Goal: Information Seeking & Learning: Compare options

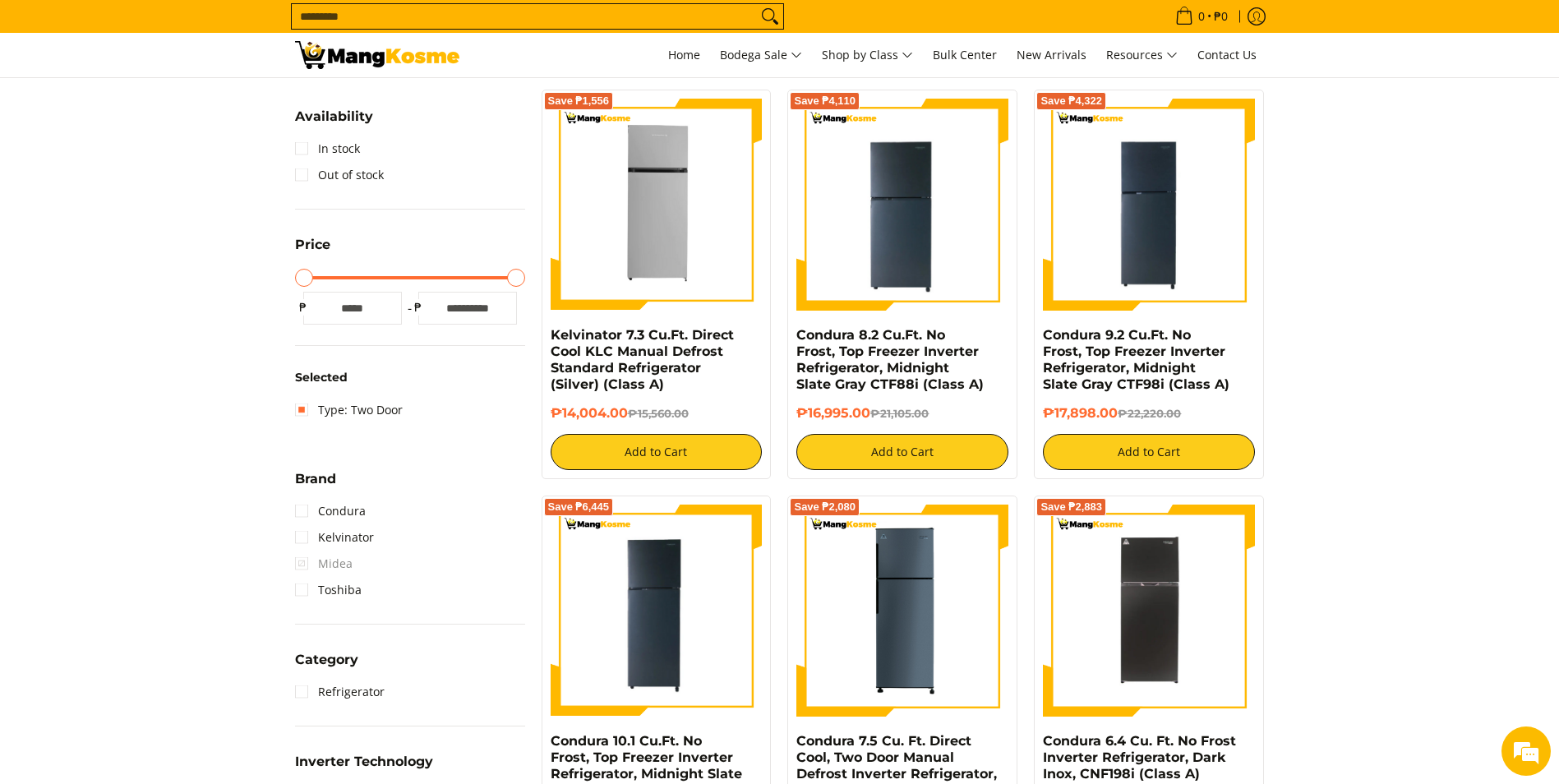
scroll to position [328, 0]
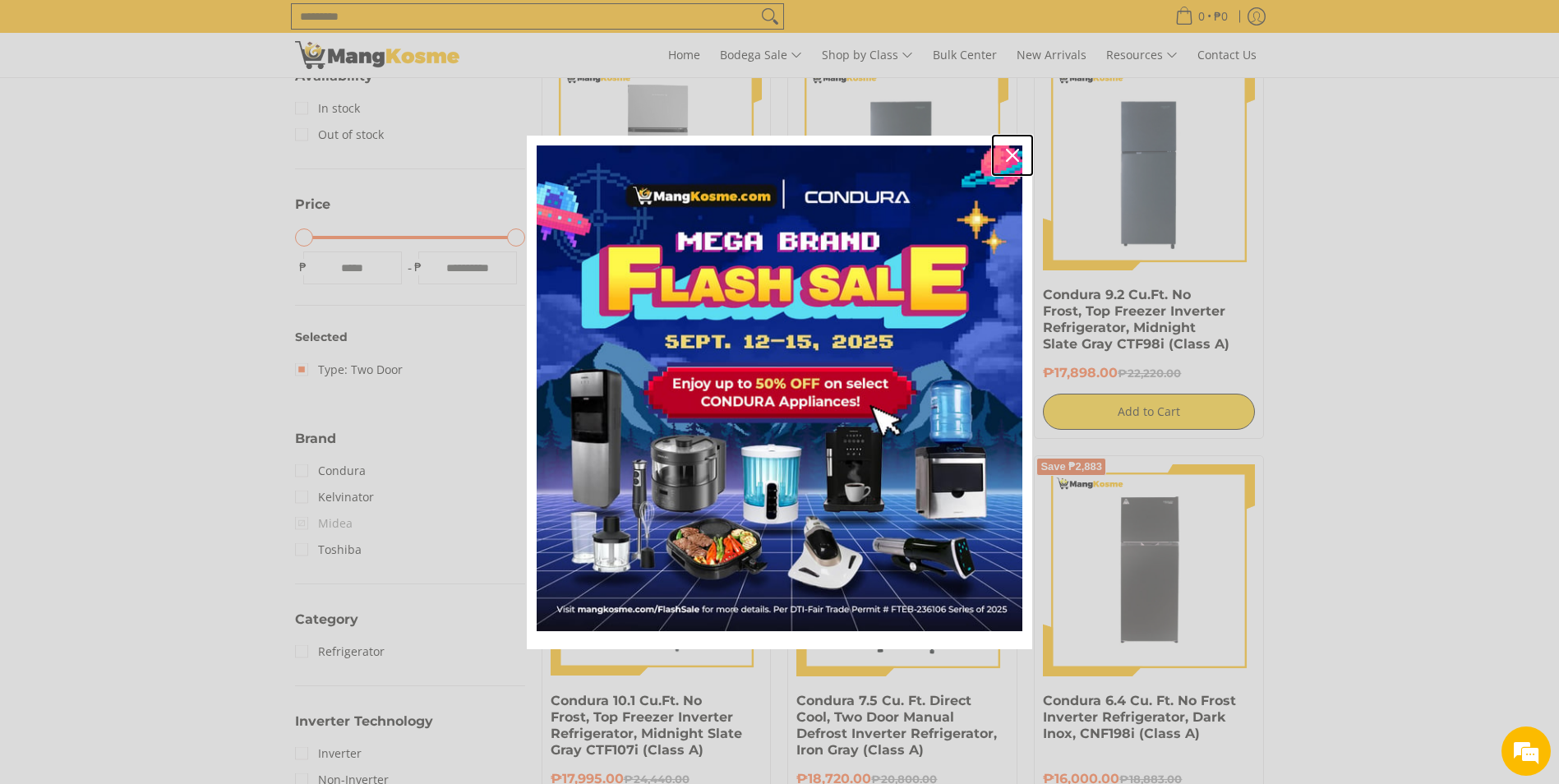
click at [1016, 156] on icon "close icon" at bounding box center [1012, 156] width 13 height 13
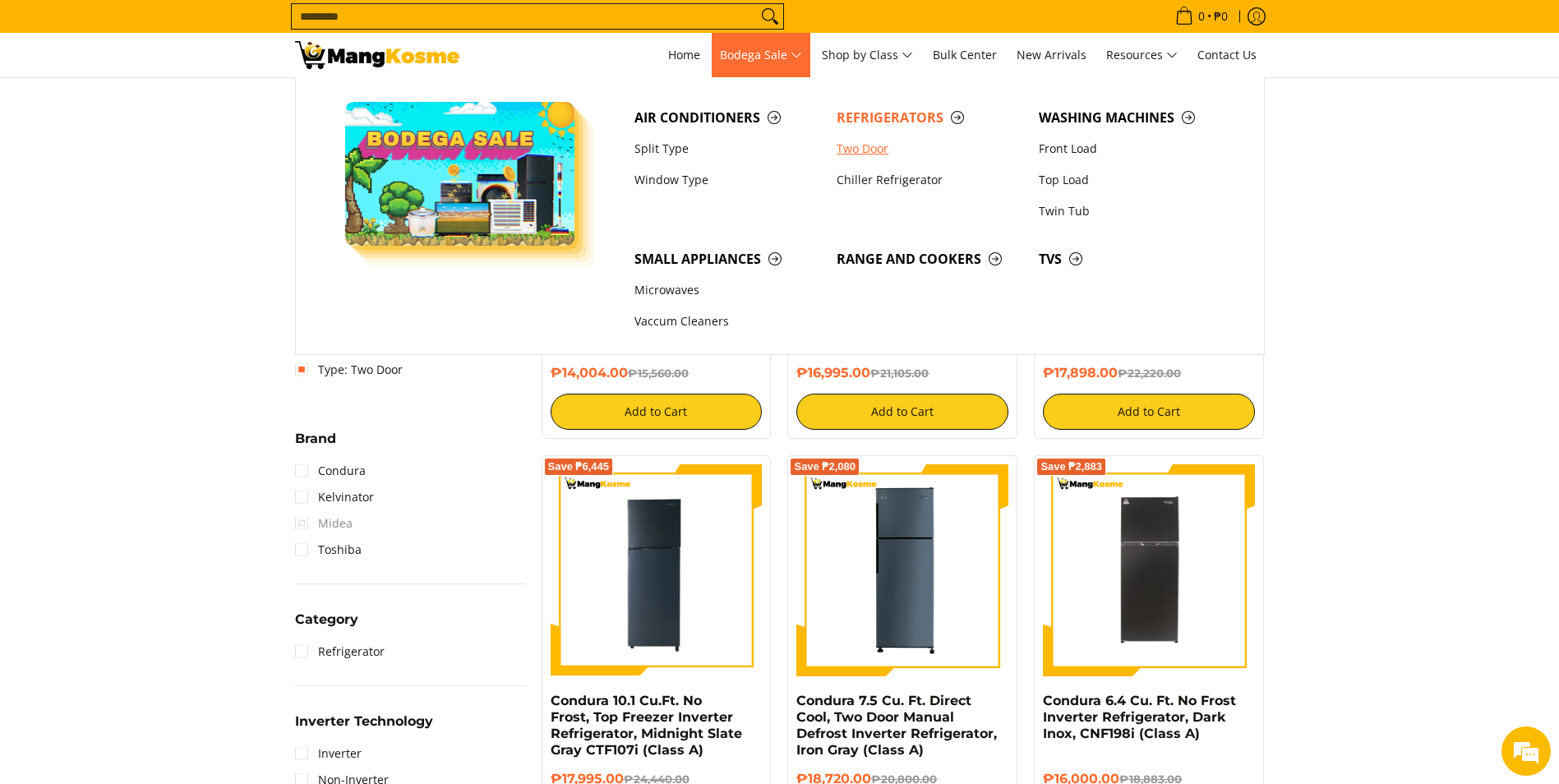
click at [870, 152] on link "Two Door" at bounding box center [929, 148] width 202 height 31
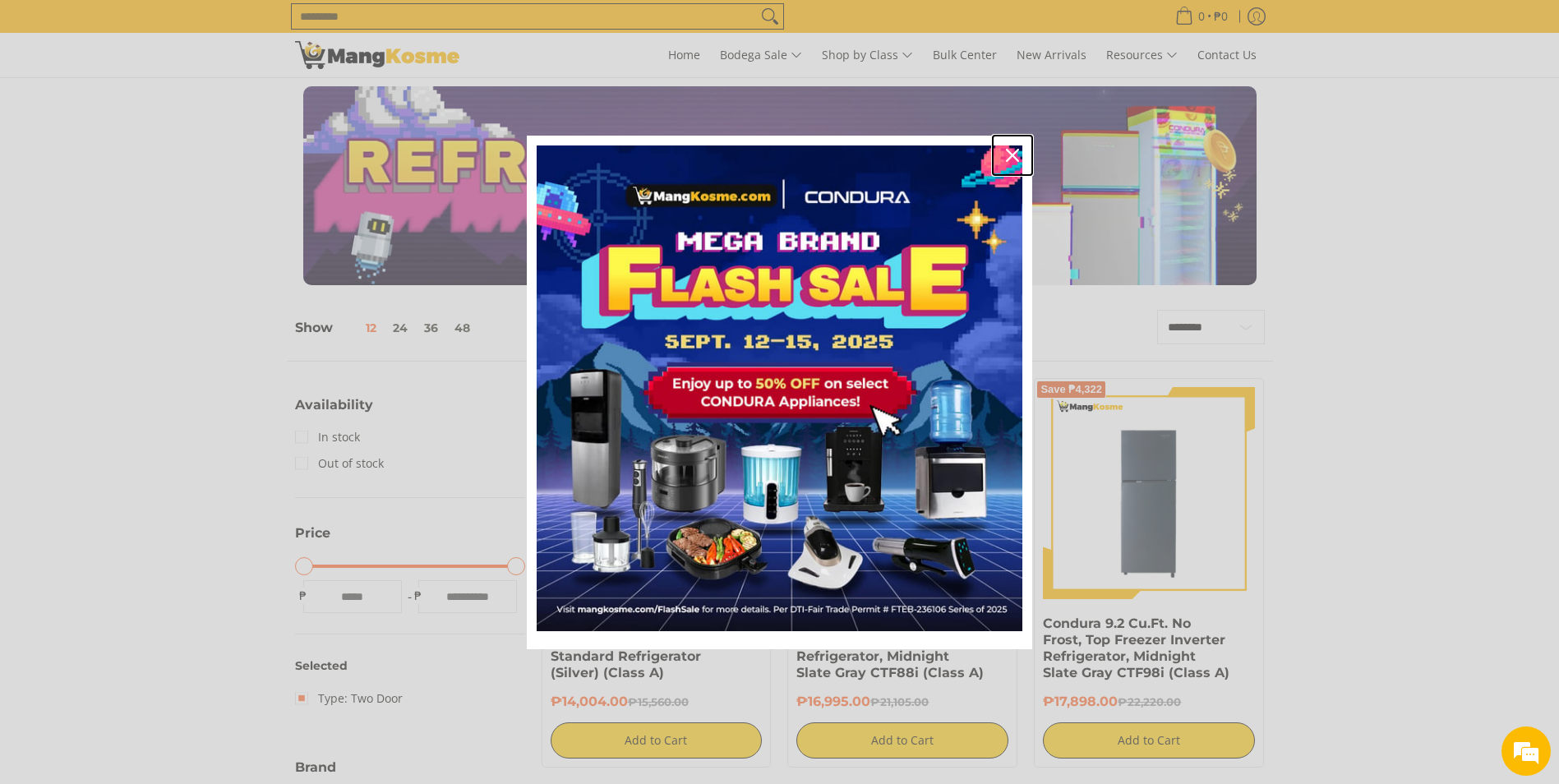
click at [1013, 154] on icon "close icon" at bounding box center [1012, 156] width 13 height 13
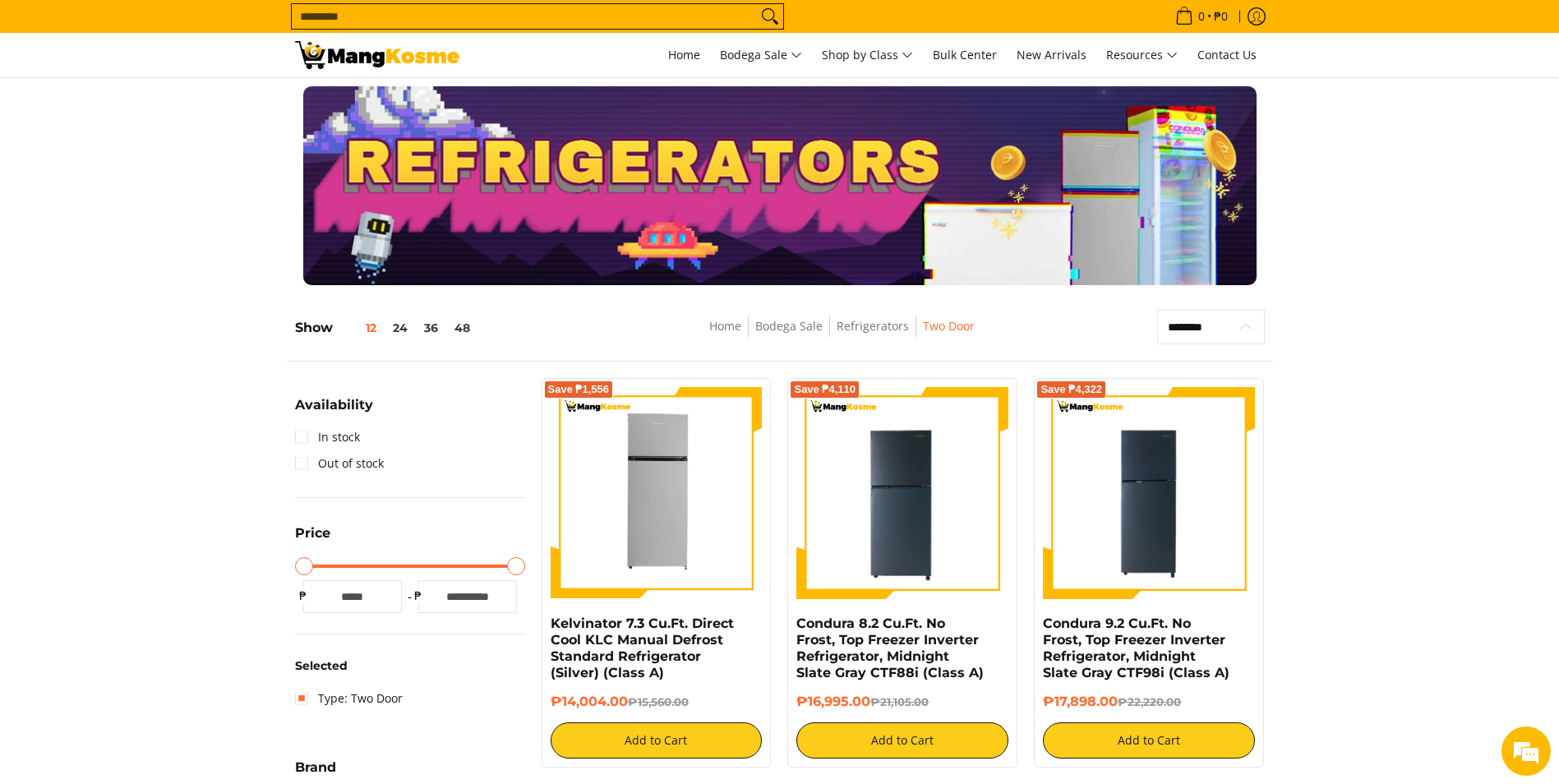
click at [1238, 321] on select "**********" at bounding box center [1211, 328] width 108 height 35
select select "**********"
click at [1157, 310] on select "**********" at bounding box center [1211, 328] width 108 height 35
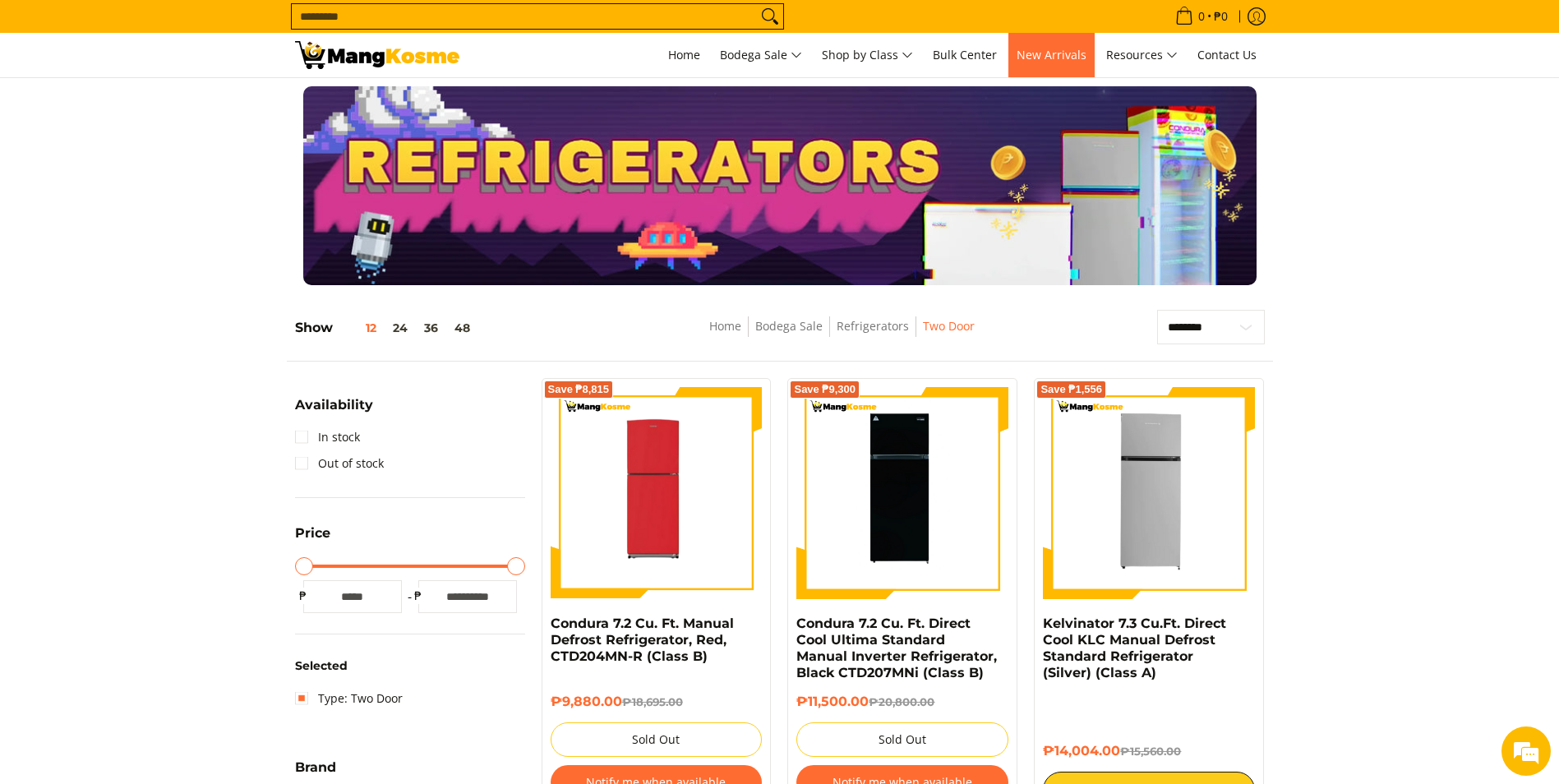
click at [1070, 48] on span "New Arrivals" at bounding box center [1051, 54] width 70 height 16
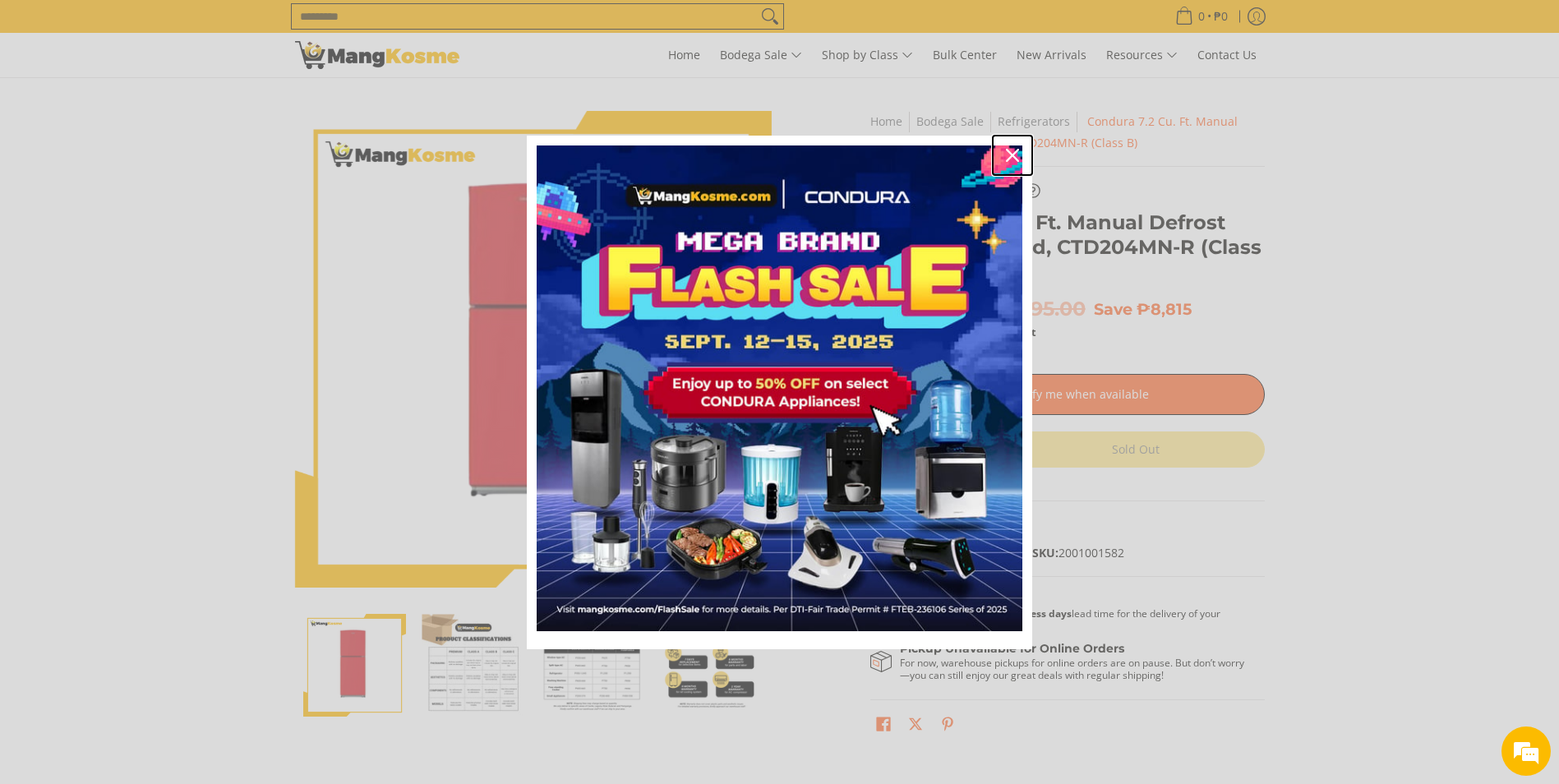
click at [1016, 156] on icon "close icon" at bounding box center [1012, 156] width 13 height 13
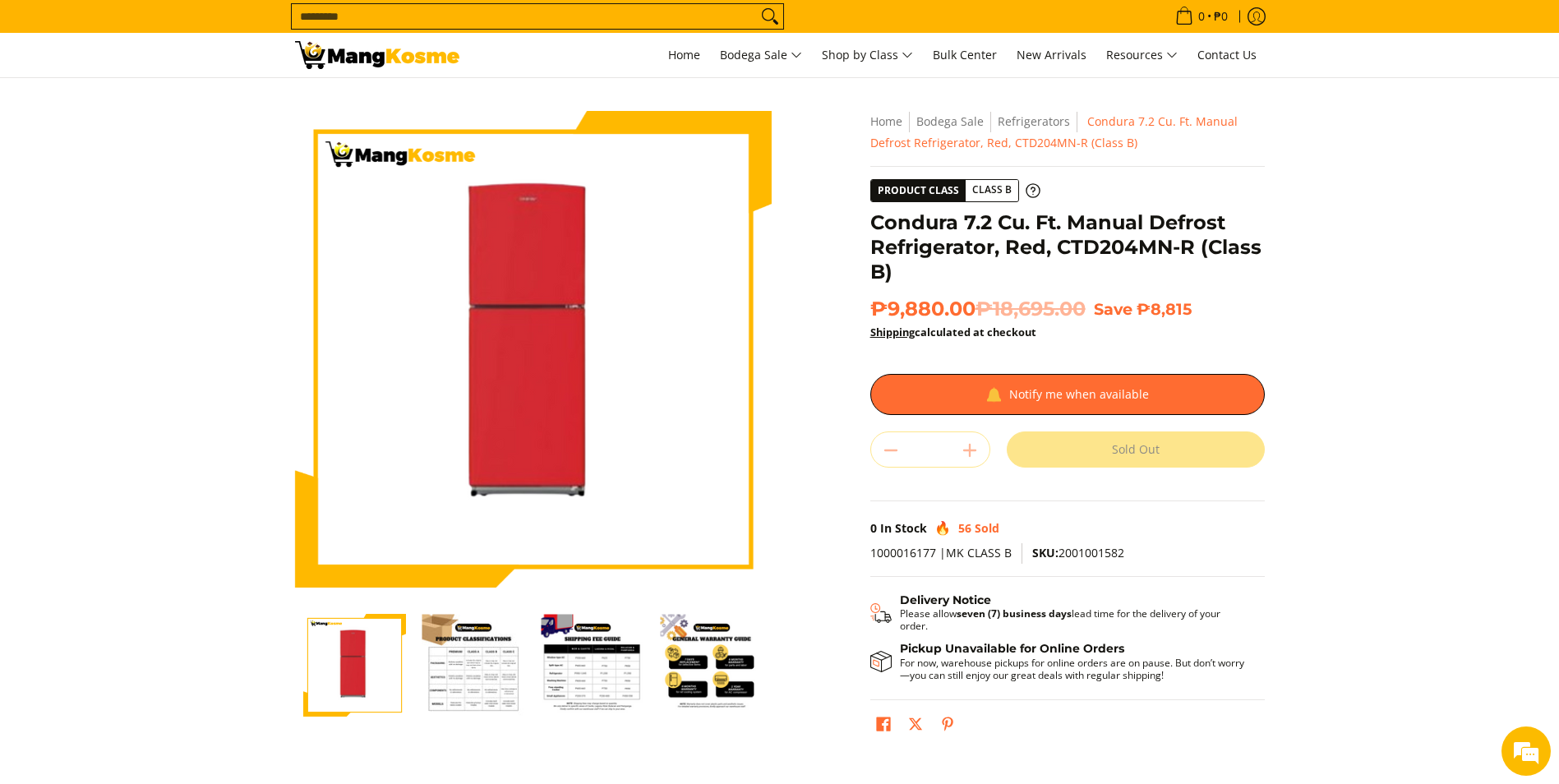
click at [491, 671] on img "Condura 7.2 Cu. Ft. Manual Defrost Refrigerator, Red, CTD204MN-R (Class B)-2" at bounding box center [474, 665] width 102 height 102
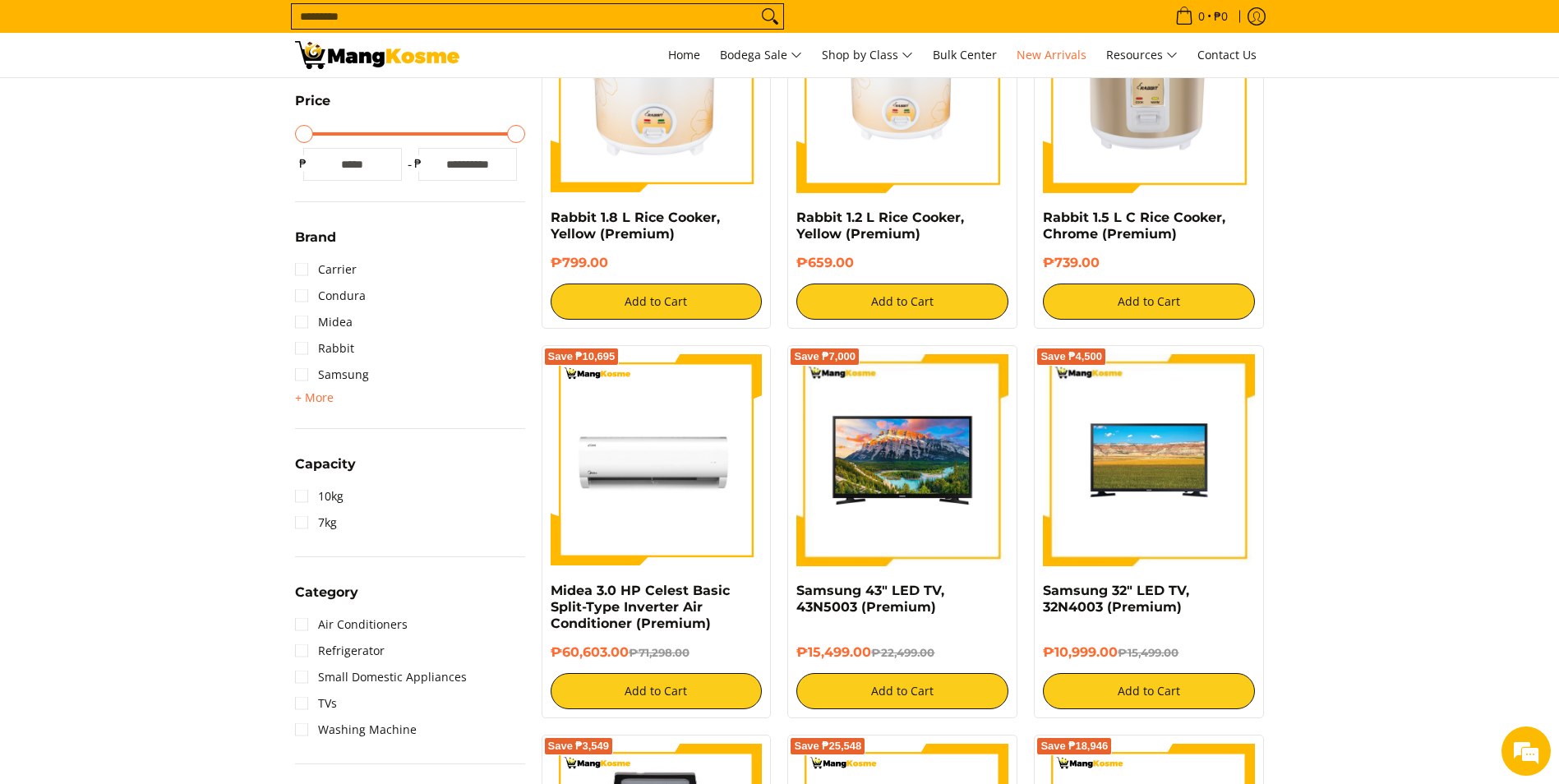
scroll to position [575, 0]
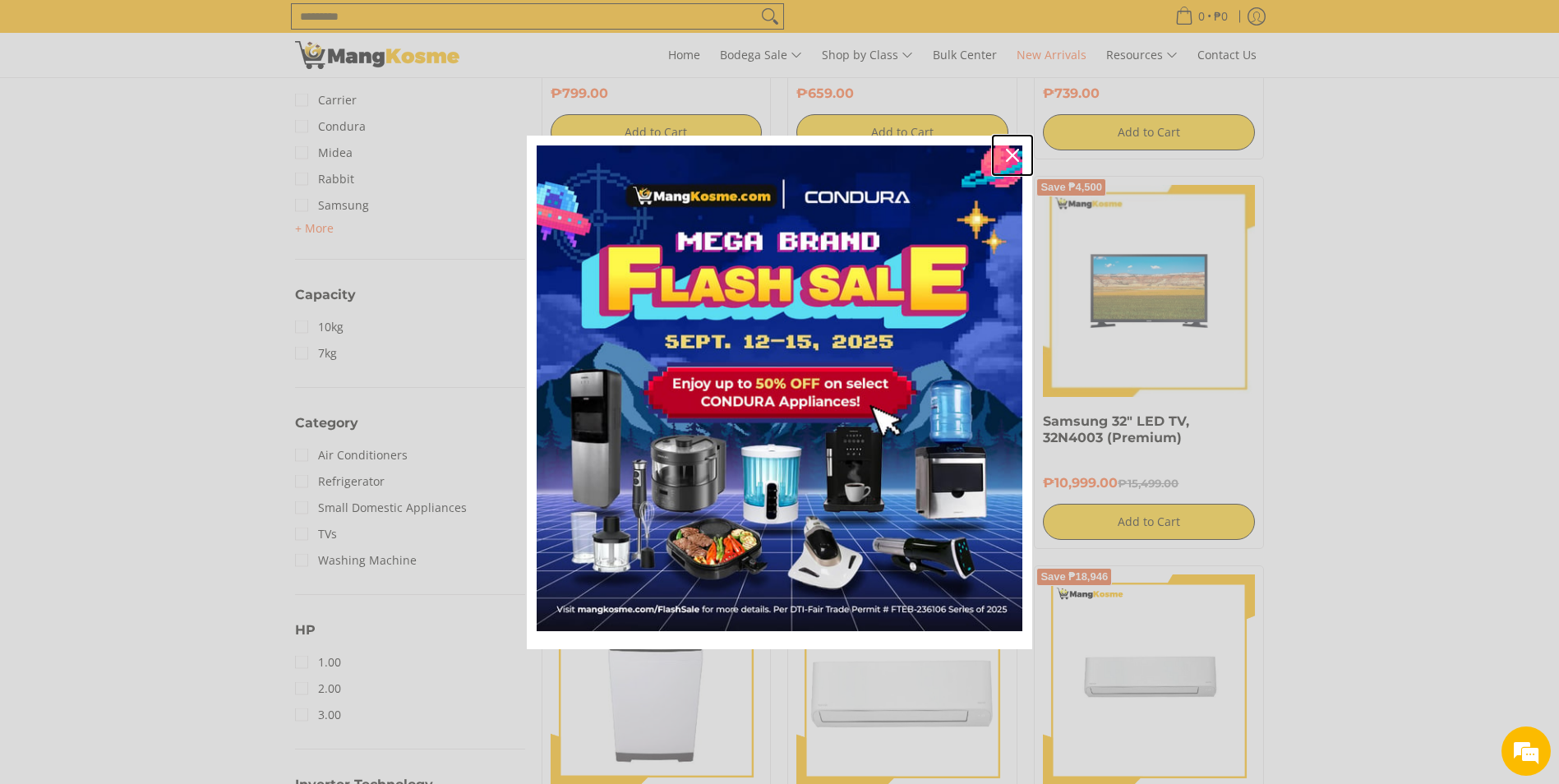
click at [1012, 151] on icon "close icon" at bounding box center [1012, 156] width 13 height 13
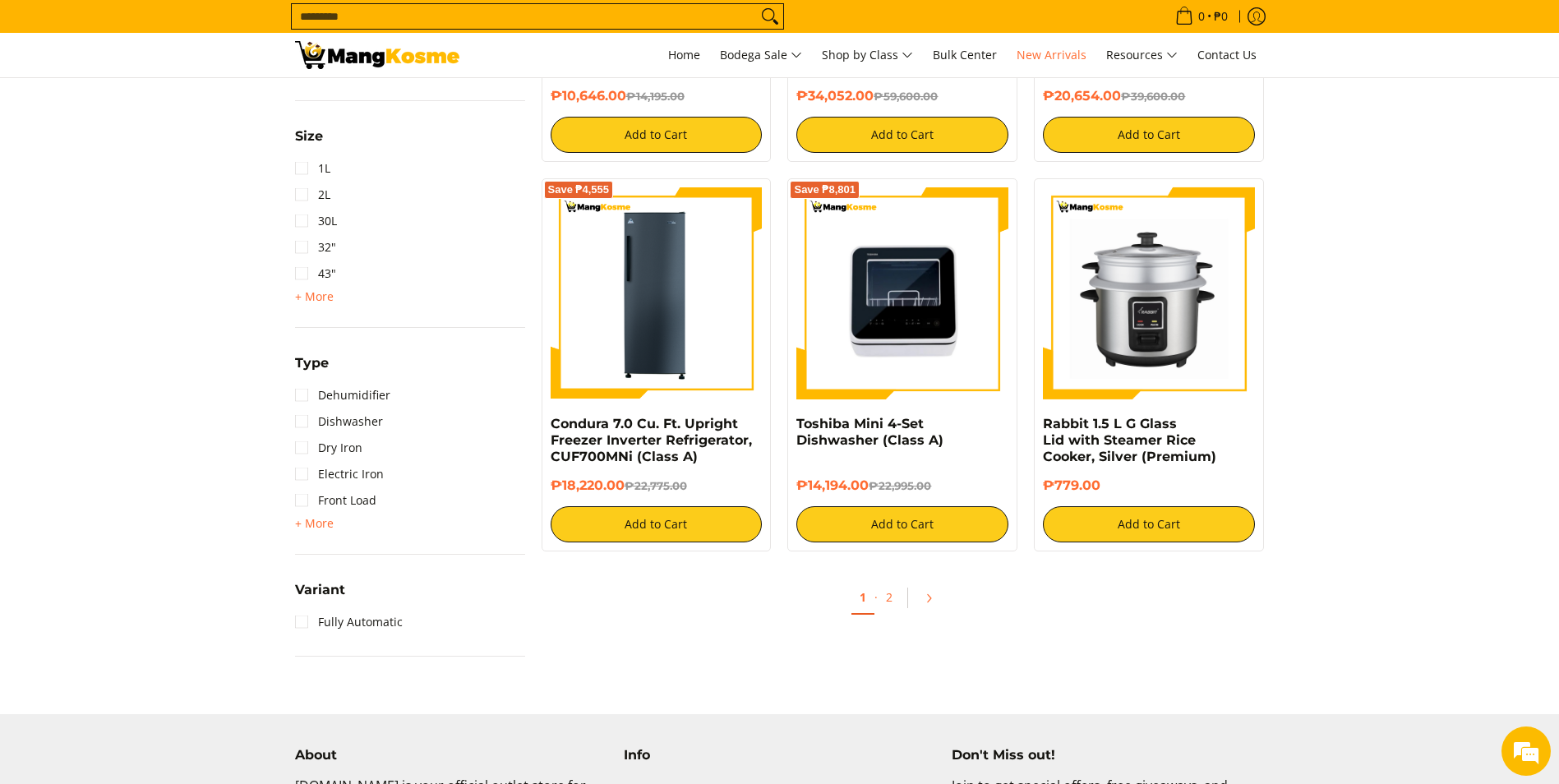
scroll to position [1479, 0]
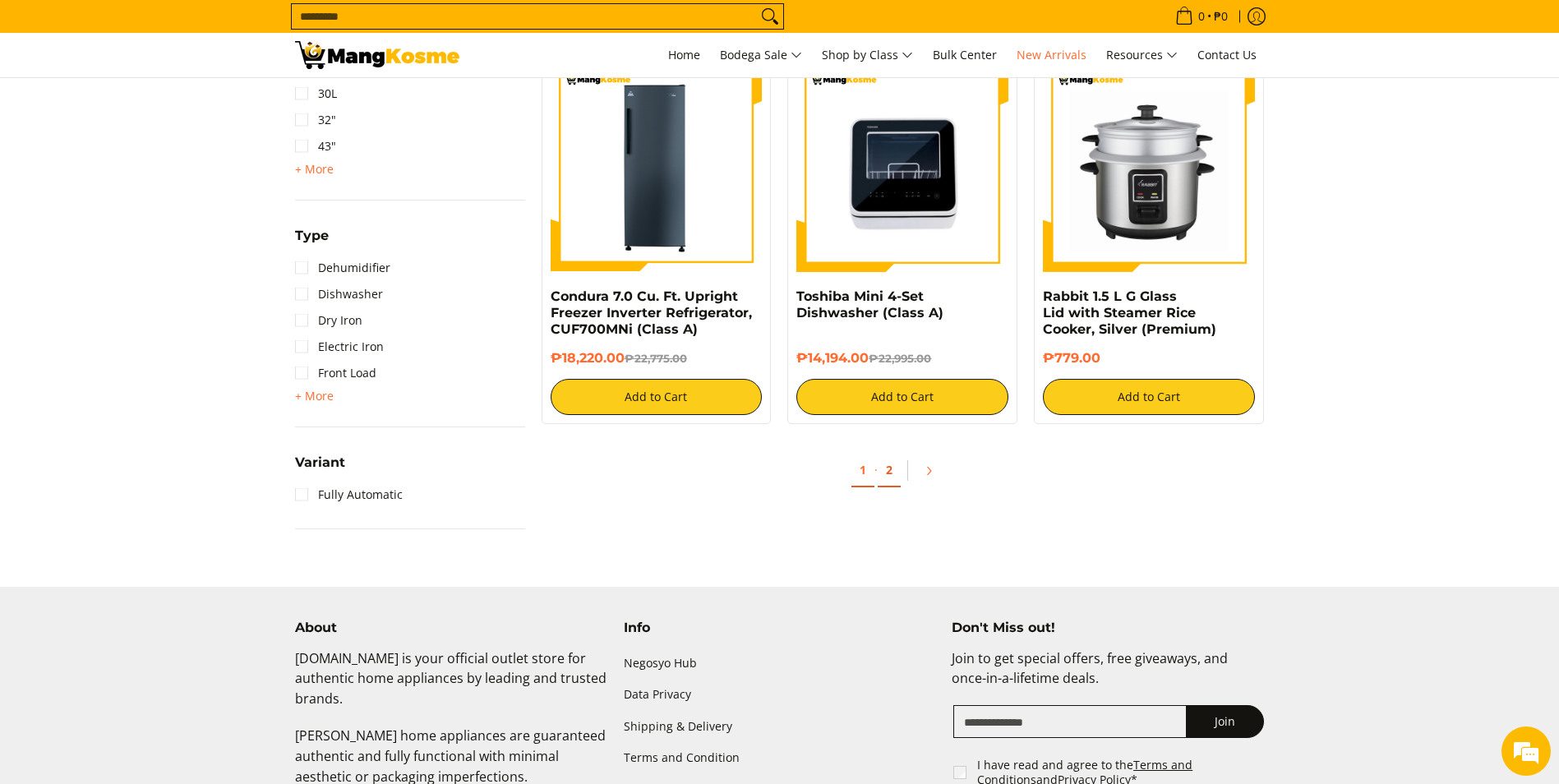
click at [885, 472] on link "2" at bounding box center [888, 470] width 23 height 34
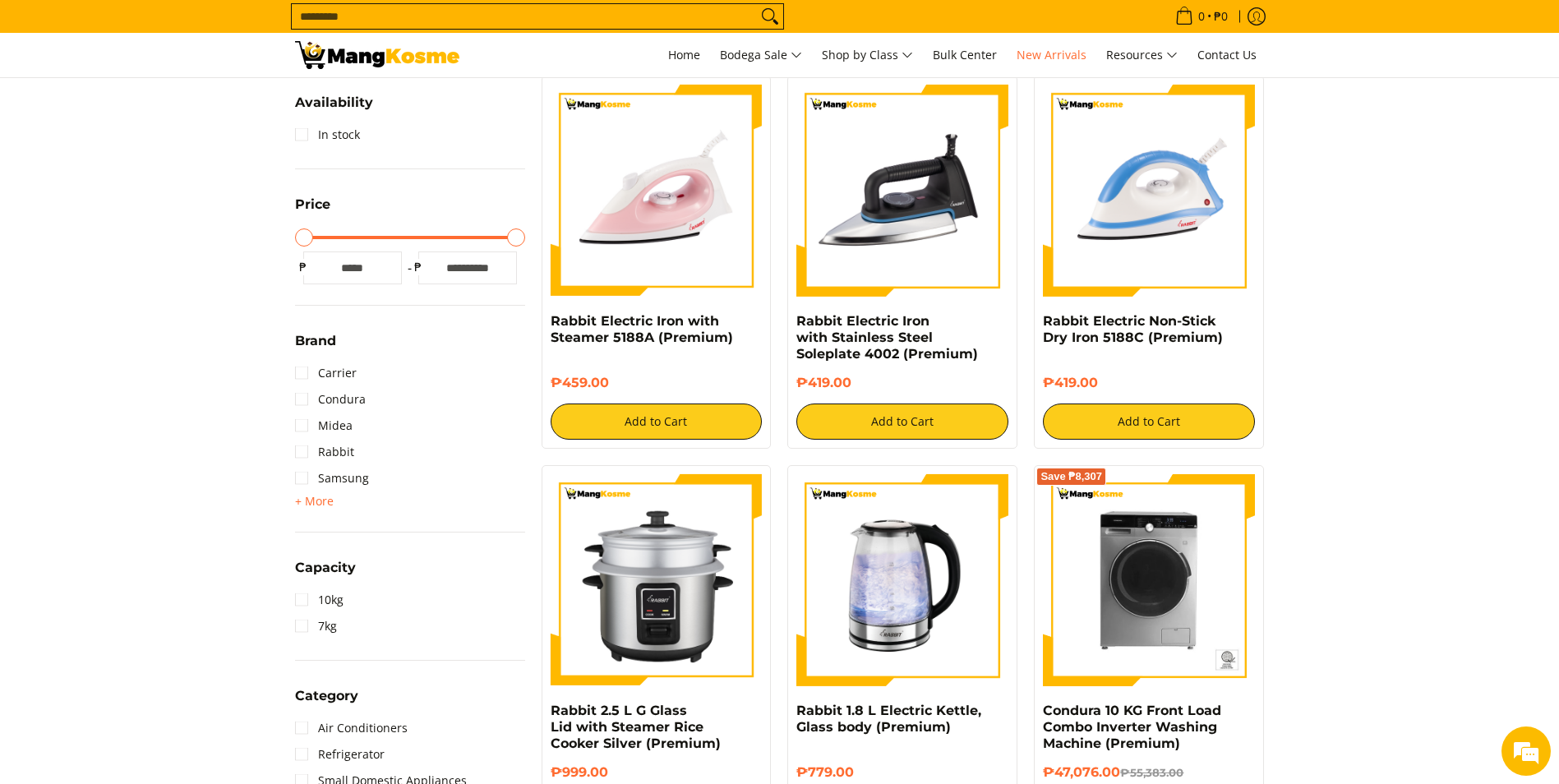
scroll to position [328, 0]
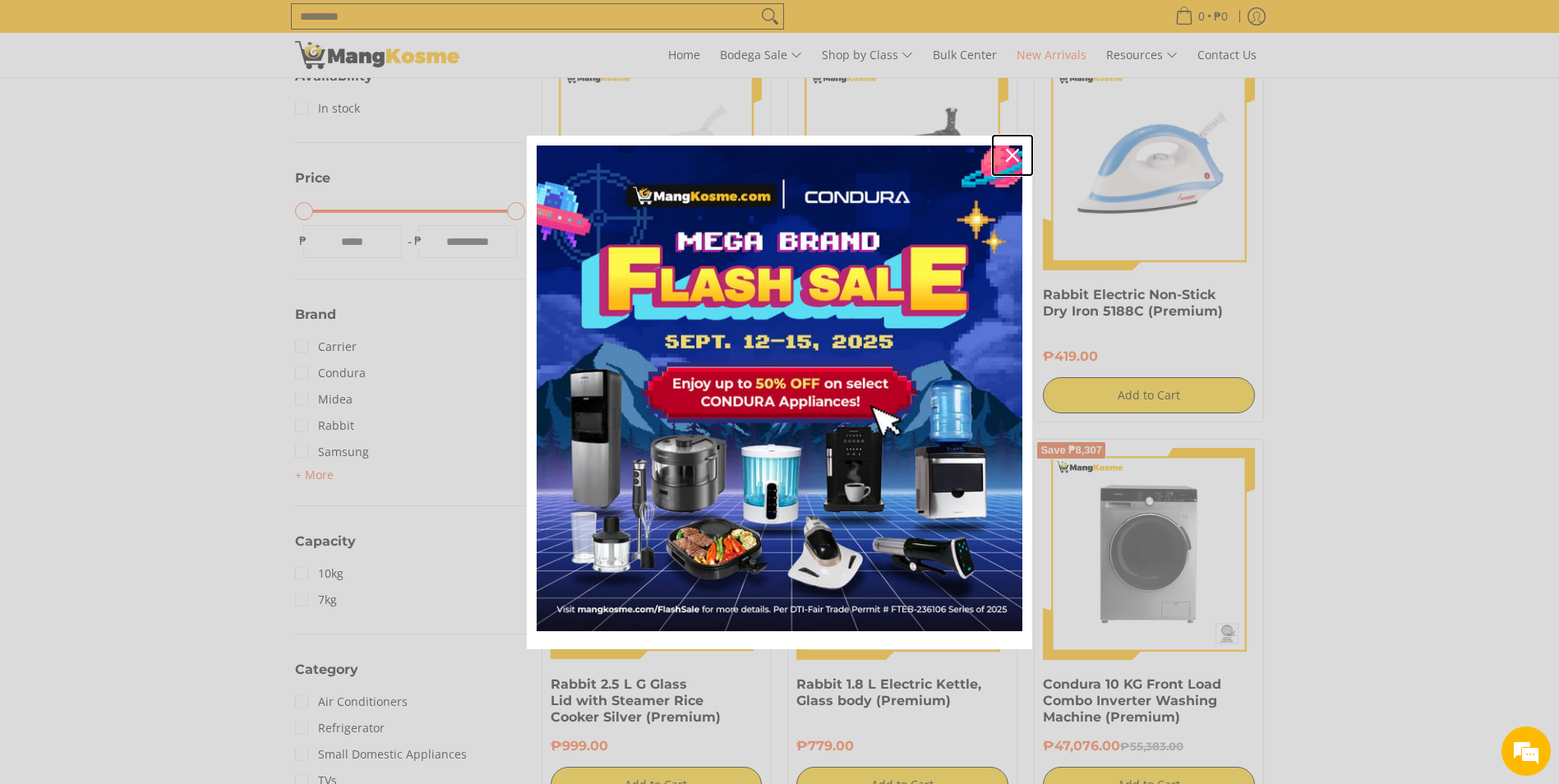
click at [1022, 157] on div "Close" at bounding box center [1012, 155] width 27 height 27
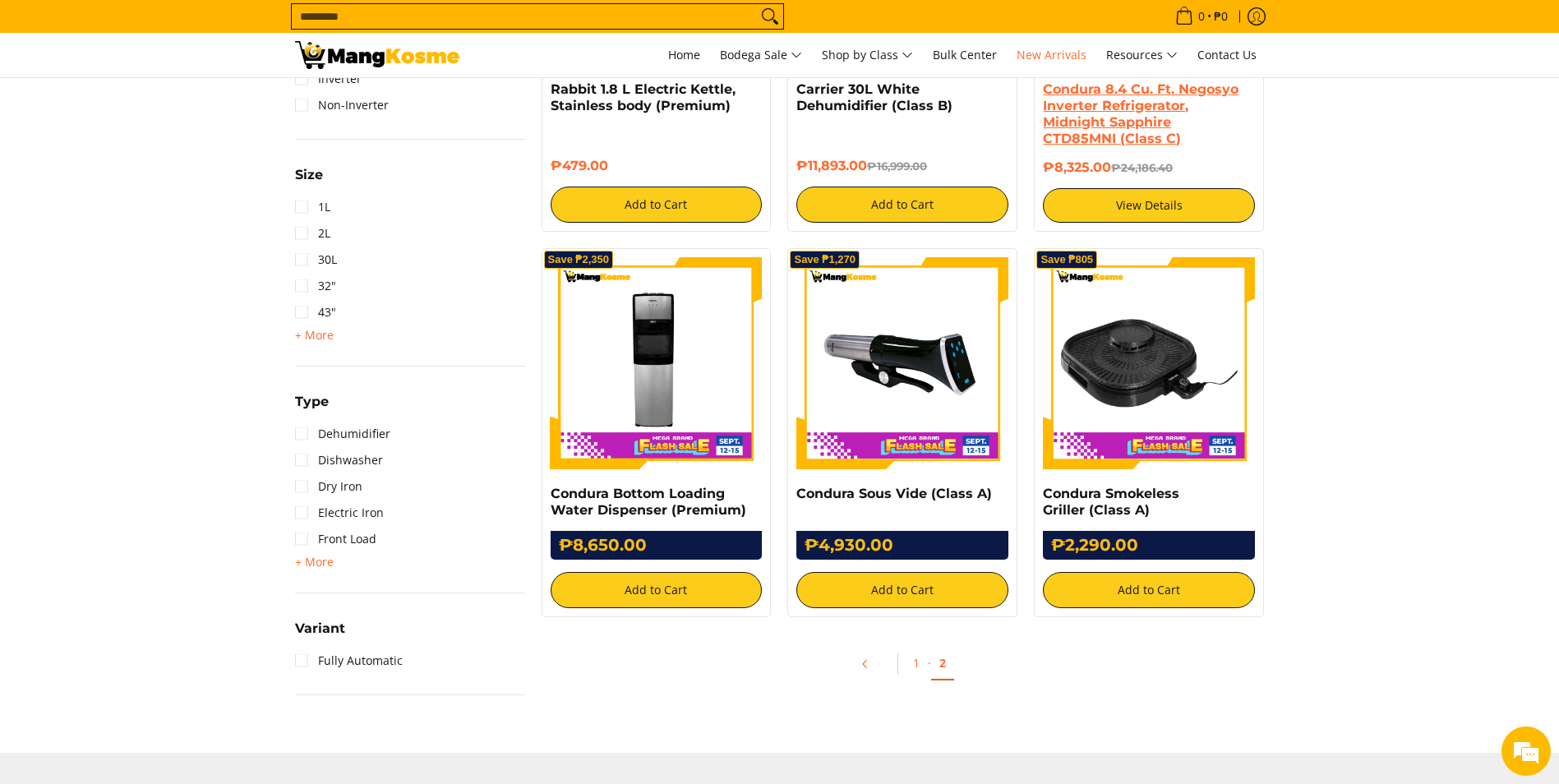
scroll to position [1315, 0]
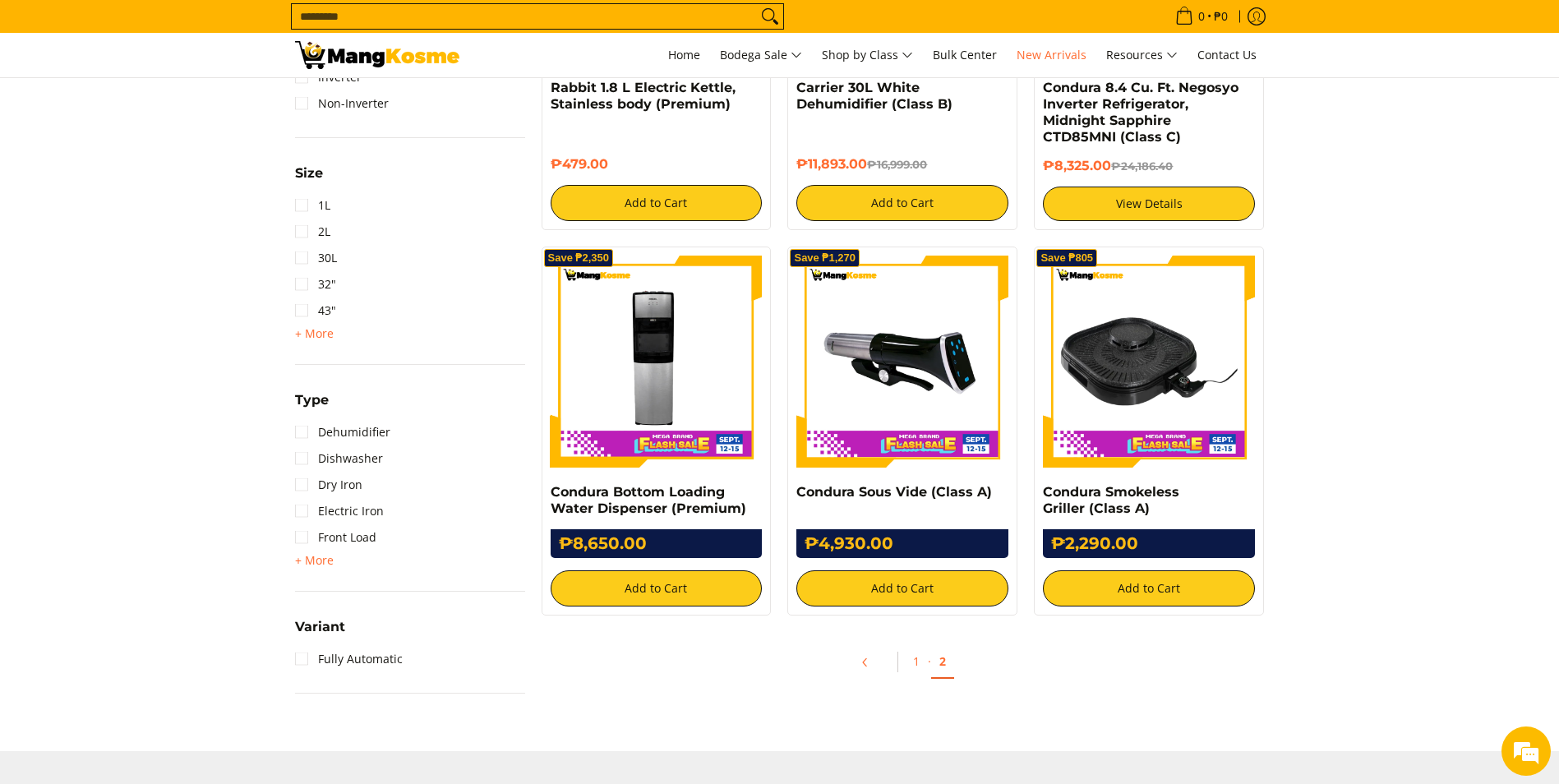
click at [1073, 664] on ul "1 · 2" at bounding box center [903, 666] width 739 height 52
click at [919, 650] on link "1" at bounding box center [916, 661] width 23 height 34
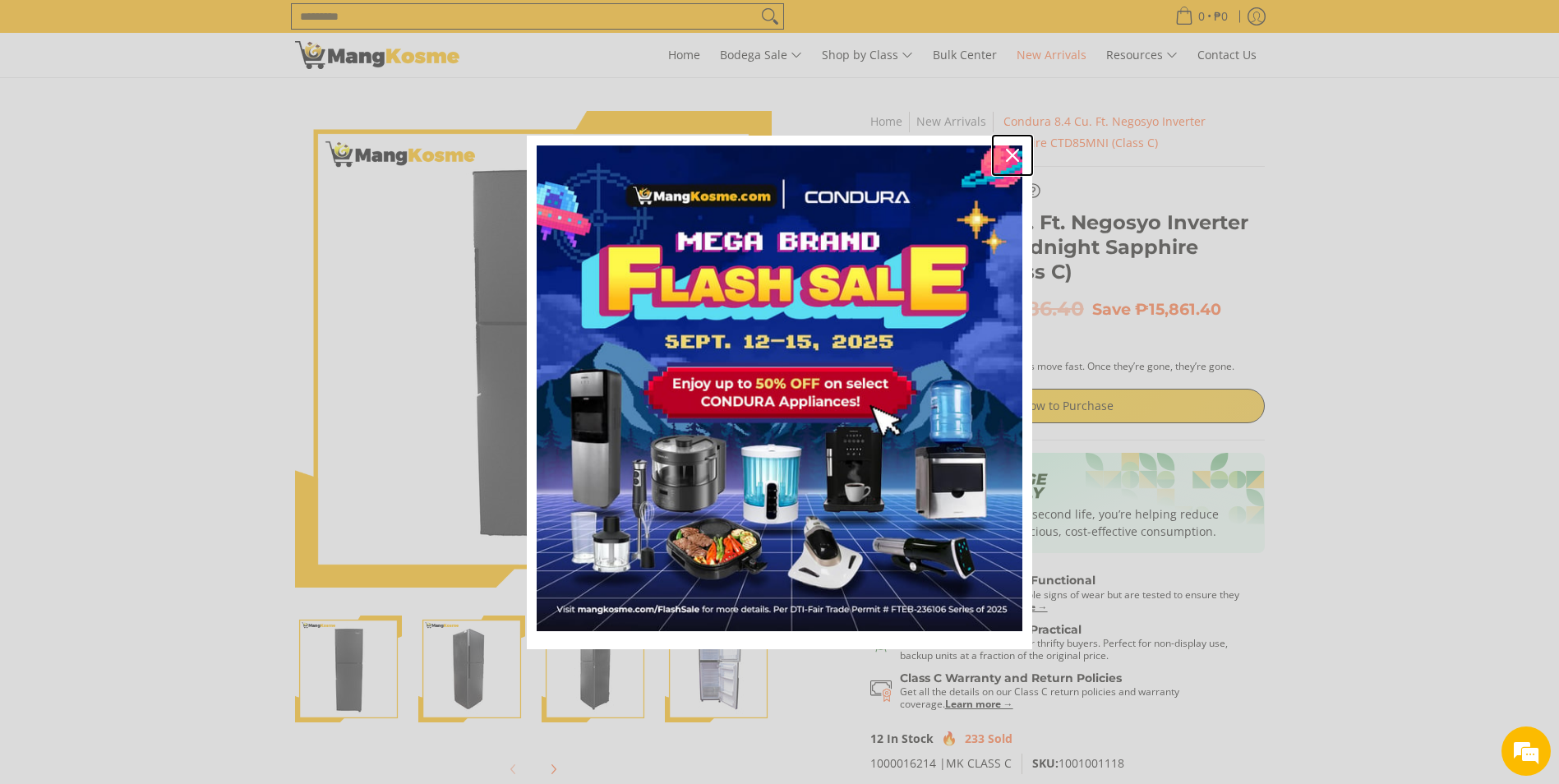
click at [1007, 160] on icon "close icon" at bounding box center [1012, 156] width 13 height 13
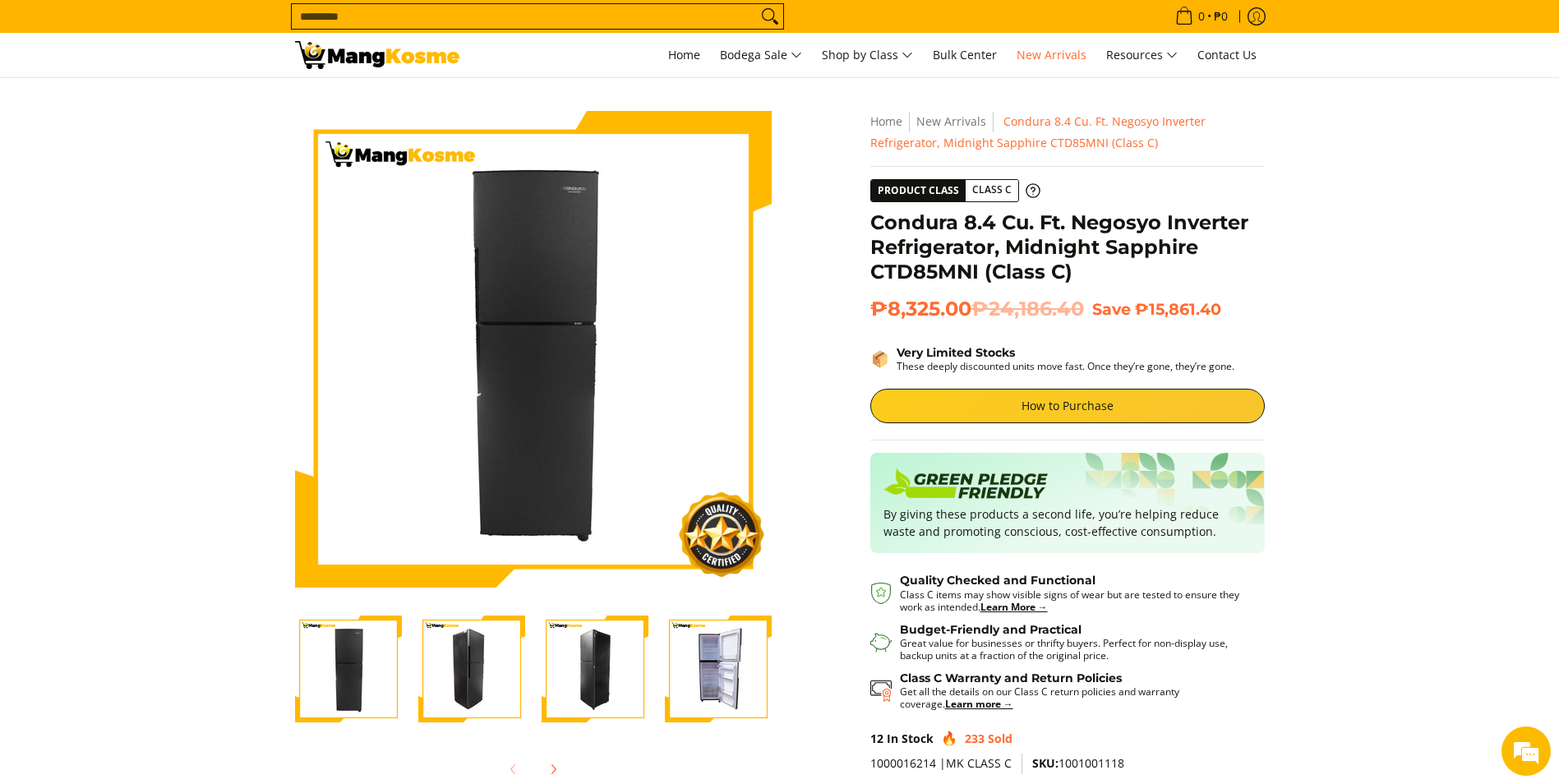
click at [482, 690] on img "Condura 8.4 Cu. Ft. Negosyo Inverter Refrigerator, Midnight Sapphire CTD85MNI (…" at bounding box center [471, 669] width 107 height 107
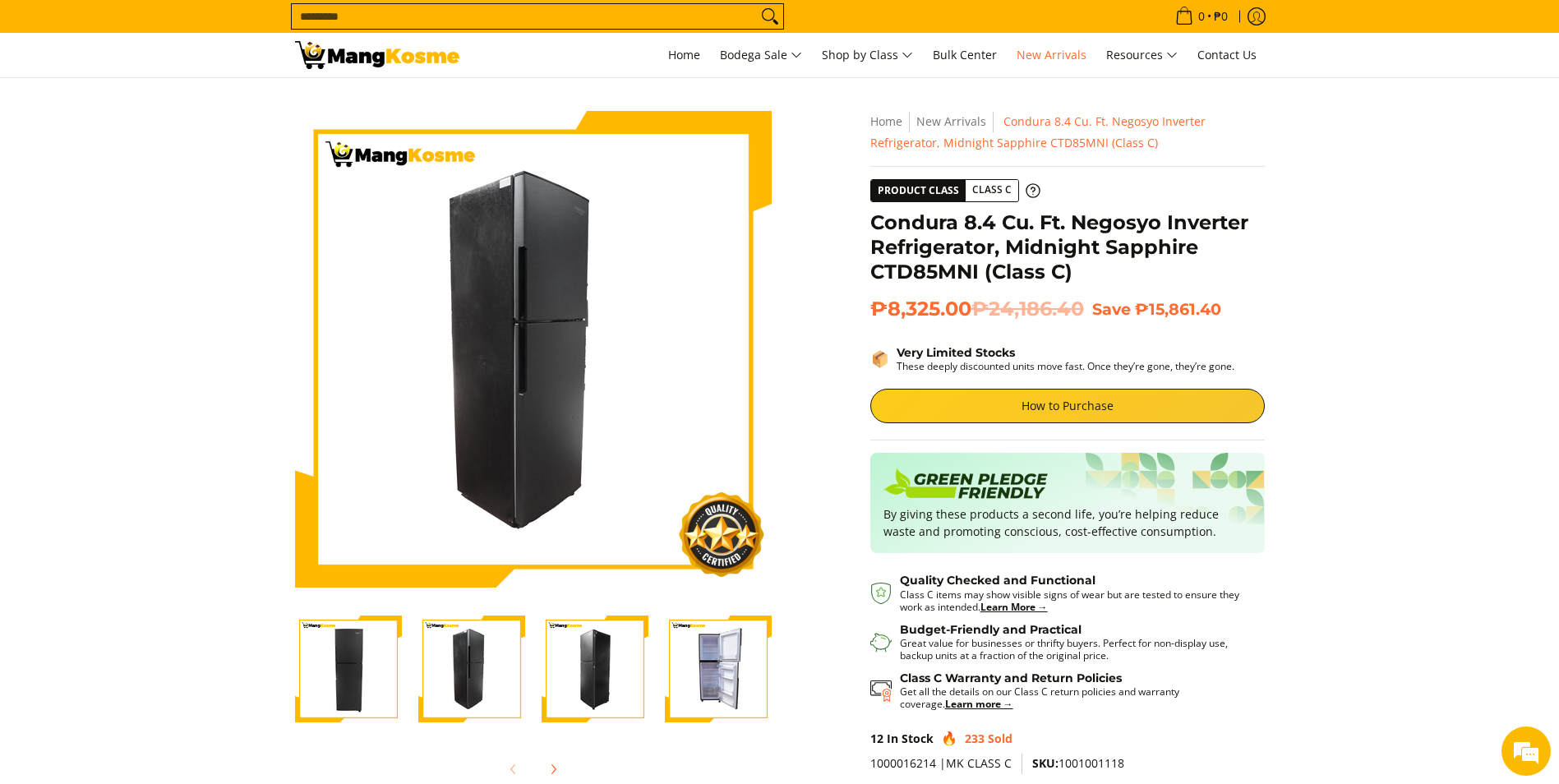
click at [606, 671] on img "Condura 8.4 Cu. Ft. Negosyo Inverter Refrigerator, Midnight Sapphire CTD85MNI (…" at bounding box center [595, 669] width 107 height 107
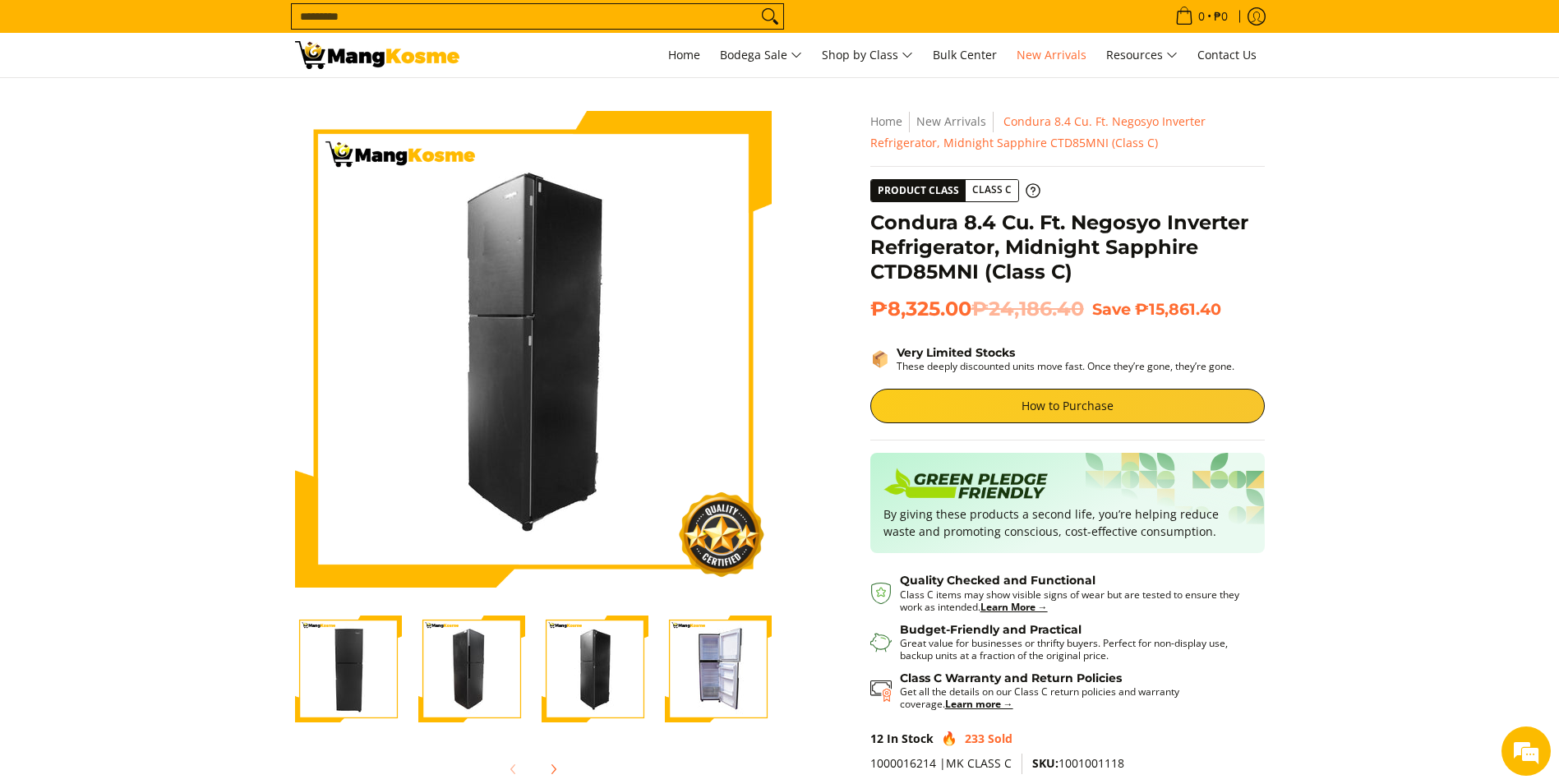
click at [489, 657] on img "Condura 8.4 Cu. Ft. Negosyo Inverter Refrigerator, Midnight Sapphire CTD85MNI (…" at bounding box center [471, 669] width 107 height 107
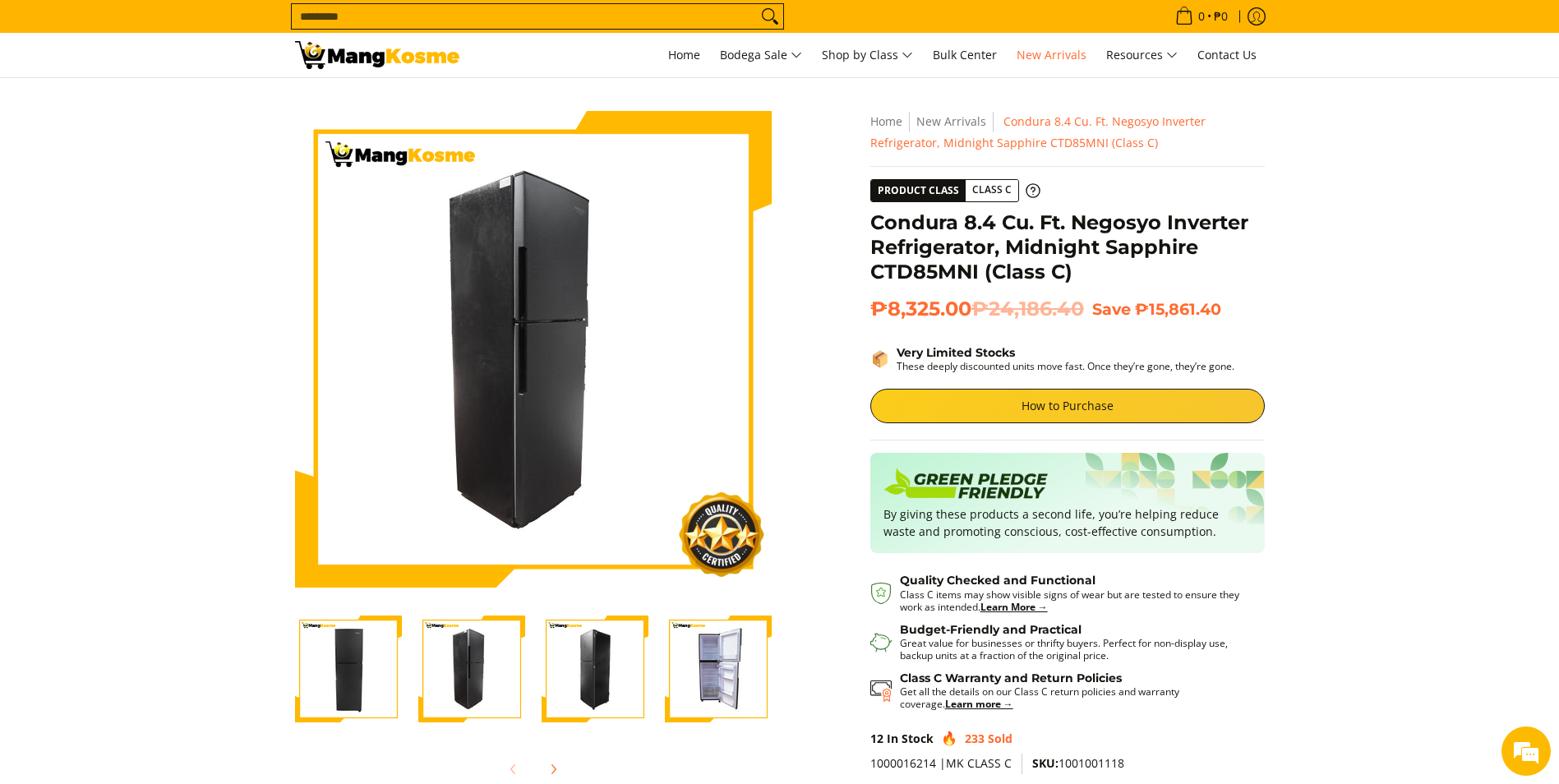
click at [588, 664] on img "Condura 8.4 Cu. Ft. Negosyo Inverter Refrigerator, Midnight Sapphire CTD85MNI (…" at bounding box center [595, 669] width 107 height 107
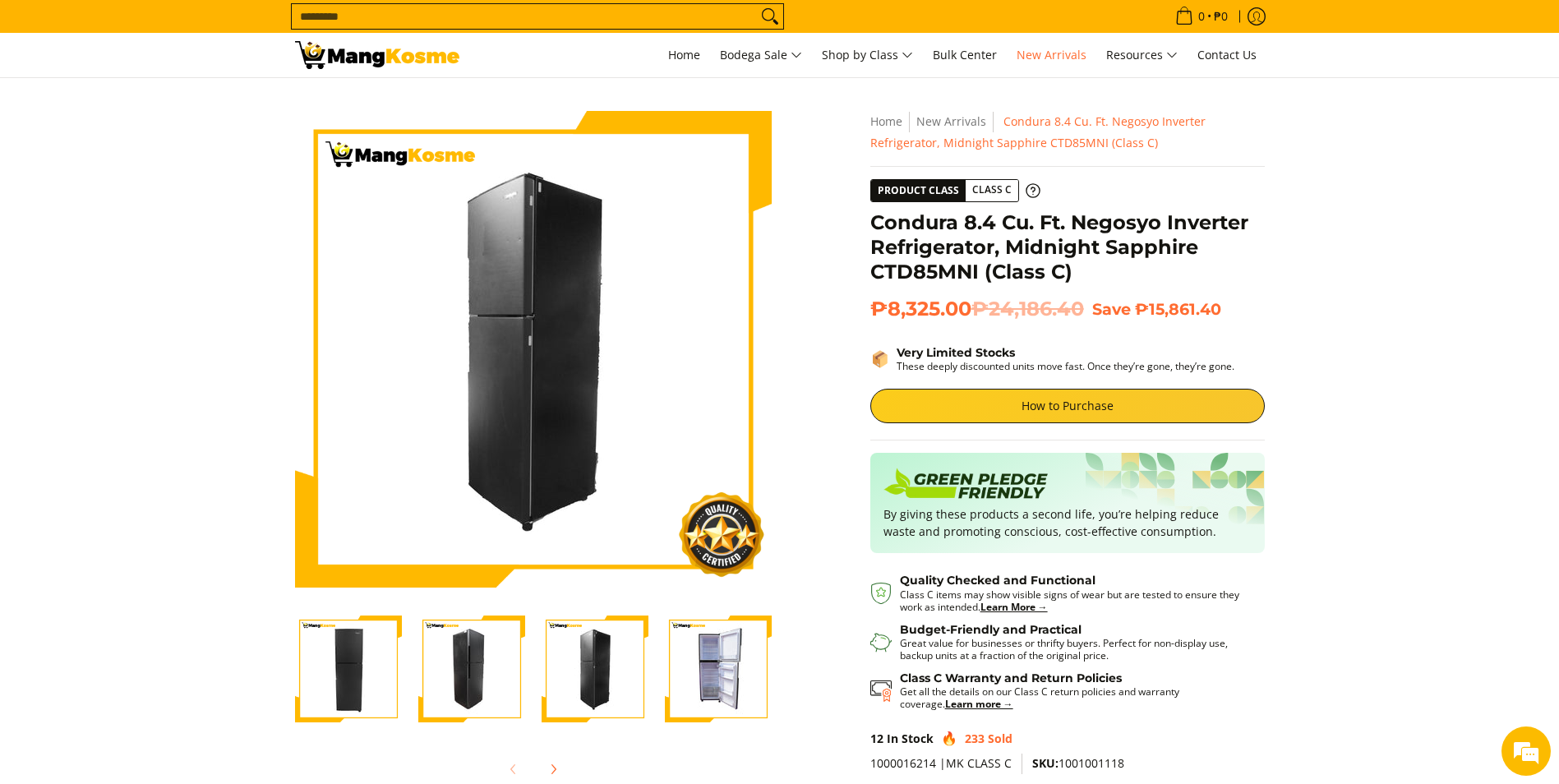
click at [726, 666] on img "Condura 8.4 Cu. Ft. Negosyo Inverter Refrigerator, Midnight Sapphire CTD85MNI (…" at bounding box center [718, 669] width 107 height 107
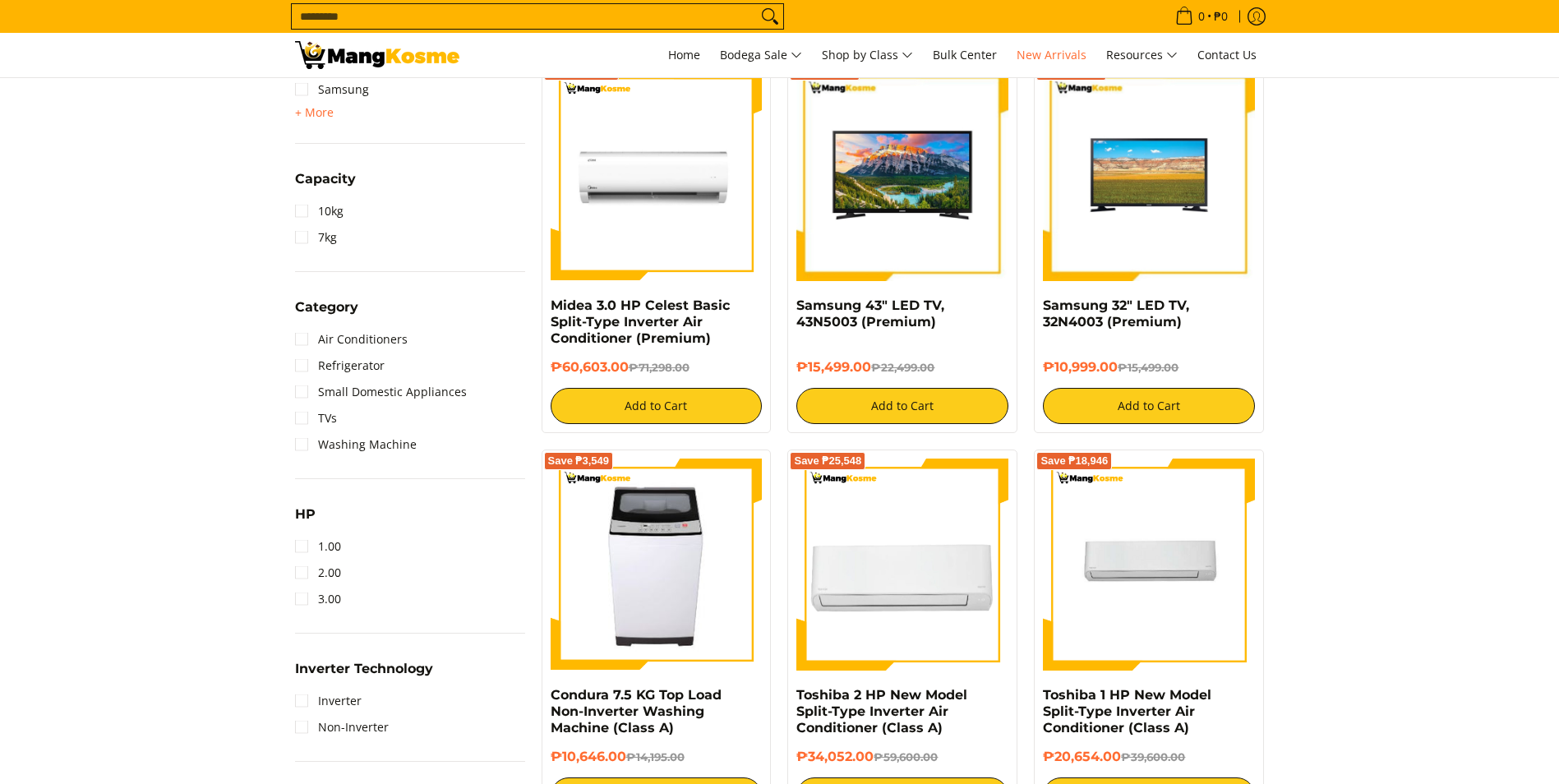
scroll to position [739, 0]
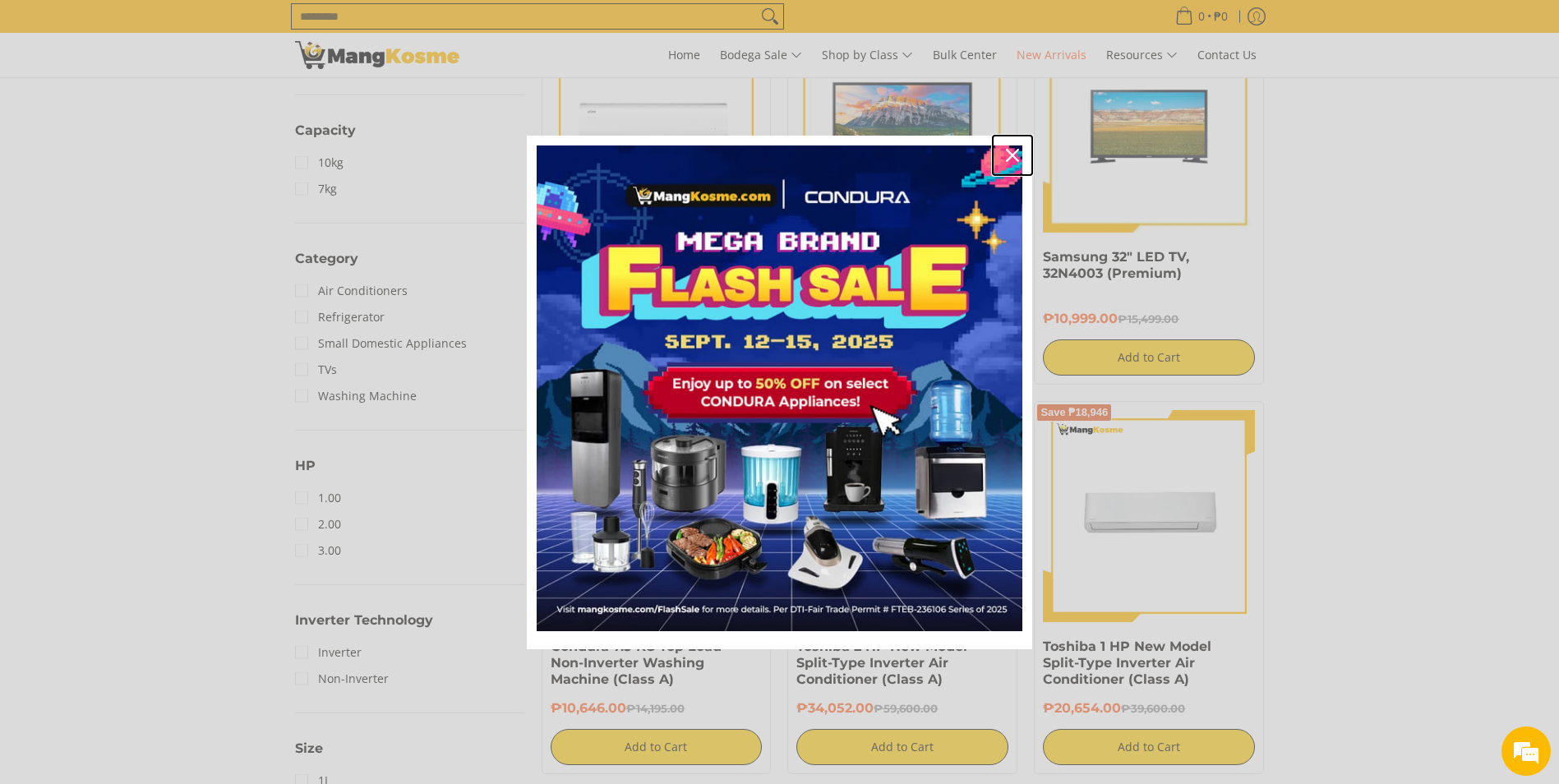
click at [1007, 156] on icon "close icon" at bounding box center [1012, 156] width 13 height 13
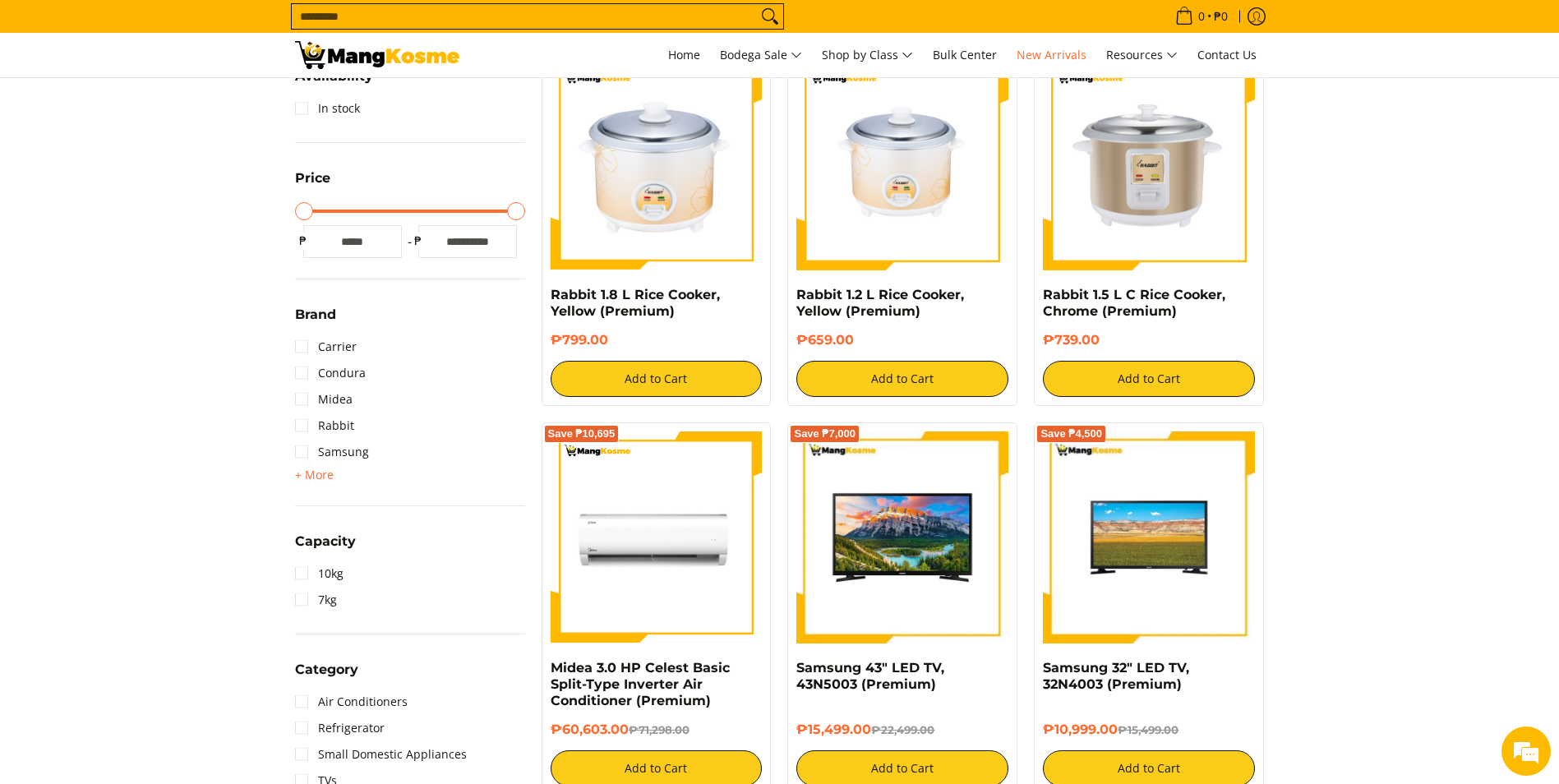
scroll to position [0, 0]
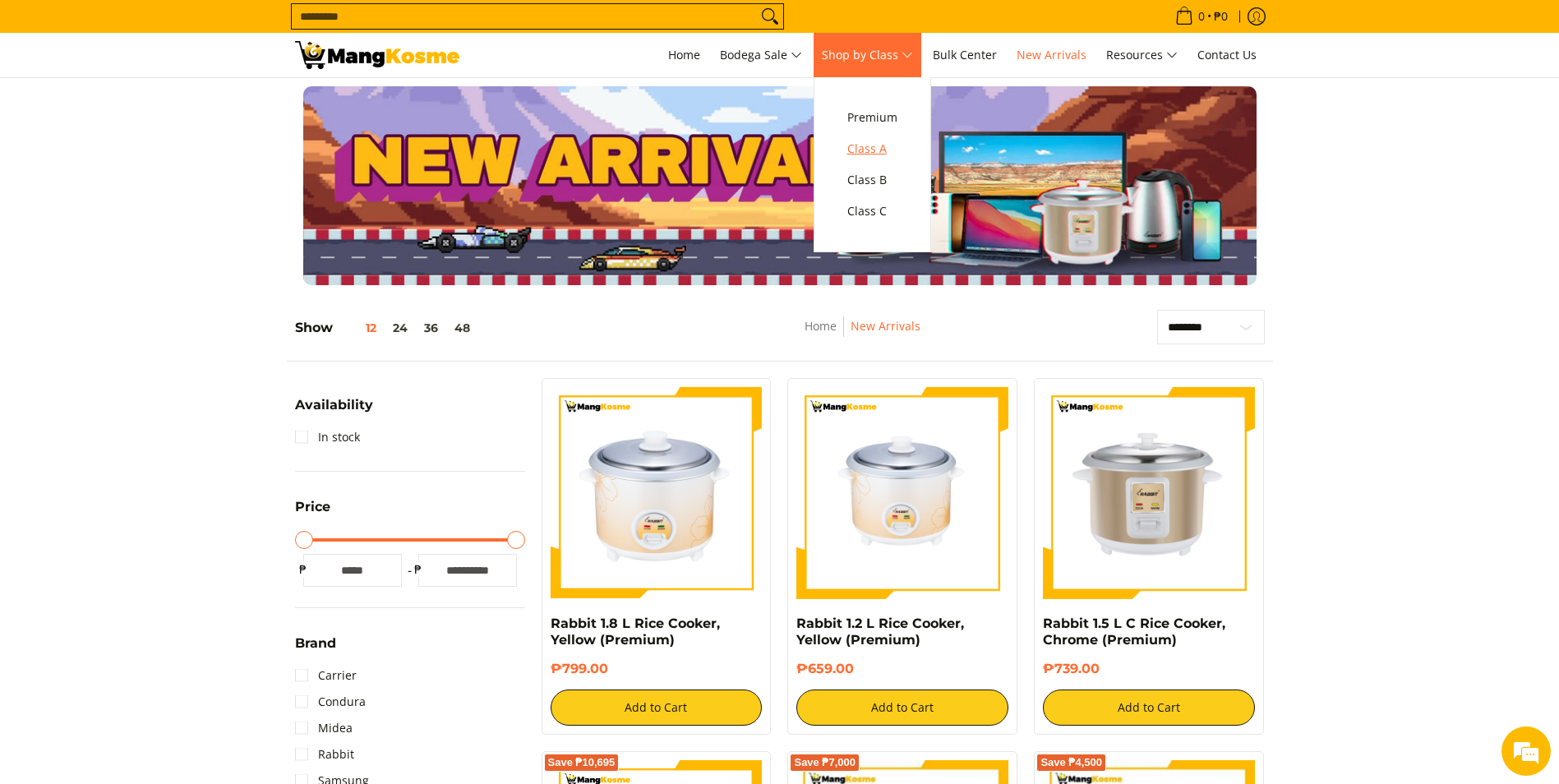
click at [885, 156] on span "Class A" at bounding box center [872, 149] width 50 height 20
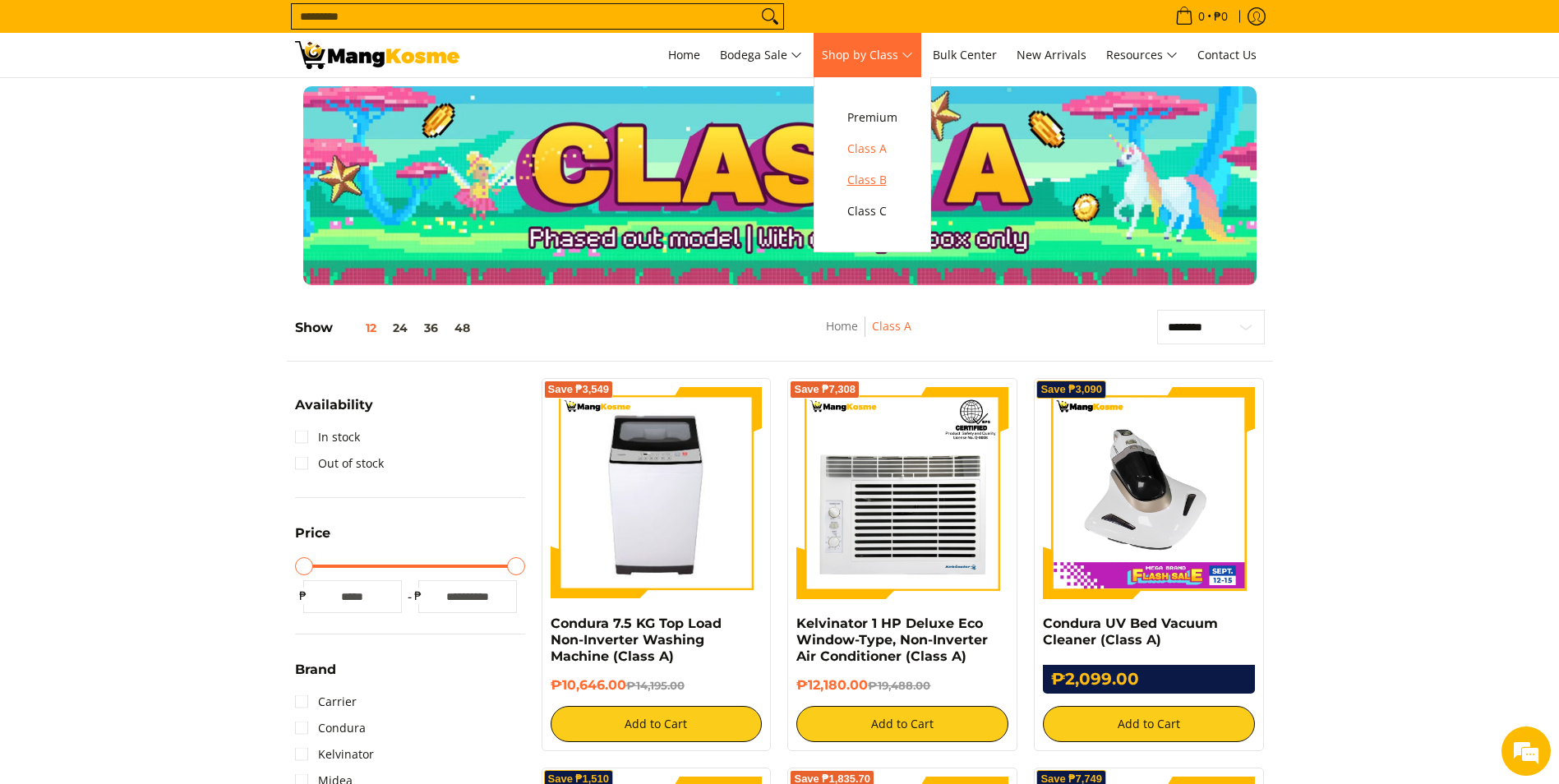
click at [875, 184] on span "Class B" at bounding box center [872, 180] width 50 height 20
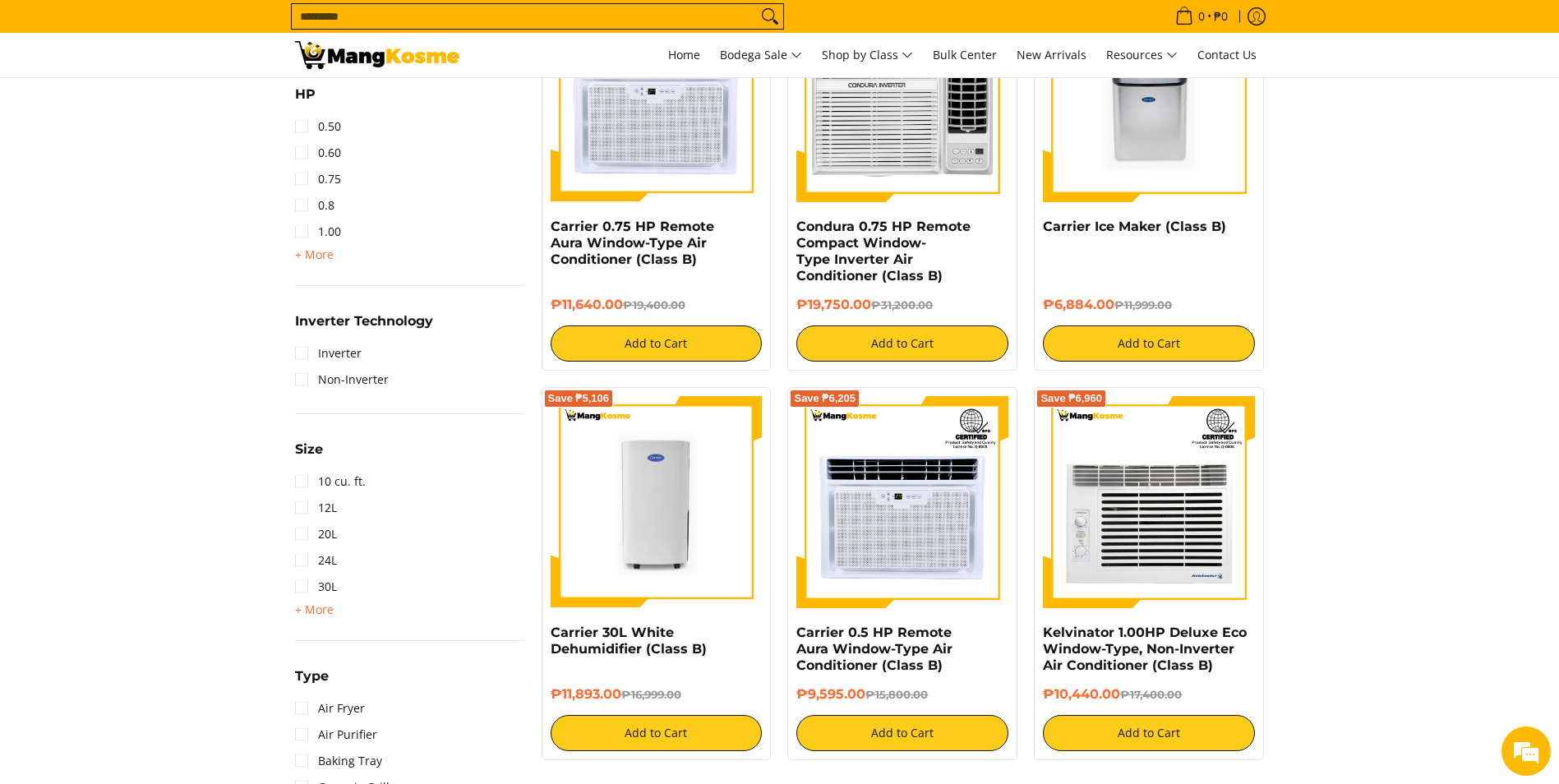
scroll to position [1479, 0]
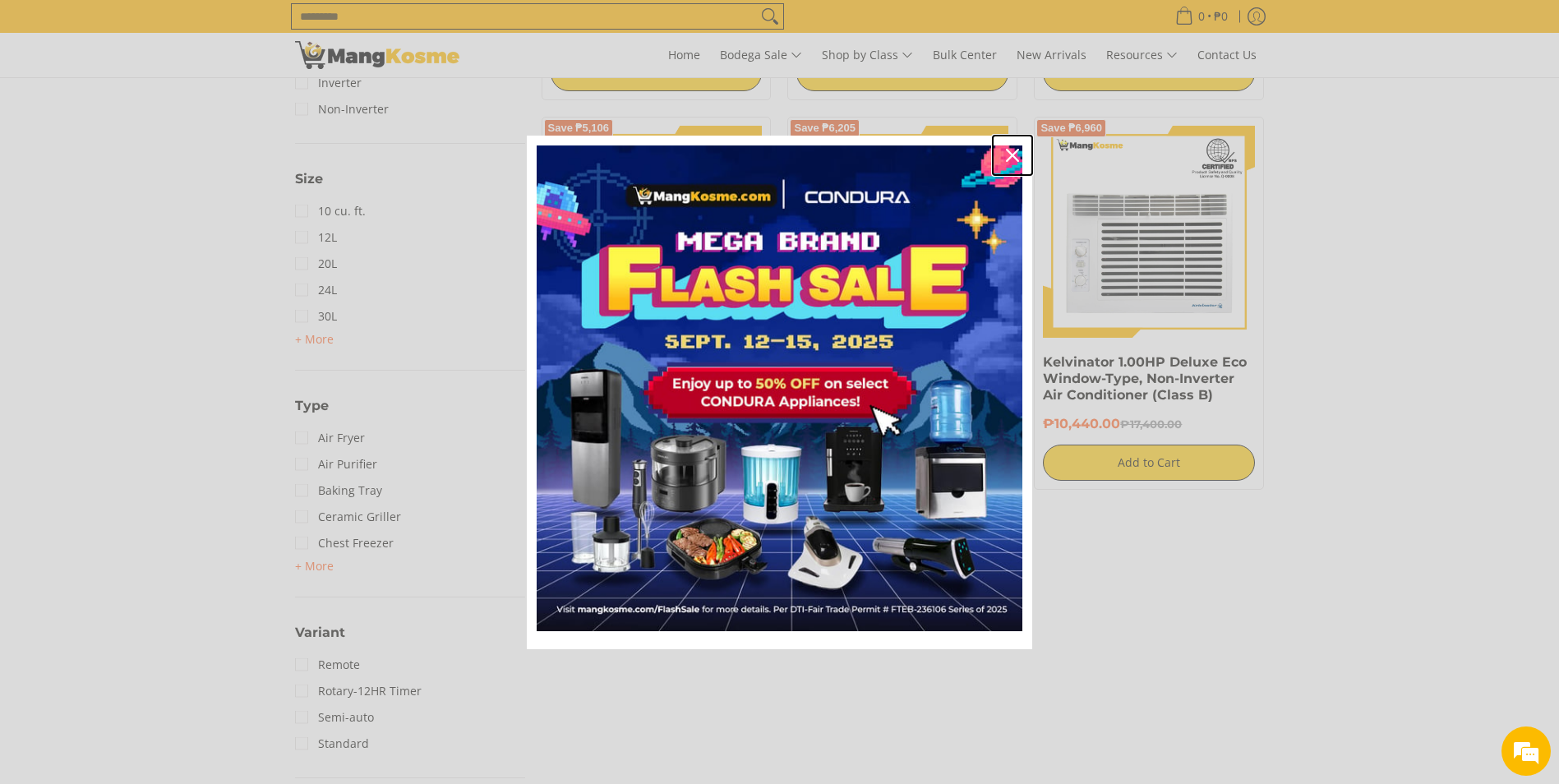
click at [1012, 155] on icon "close icon" at bounding box center [1012, 156] width 13 height 13
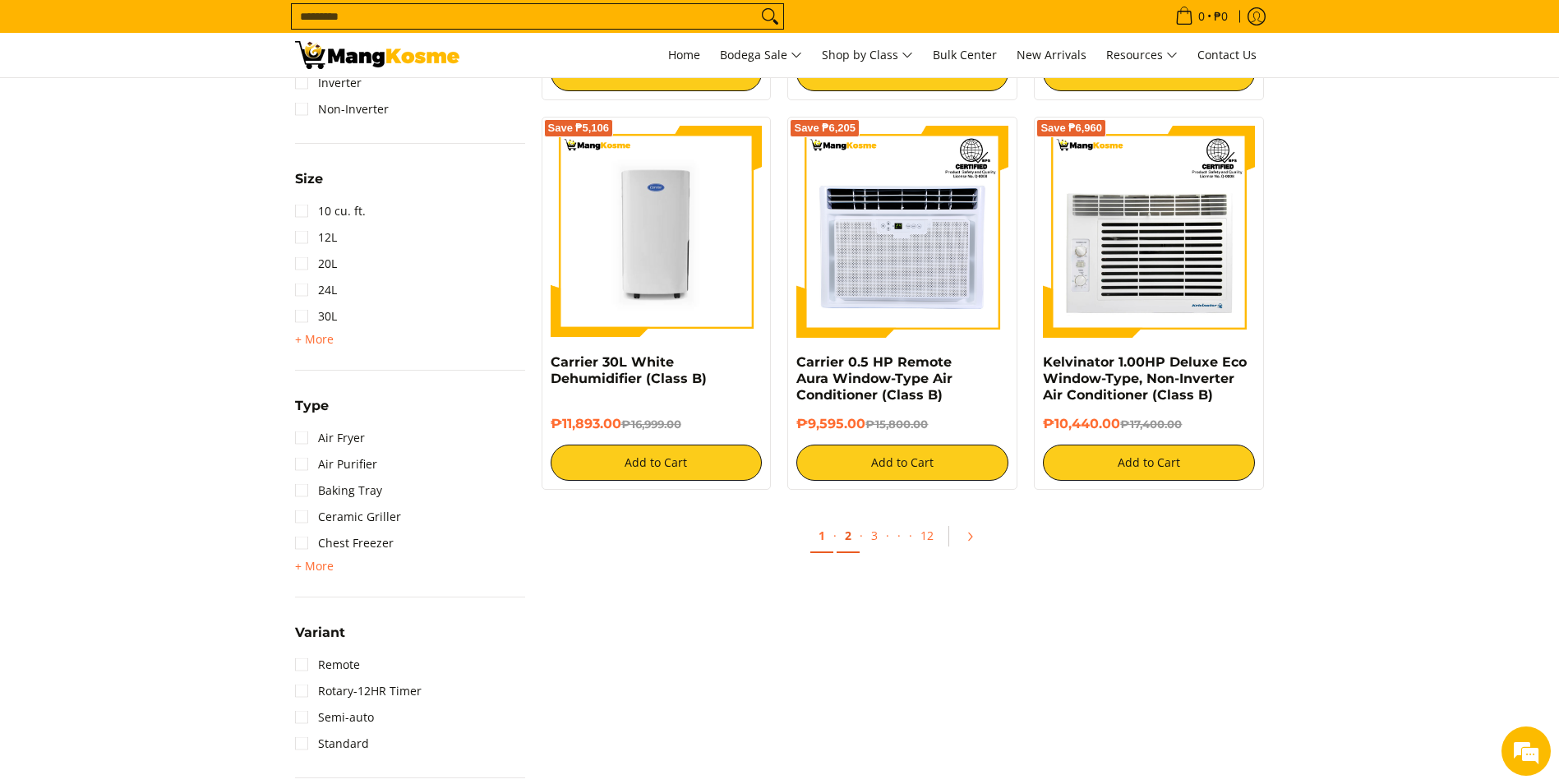
click at [850, 539] on link "2" at bounding box center [847, 536] width 23 height 34
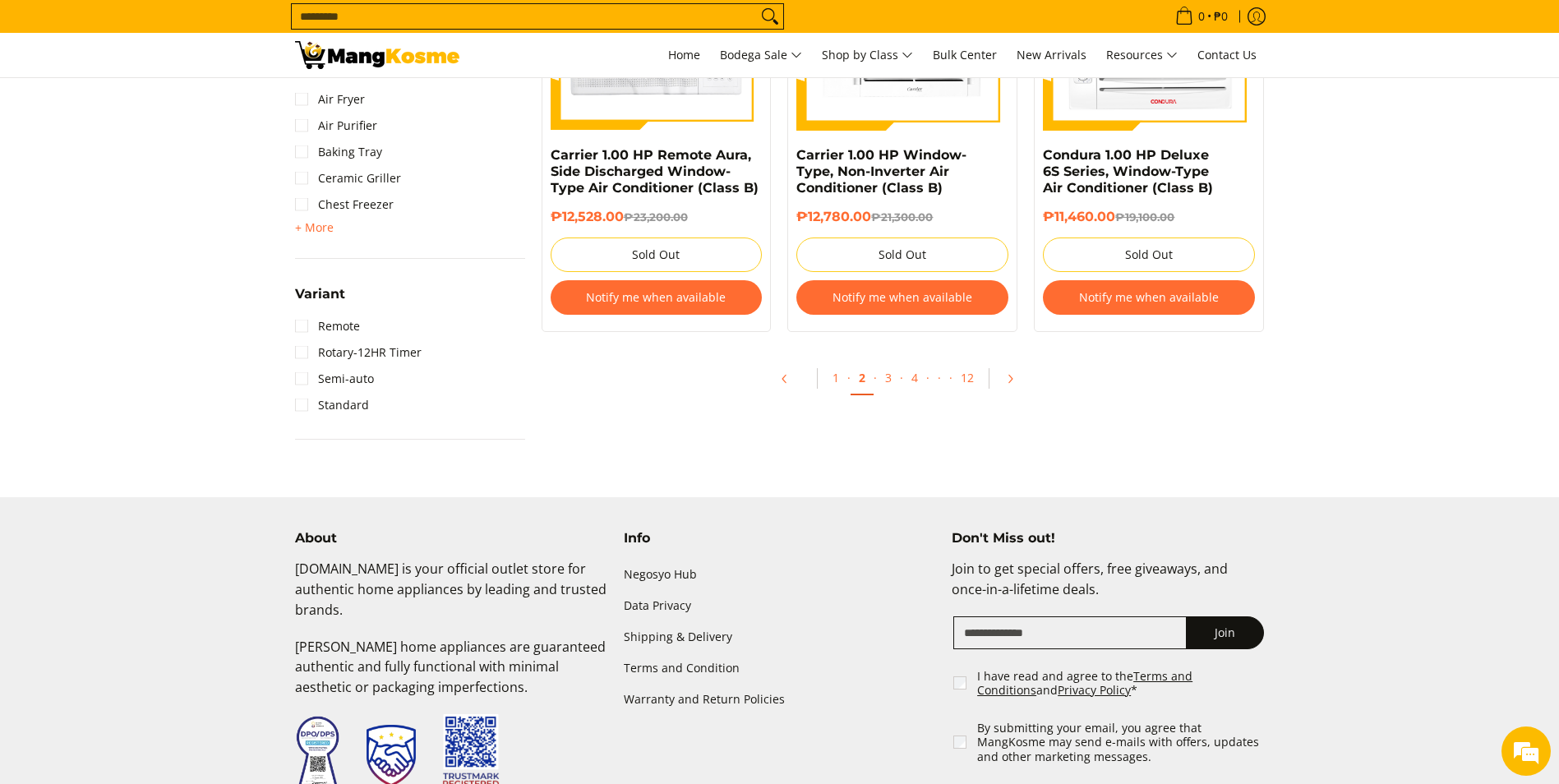
scroll to position [1890, 0]
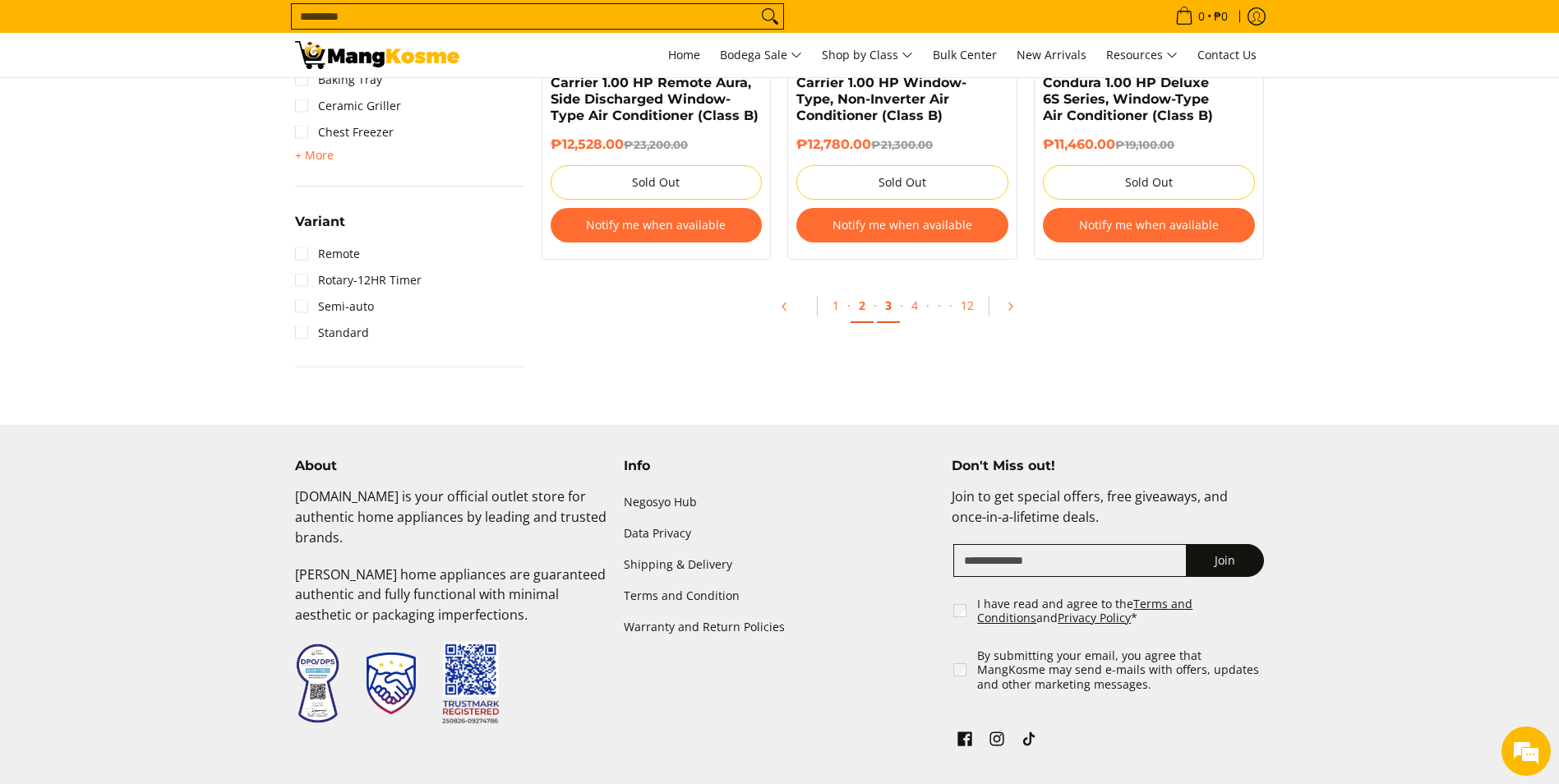
click link "3"
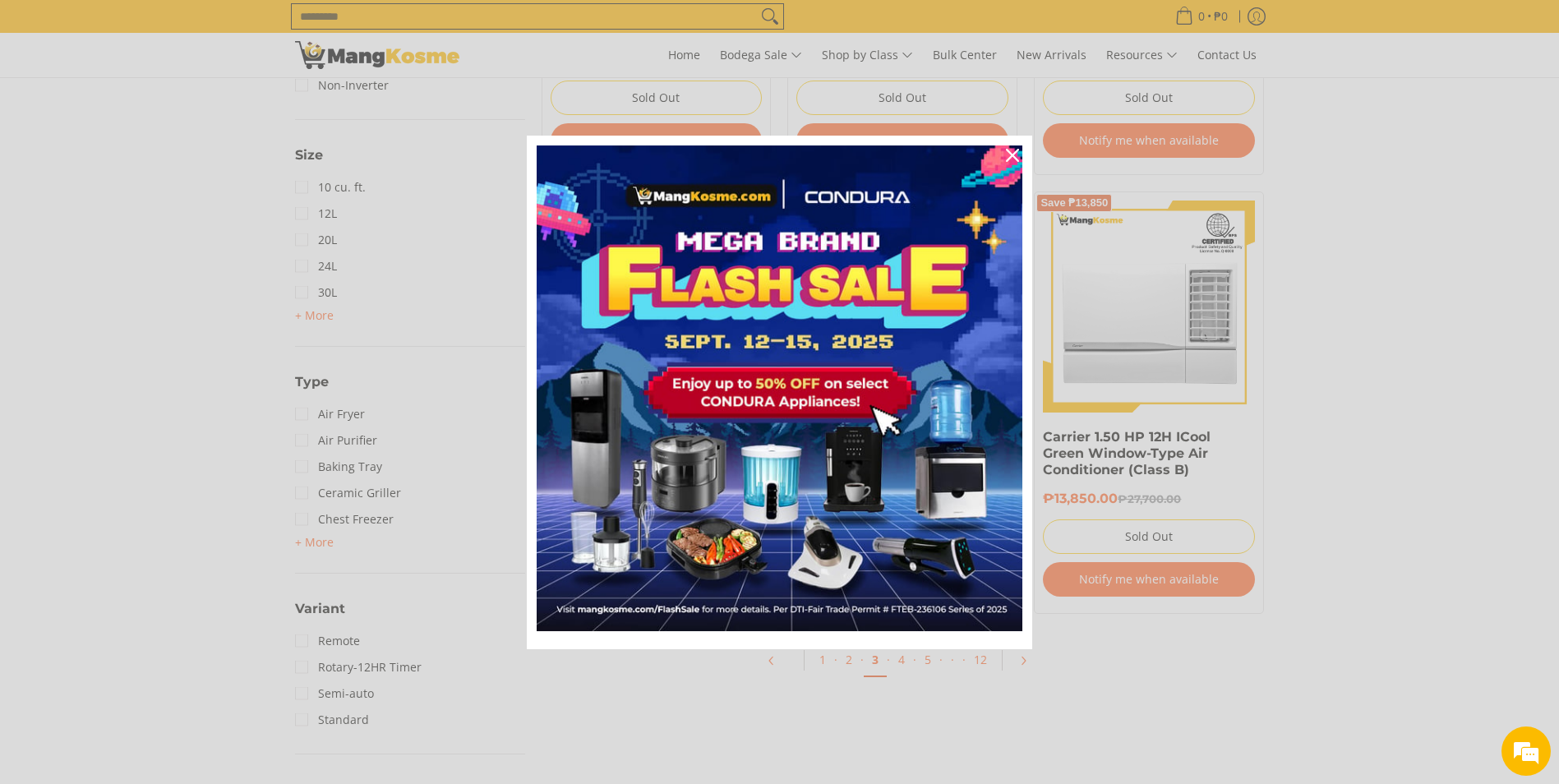
scroll to position [1643, 0]
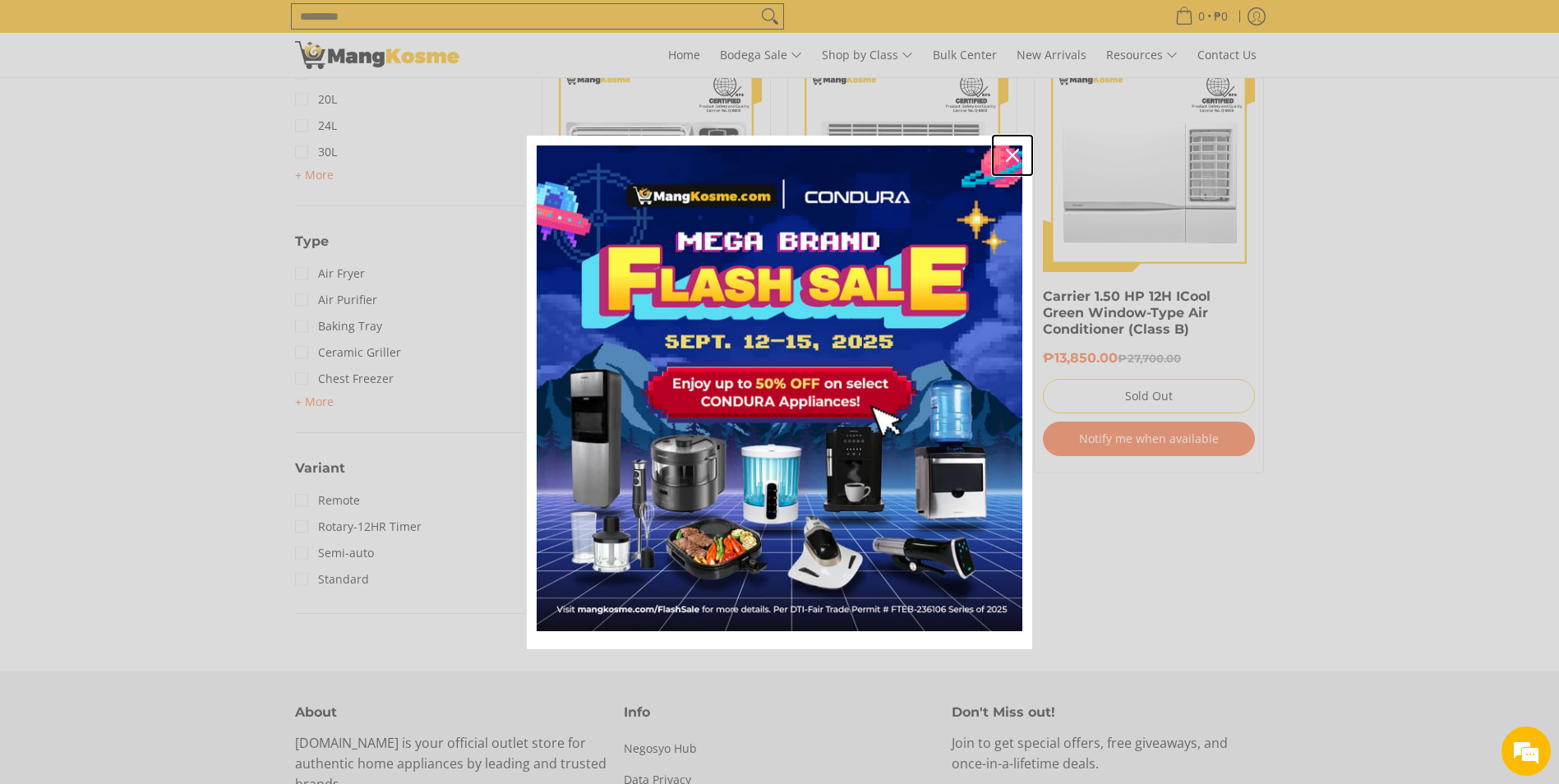
click at [1017, 156] on icon "close icon" at bounding box center [1012, 156] width 13 height 13
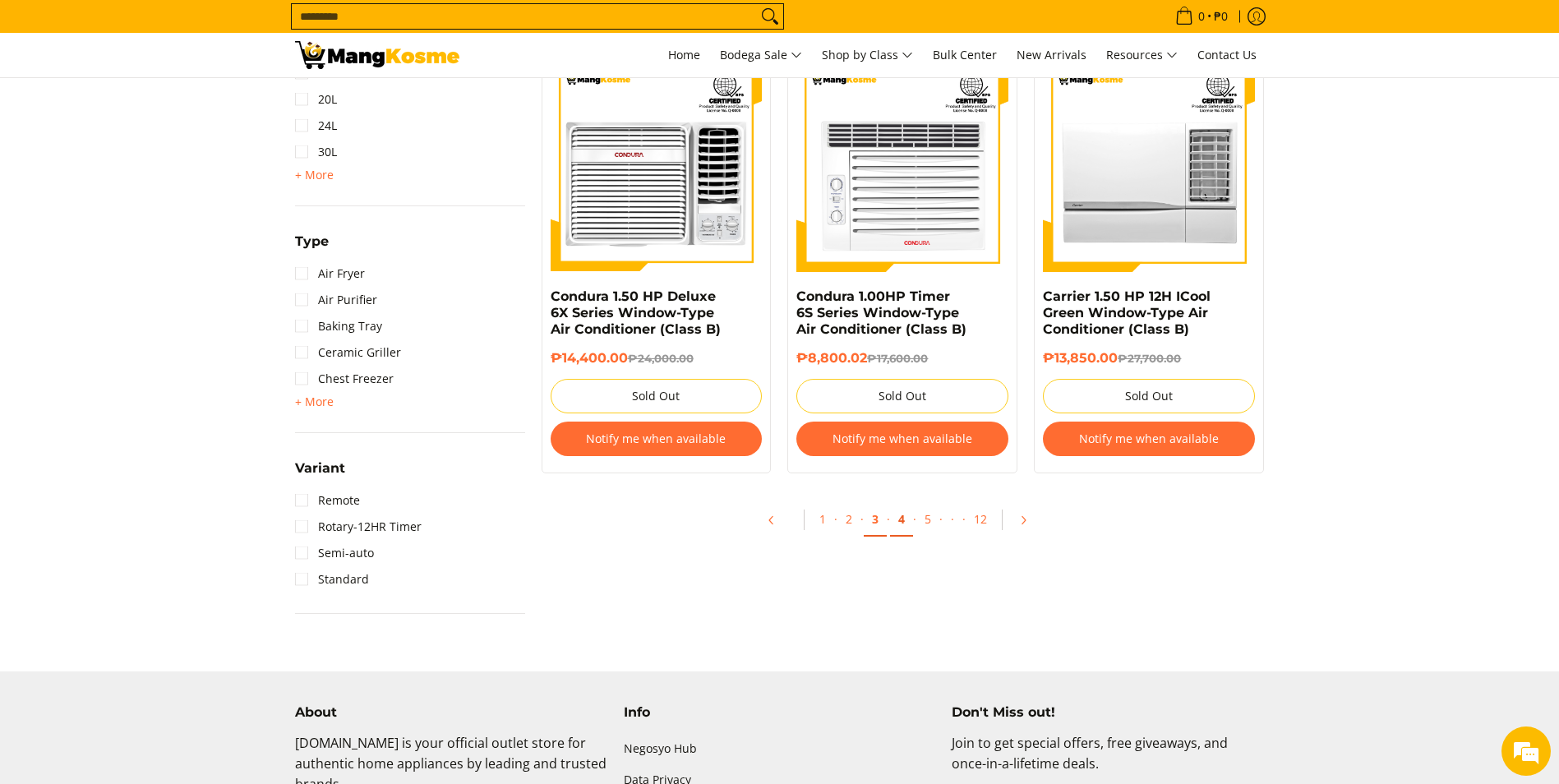
click at [902, 519] on link "4" at bounding box center [901, 520] width 23 height 34
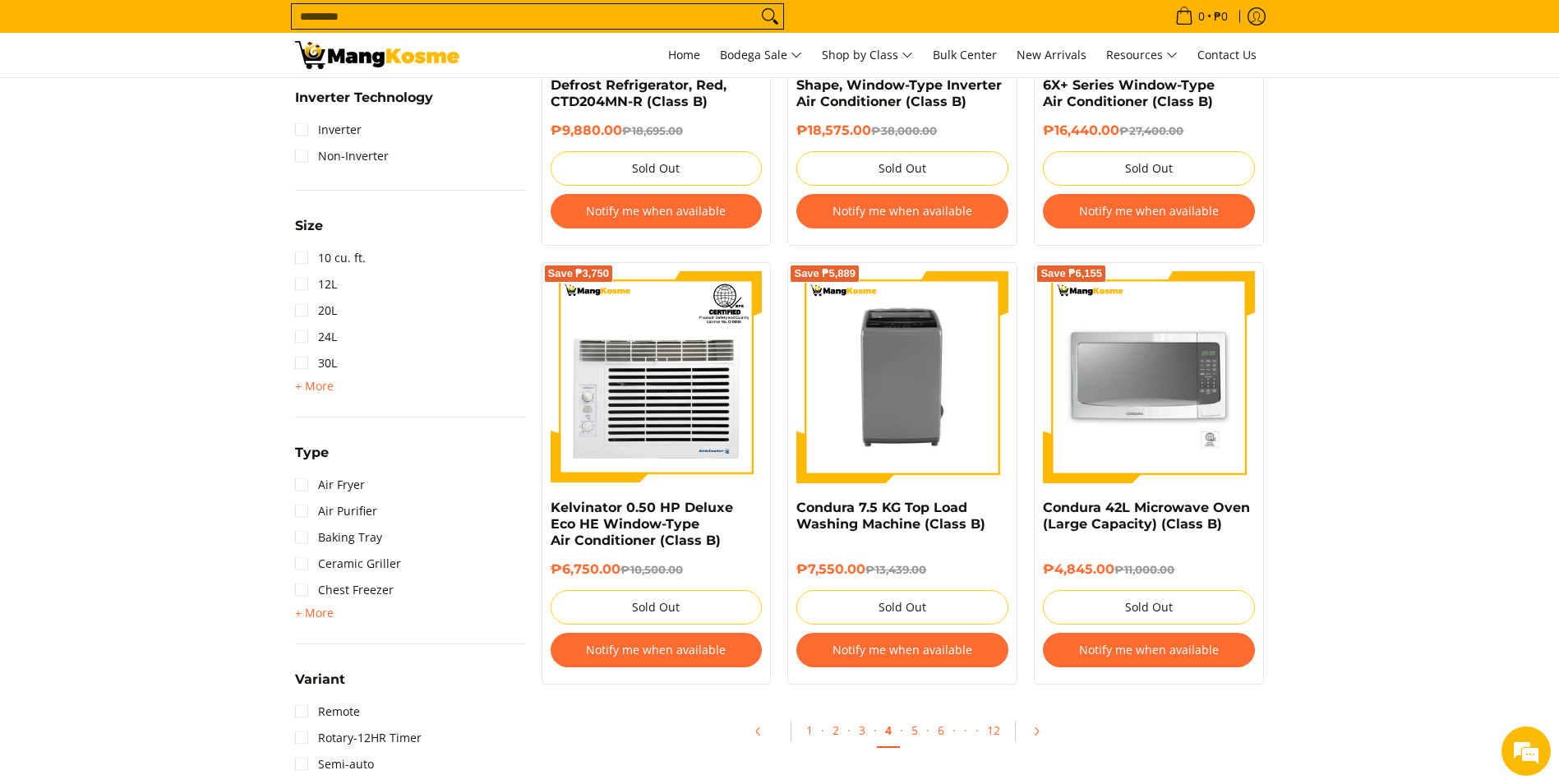
scroll to position [1479, 0]
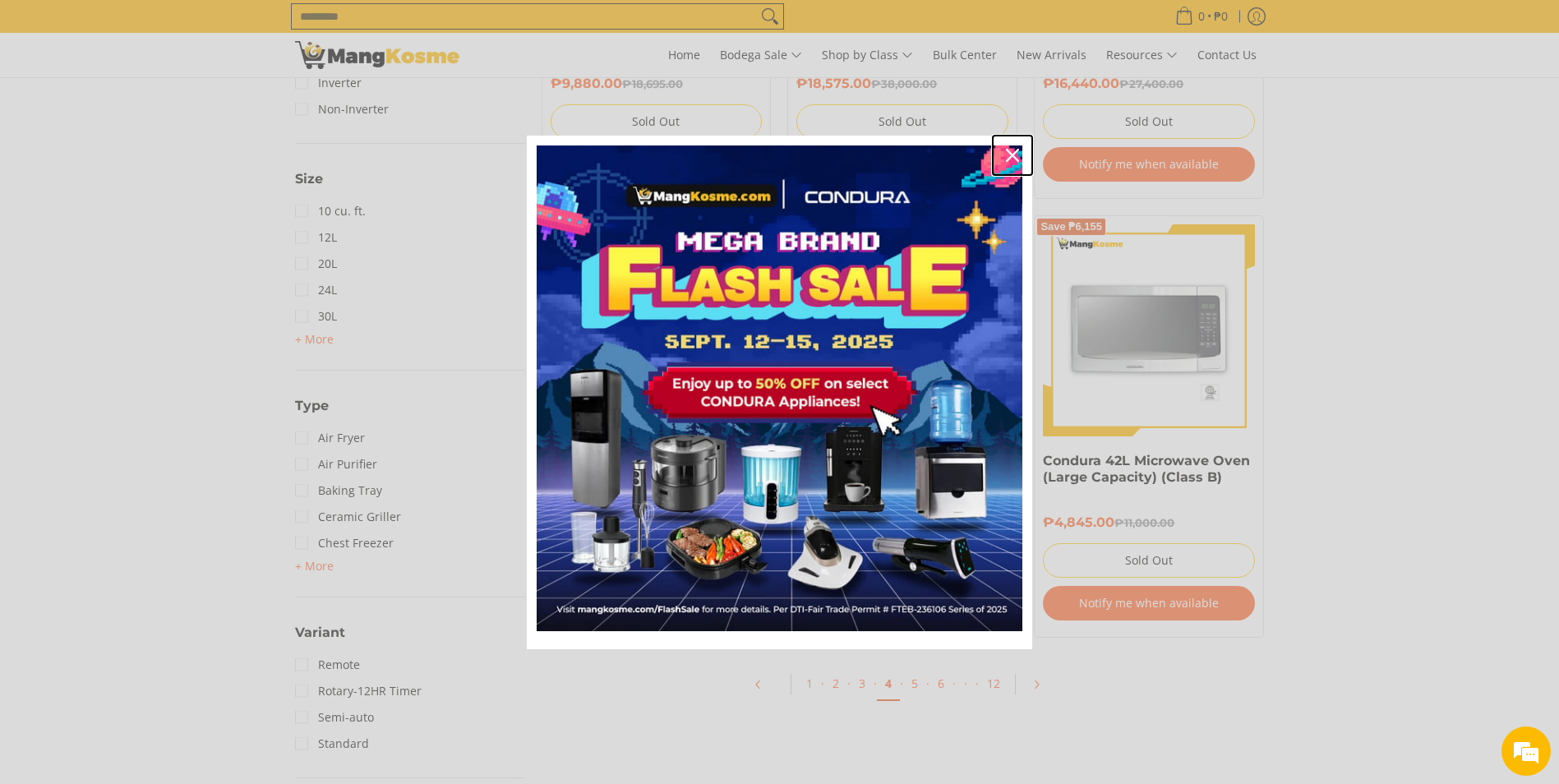
click at [1012, 149] on icon "close icon" at bounding box center [1012, 156] width 13 height 13
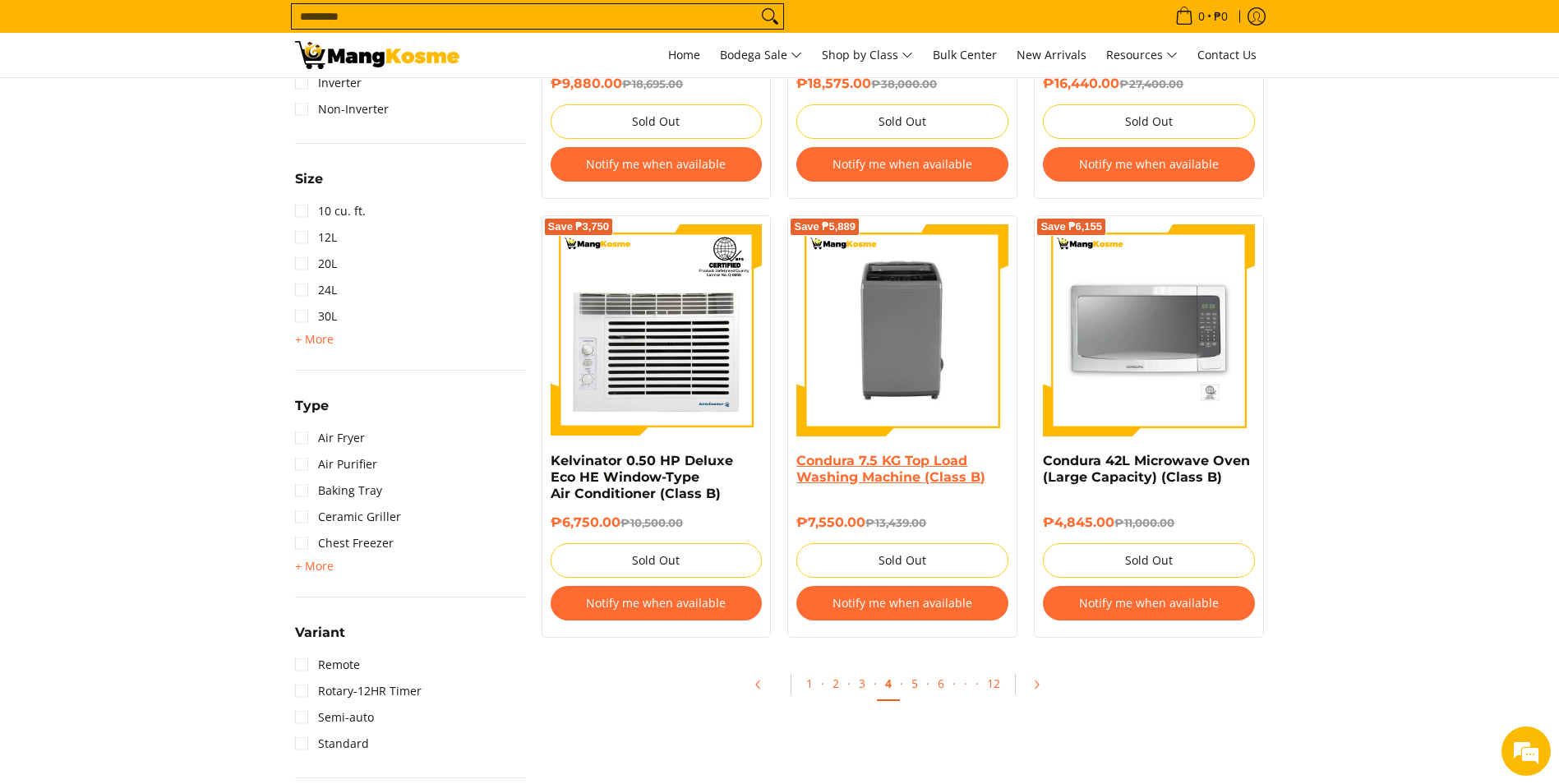
scroll to position [0, 0]
click at [911, 685] on link "5" at bounding box center [914, 683] width 23 height 34
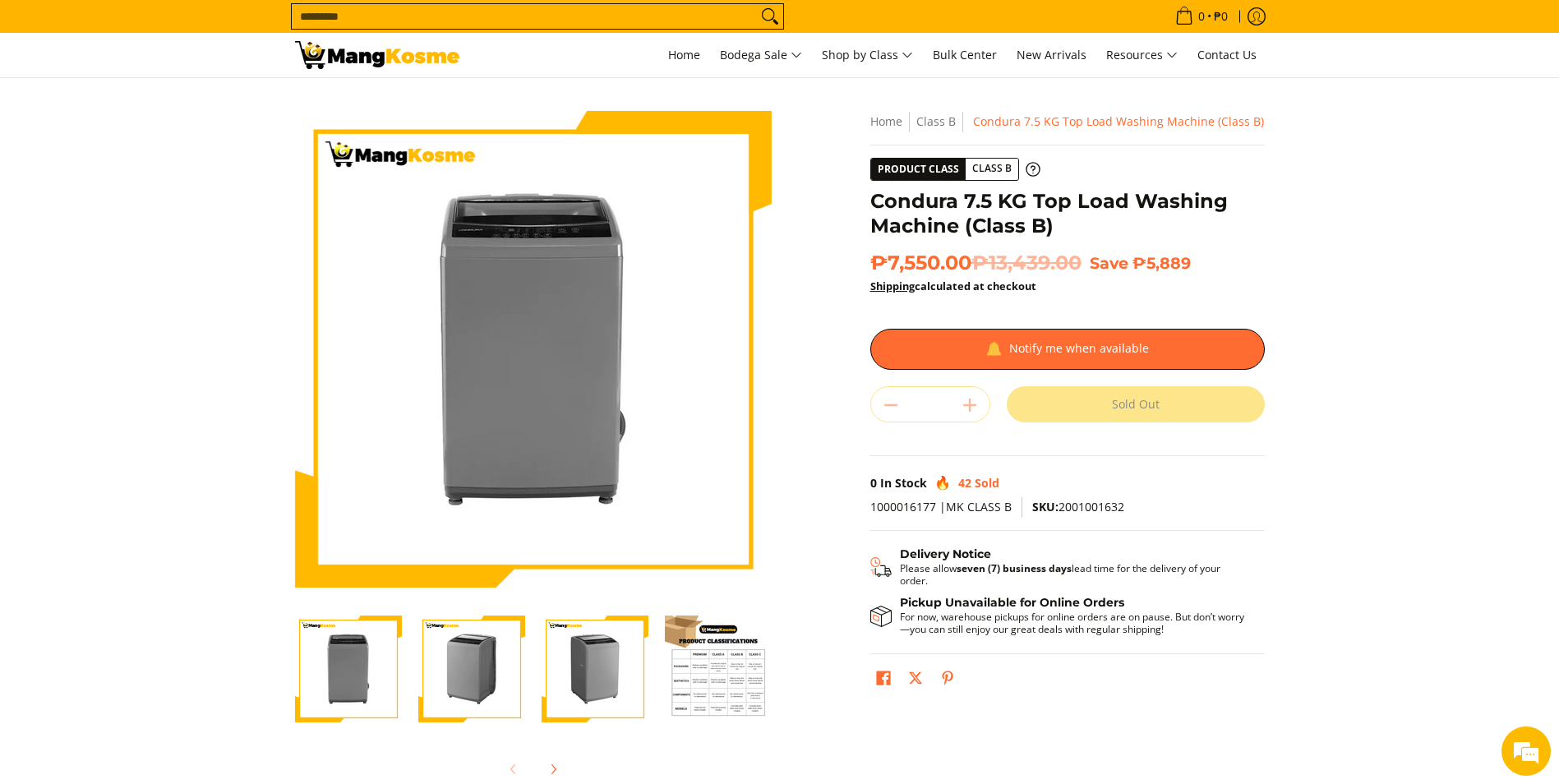
click at [456, 652] on img "Condura 7.5 KG Top Load Washing Machine (Class B)-2" at bounding box center [471, 669] width 107 height 107
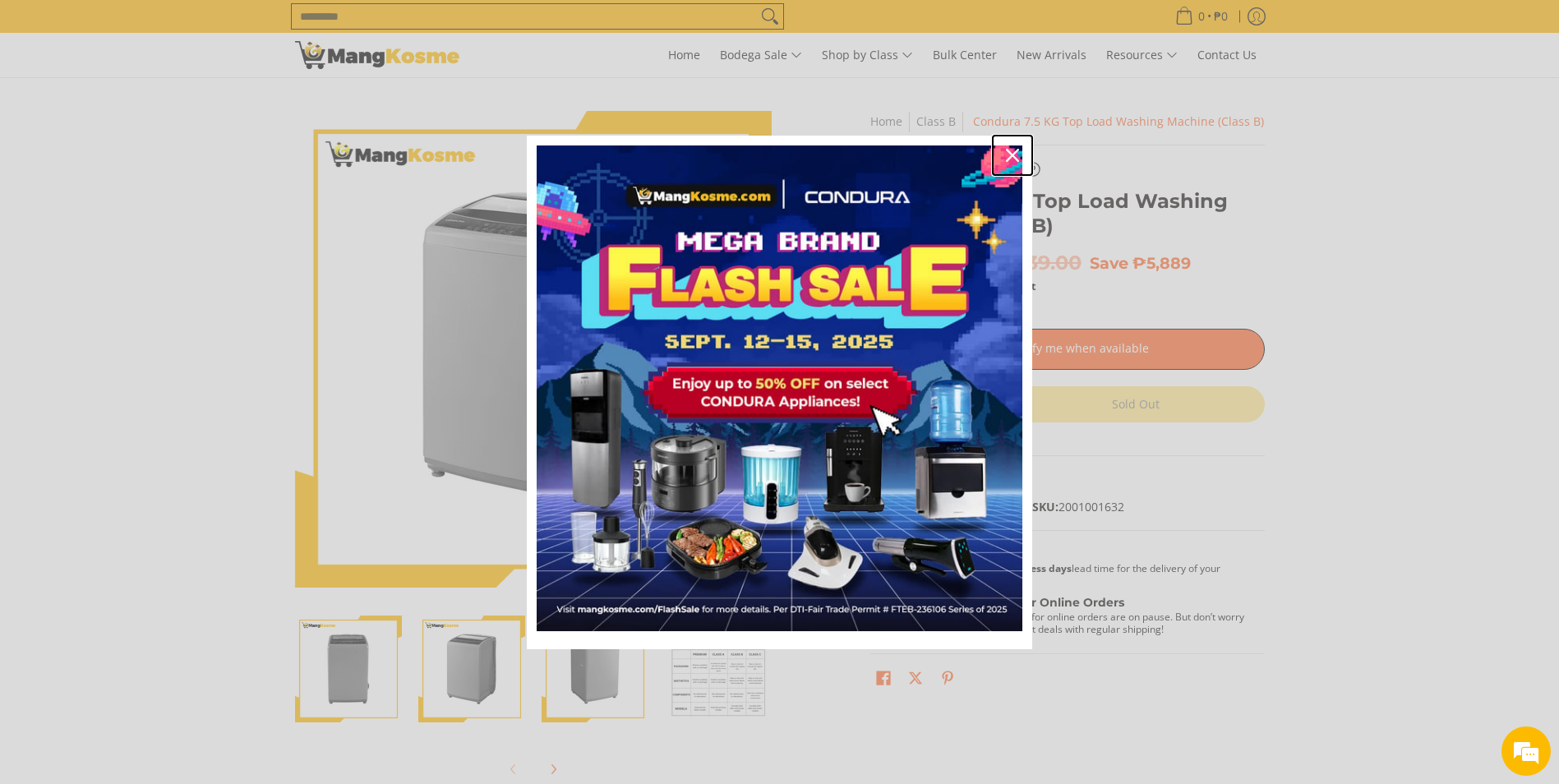
click at [1008, 155] on icon "close icon" at bounding box center [1012, 156] width 13 height 13
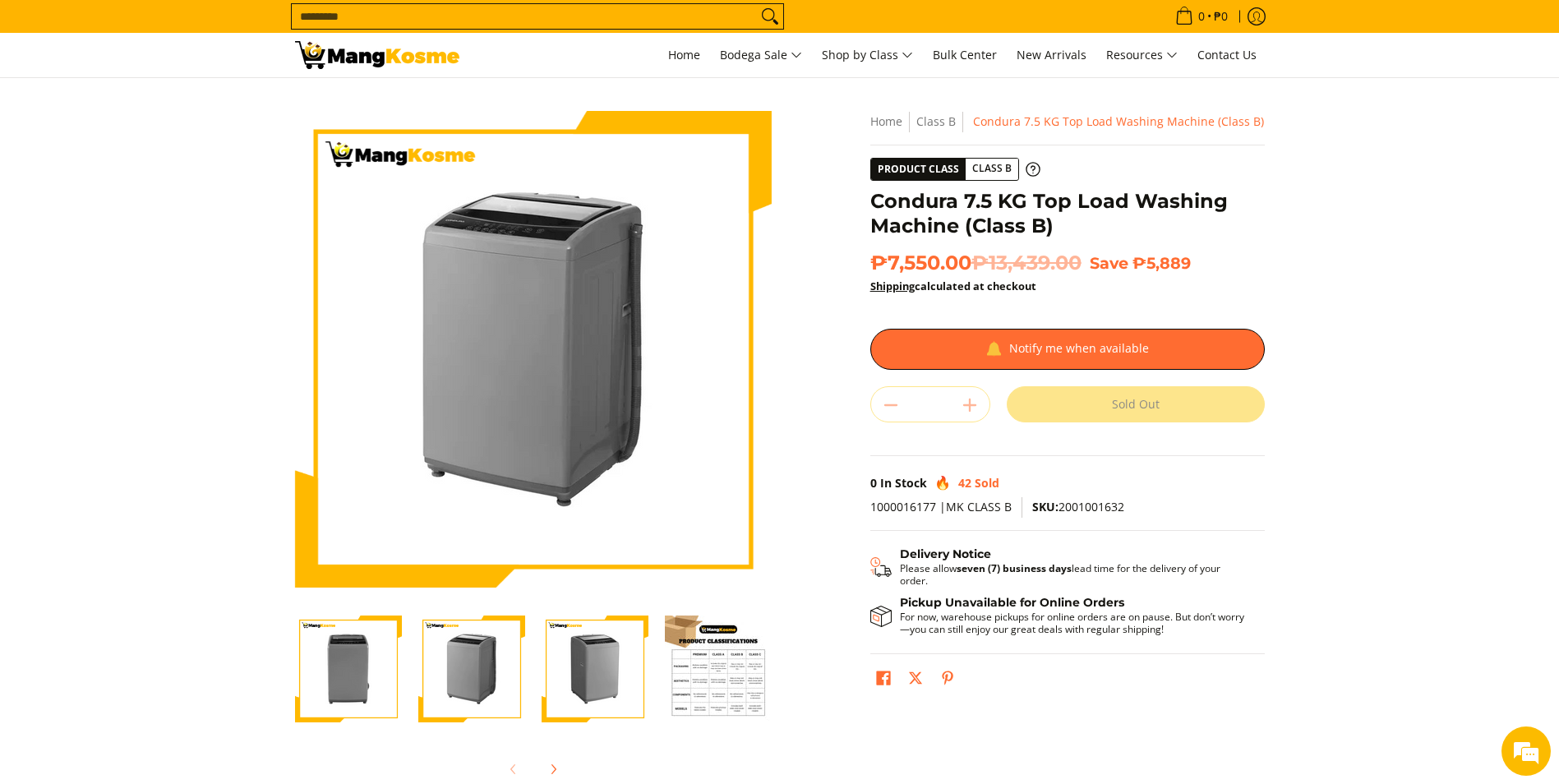
click at [586, 673] on img "Condura 7.5 KG Top Load Washing Machine (Class B)-3" at bounding box center [595, 669] width 107 height 107
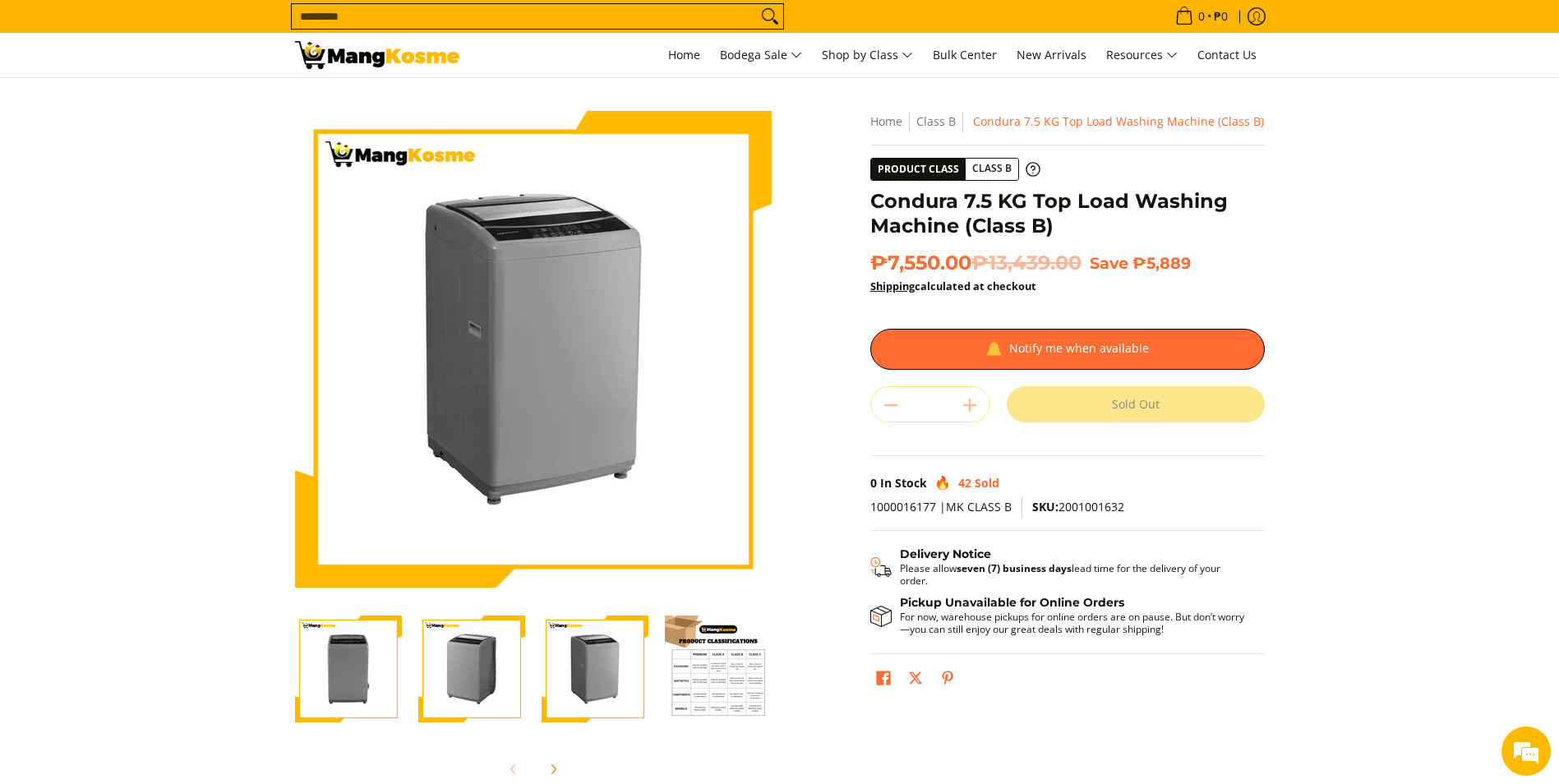
click at [496, 673] on img "Condura 7.5 KG Top Load Washing Machine (Class B)-2" at bounding box center [471, 669] width 107 height 107
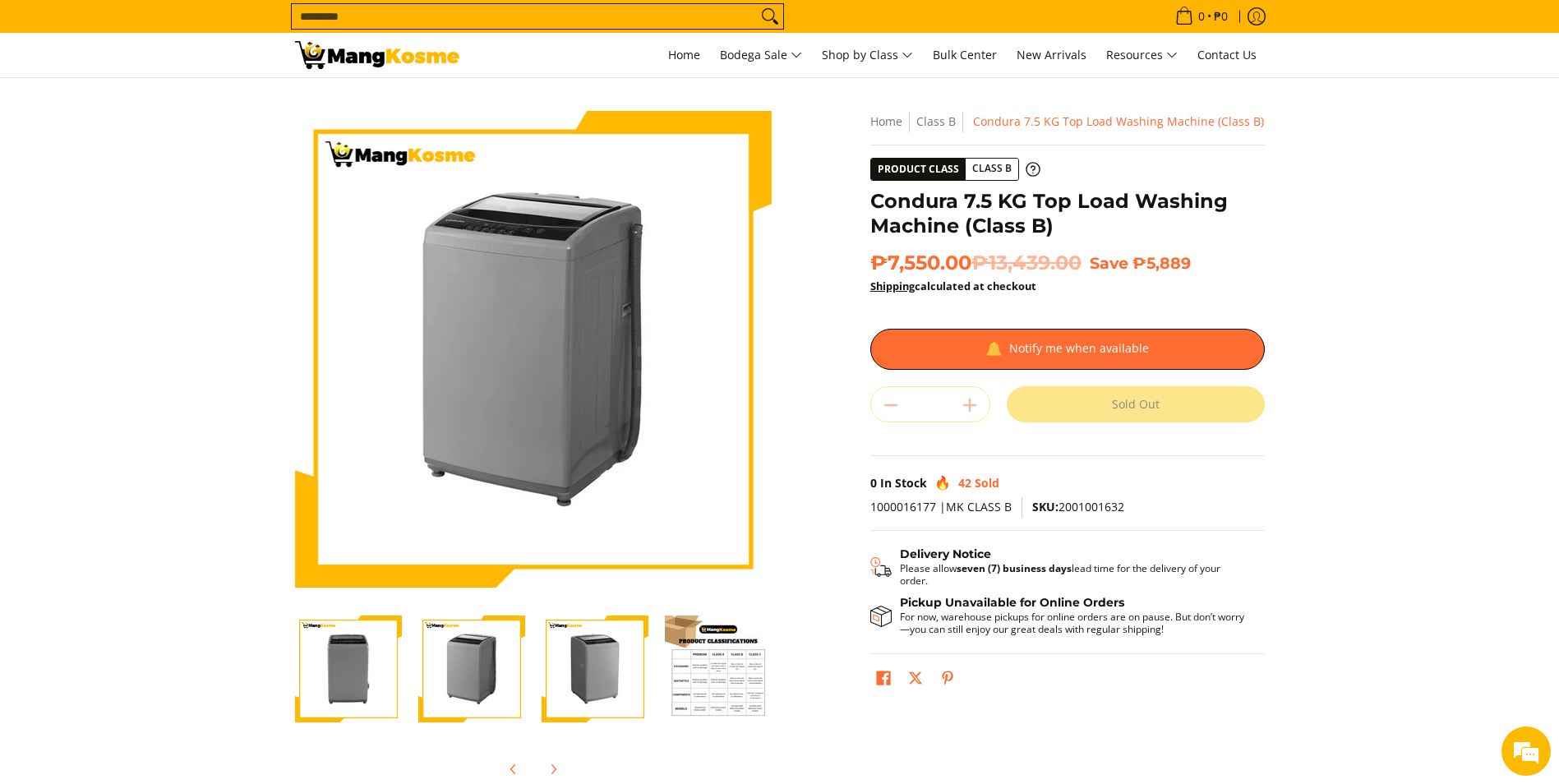
scroll to position [0, 3]
click at [335, 673] on img "Condura 7.5 KG Top Load Washing Machine (Class B)-1" at bounding box center [346, 669] width 107 height 107
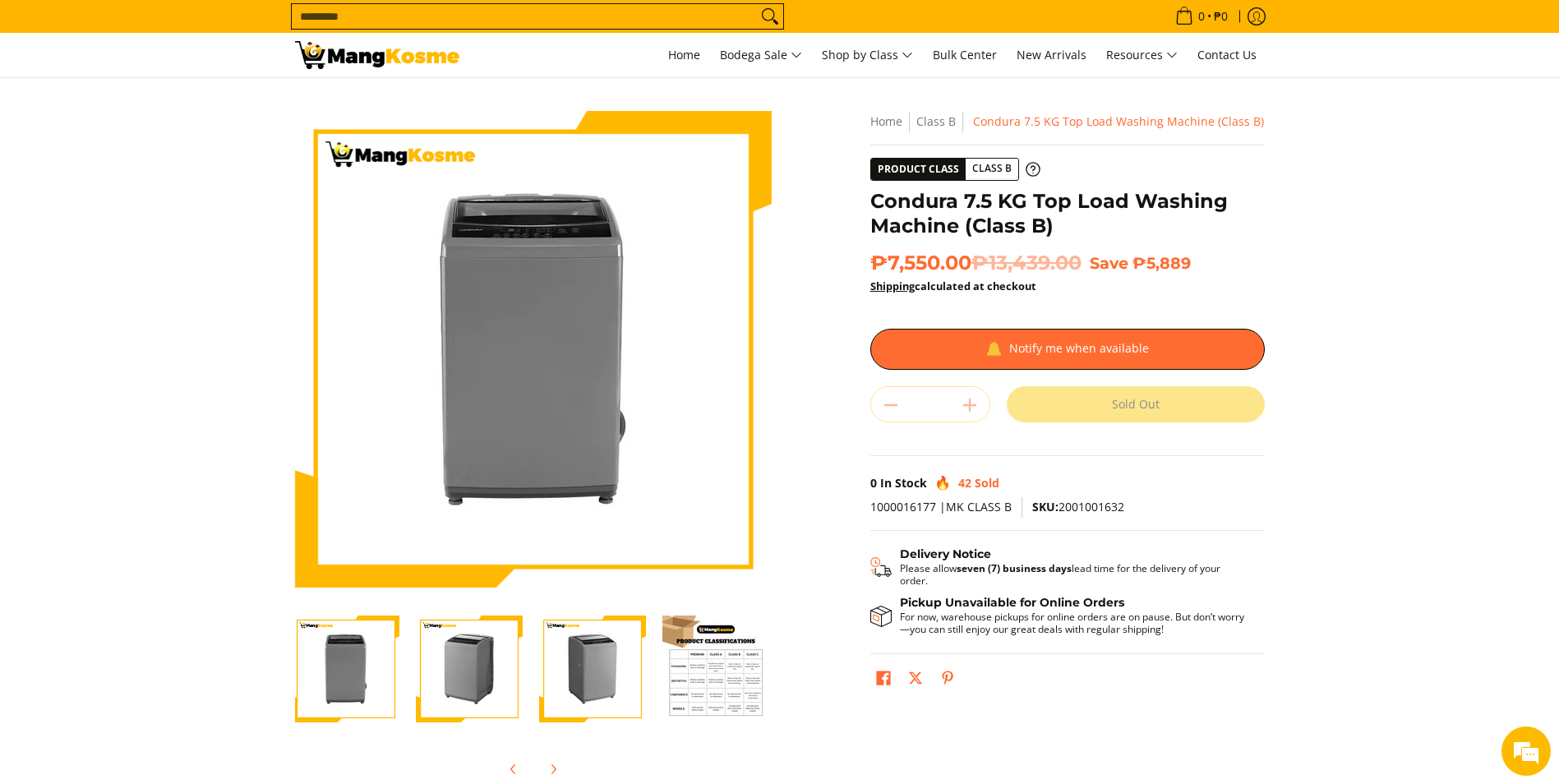
click at [439, 671] on img "Condura 7.5 KG Top Load Washing Machine (Class B)-2" at bounding box center [468, 669] width 107 height 107
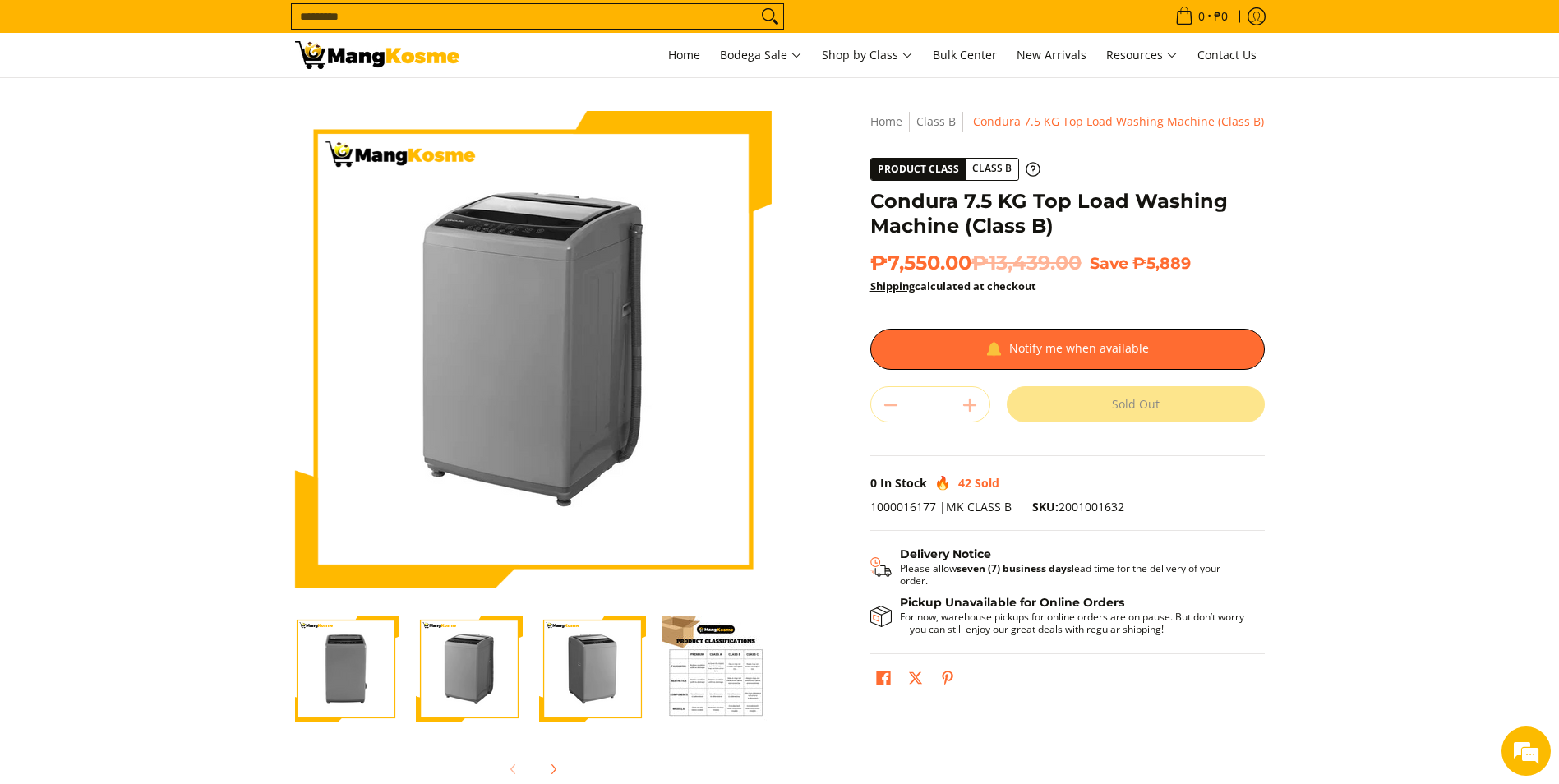
scroll to position [0, 0]
click at [540, 668] on div at bounding box center [595, 669] width 124 height 127
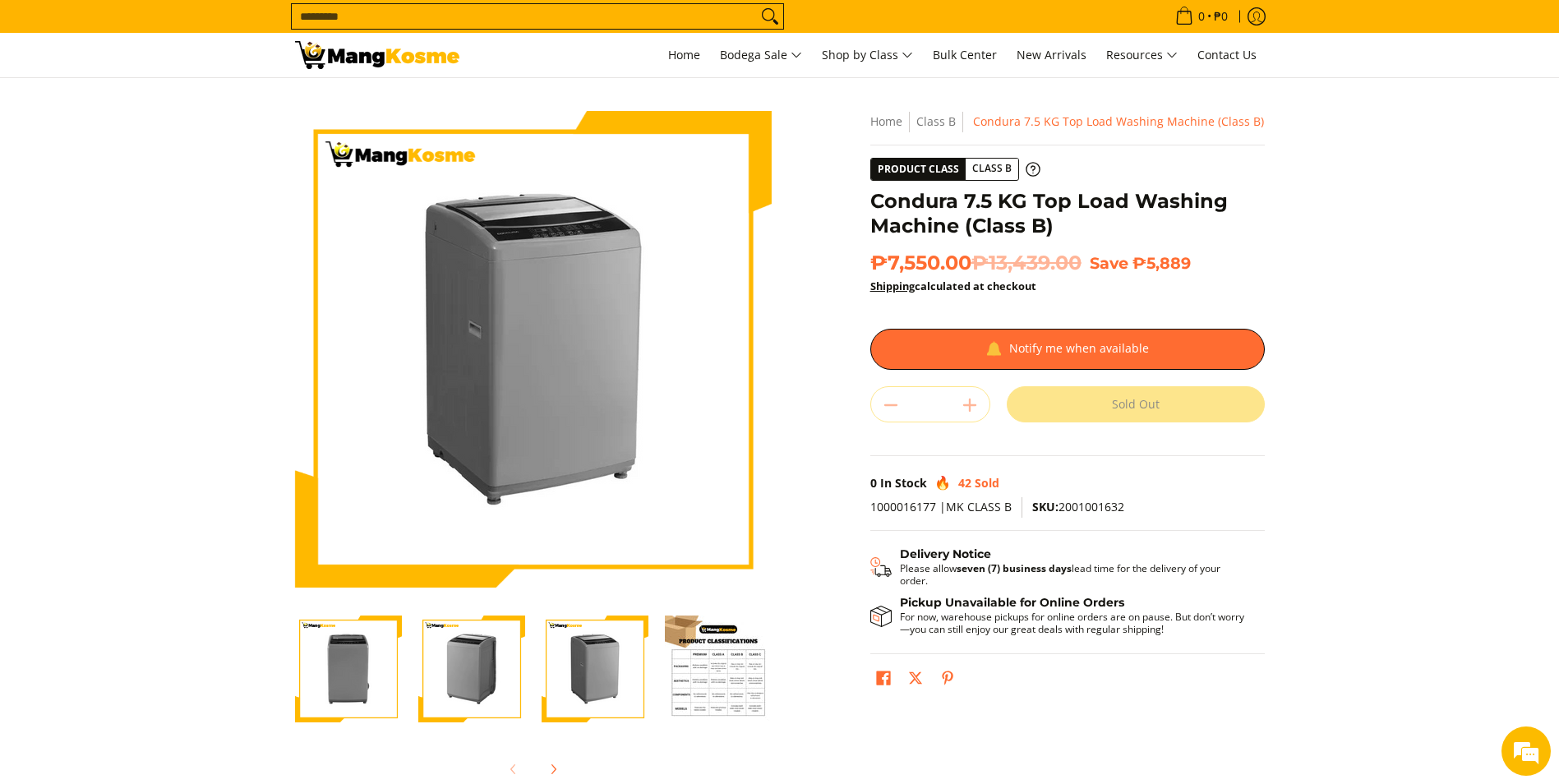
click at [695, 674] on img "Condura 7.5 KG Top Load Washing Machine (Class B)-4" at bounding box center [718, 669] width 107 height 107
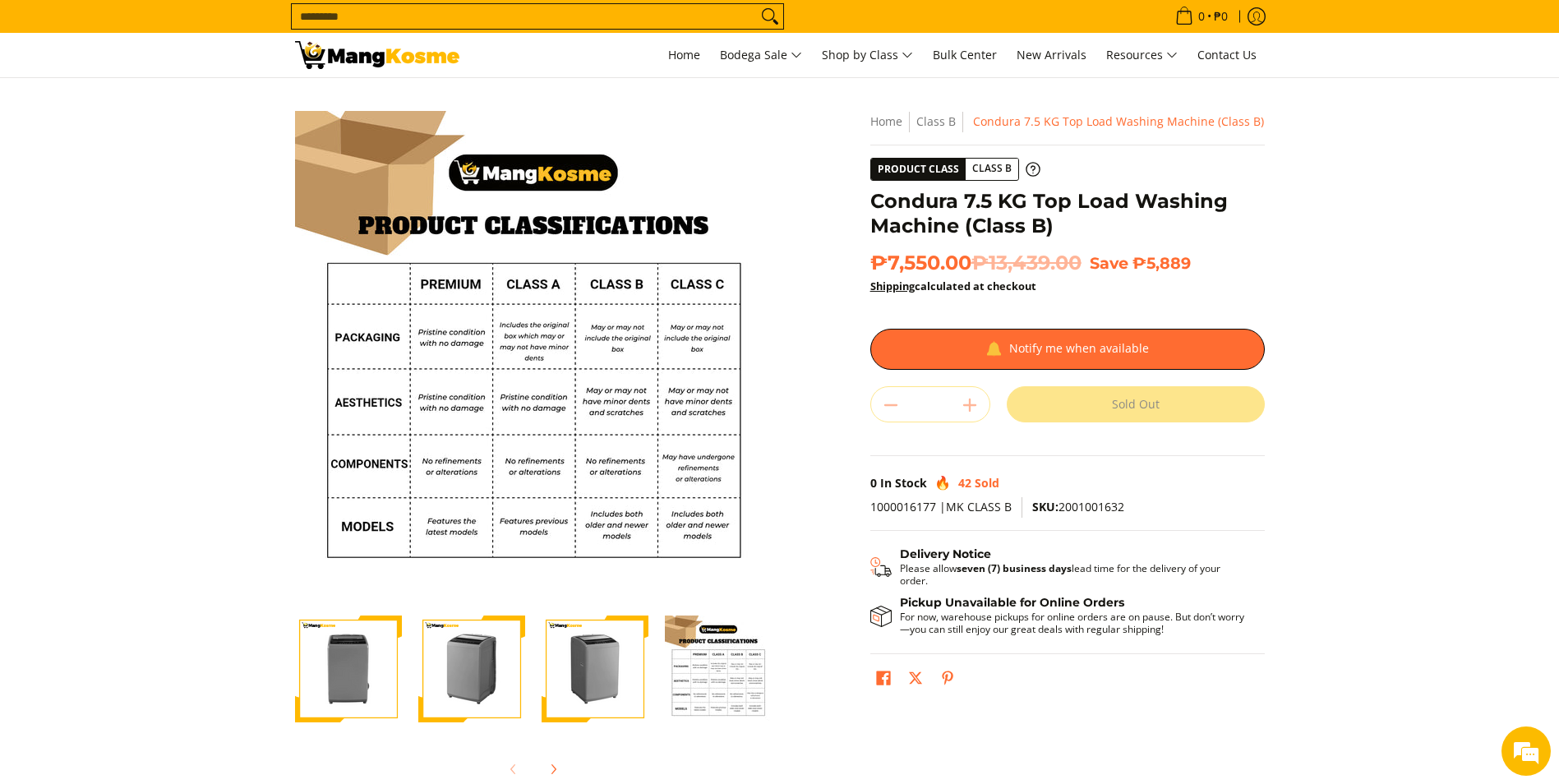
click at [584, 671] on img "Condura 7.5 KG Top Load Washing Machine (Class B)-3" at bounding box center [595, 669] width 107 height 107
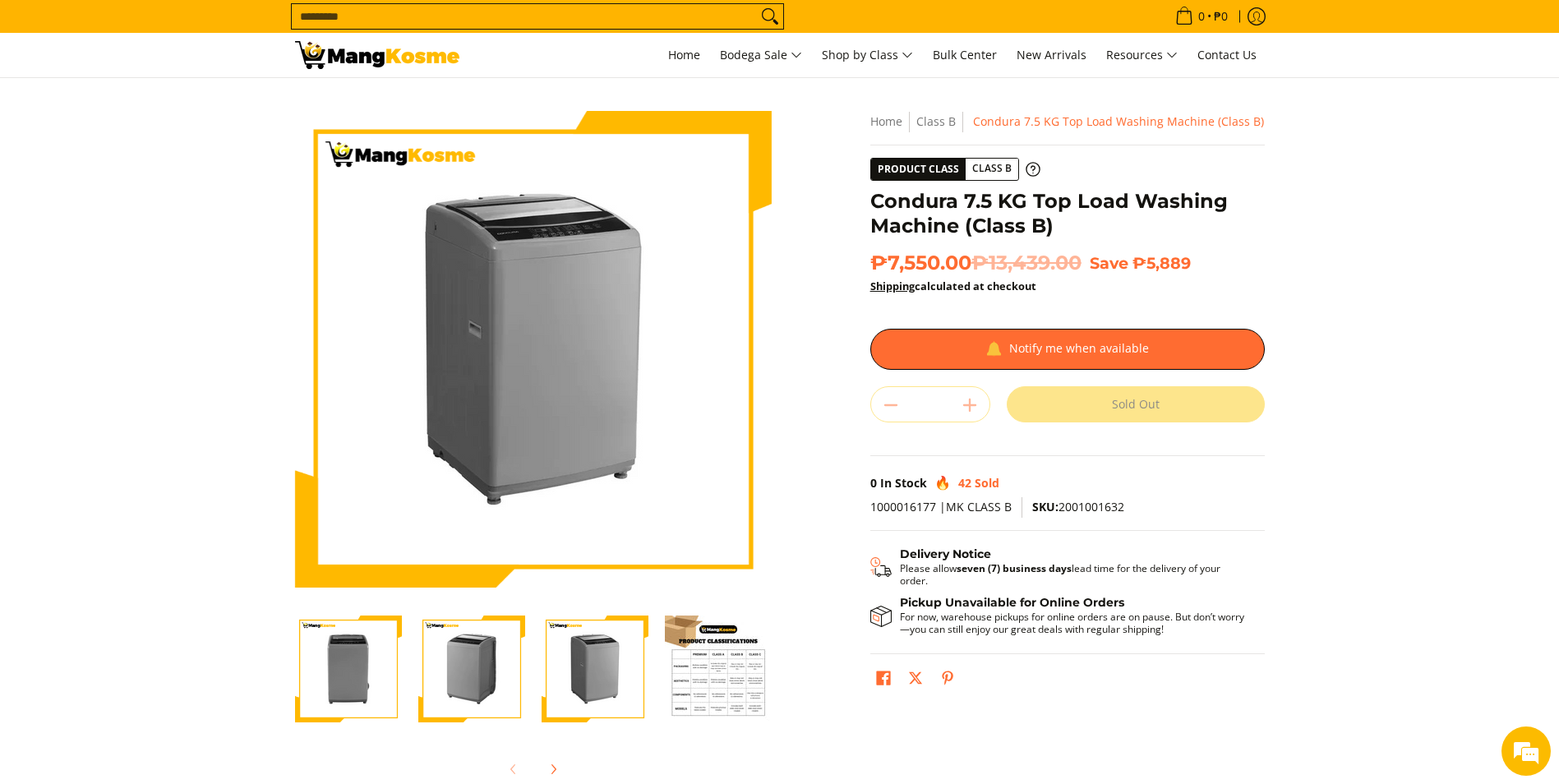
click at [523, 671] on img "Condura 7.5 KG Top Load Washing Machine (Class B)-2" at bounding box center [471, 669] width 107 height 107
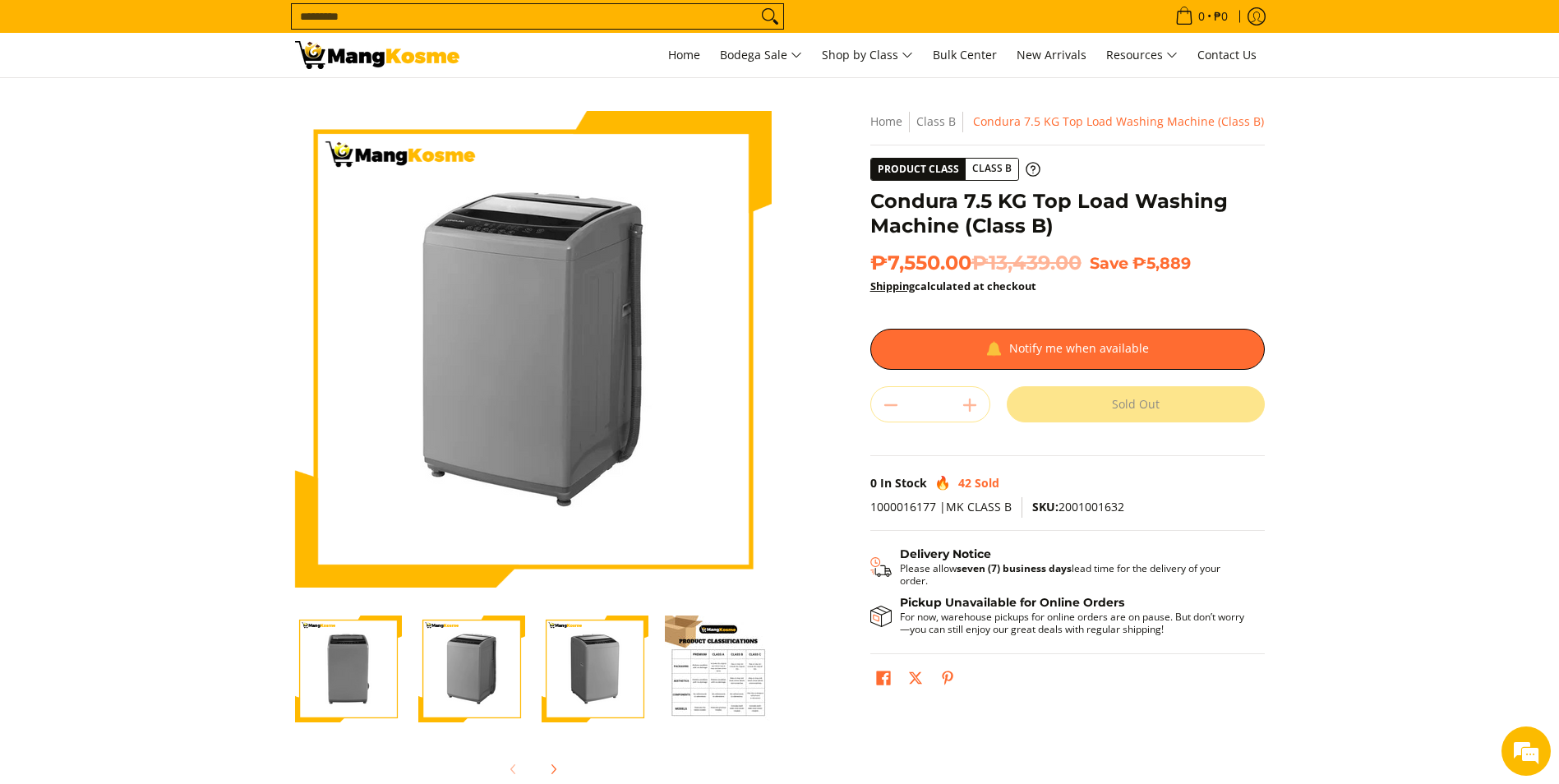
drag, startPoint x: 399, startPoint y: 657, endPoint x: 652, endPoint y: 500, distance: 297.8
click at [399, 656] on img "Condura 7.5 KG Top Load Washing Machine (Class B)-1" at bounding box center [348, 669] width 107 height 107
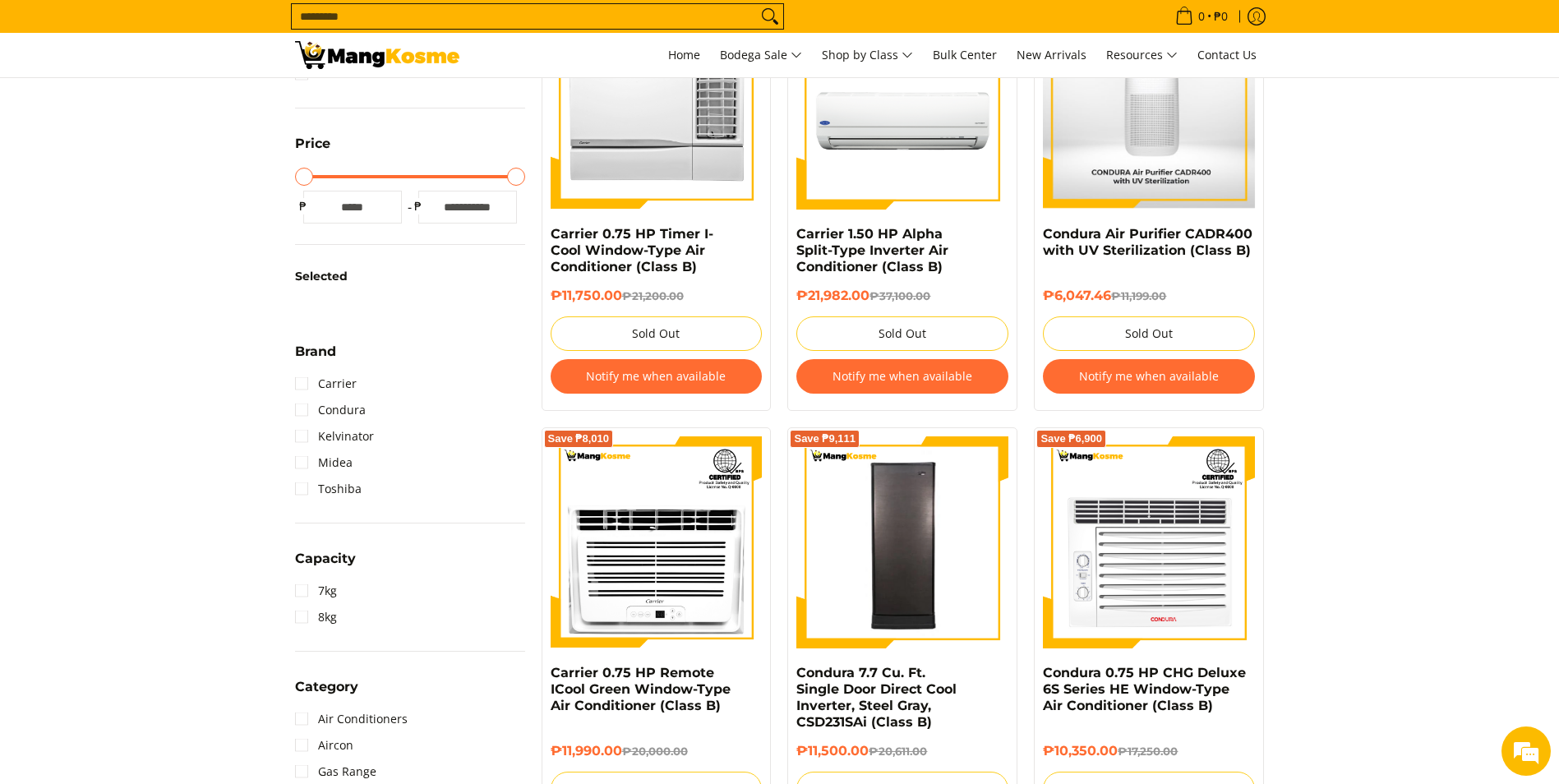
scroll to position [411, 0]
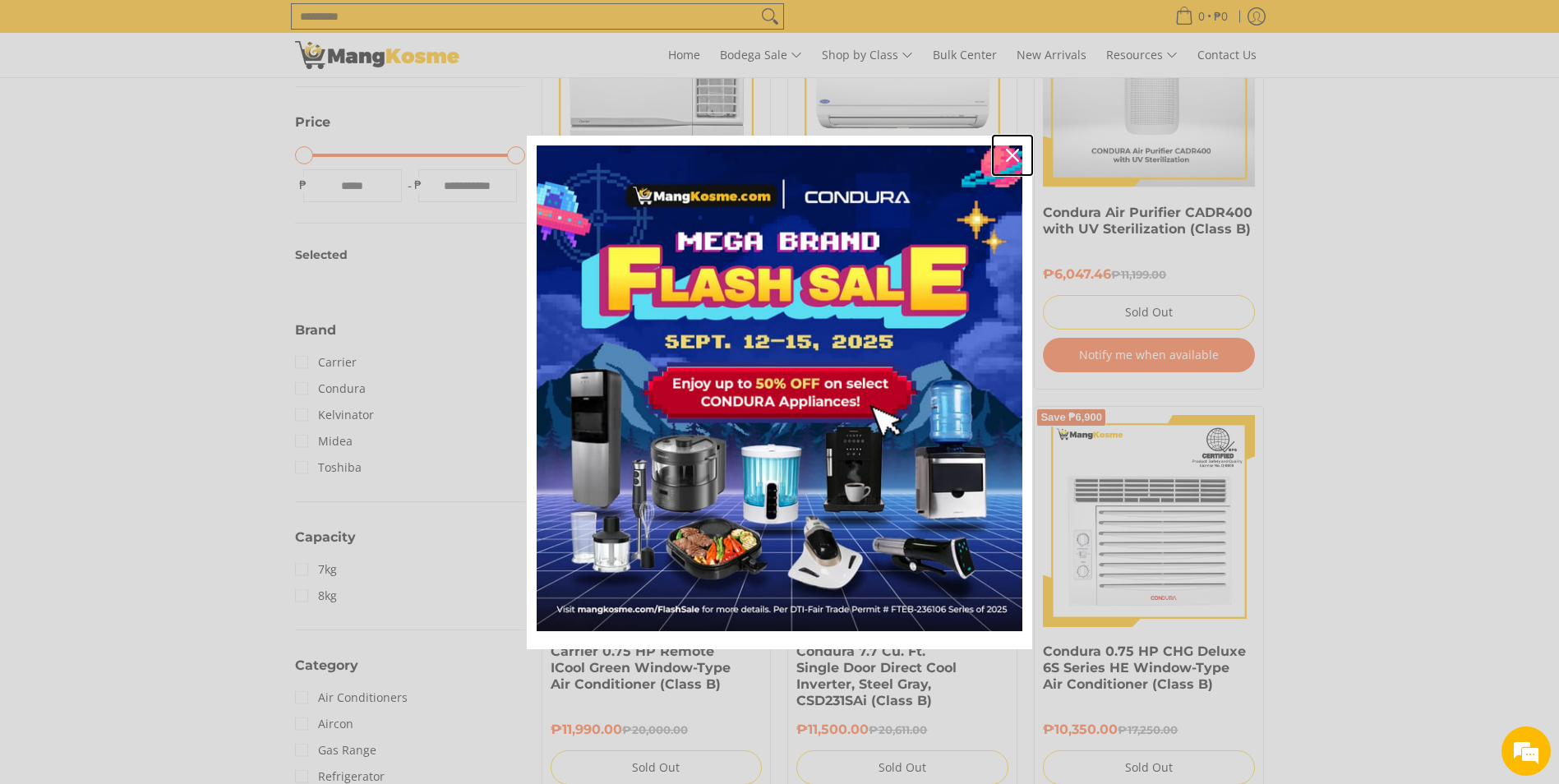
click at [1012, 156] on icon "close icon" at bounding box center [1012, 156] width 13 height 13
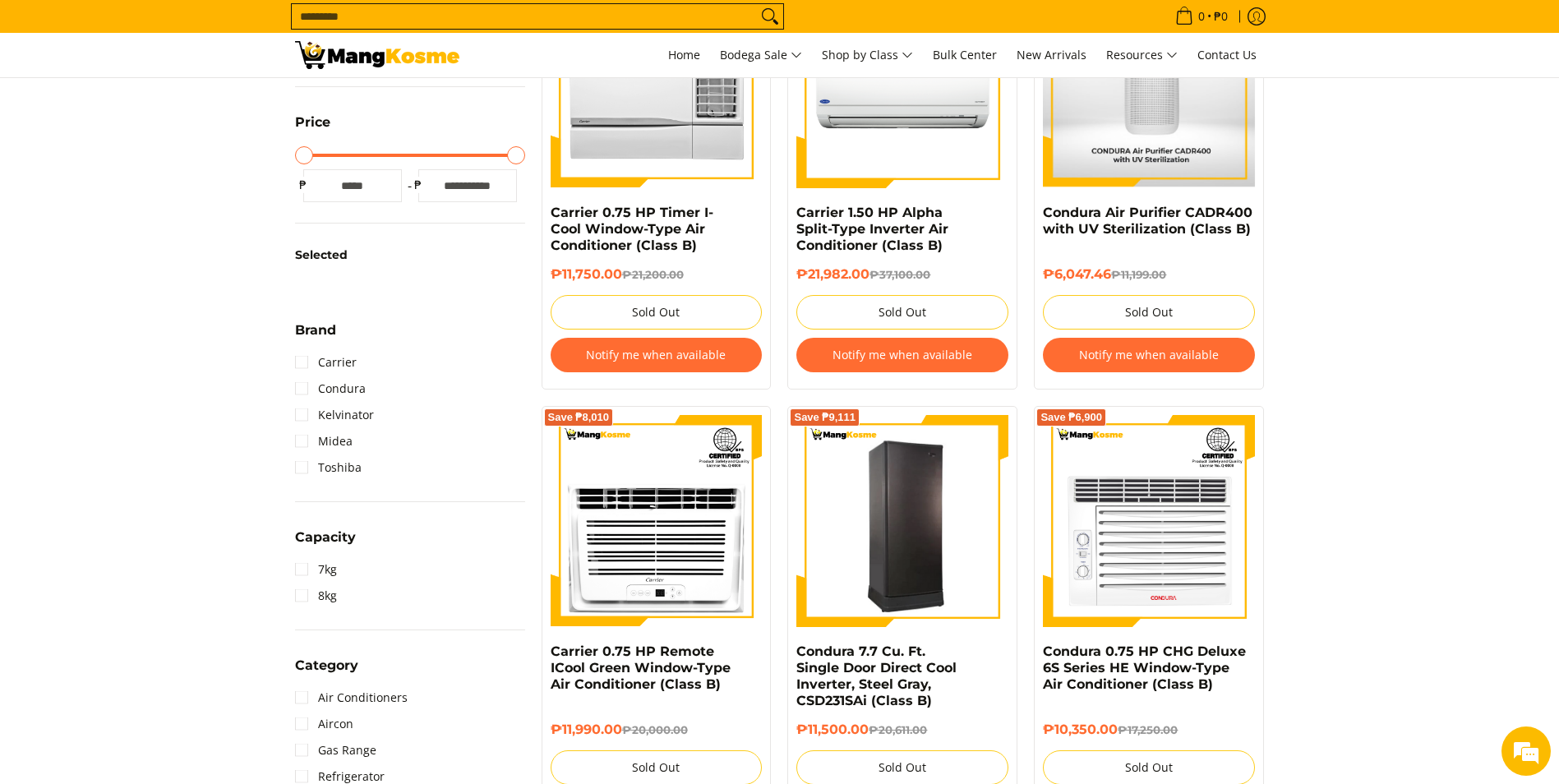
scroll to position [0, 0]
click at [932, 570] on img at bounding box center [902, 521] width 212 height 207
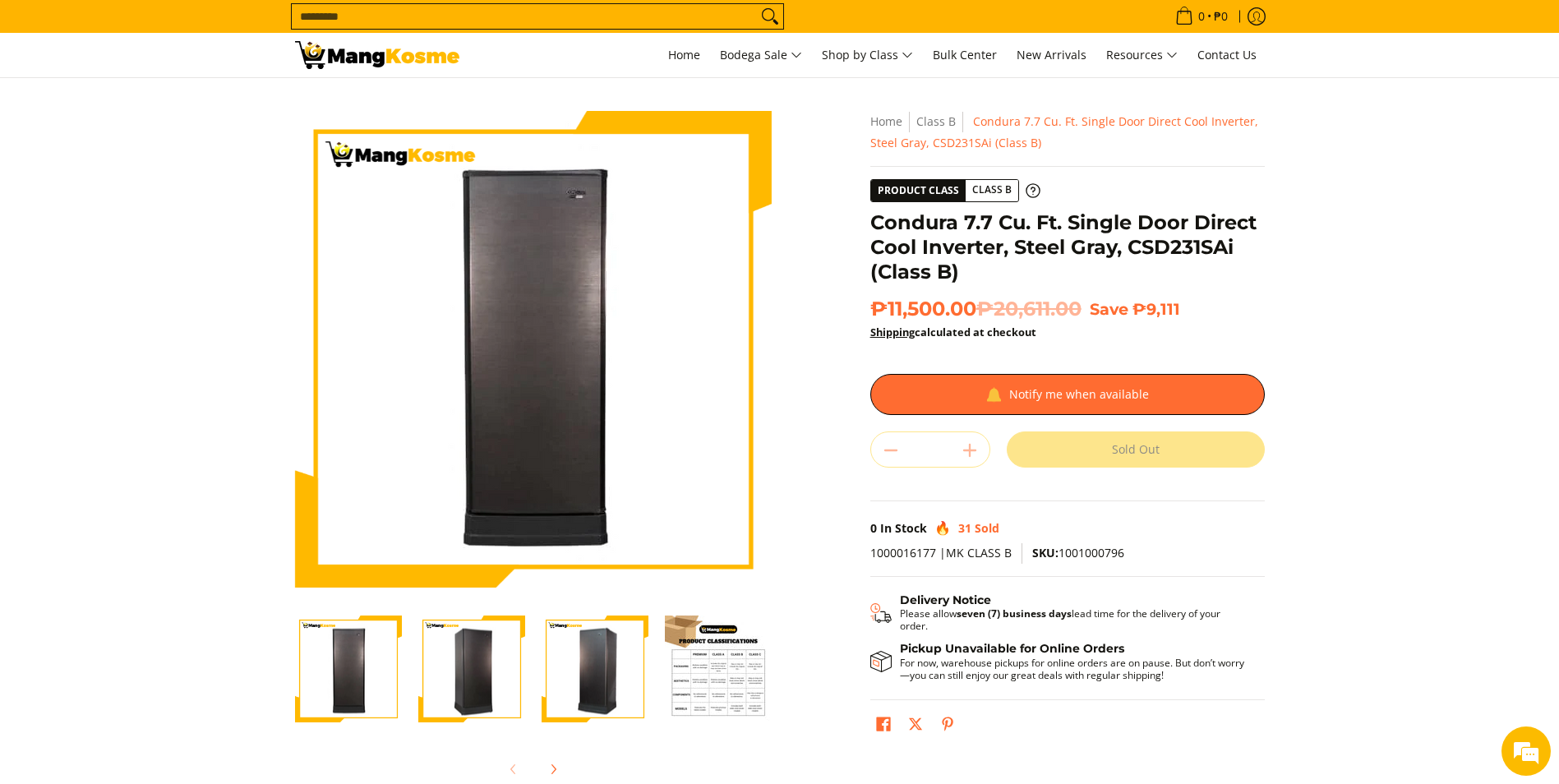
click at [469, 675] on img "Condura 7.7 Cu. Ft. Single Door Direct Cool Inverter, Steel Gray, CSD231SAi (Cl…" at bounding box center [471, 669] width 107 height 104
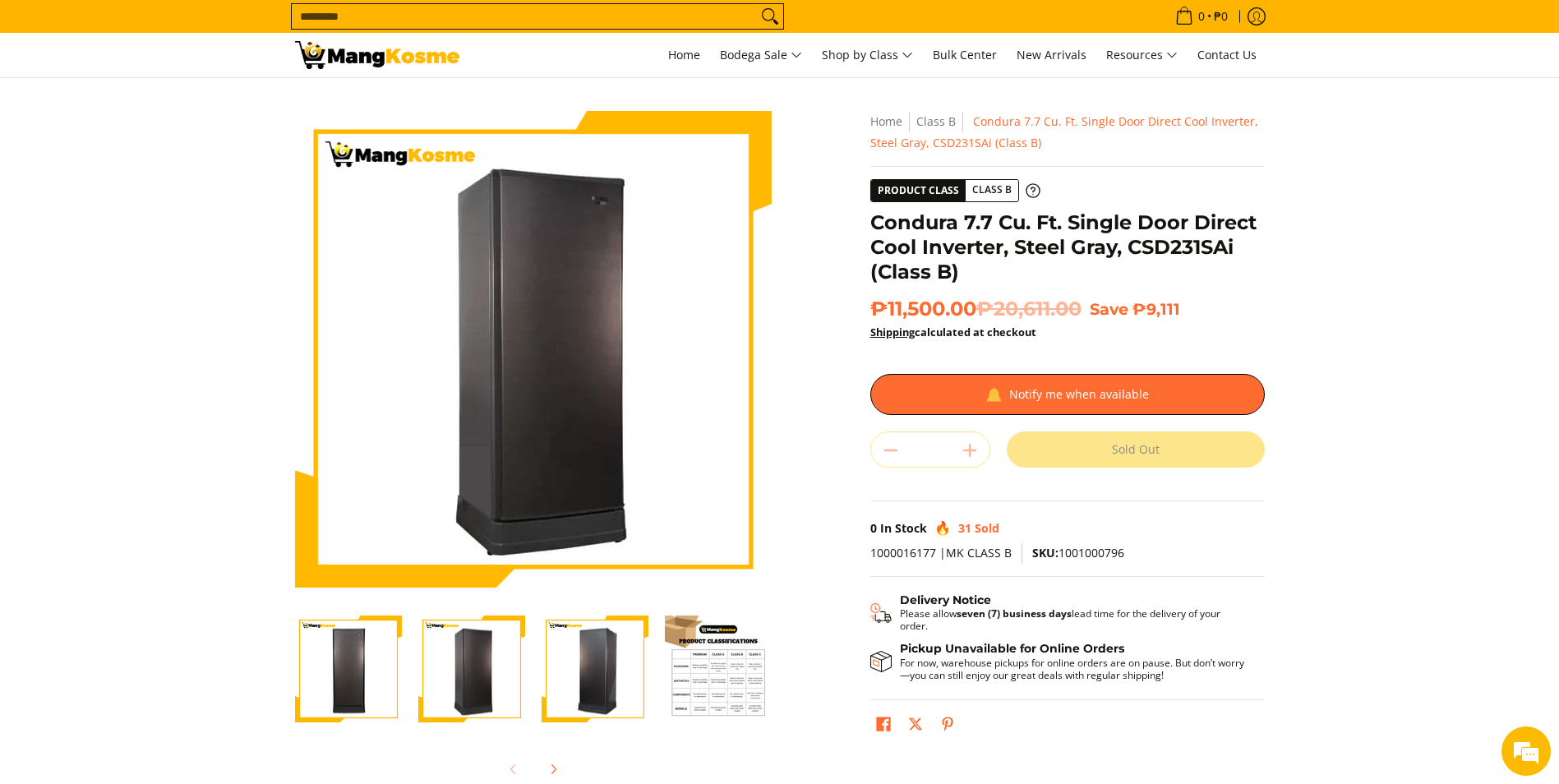
click at [554, 663] on img "Condura 7.7 Cu. Ft. Single Door Direct Cool Inverter, Steel Gray, CSD231SAi (Cl…" at bounding box center [595, 669] width 107 height 104
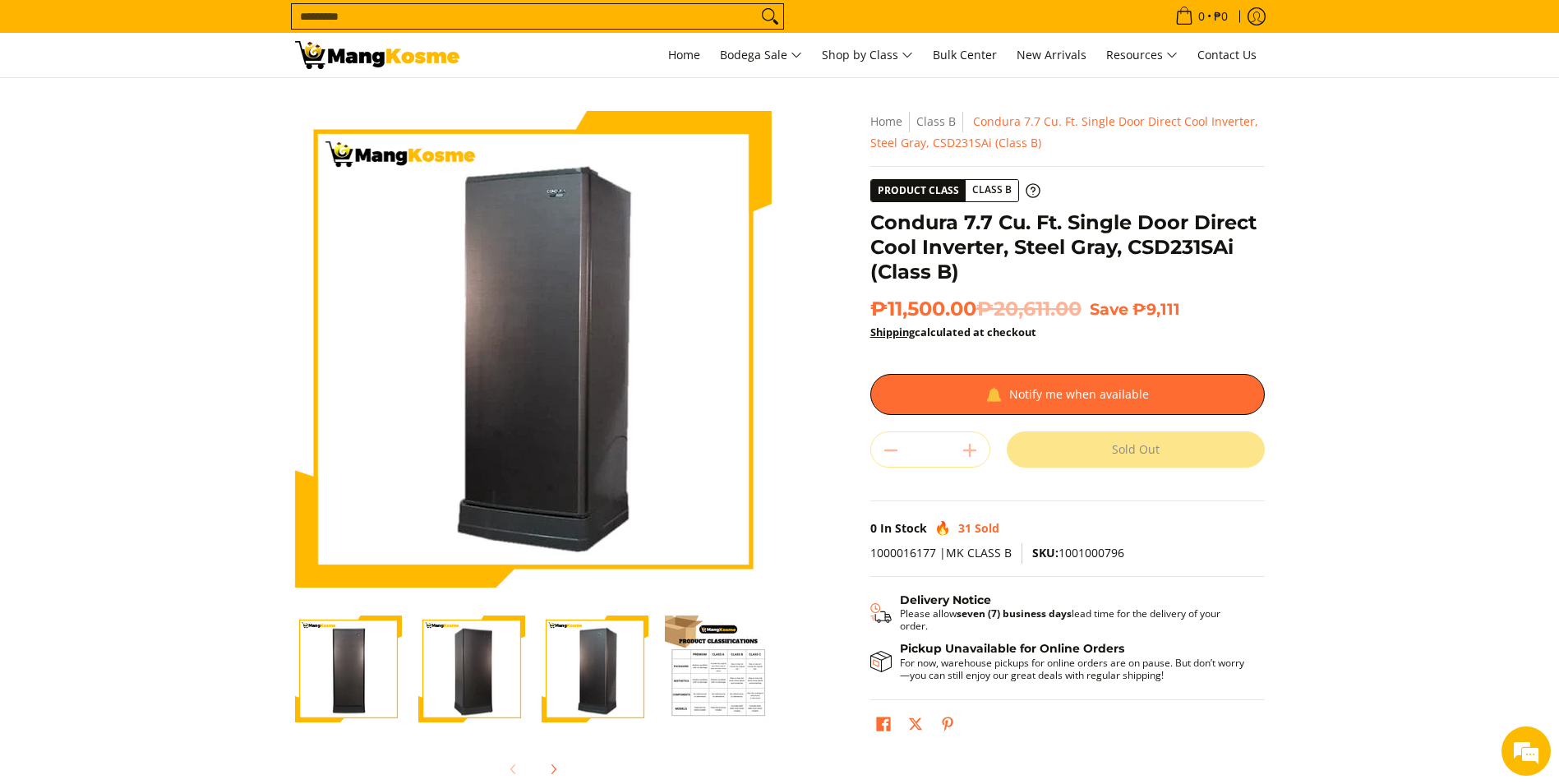
click at [707, 663] on img "Condura 7.7 Cu. Ft. Single Door Direct Cool Inverter, Steel Gray, CSD231SAi (Cl…" at bounding box center [718, 669] width 107 height 107
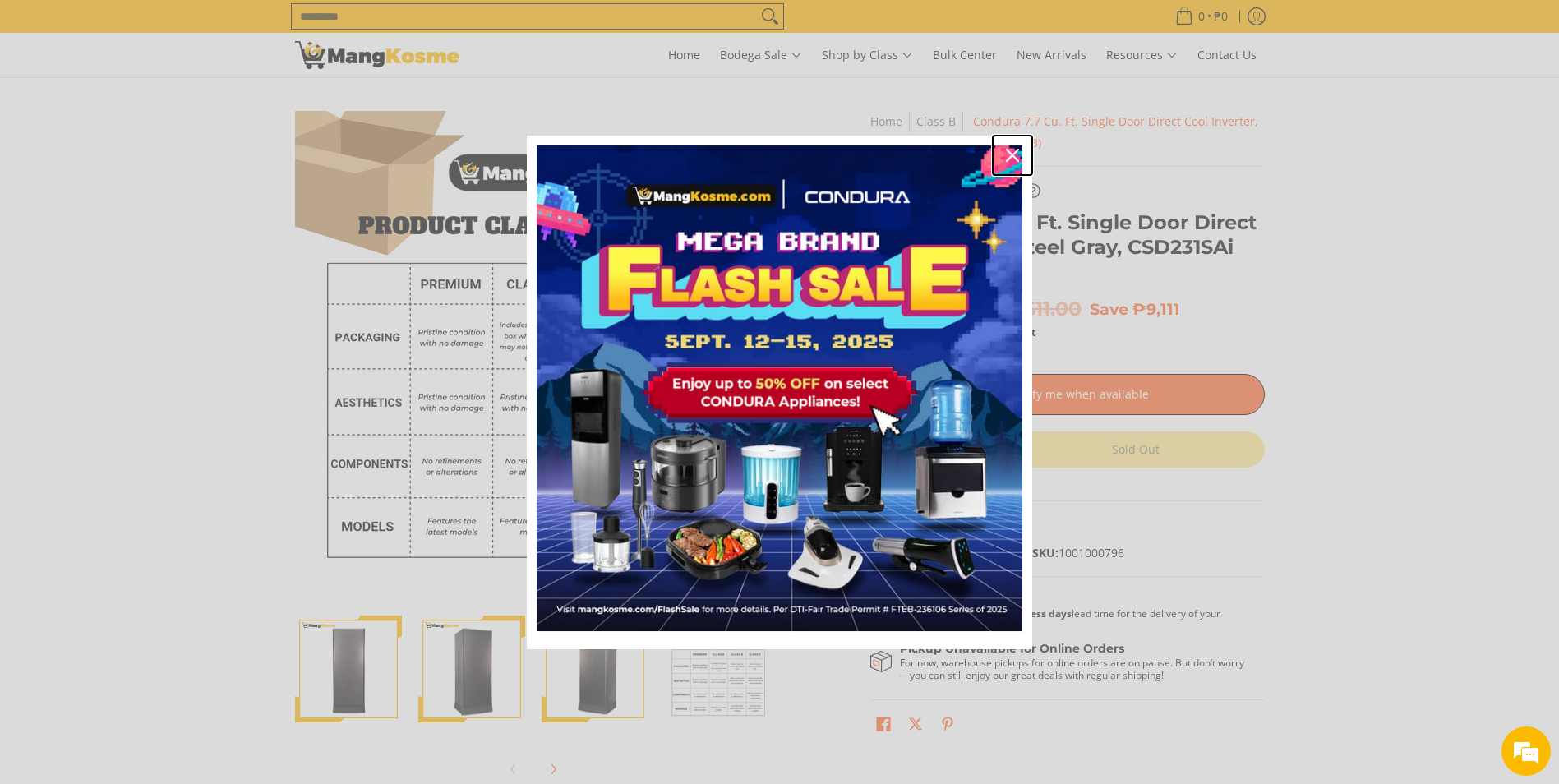
click at [1012, 150] on icon "close icon" at bounding box center [1012, 156] width 13 height 13
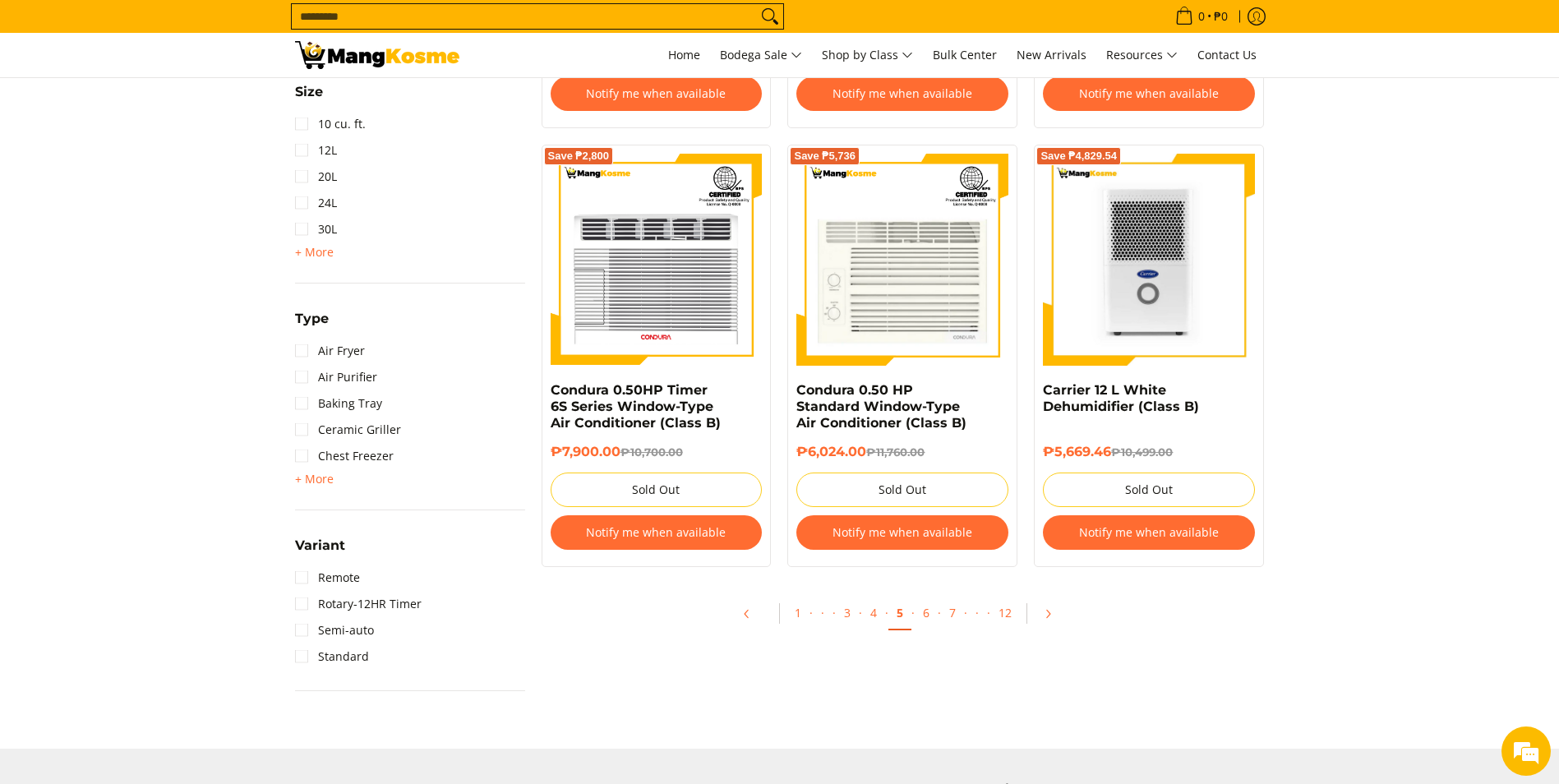
scroll to position [1808, 0]
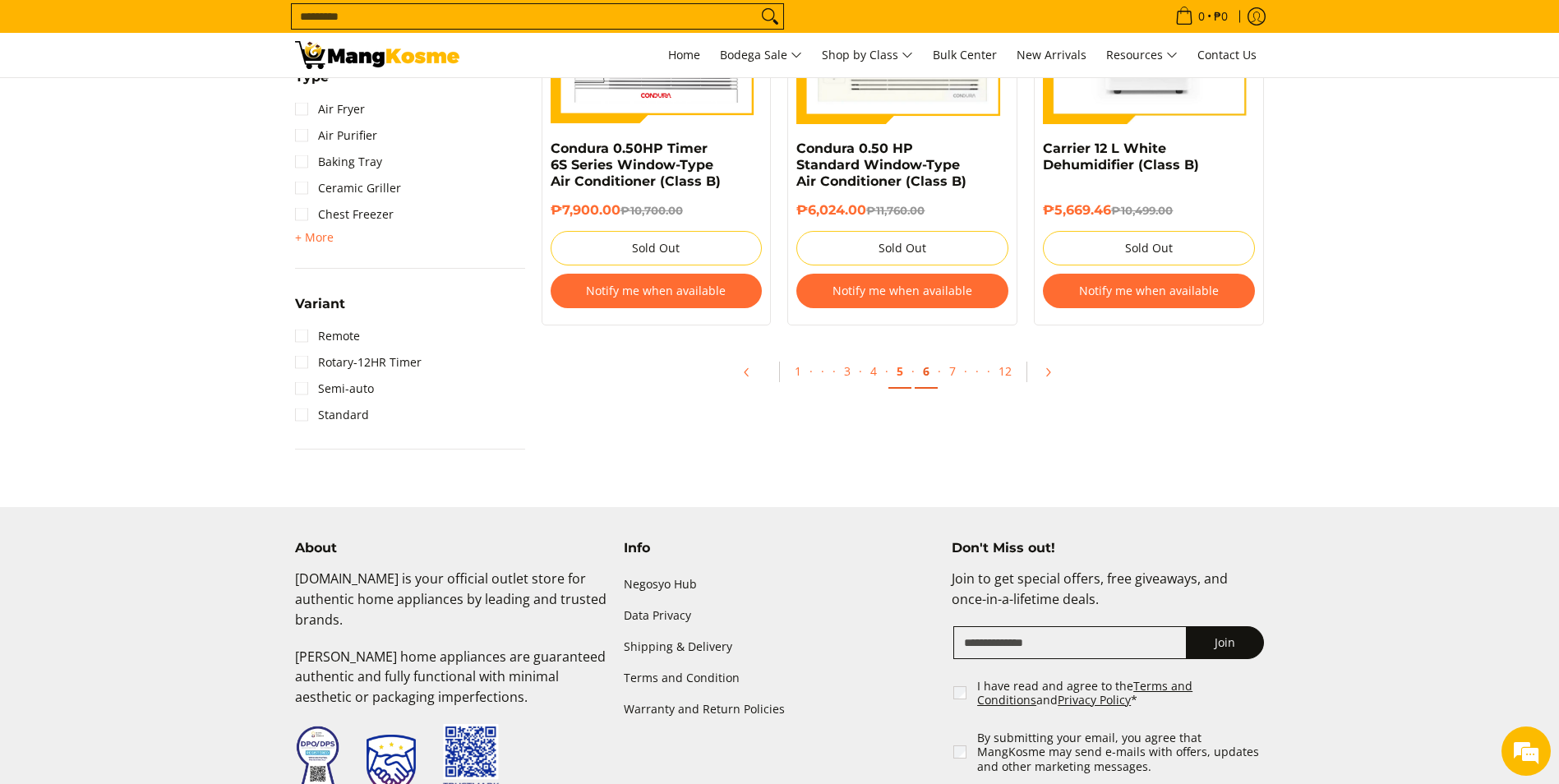
click at [922, 360] on link "6" at bounding box center [926, 371] width 23 height 34
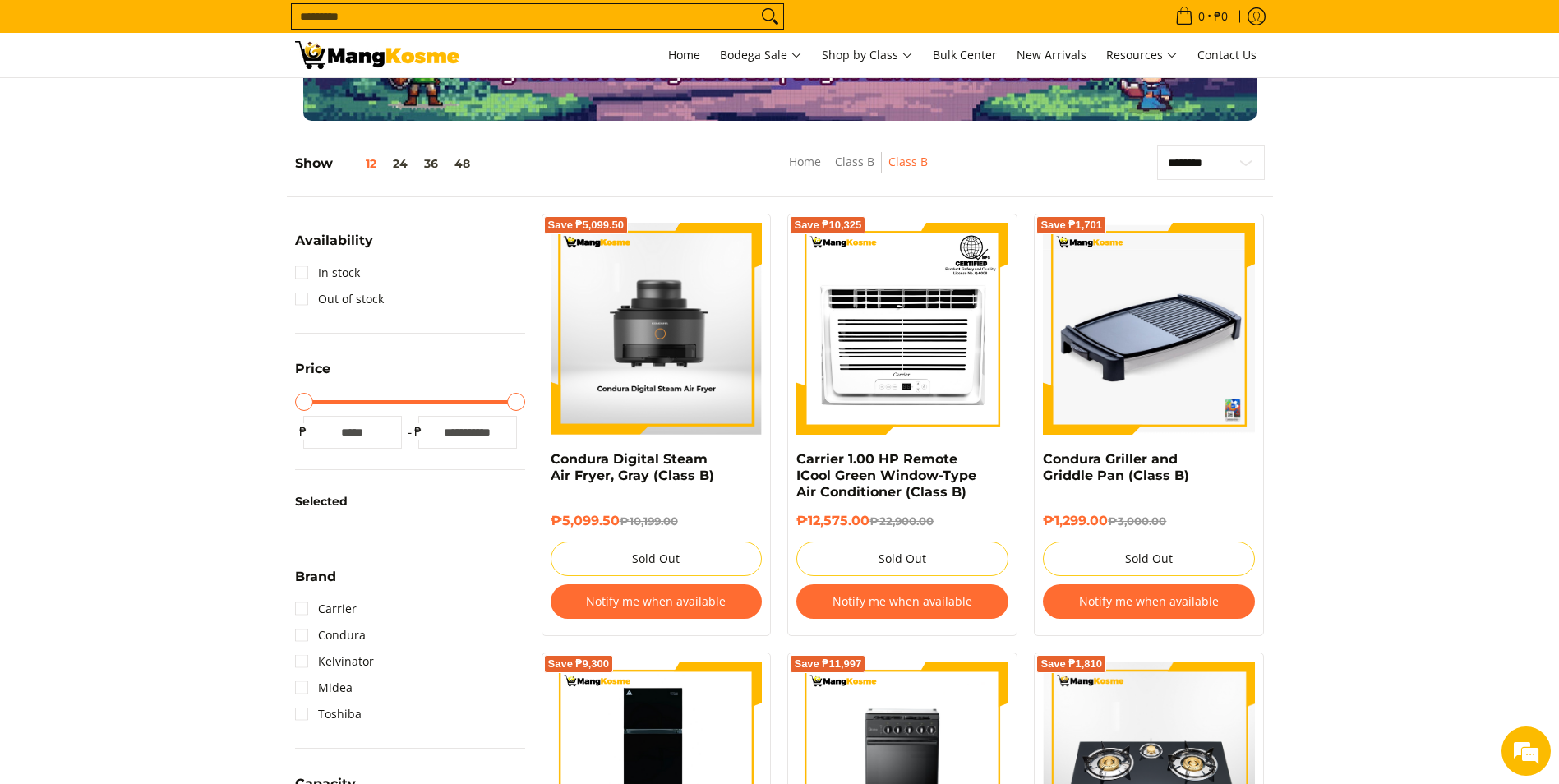
scroll to position [411, 0]
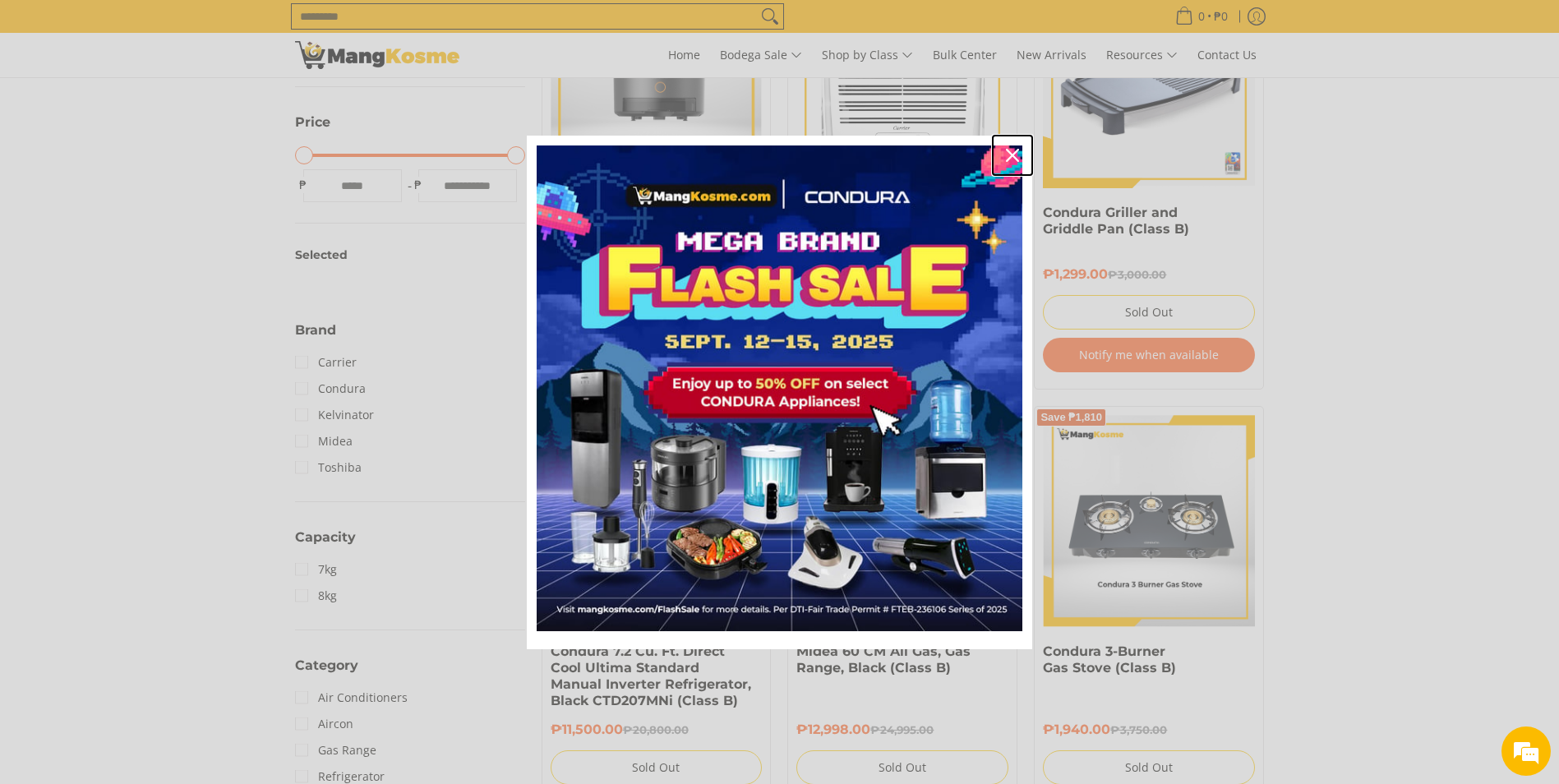
click at [1020, 149] on div "Close" at bounding box center [1012, 155] width 27 height 27
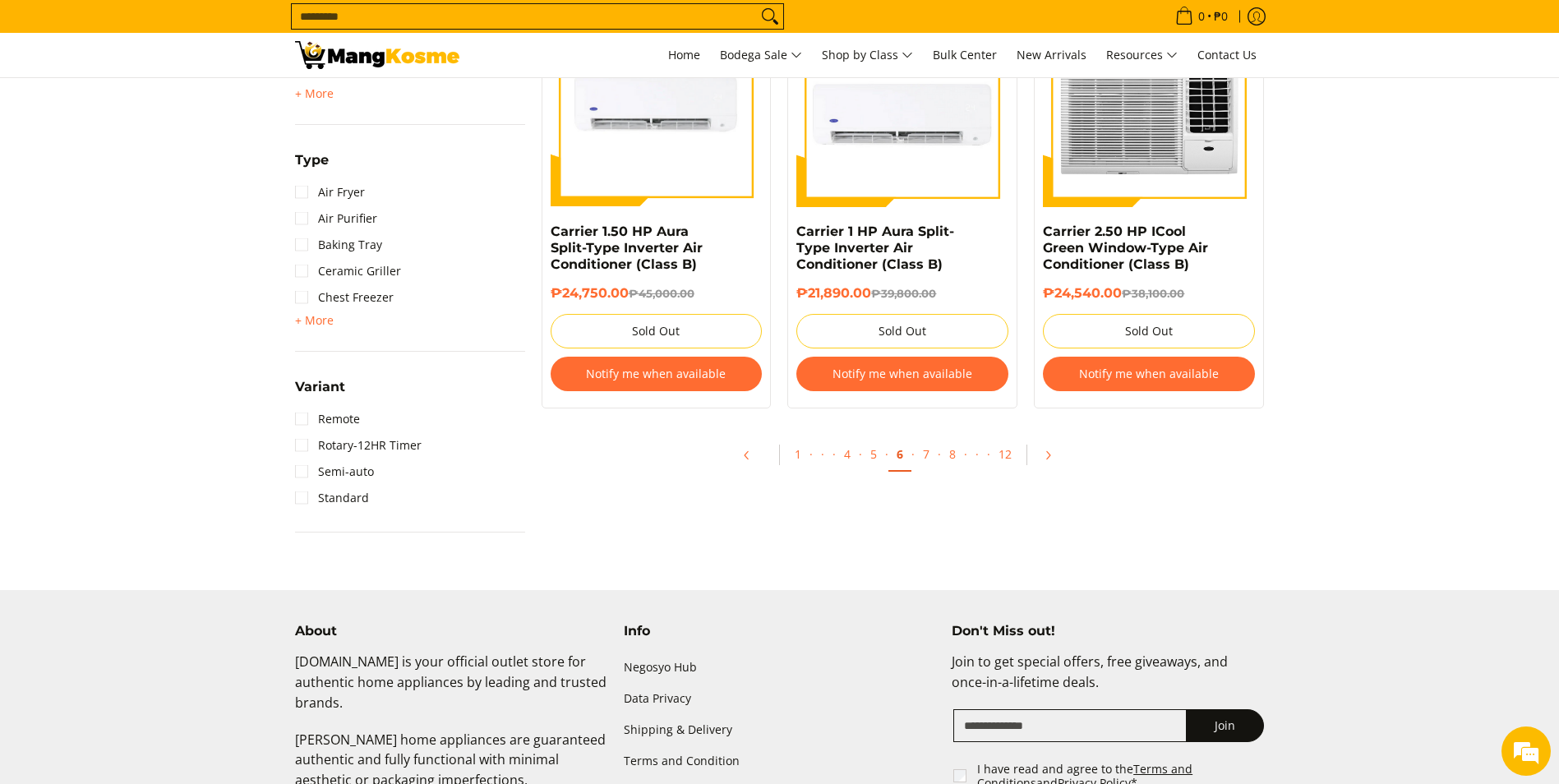
scroll to position [1725, 0]
click at [931, 463] on link "7" at bounding box center [926, 454] width 23 height 34
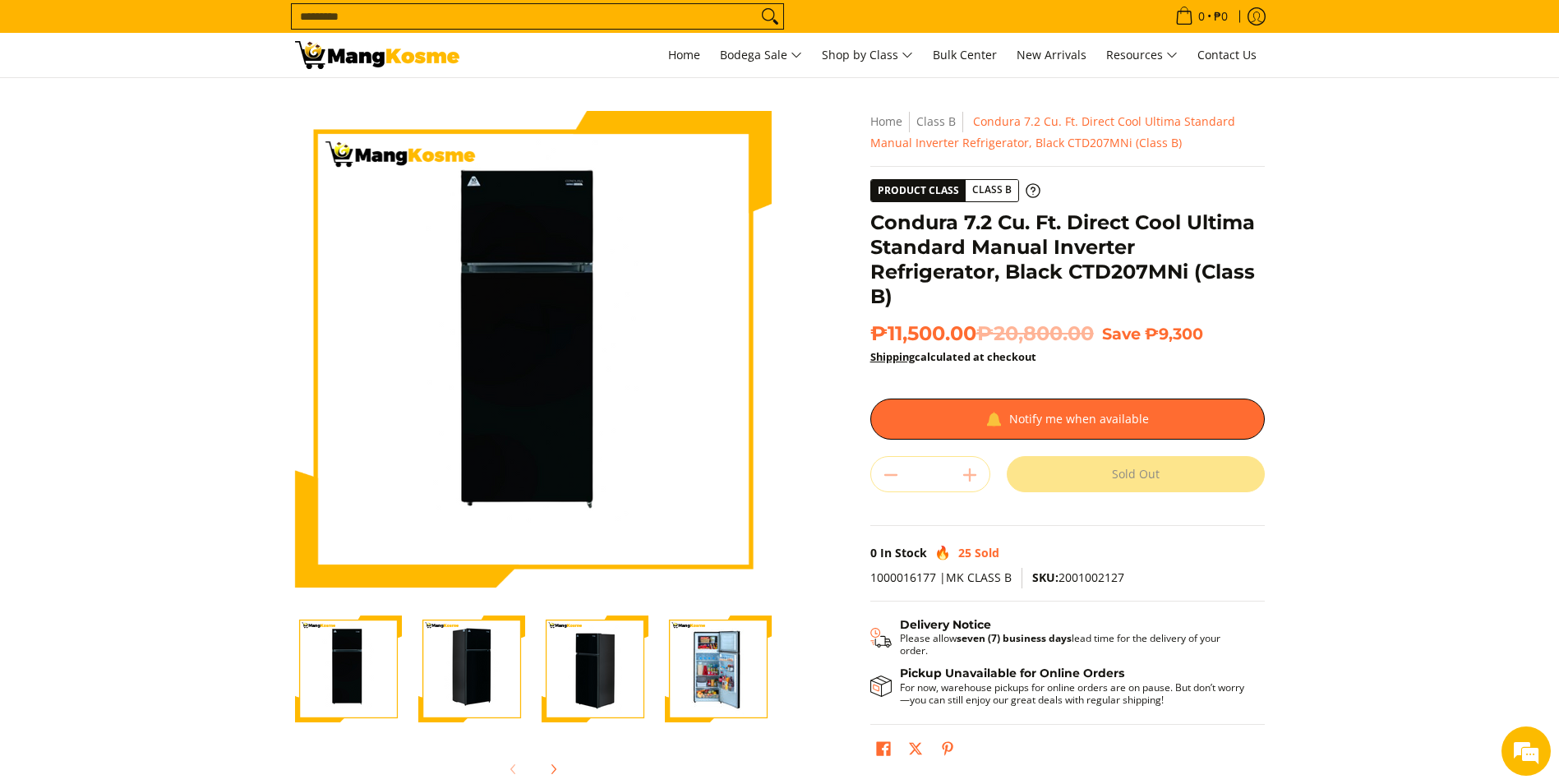
click at [456, 675] on img "Condura 7.2 Cu. Ft. Direct Cool Ultima Standard Manual Inverter Refrigerator, B…" at bounding box center [471, 669] width 107 height 107
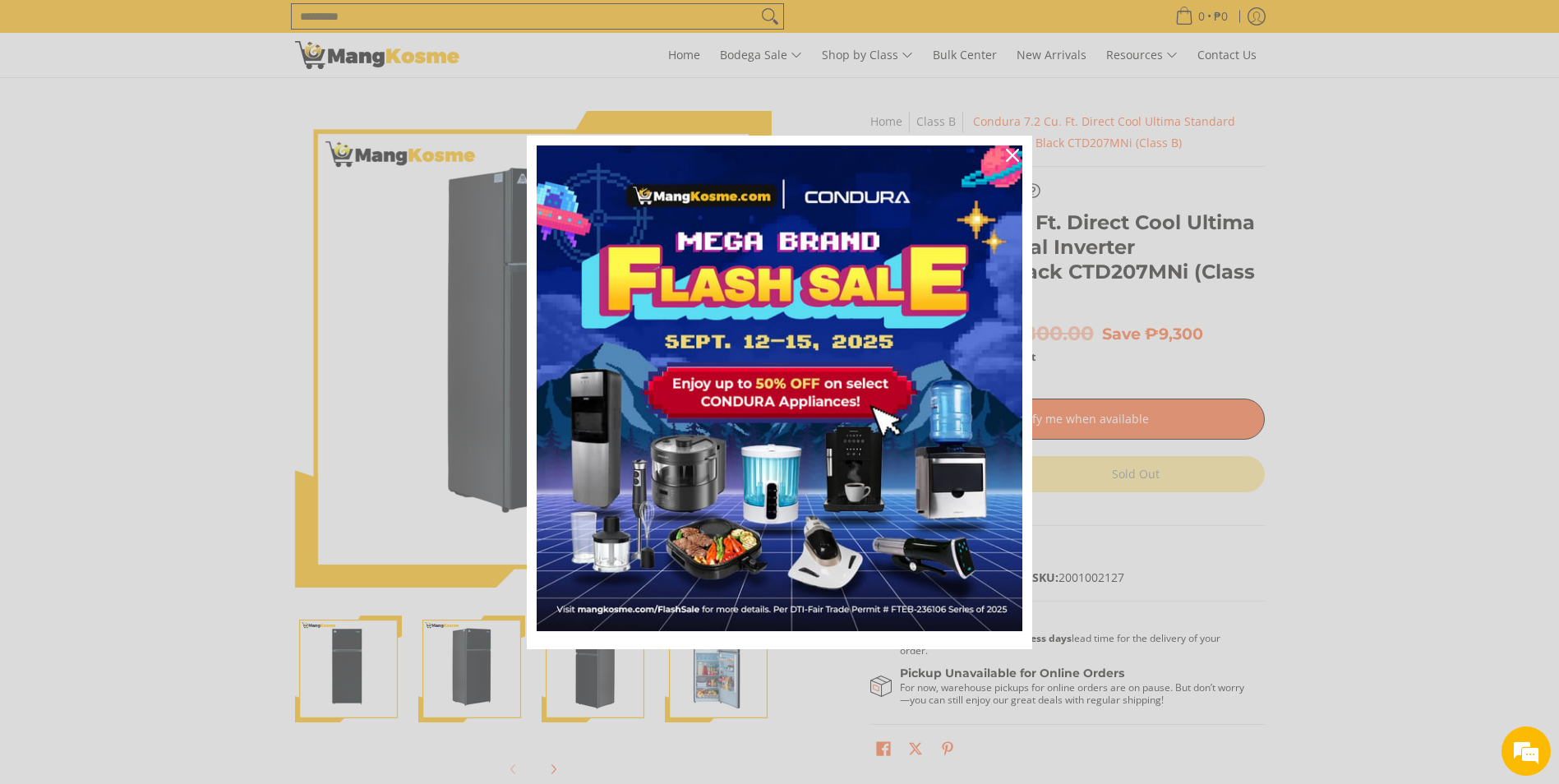
click at [588, 657] on div "Marketing offer form" at bounding box center [780, 392] width 1559 height 784
click at [1012, 154] on icon "close icon" at bounding box center [1012, 156] width 13 height 13
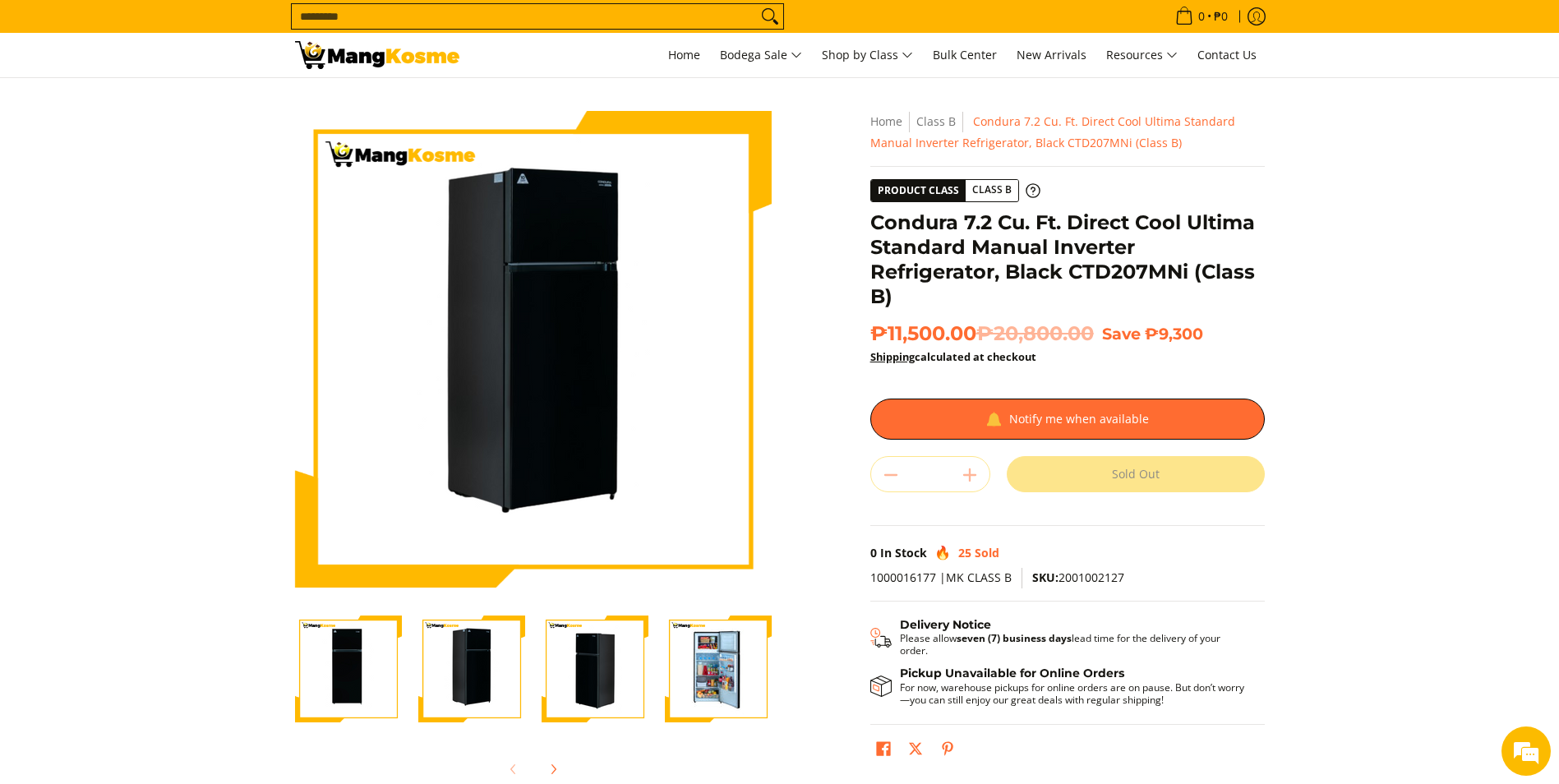
click at [608, 657] on img "Condura 7.2 Cu. Ft. Direct Cool Ultima Standard Manual Inverter Refrigerator, B…" at bounding box center [595, 669] width 107 height 107
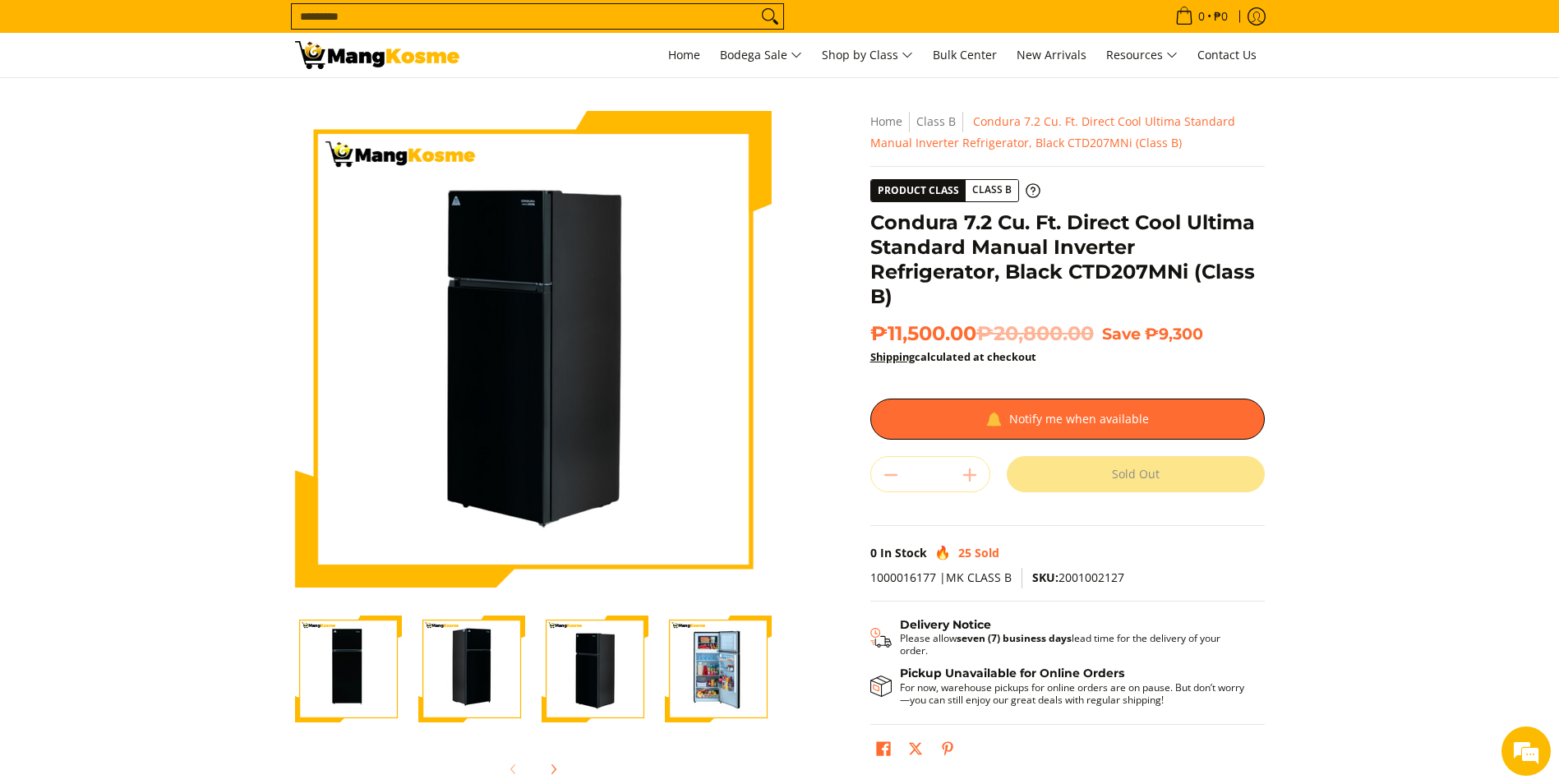
click at [689, 650] on img "Condura 7.2 Cu. Ft. Direct Cool Ultima Standard Manual Inverter Refrigerator, B…" at bounding box center [718, 669] width 107 height 107
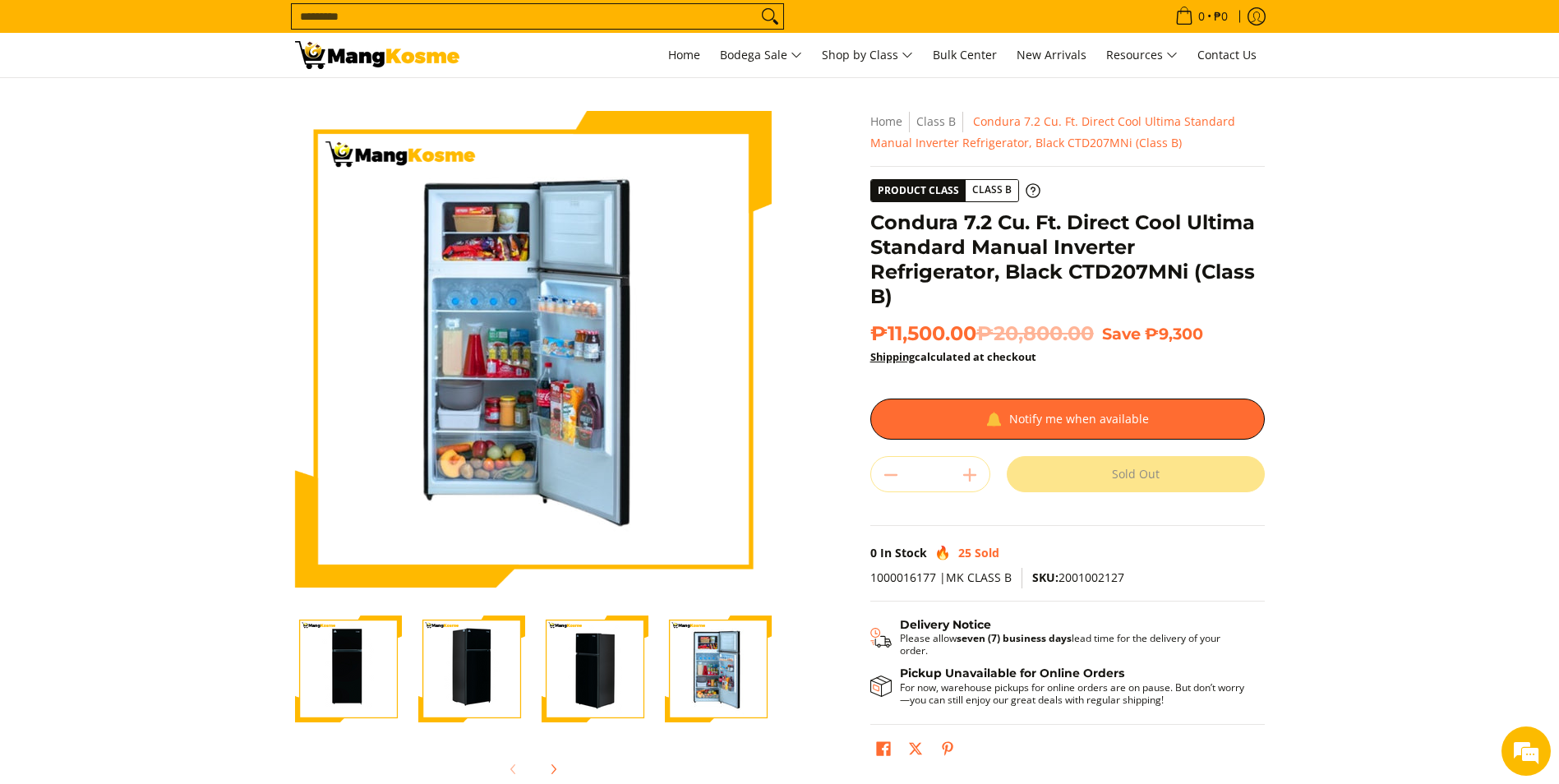
click at [599, 682] on img "Condura 7.2 Cu. Ft. Direct Cool Ultima Standard Manual Inverter Refrigerator, B…" at bounding box center [595, 669] width 107 height 107
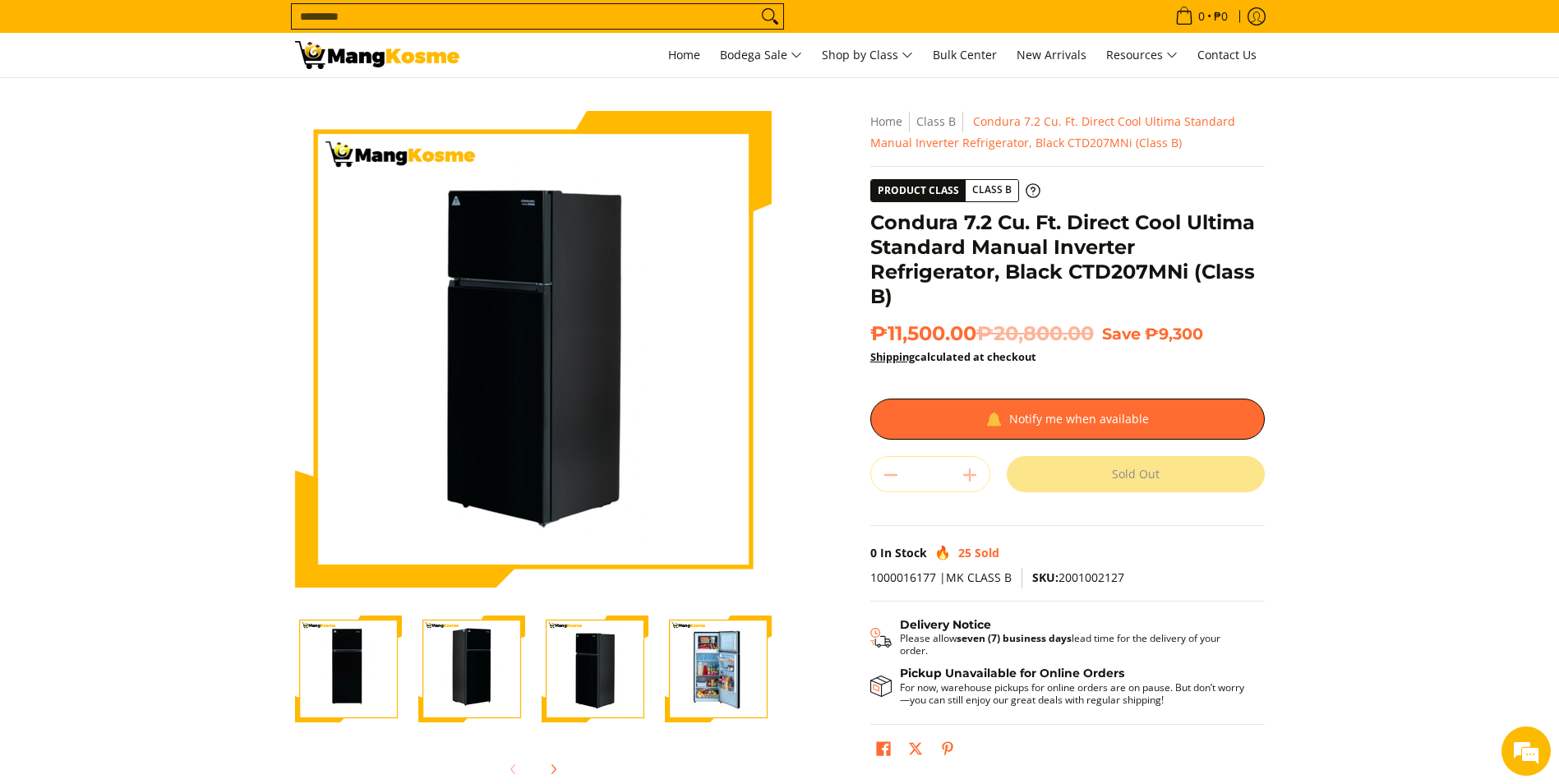
click at [491, 682] on img "Condura 7.2 Cu. Ft. Direct Cool Ultima Standard Manual Inverter Refrigerator, B…" at bounding box center [471, 669] width 107 height 107
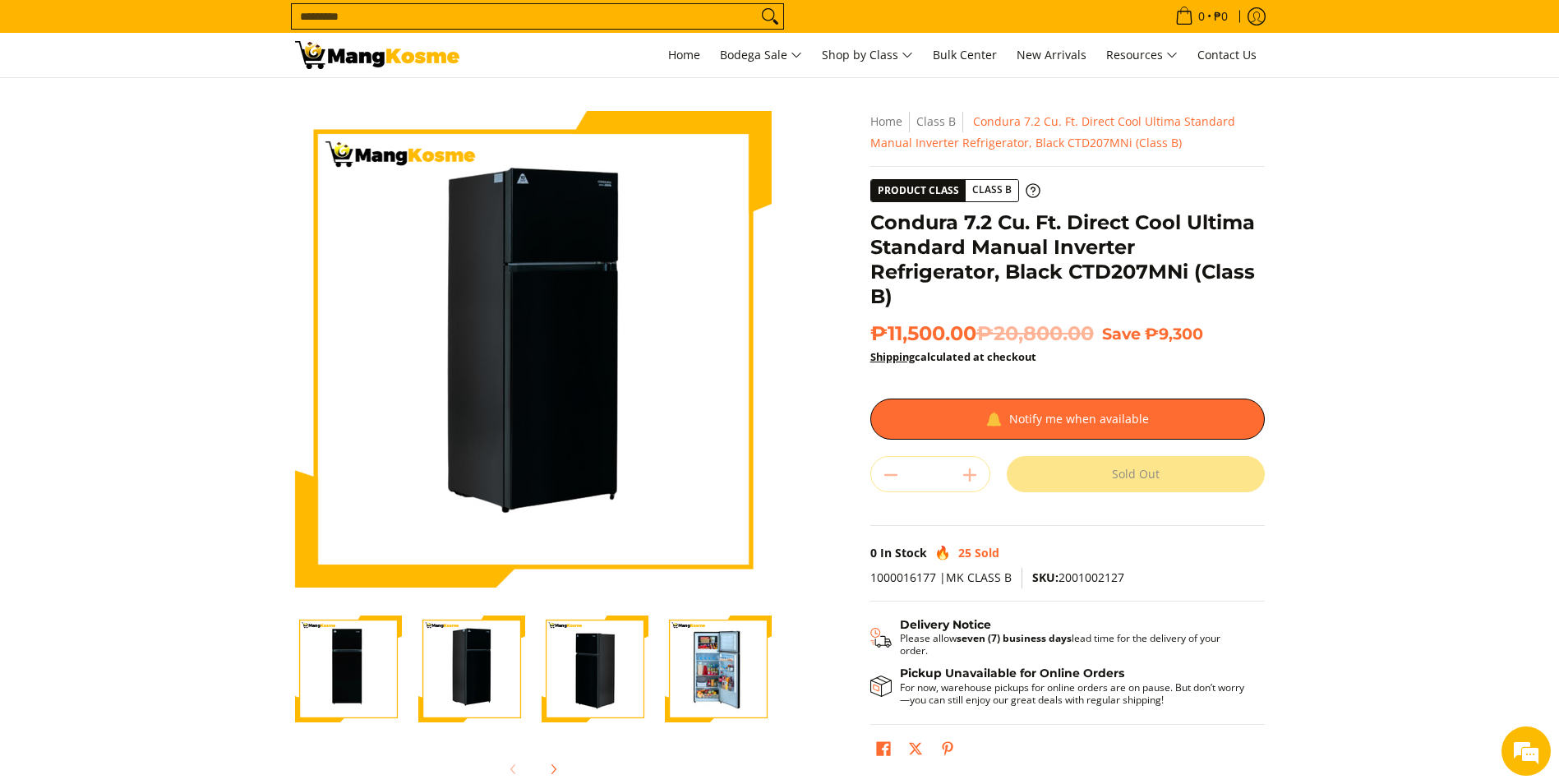
click at [375, 684] on img "Condura 7.2 Cu. Ft. Direct Cool Ultima Standard Manual Inverter Refrigerator, B…" at bounding box center [348, 669] width 107 height 107
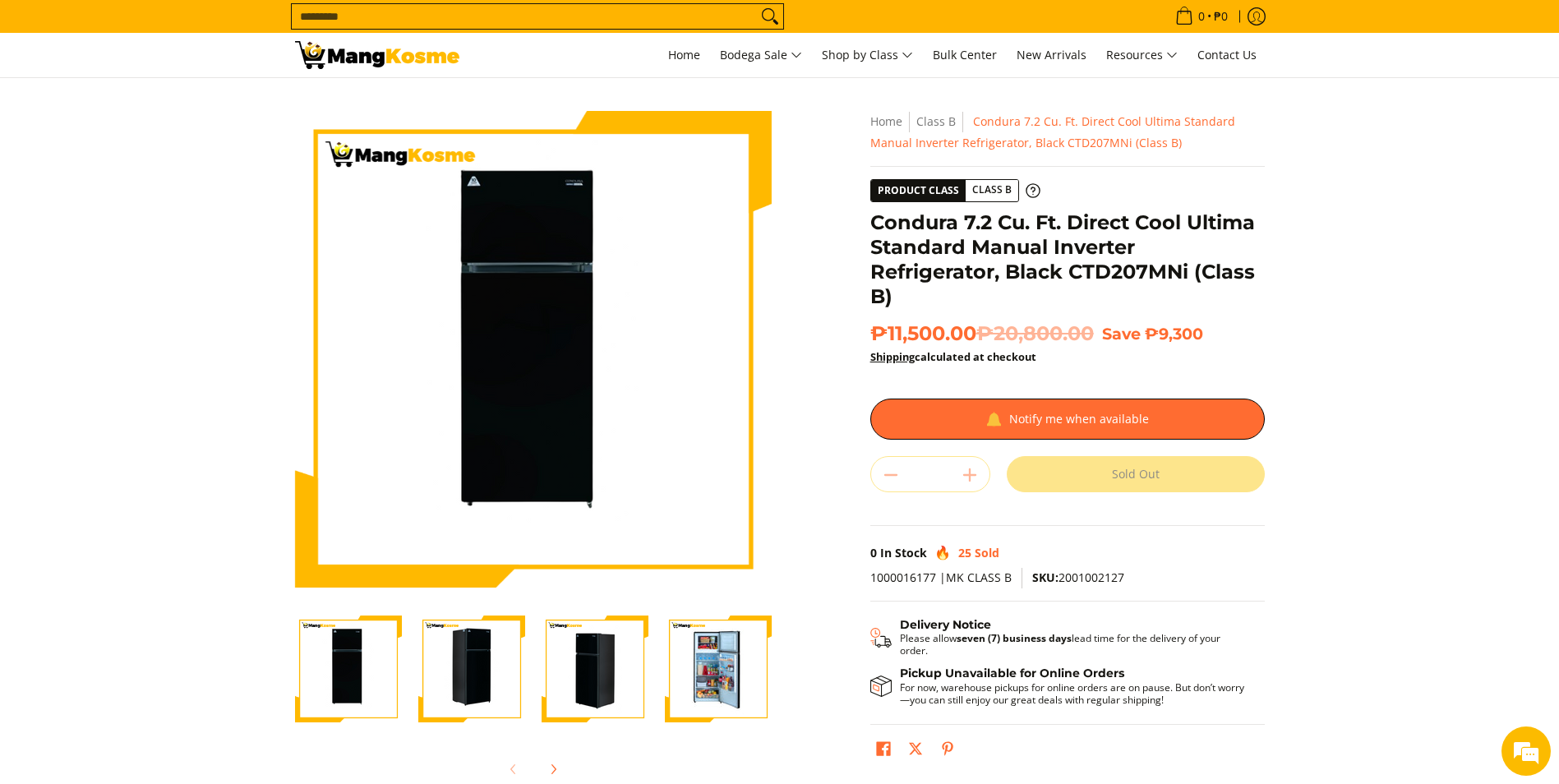
click at [451, 684] on img "Condura 7.2 Cu. Ft. Direct Cool Ultima Standard Manual Inverter Refrigerator, B…" at bounding box center [471, 669] width 107 height 107
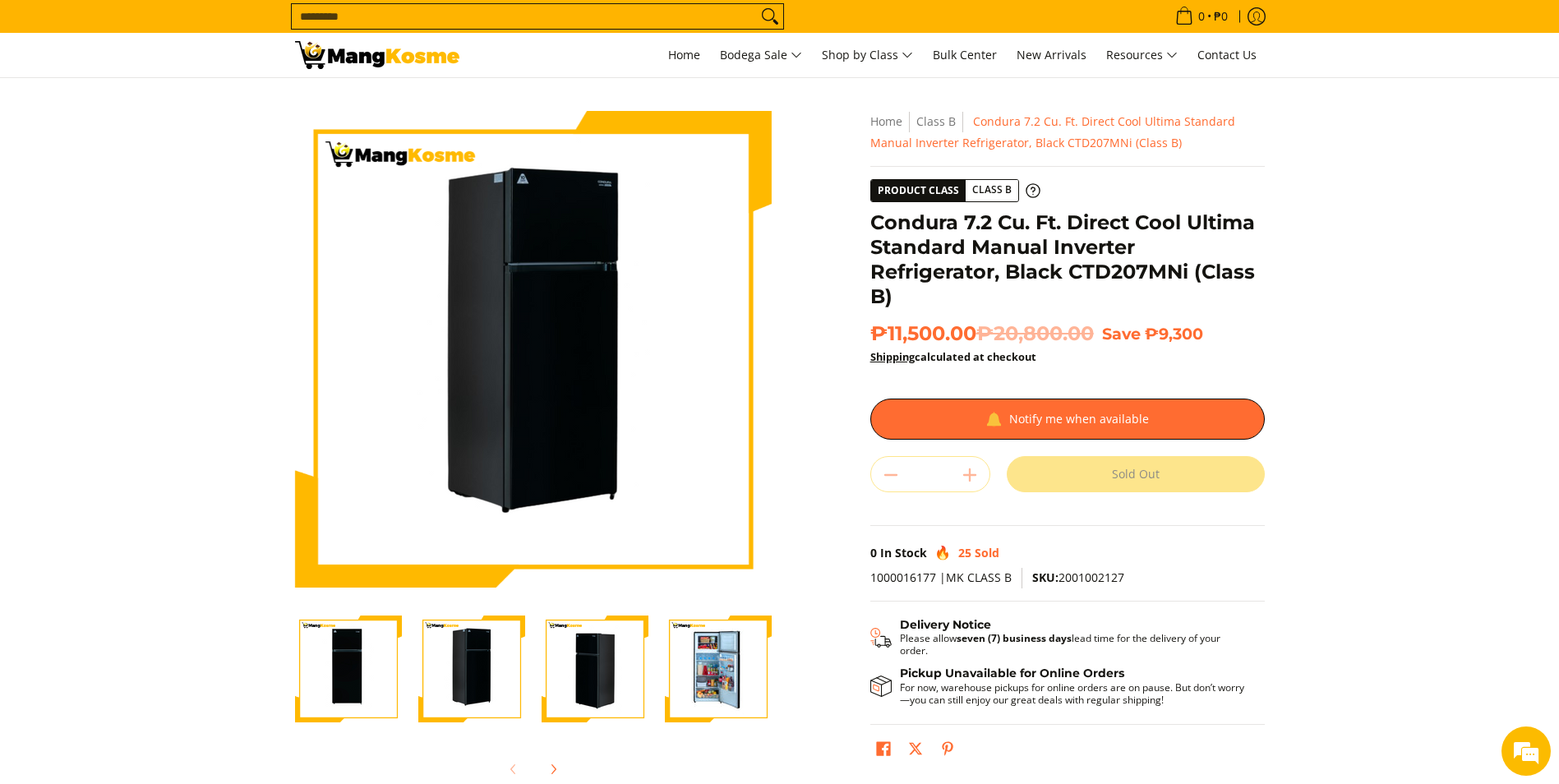
click at [546, 671] on img "Condura 7.2 Cu. Ft. Direct Cool Ultima Standard Manual Inverter Refrigerator, B…" at bounding box center [595, 669] width 107 height 107
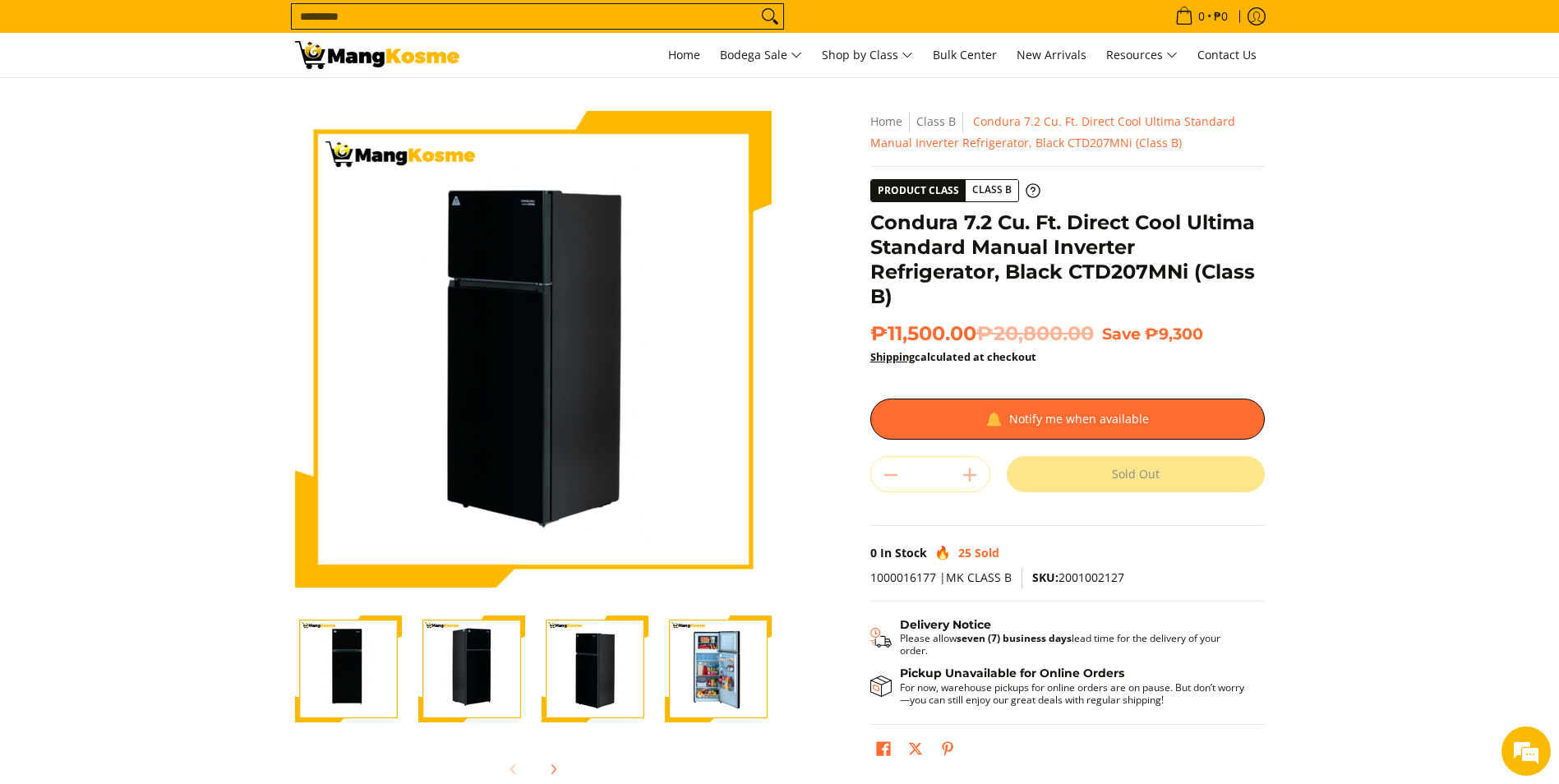
click at [731, 671] on img "Condura 7.2 Cu. Ft. Direct Cool Ultima Standard Manual Inverter Refrigerator, B…" at bounding box center [718, 669] width 107 height 107
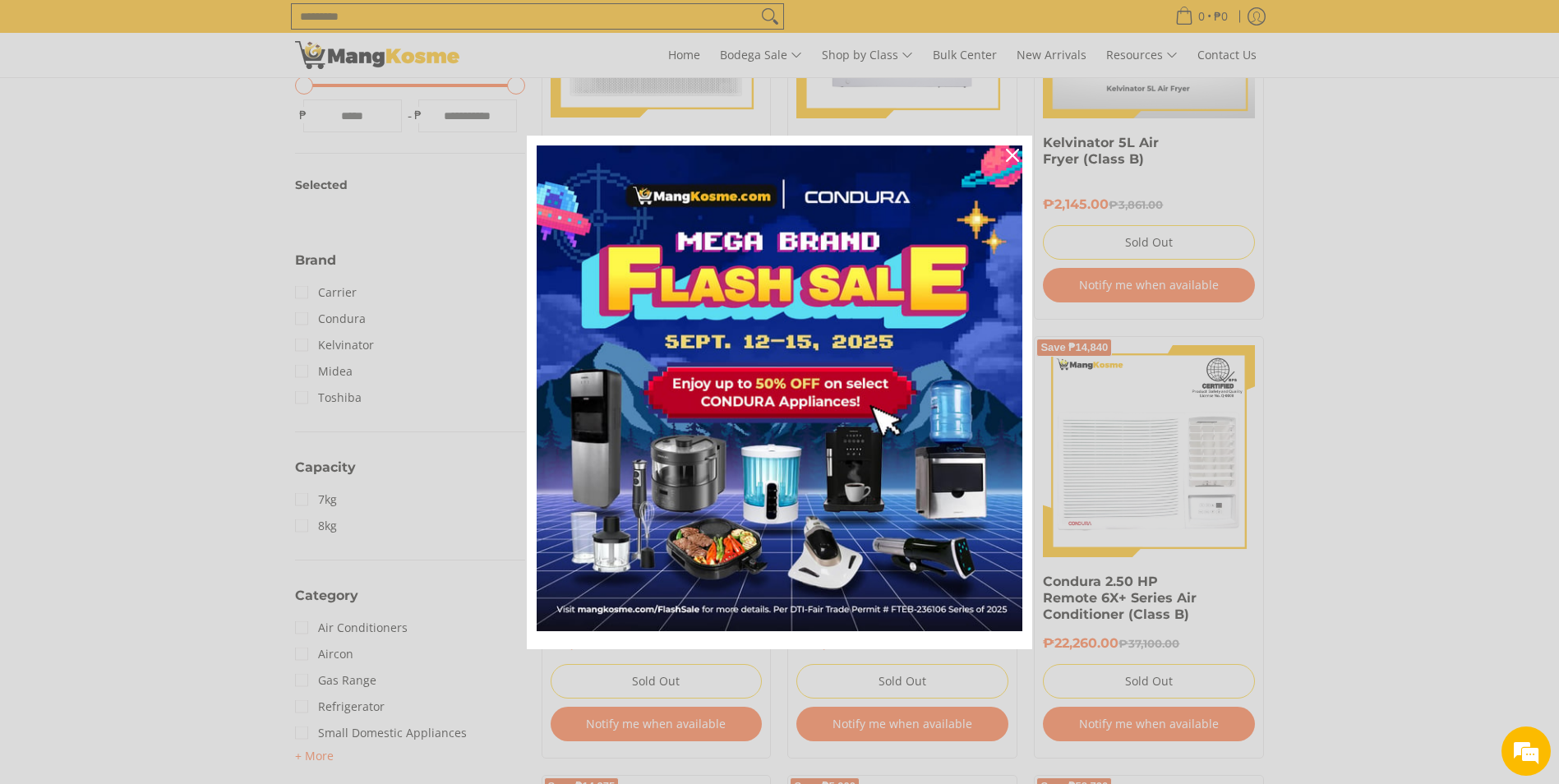
scroll to position [575, 0]
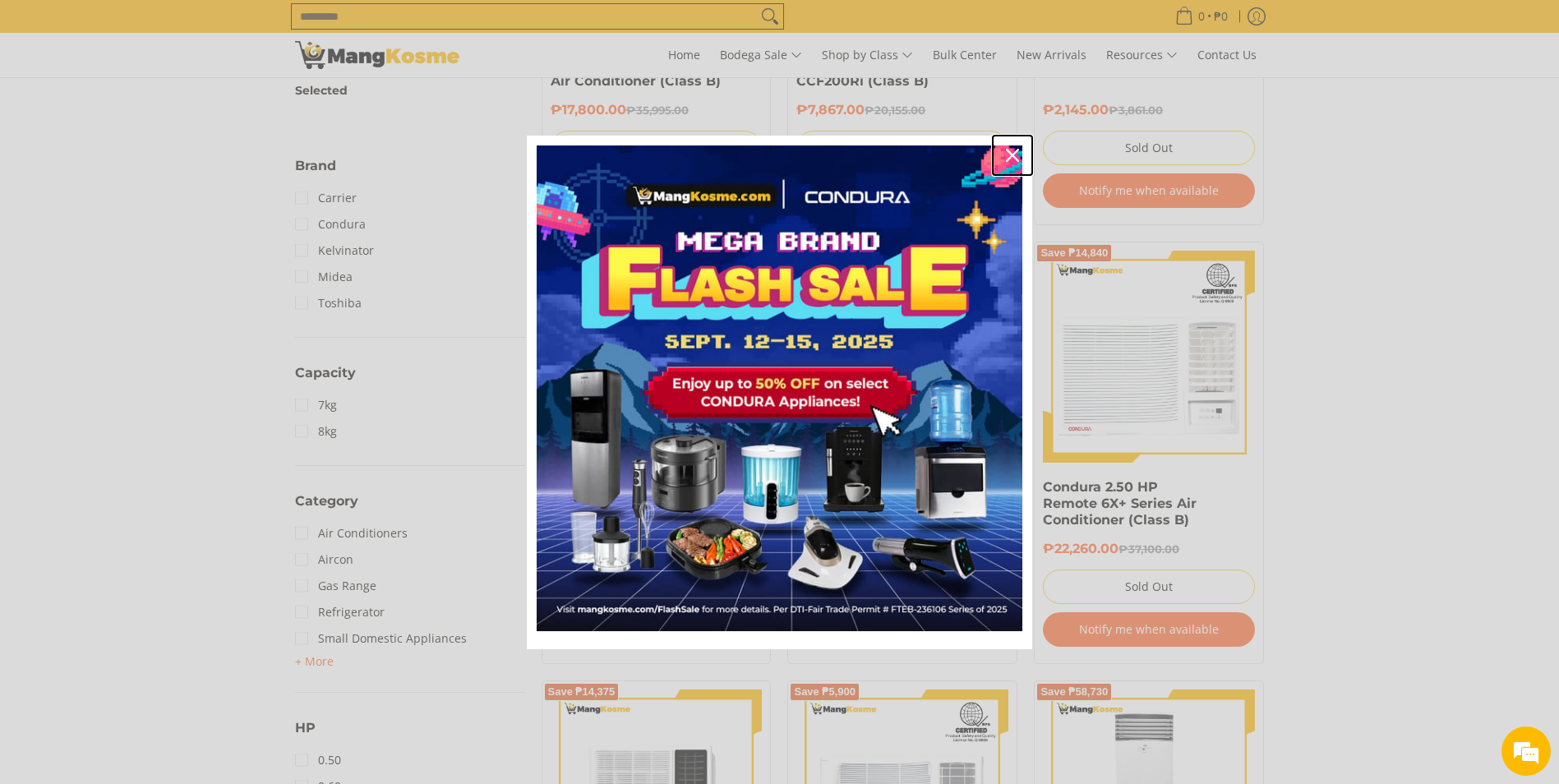
click at [1012, 157] on icon "close icon" at bounding box center [1012, 156] width 13 height 13
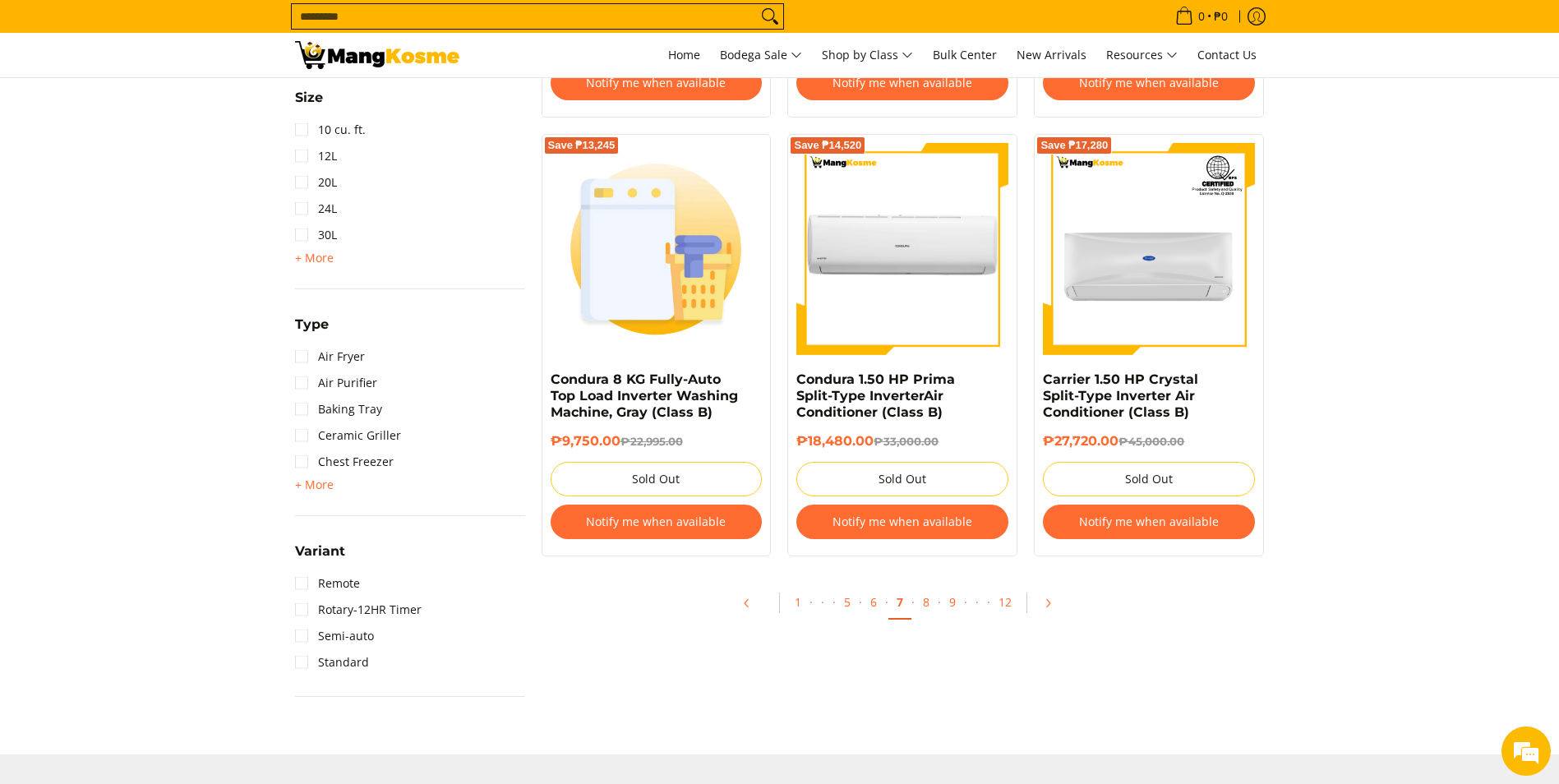
scroll to position [1561, 0]
click at [924, 601] on link "8" at bounding box center [926, 601] width 23 height 34
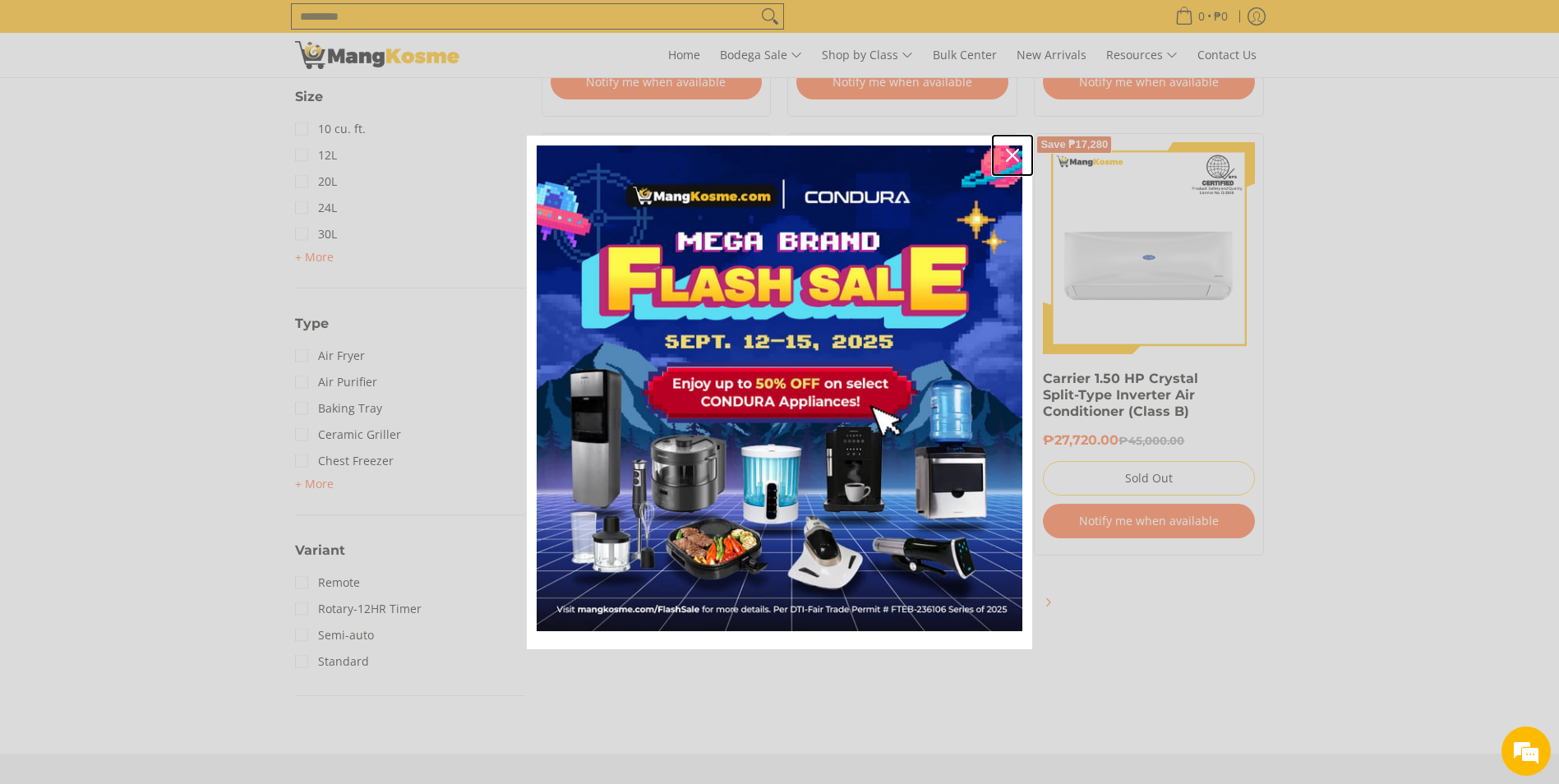
click at [1014, 160] on icon "close icon" at bounding box center [1012, 156] width 13 height 13
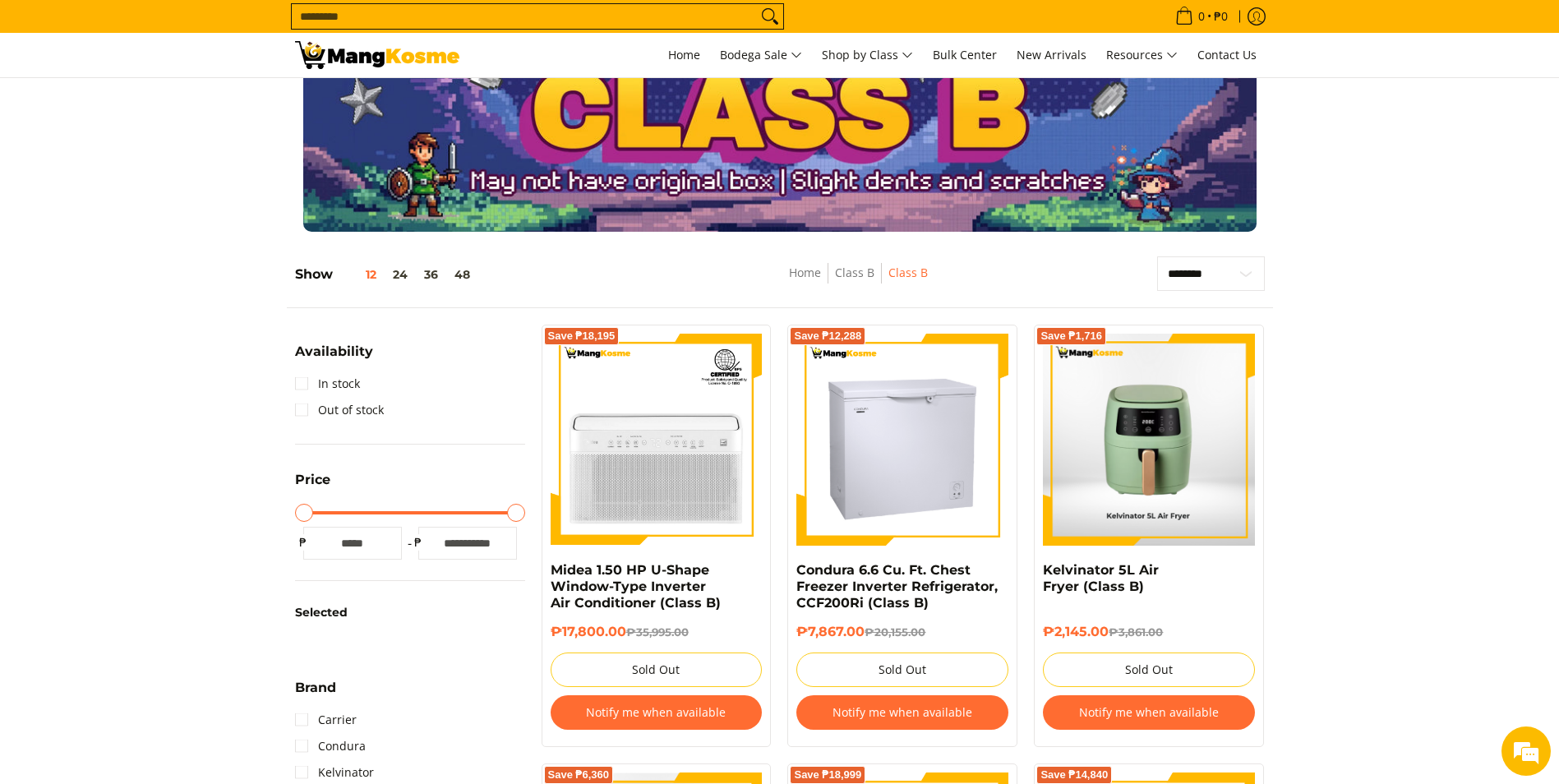
scroll to position [82, 0]
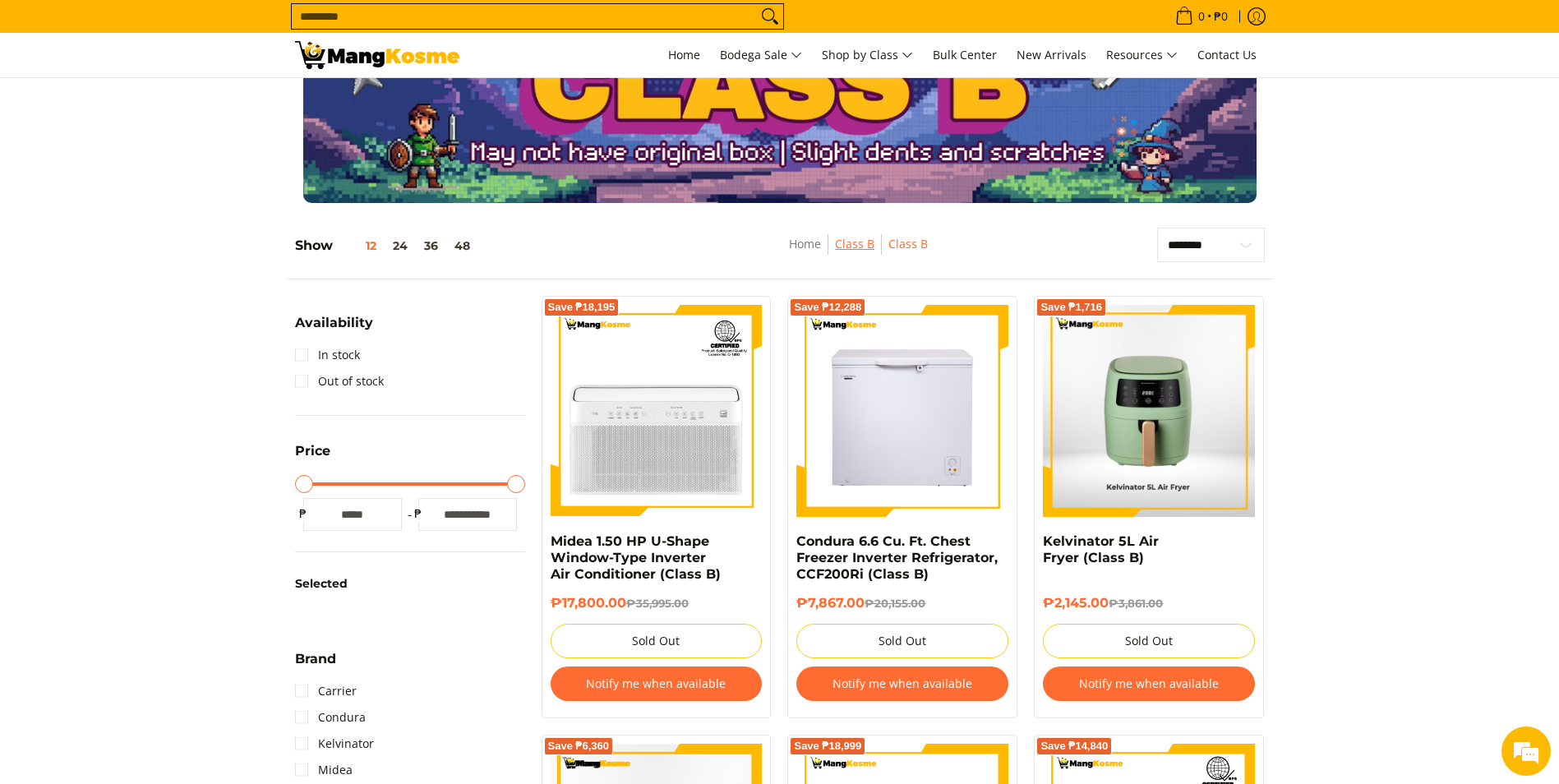
click at [849, 246] on link "Class B" at bounding box center [854, 243] width 39 height 16
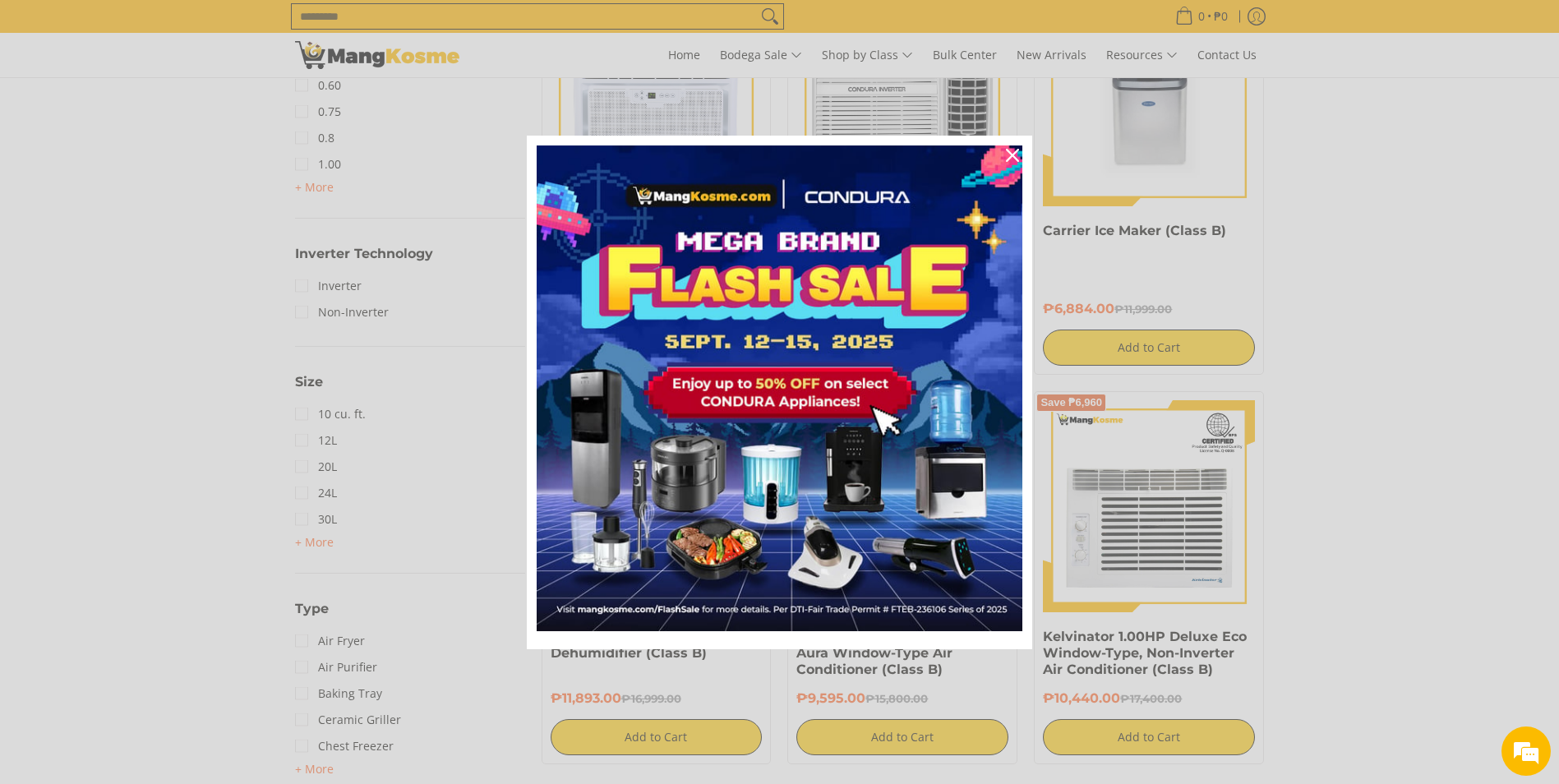
scroll to position [1150, 0]
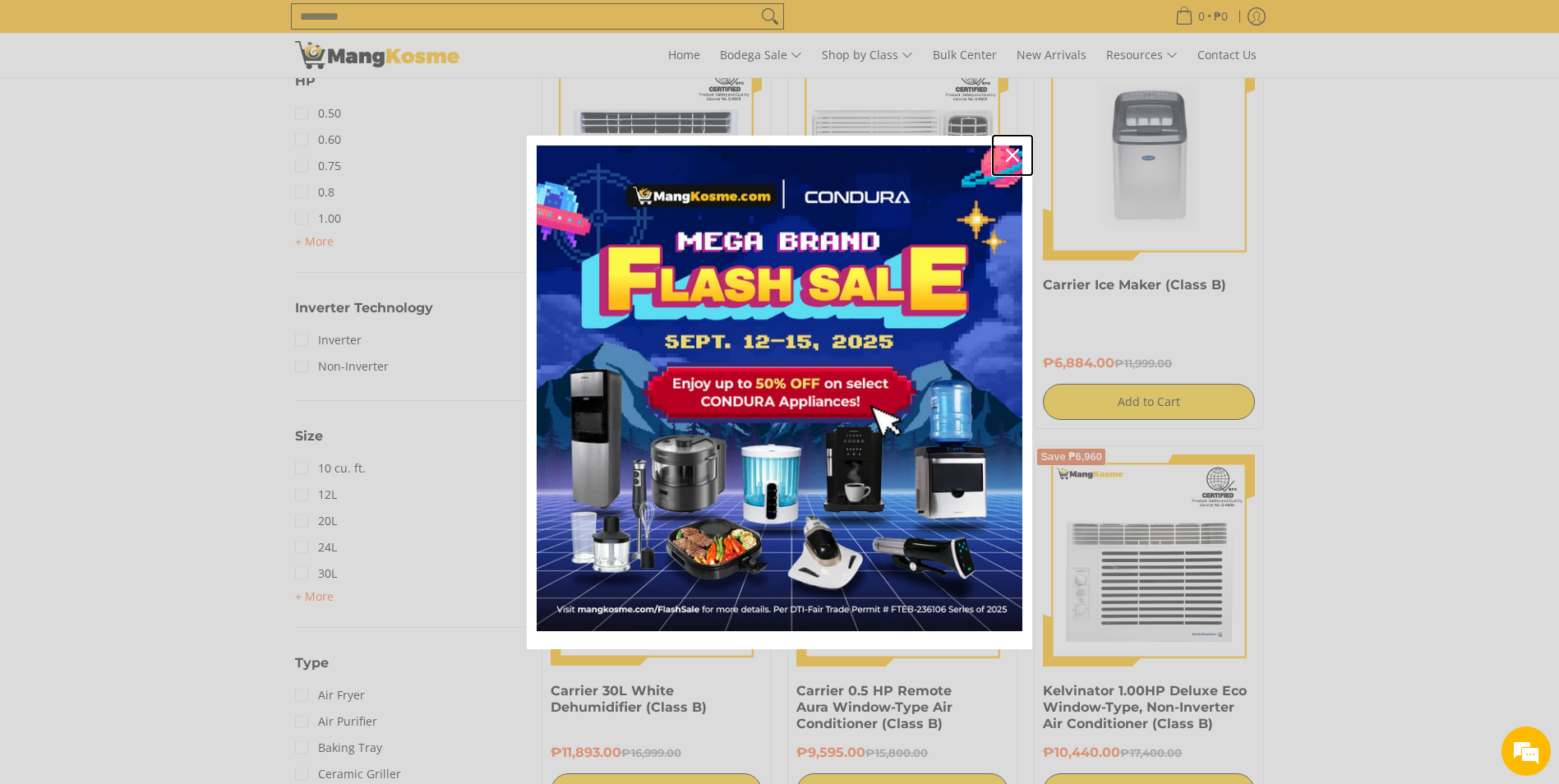
click at [1011, 156] on icon "close icon" at bounding box center [1012, 156] width 13 height 13
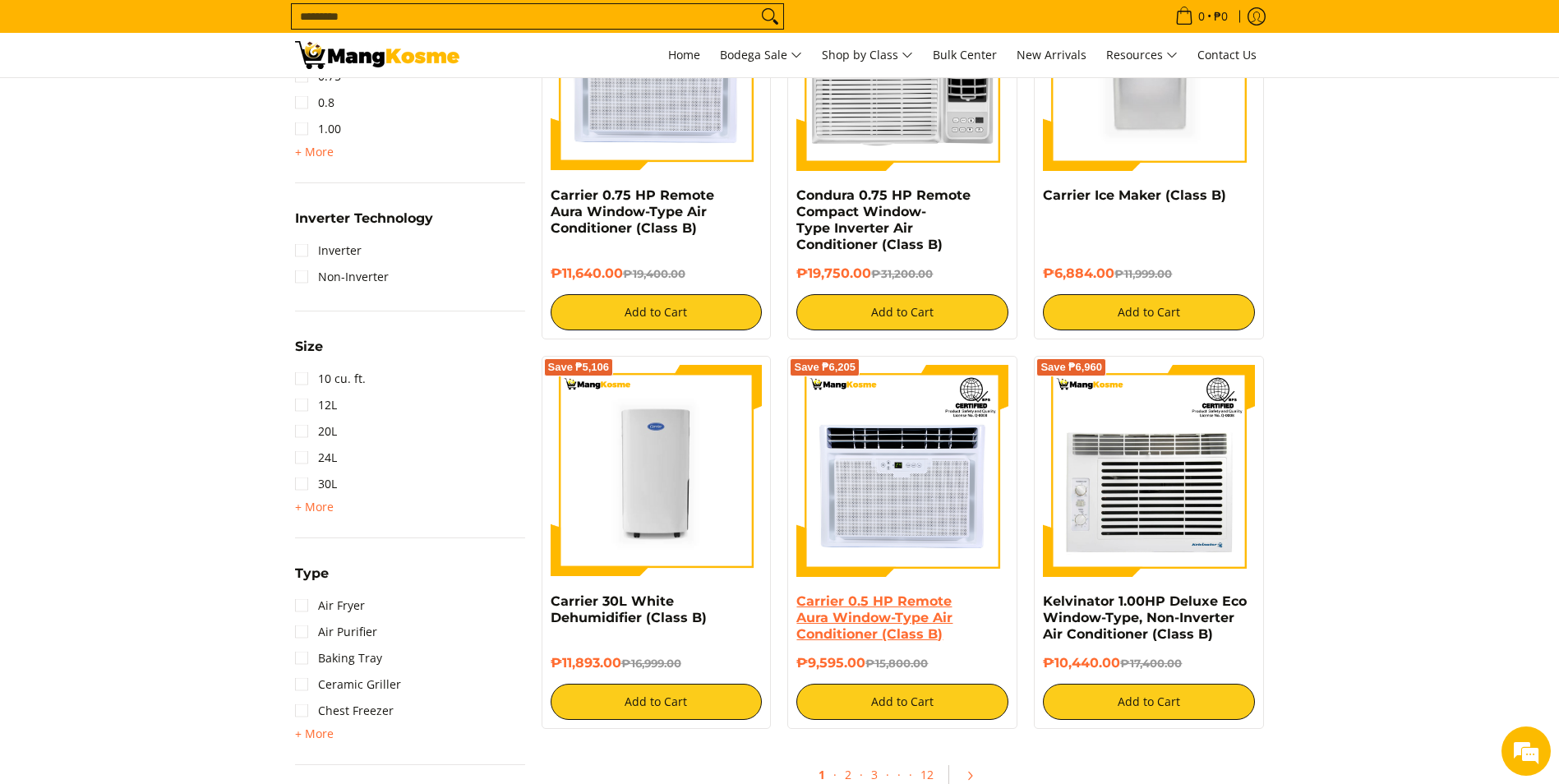
scroll to position [1397, 0]
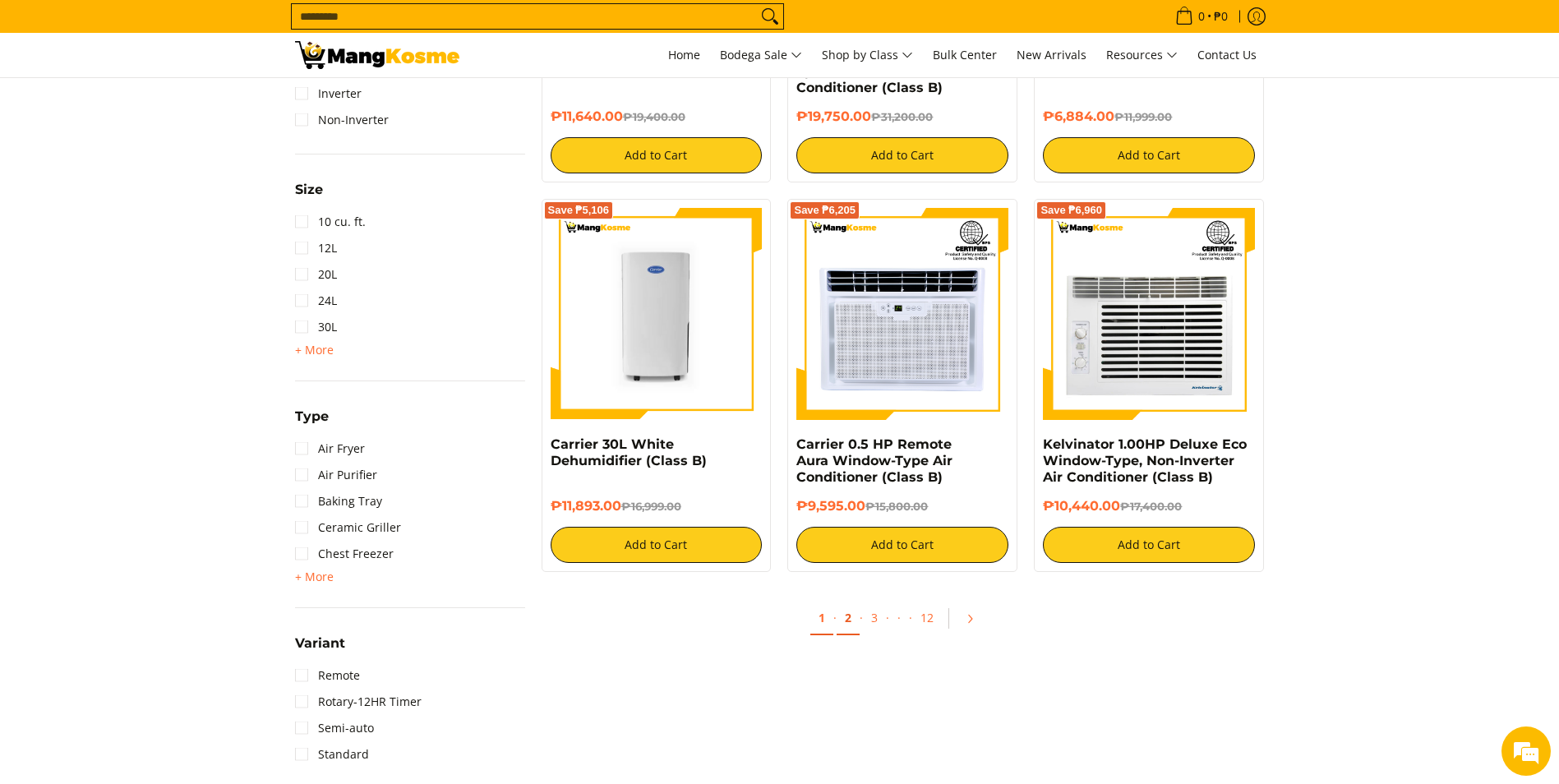
click at [845, 622] on link "2" at bounding box center [847, 618] width 23 height 34
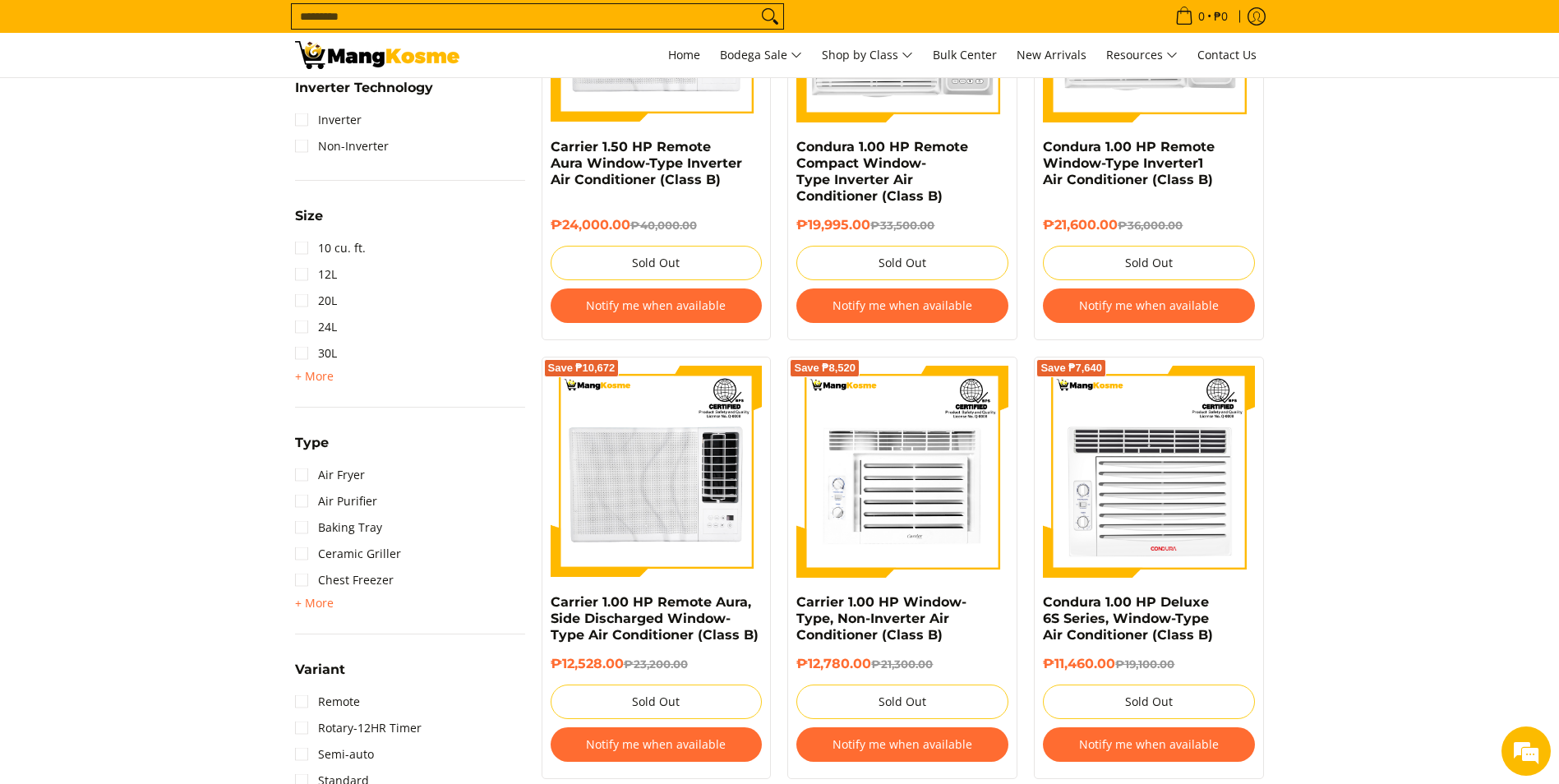
scroll to position [1643, 0]
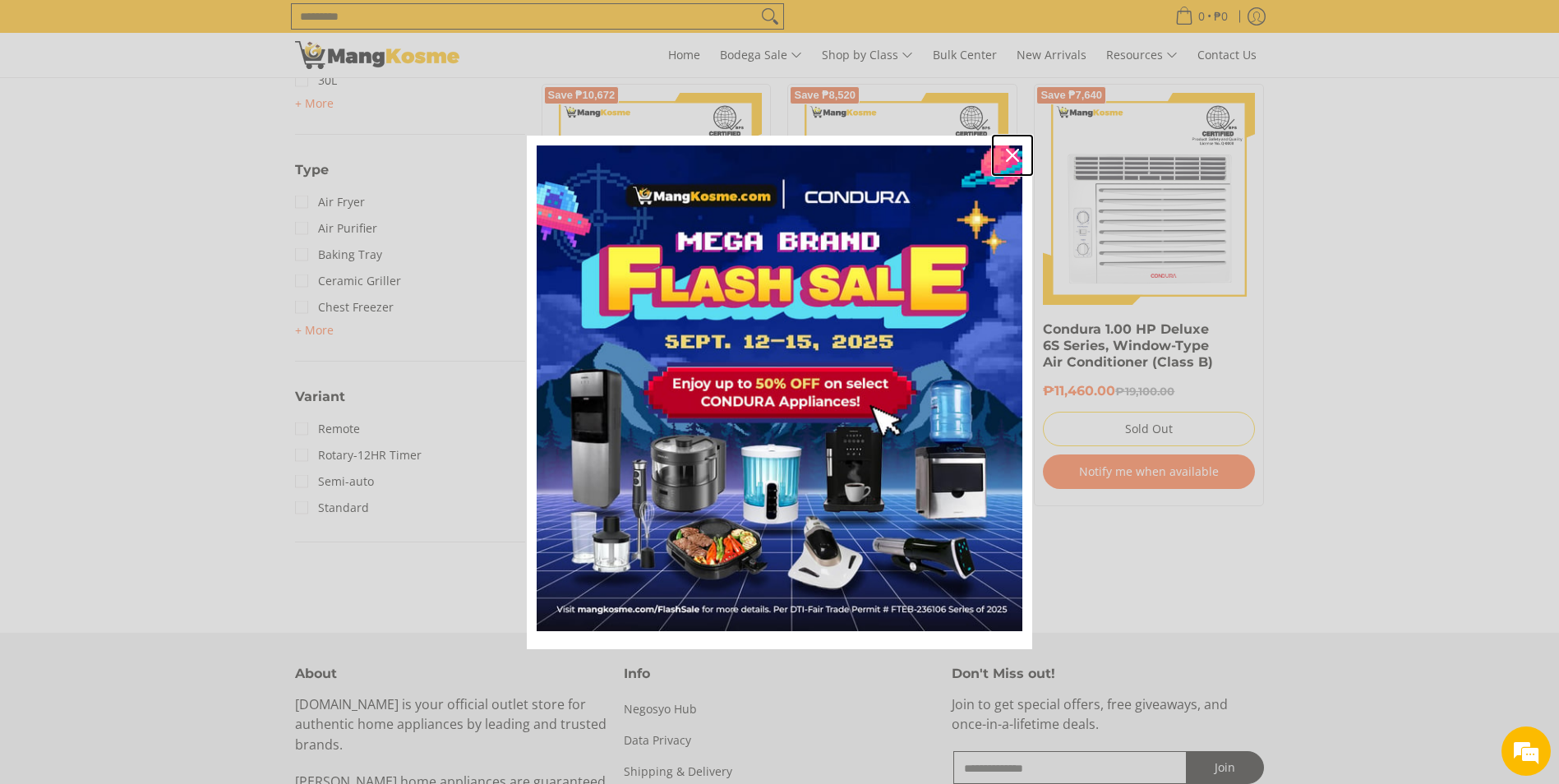
click at [1005, 156] on div "Close" at bounding box center [1012, 155] width 27 height 27
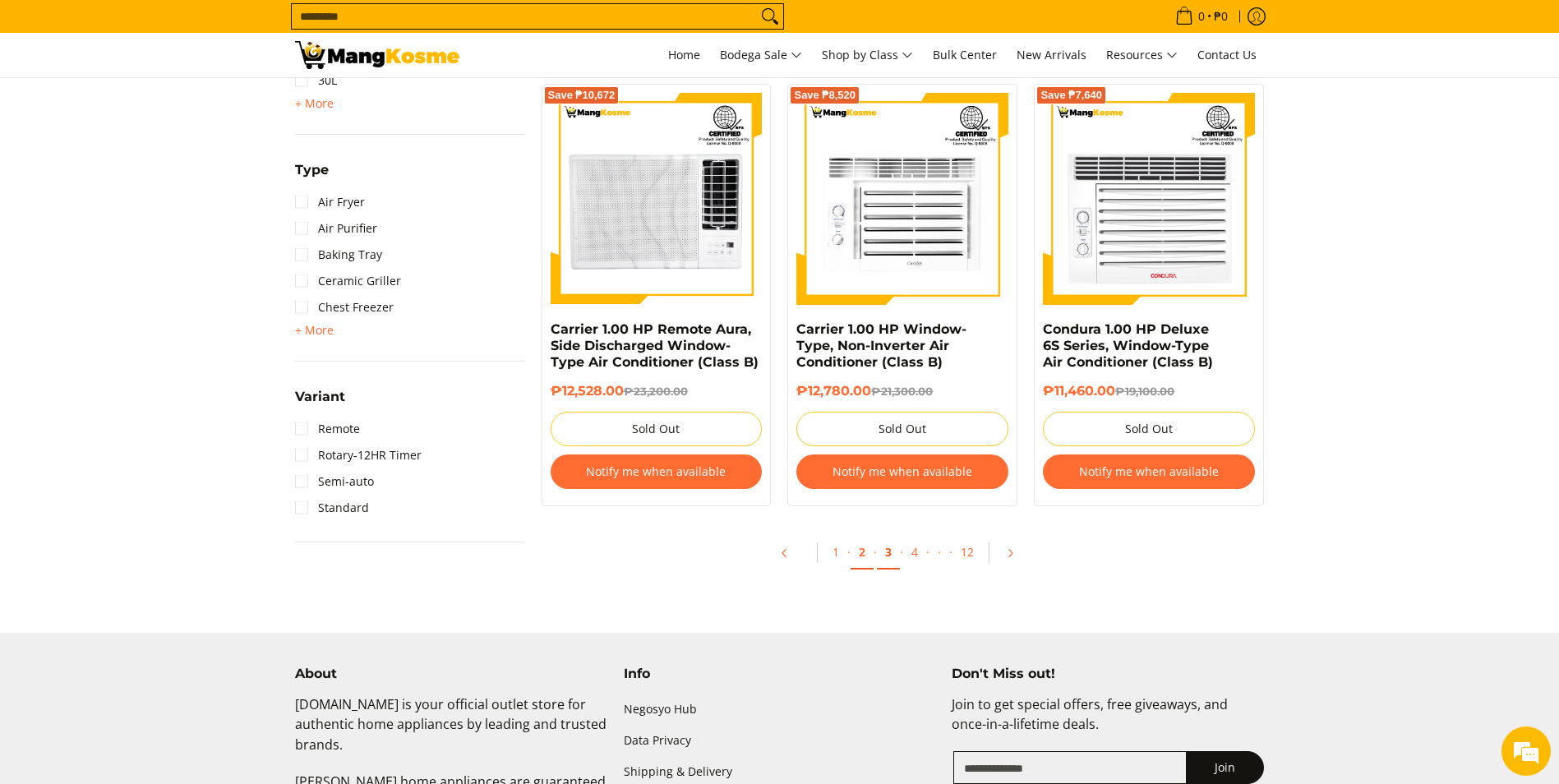
click at [892, 556] on link "3" at bounding box center [887, 553] width 23 height 34
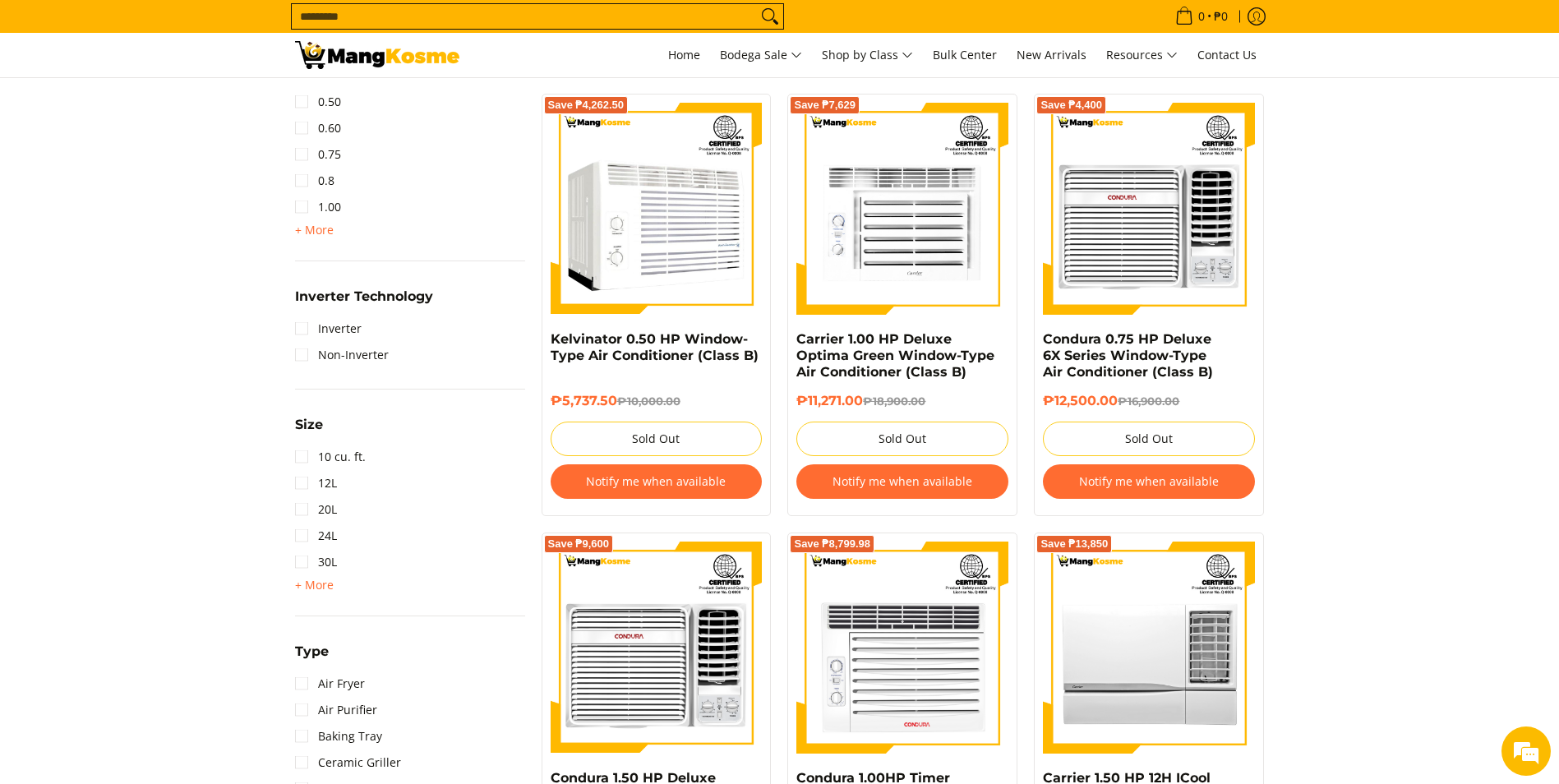
scroll to position [1479, 0]
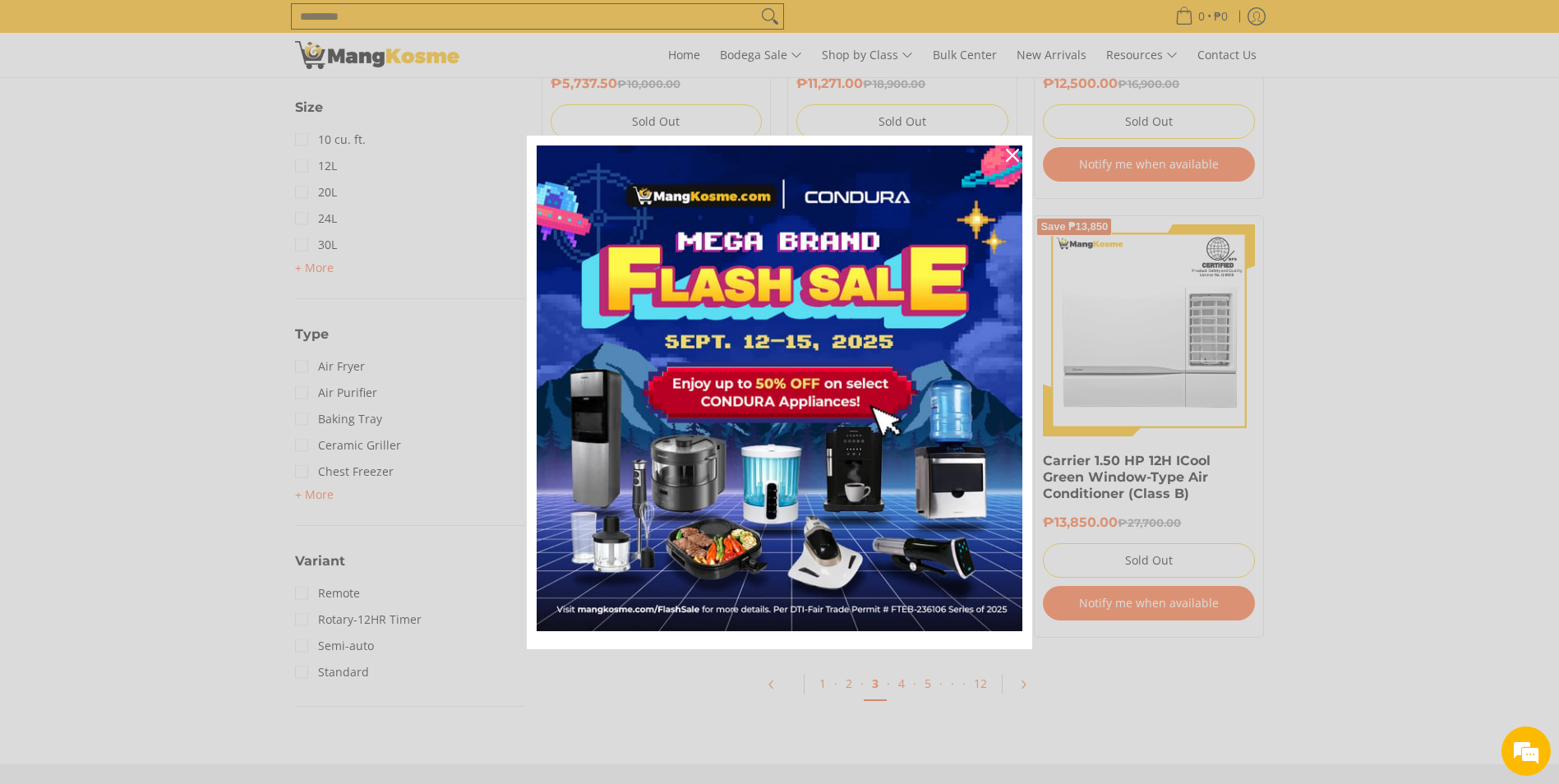
click at [897, 688] on div "Marketing offer form" at bounding box center [780, 392] width 1559 height 784
click at [1016, 156] on icon "close icon" at bounding box center [1012, 156] width 13 height 13
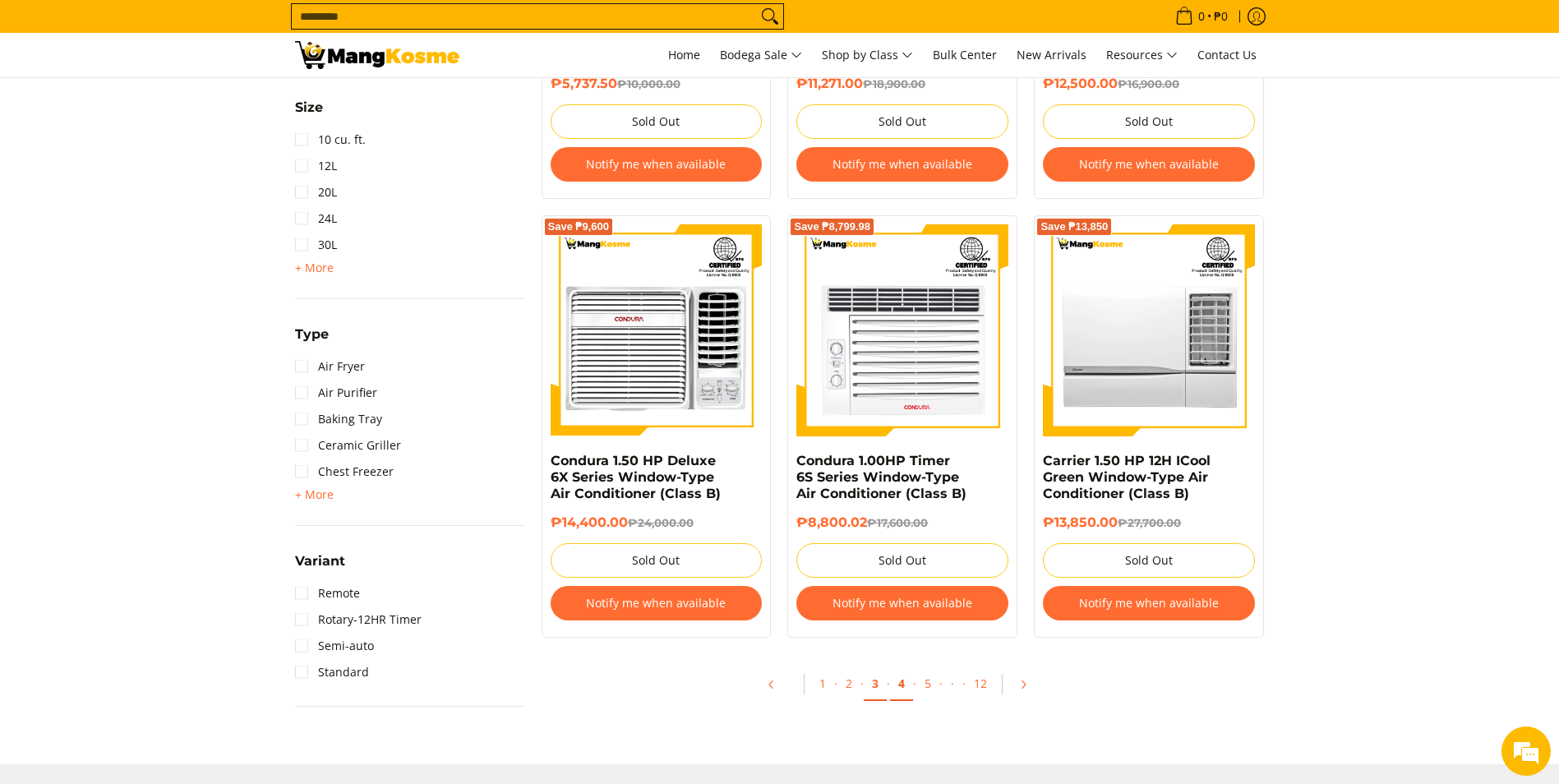
click at [898, 682] on link "4" at bounding box center [901, 683] width 23 height 34
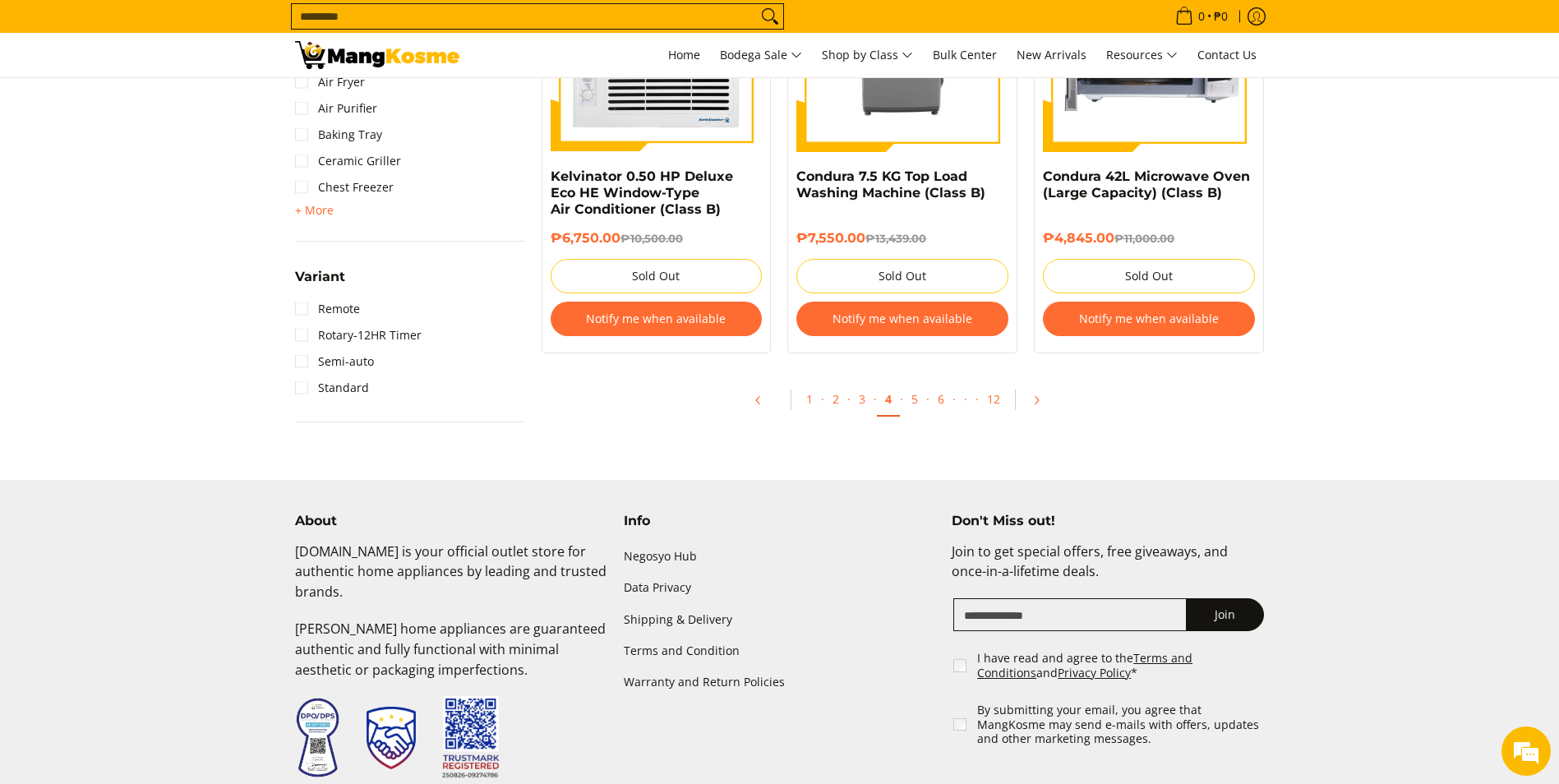
scroll to position [1808, 0]
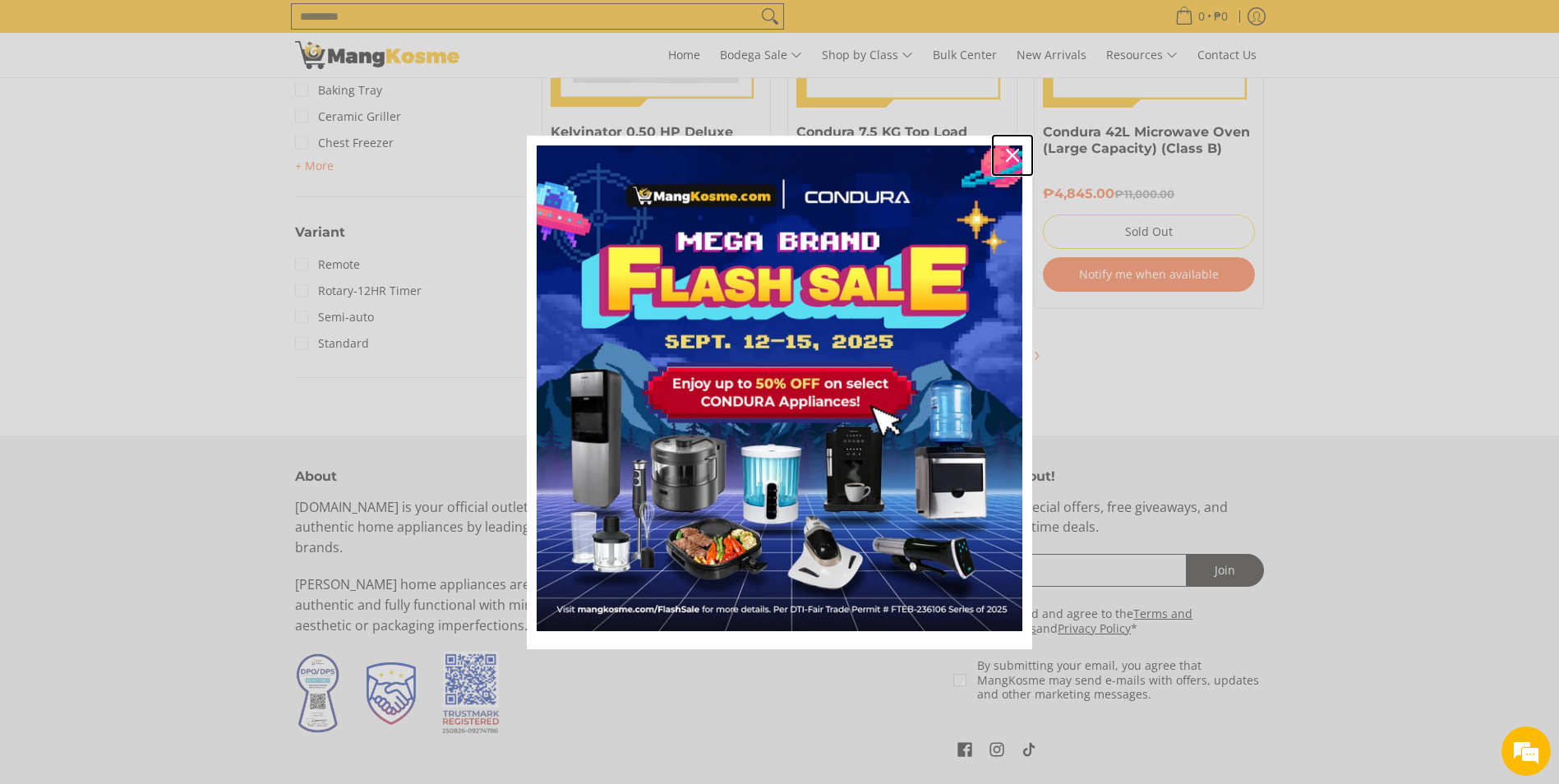
click at [1015, 150] on icon "close icon" at bounding box center [1012, 156] width 13 height 13
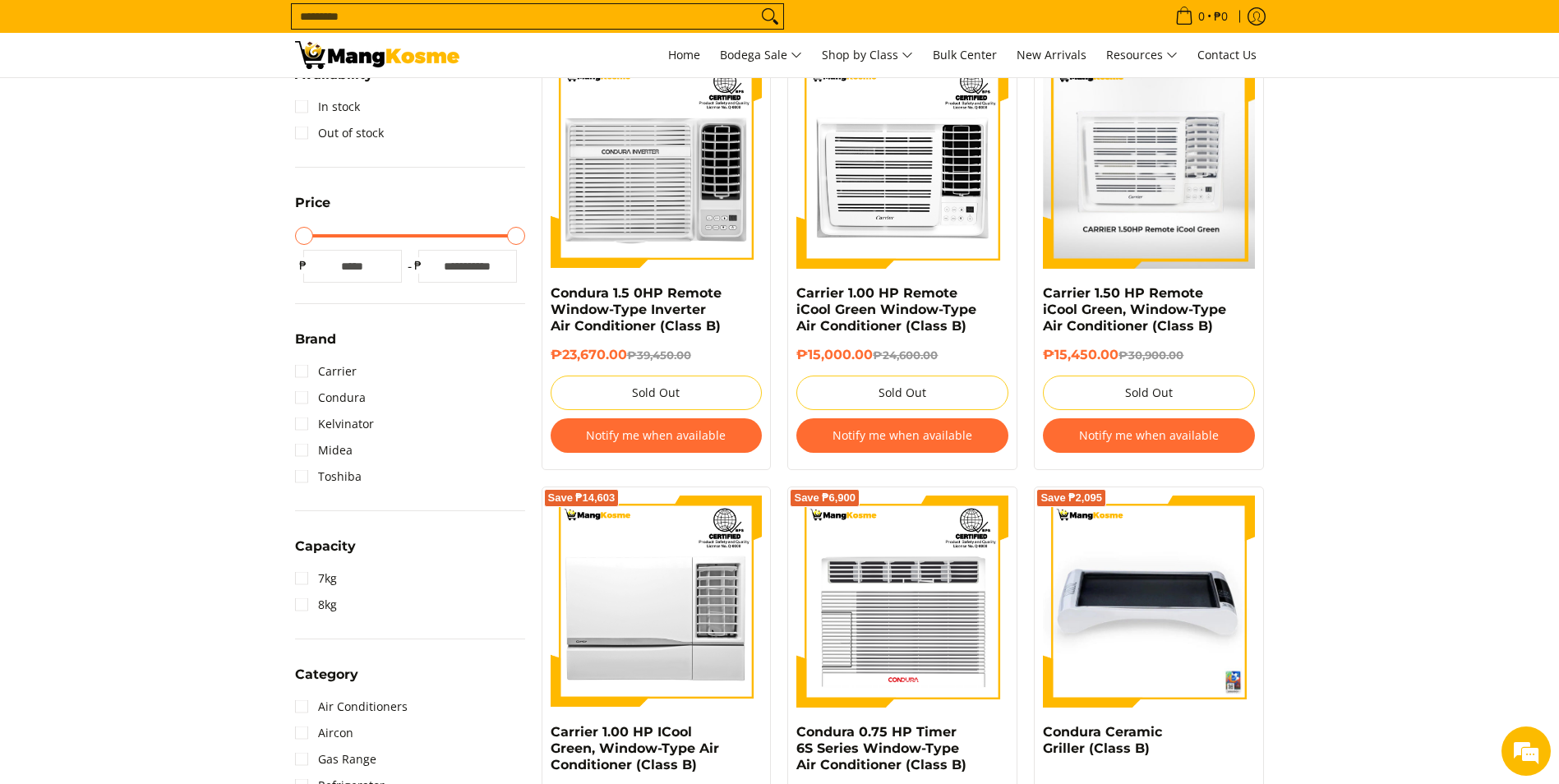
scroll to position [328, 0]
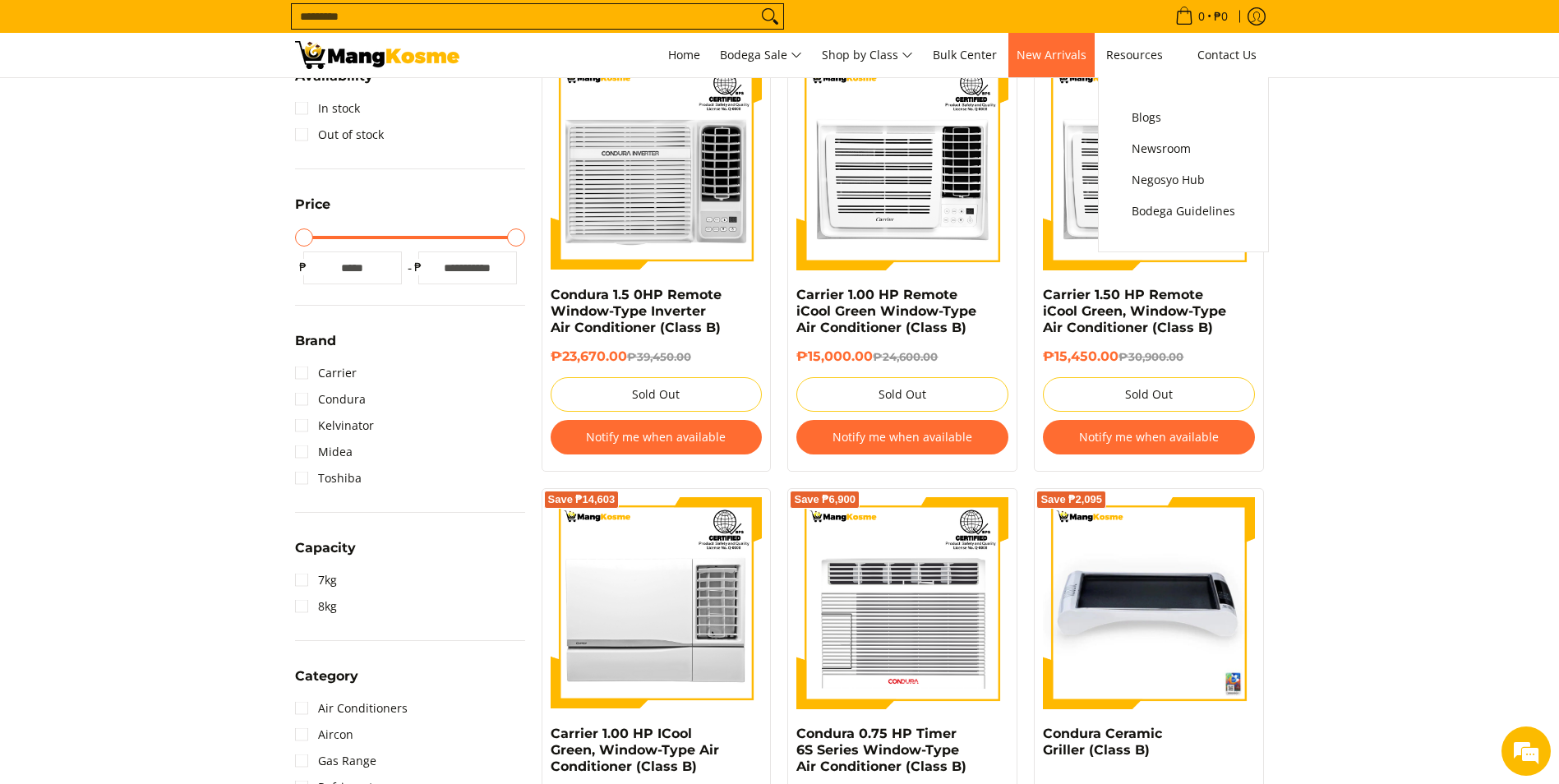
click at [1059, 53] on span "New Arrivals" at bounding box center [1051, 54] width 70 height 16
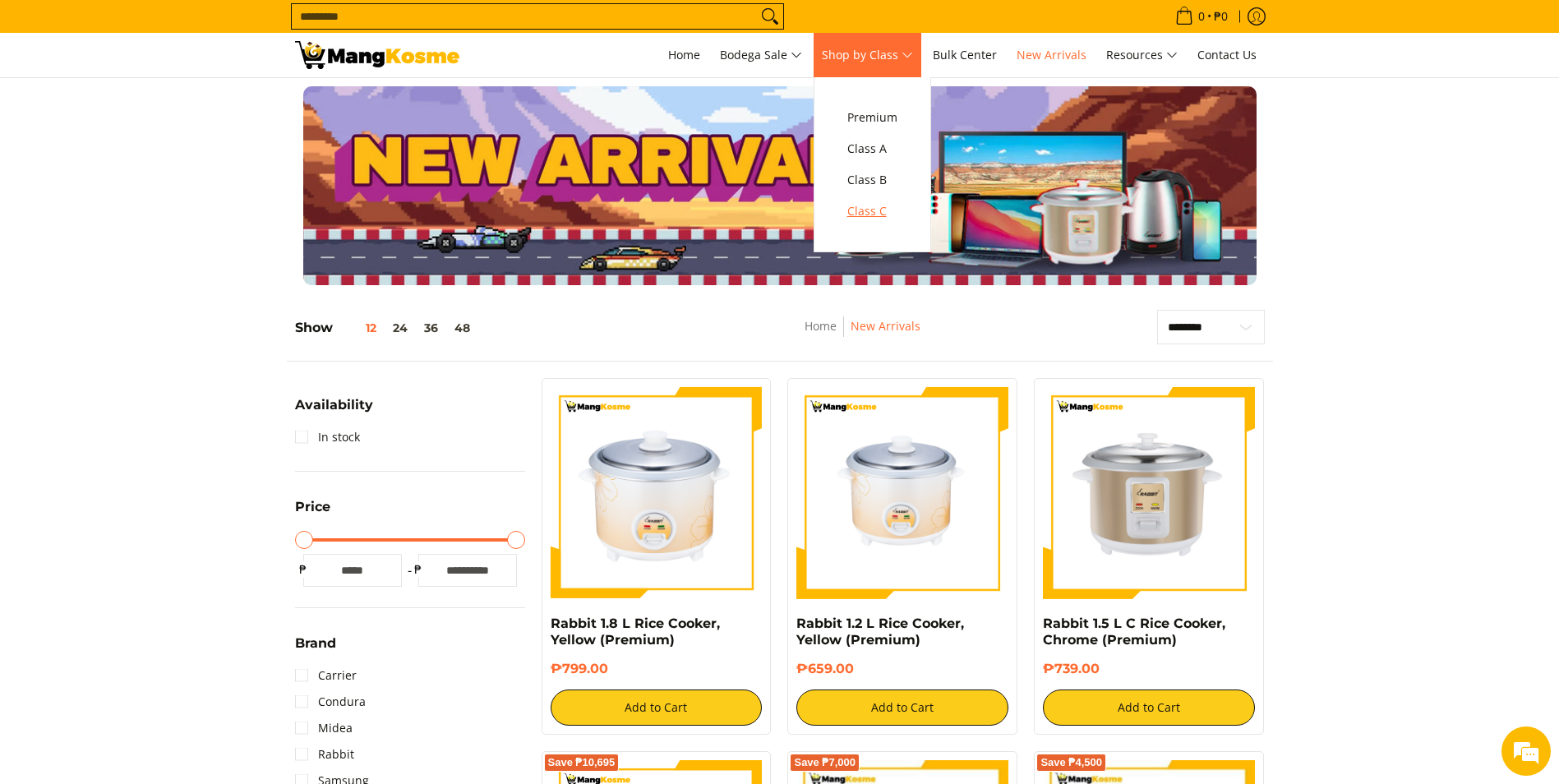
click at [876, 211] on span "Class C" at bounding box center [872, 211] width 50 height 20
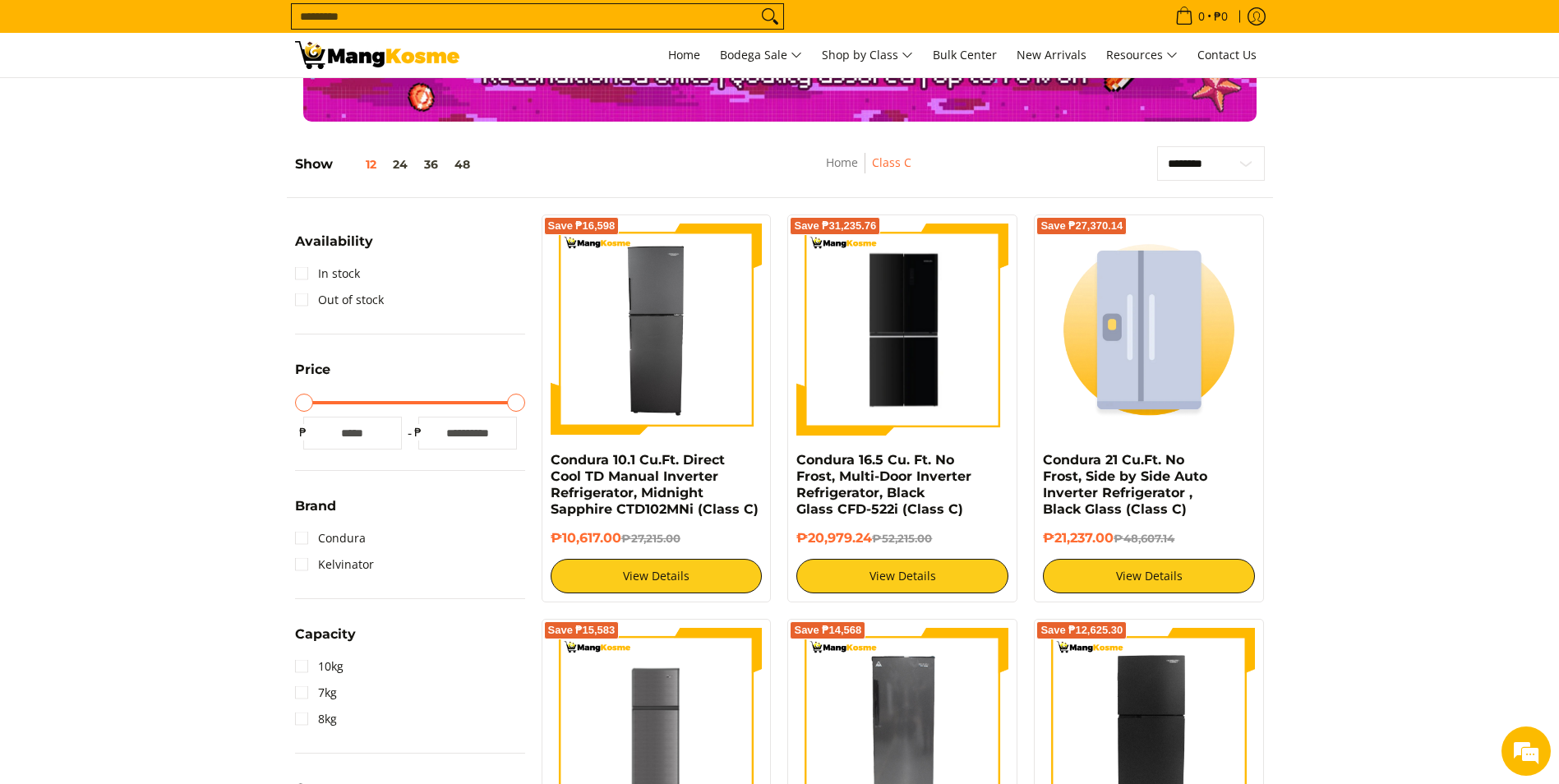
scroll to position [246, 0]
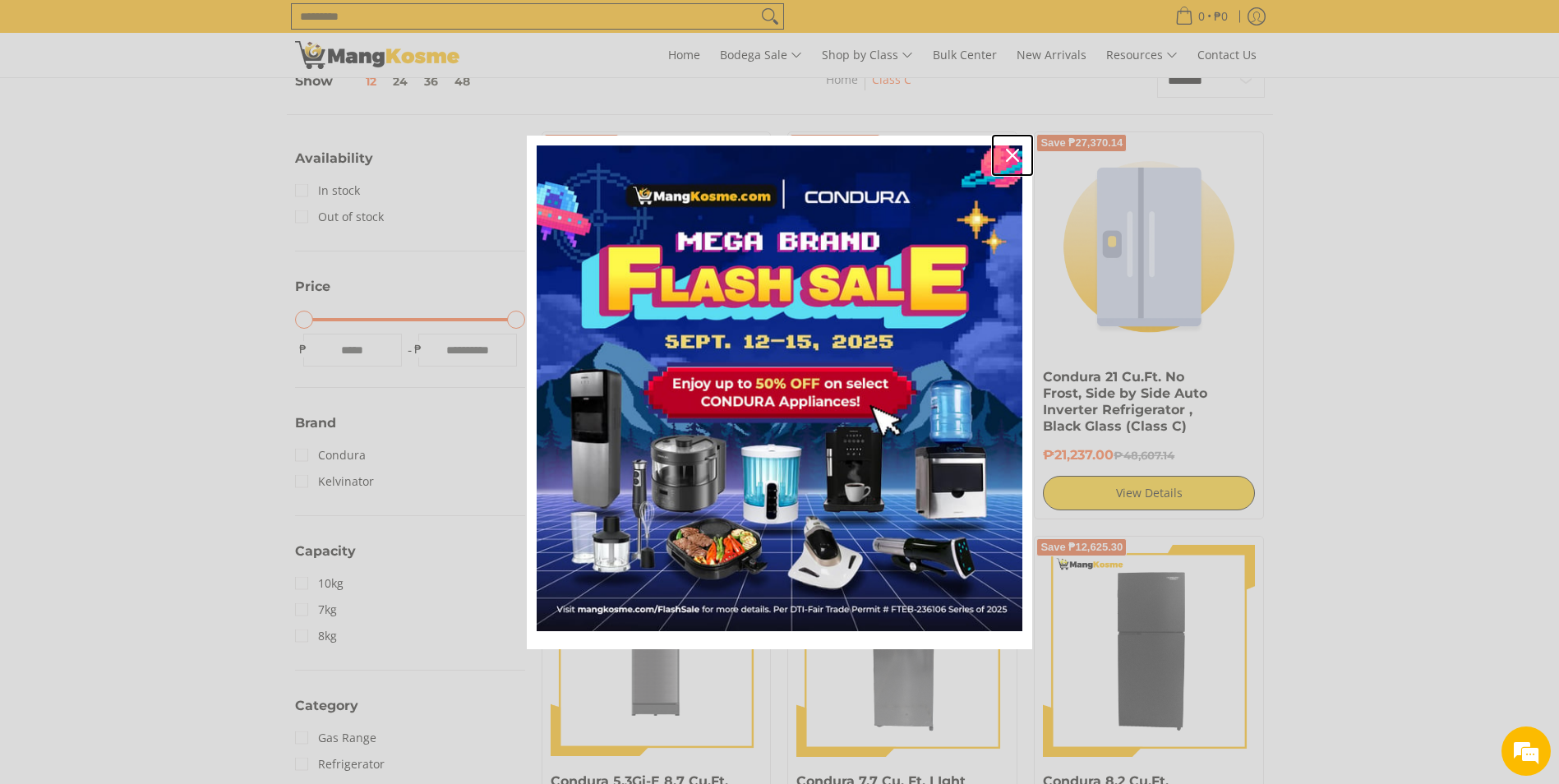
click at [1016, 166] on div "Close" at bounding box center [1012, 155] width 27 height 27
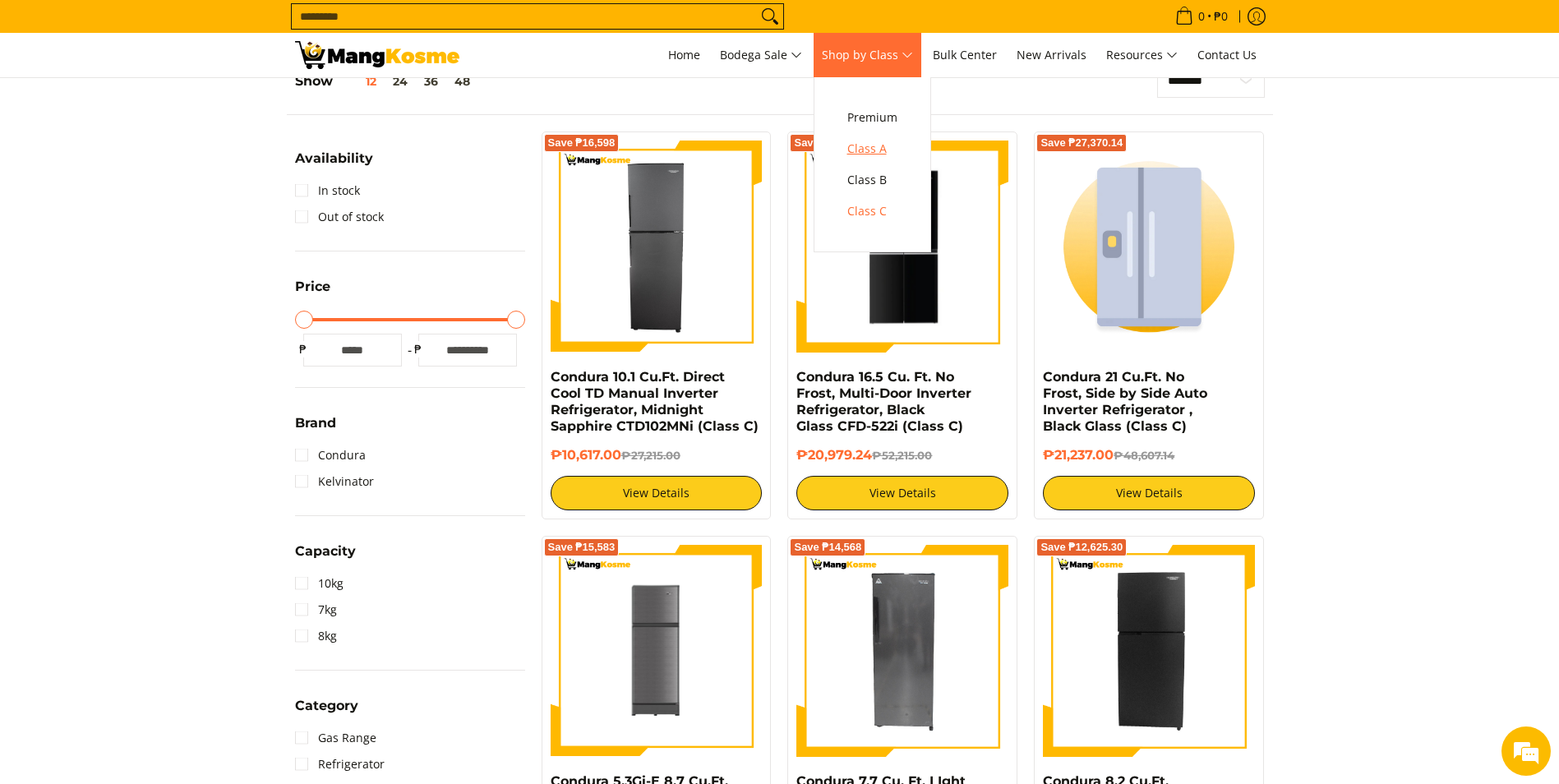
click at [878, 149] on span "Class A" at bounding box center [872, 149] width 50 height 20
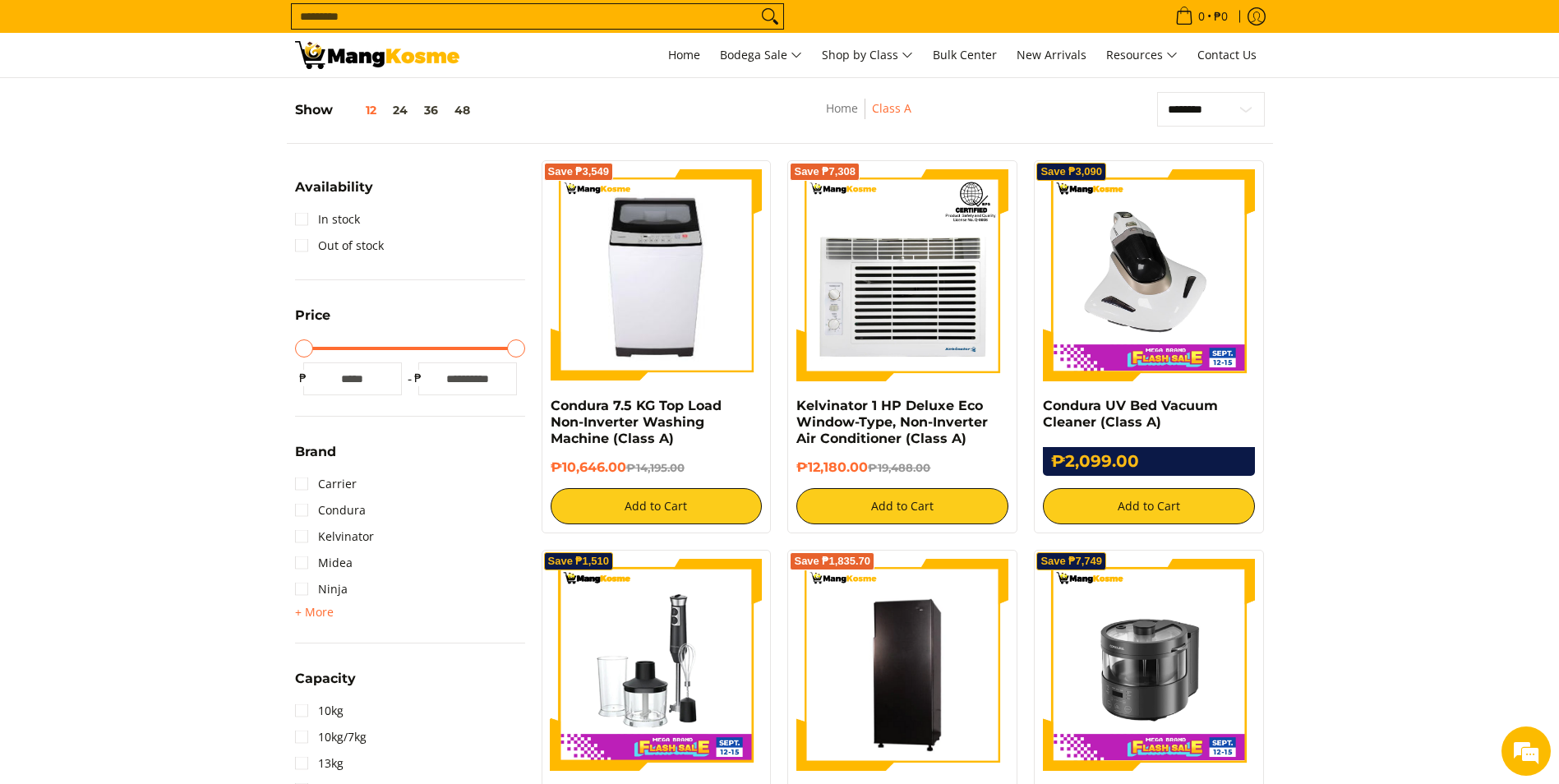
scroll to position [493, 0]
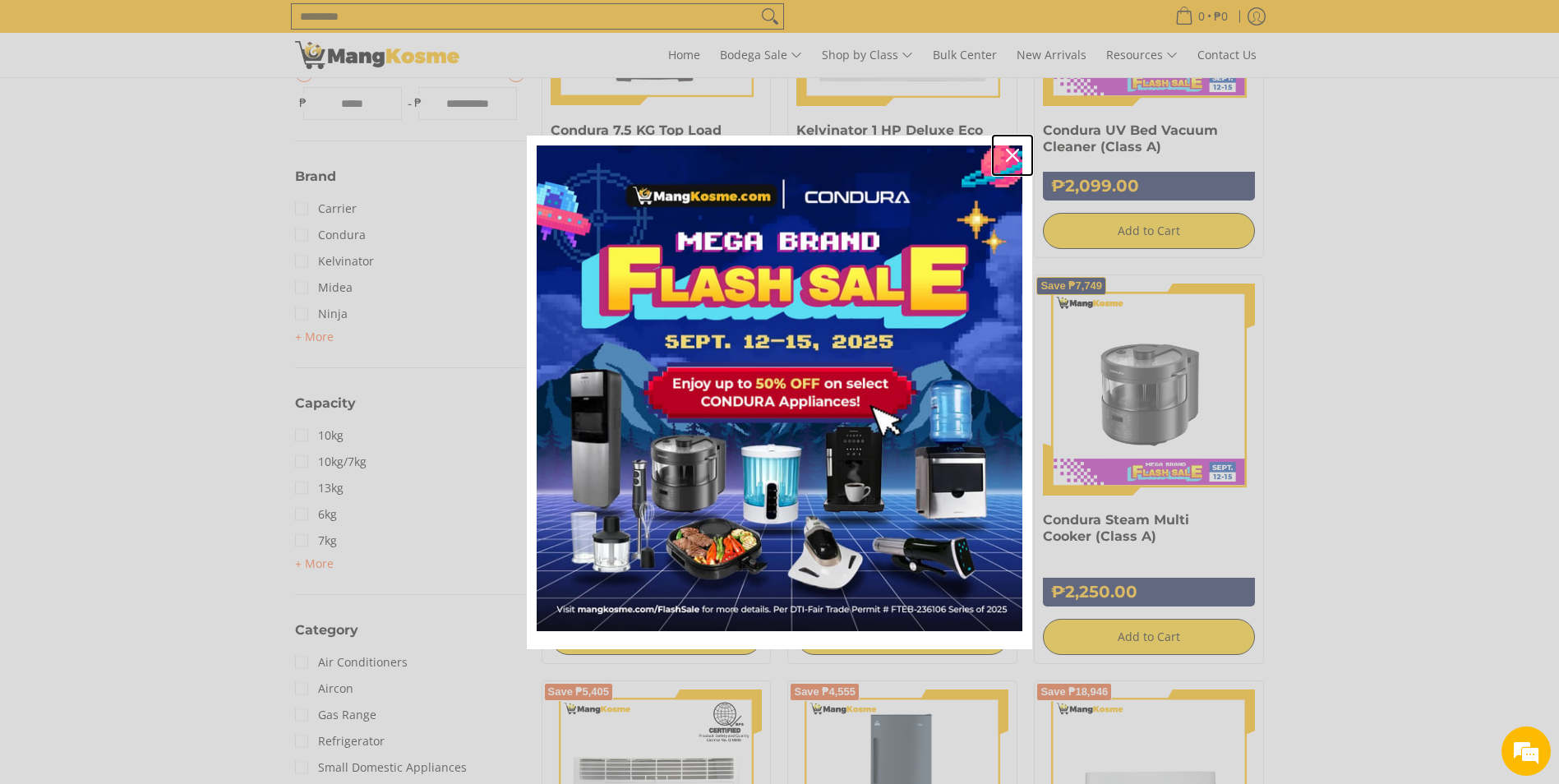
click at [995, 156] on button "Close" at bounding box center [1012, 155] width 39 height 39
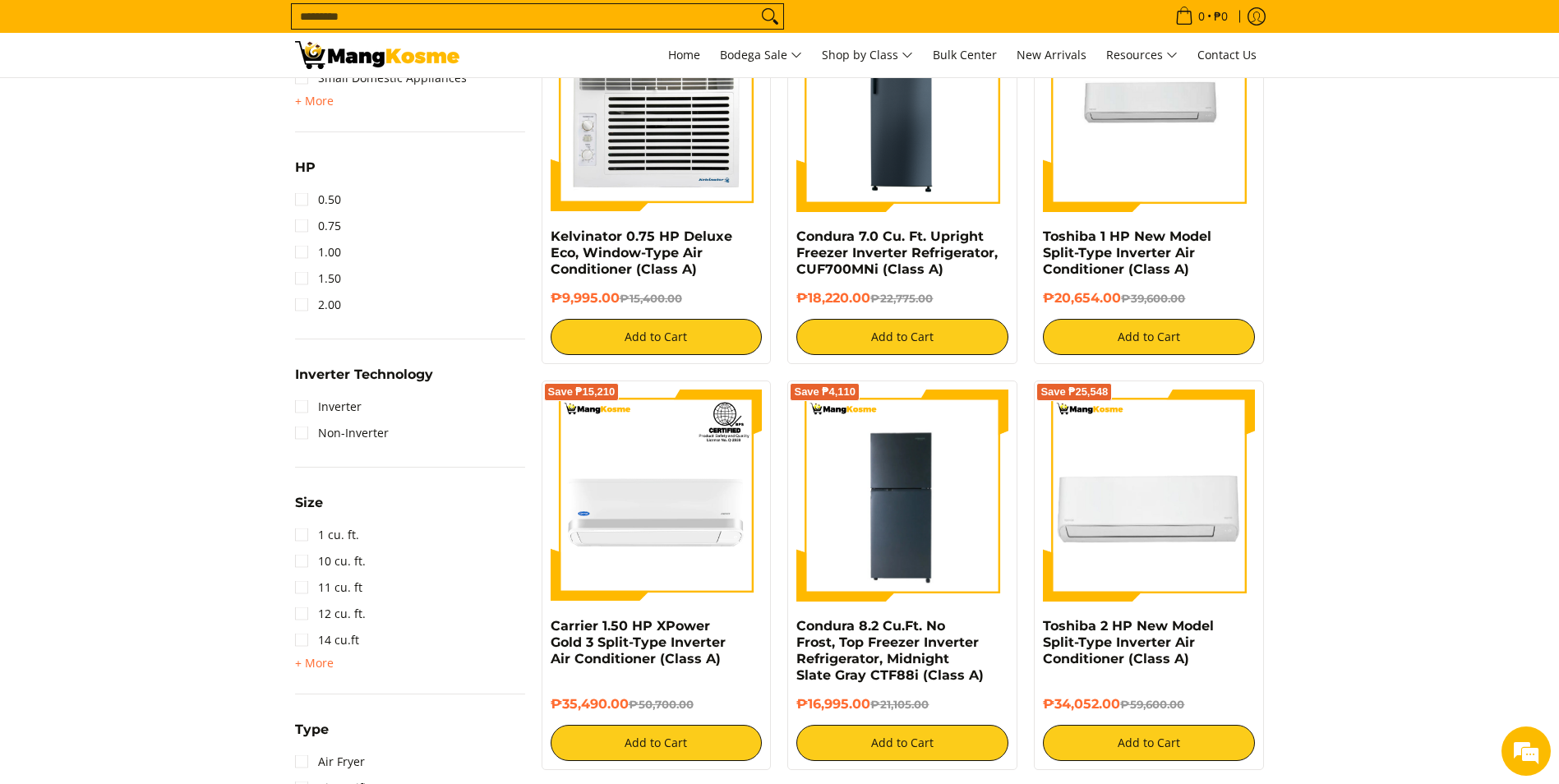
scroll to position [1397, 0]
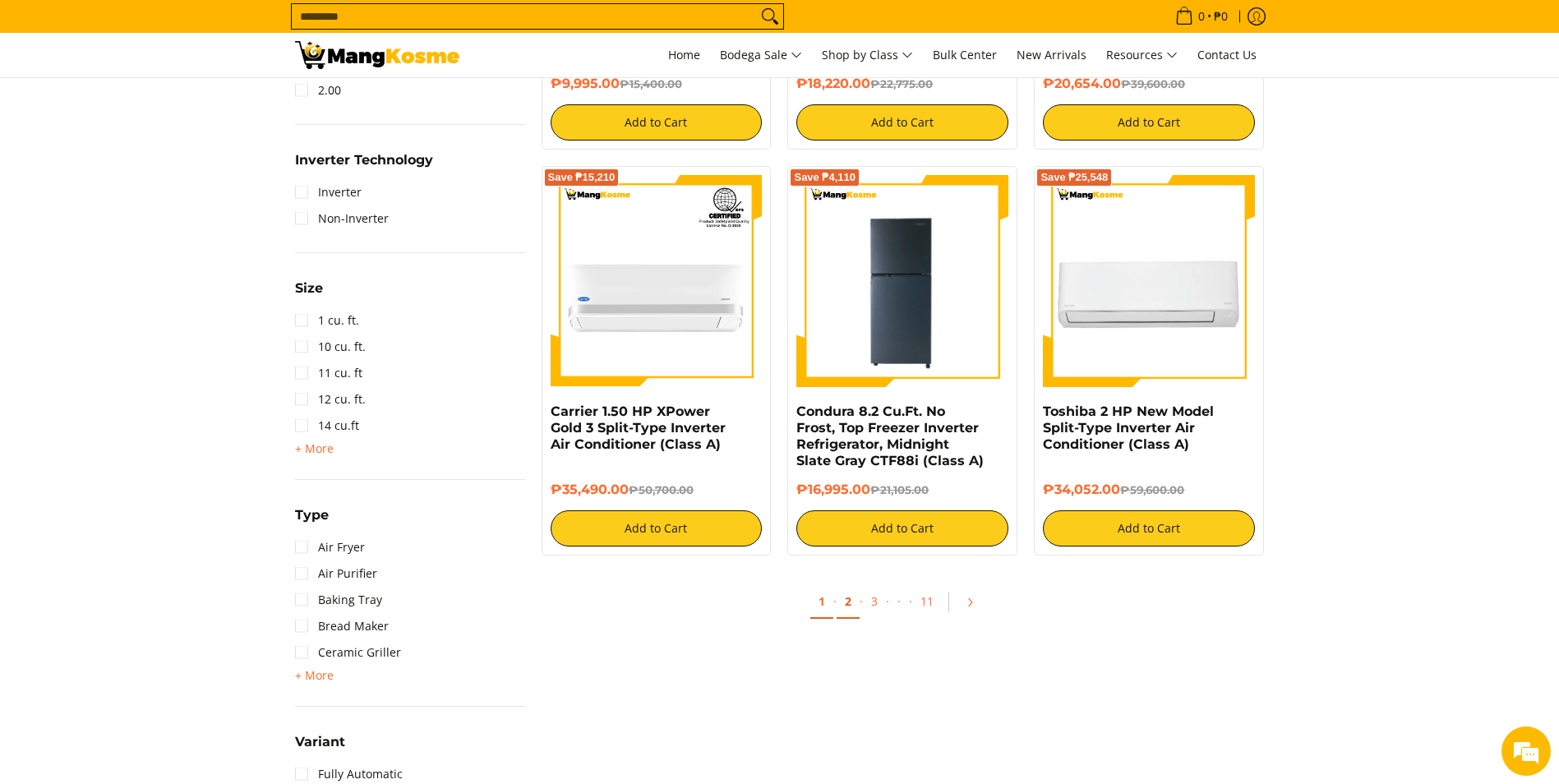
click at [850, 603] on link "2" at bounding box center [847, 601] width 23 height 34
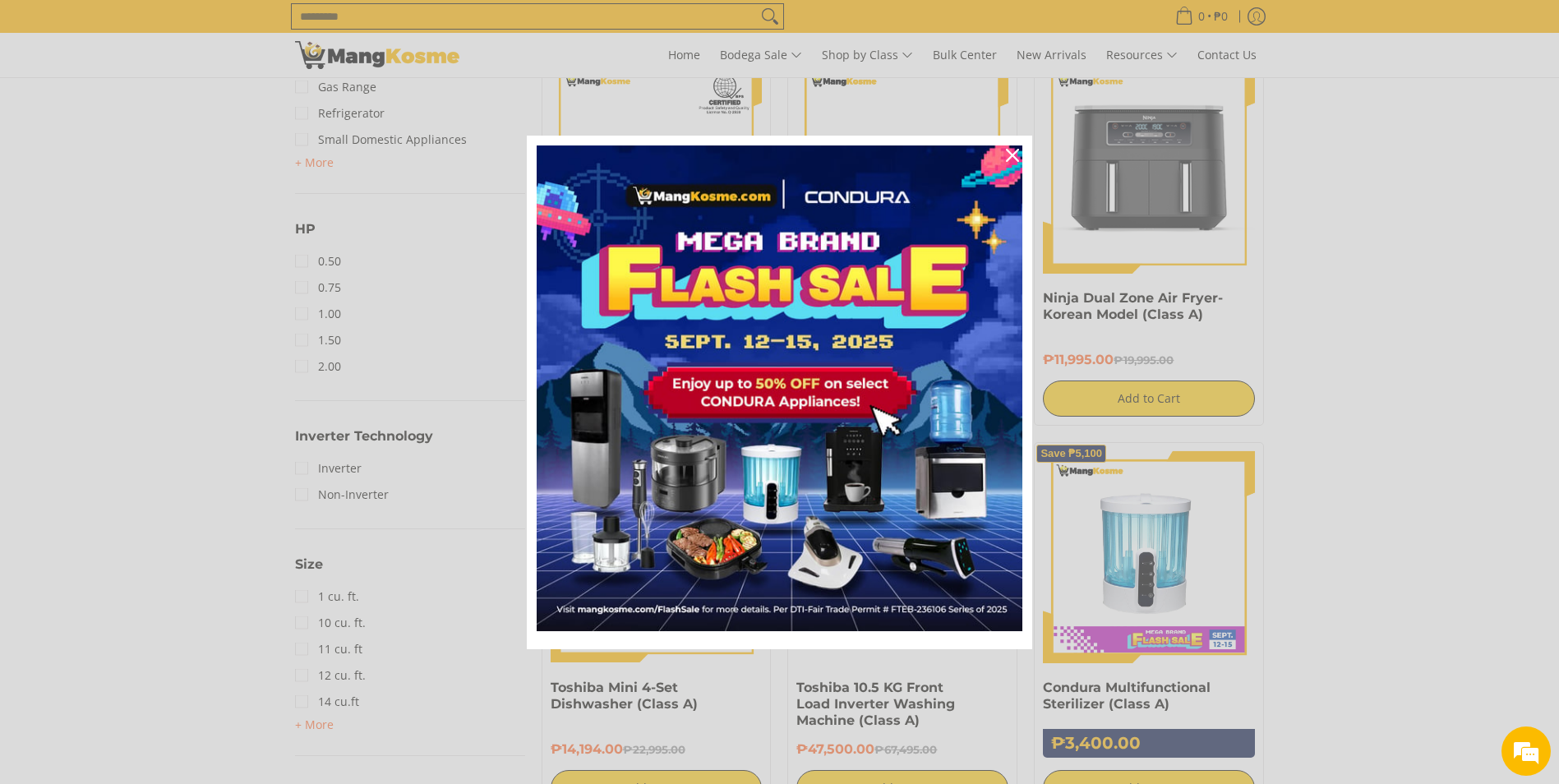
scroll to position [1150, 0]
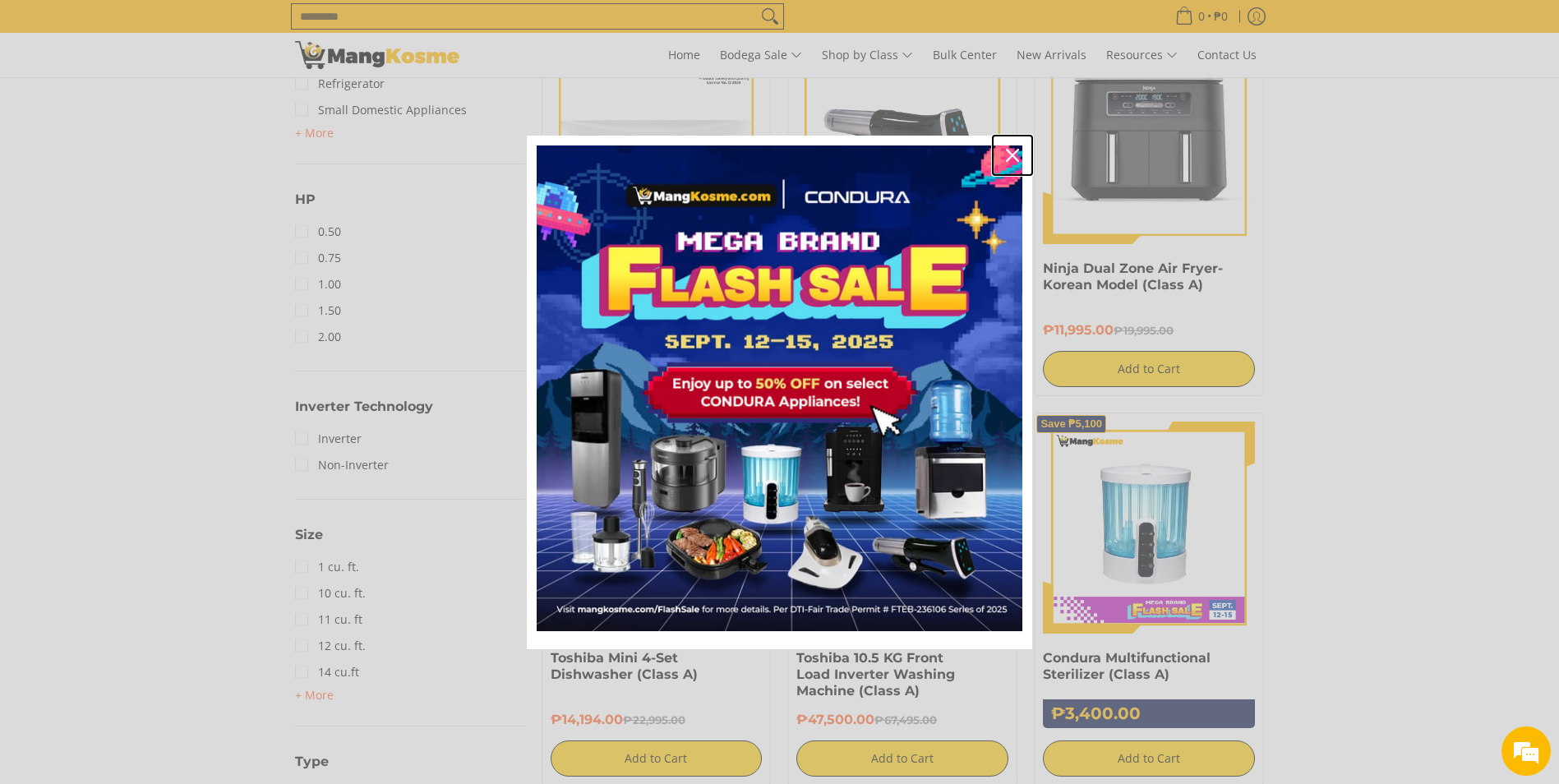
click at [1011, 158] on icon "close icon" at bounding box center [1012, 156] width 13 height 13
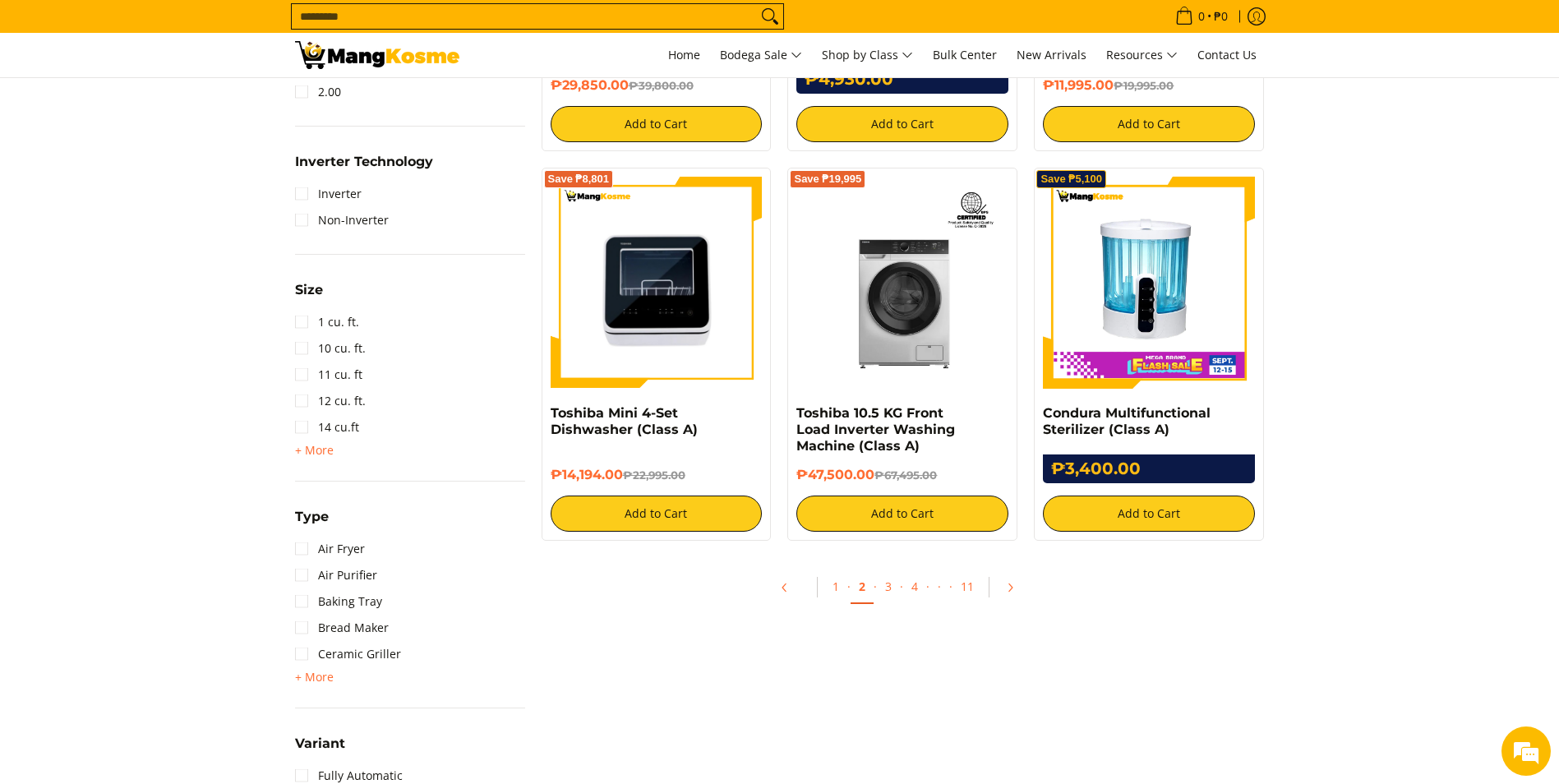
scroll to position [1397, 0]
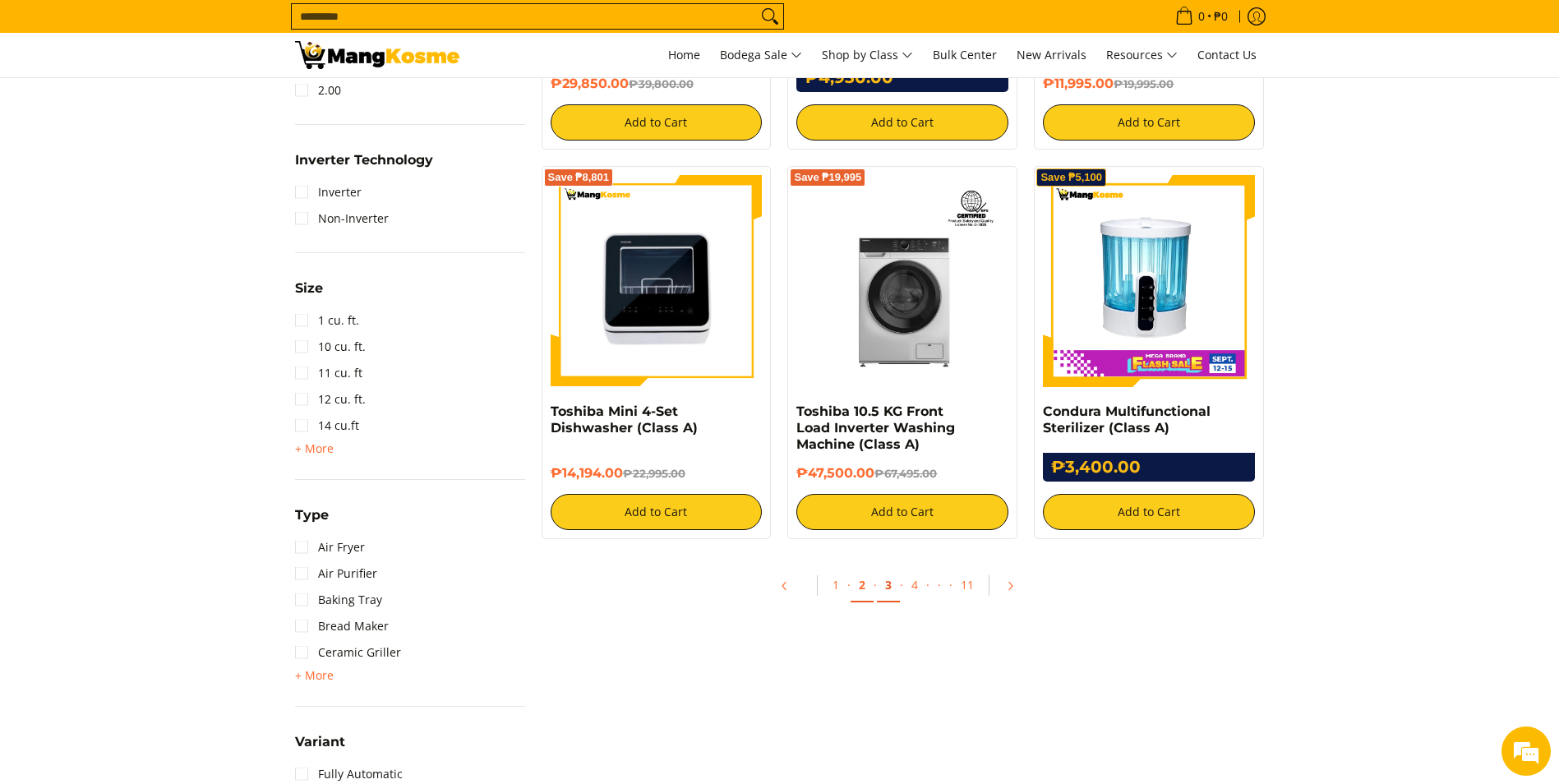
click at [887, 586] on link "3" at bounding box center [887, 585] width 23 height 34
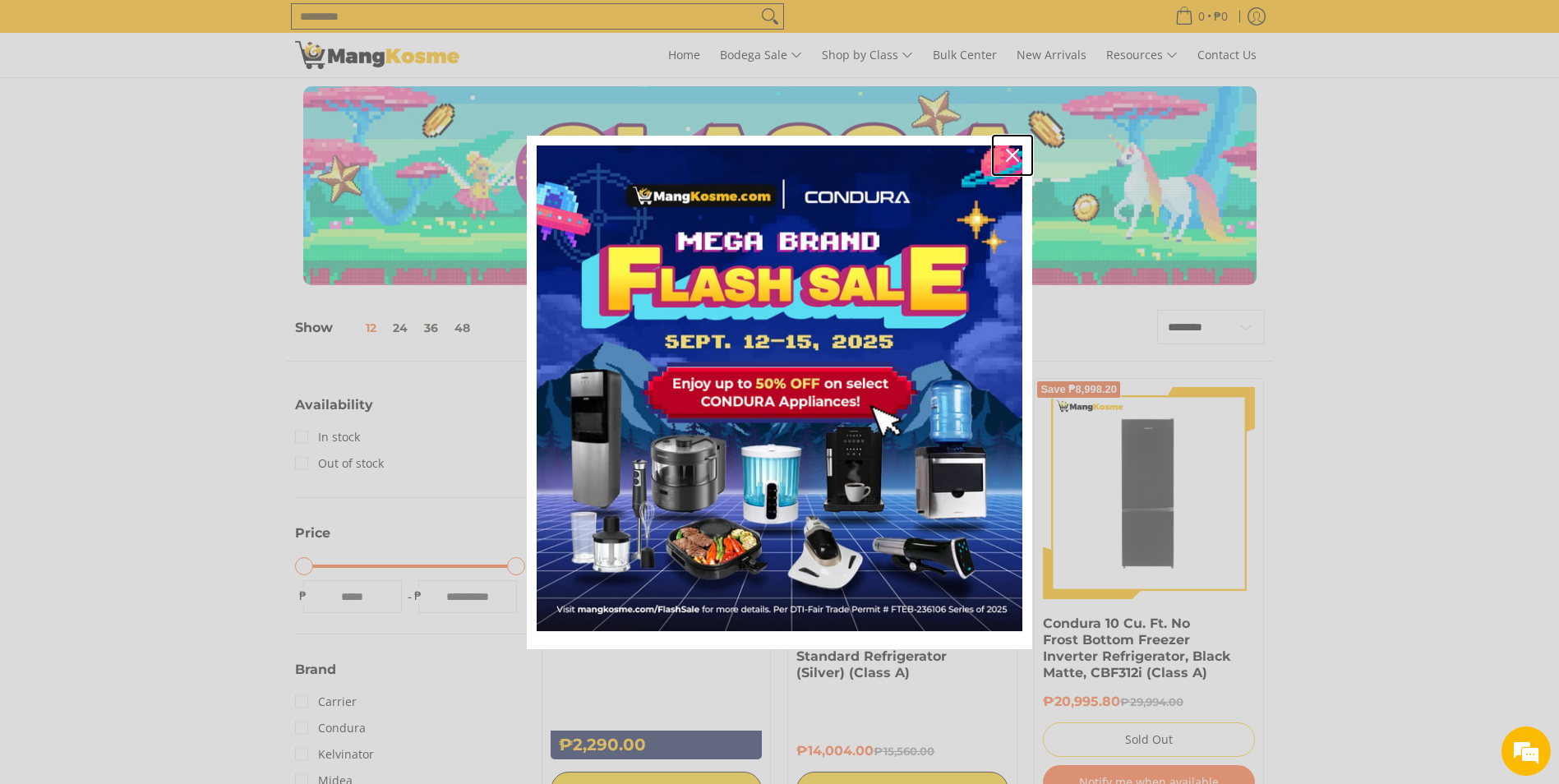
click at [1007, 153] on icon "close icon" at bounding box center [1012, 156] width 13 height 13
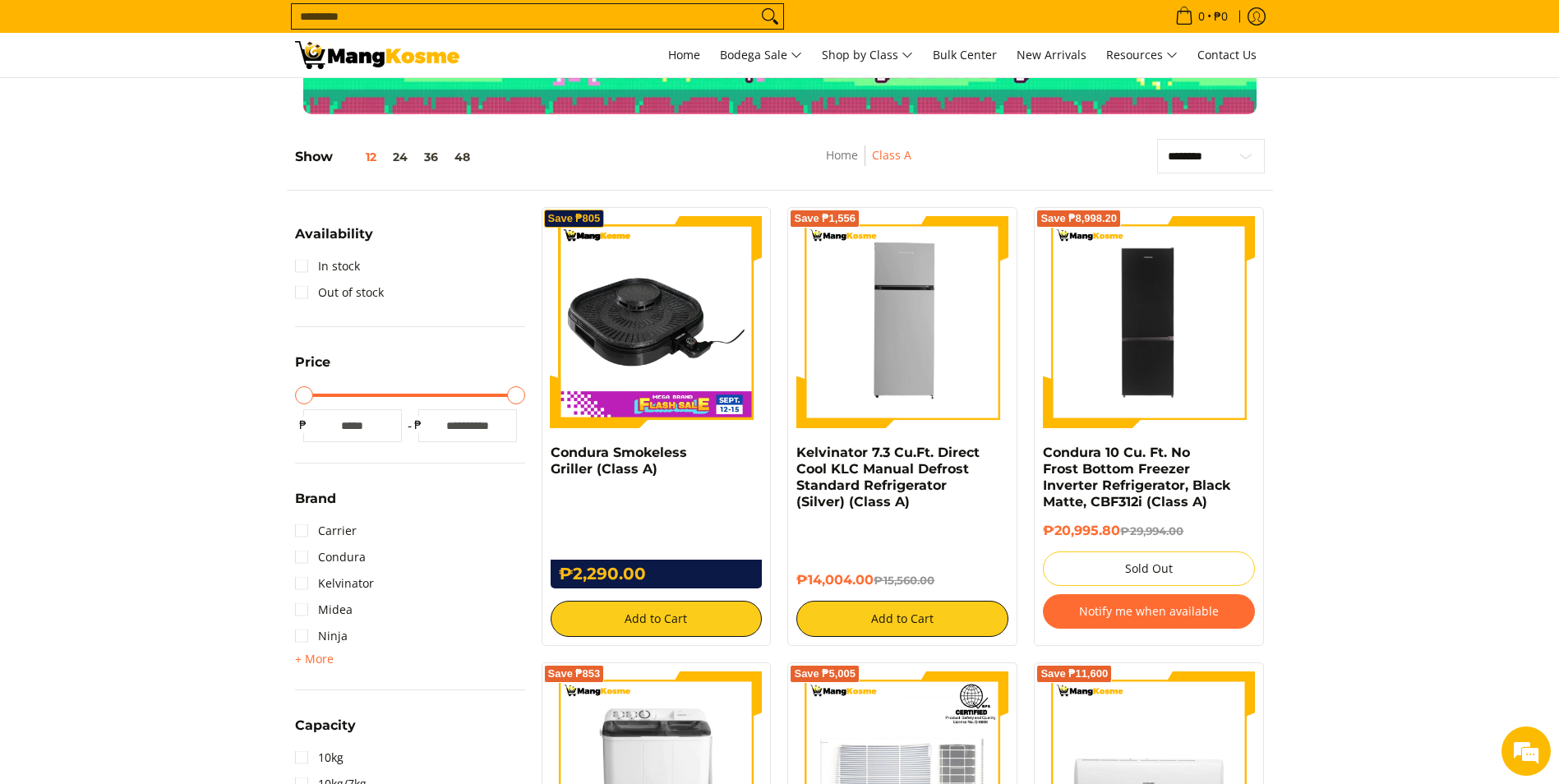
scroll to position [165, 0]
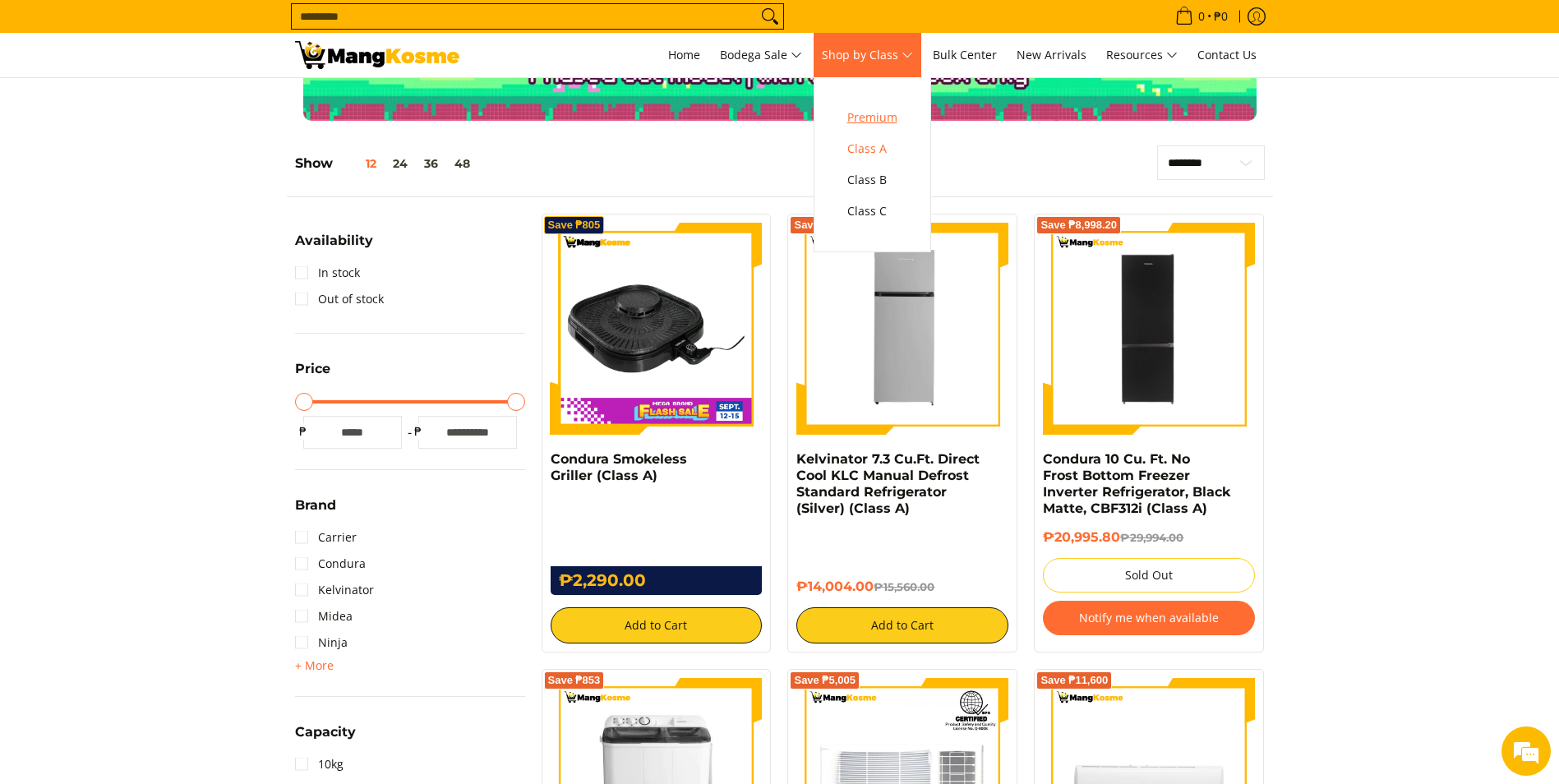
click at [880, 124] on span "Premium" at bounding box center [872, 118] width 50 height 20
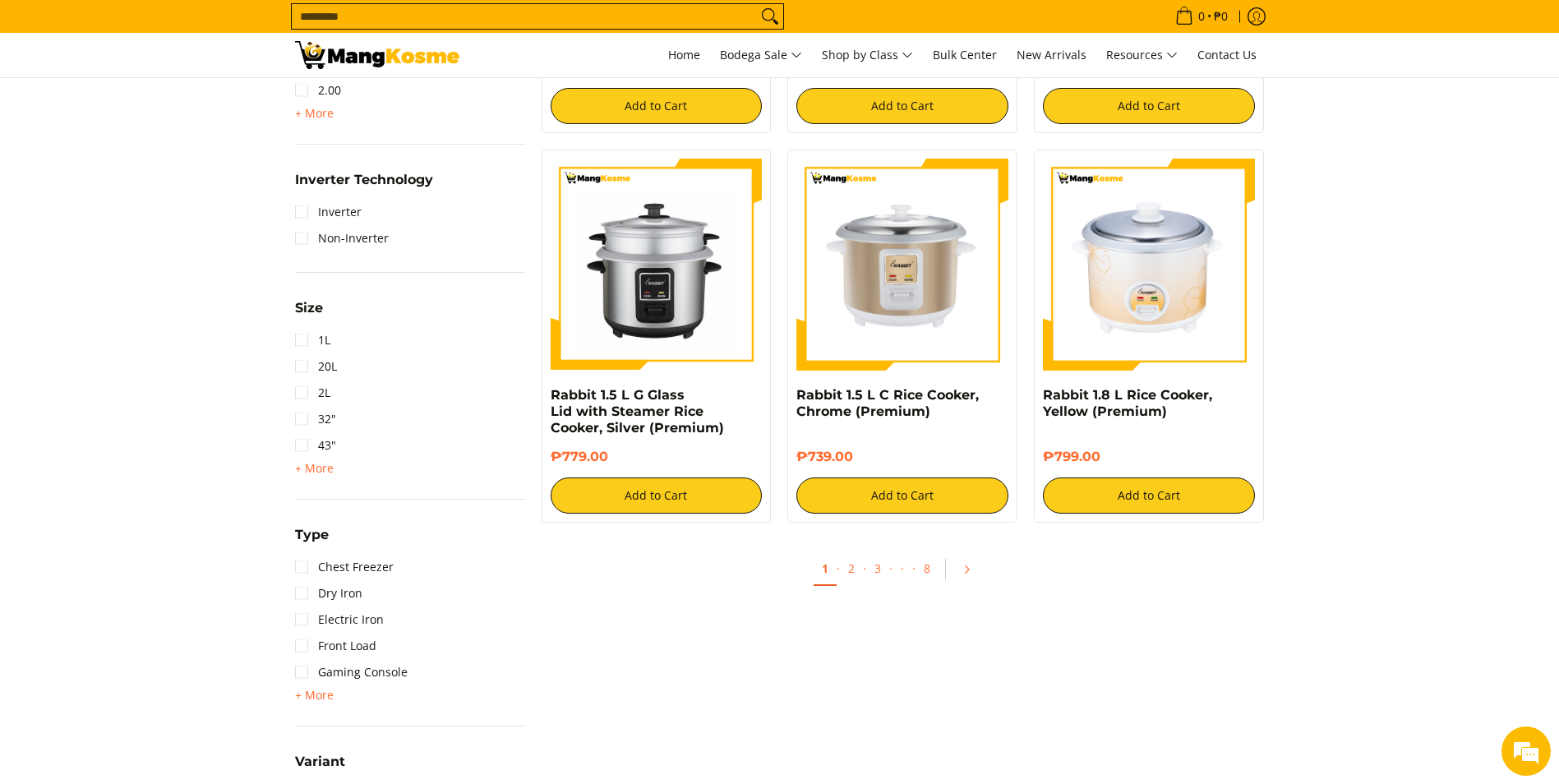
scroll to position [1725, 0]
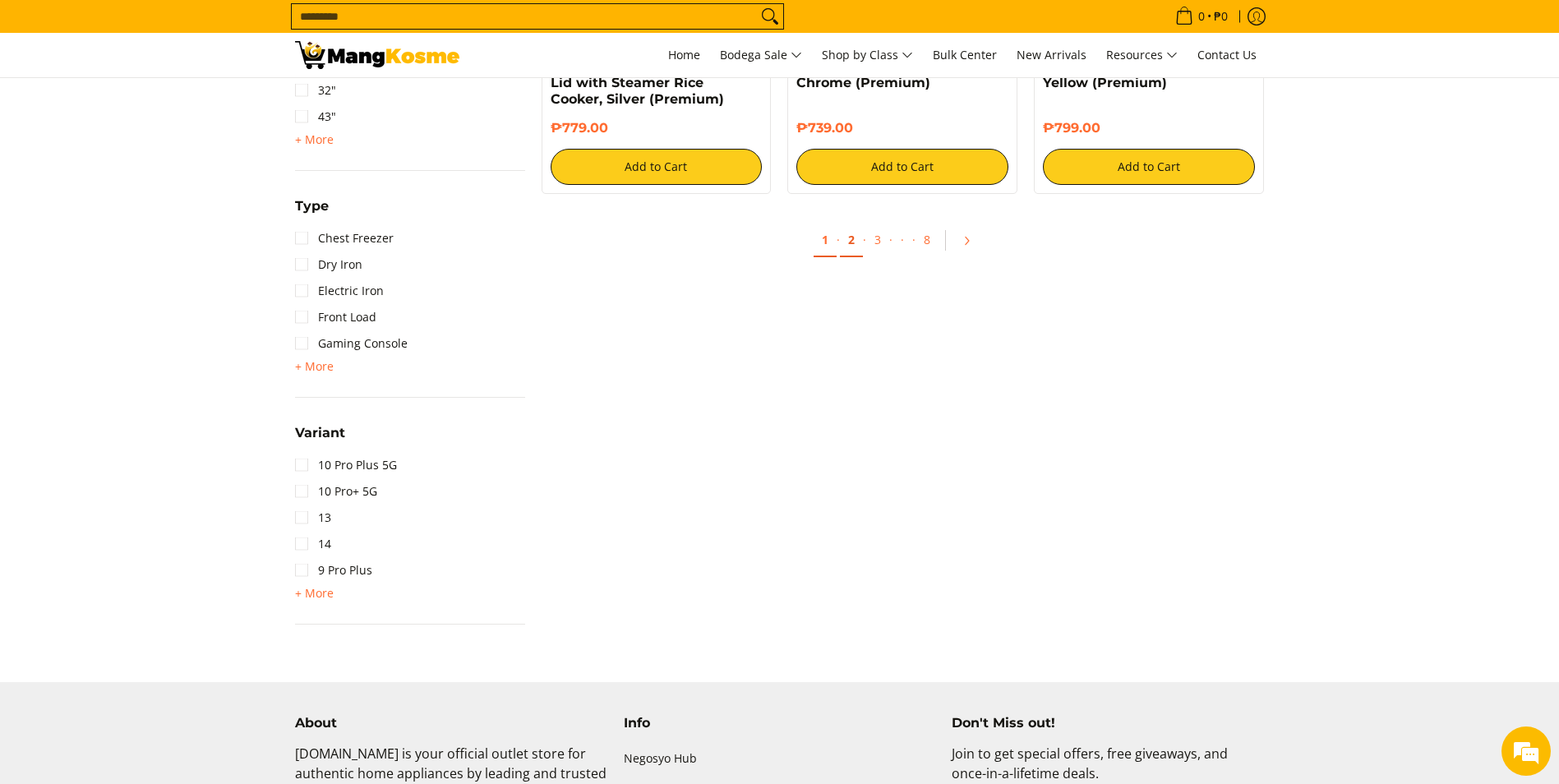
click at [856, 241] on link "2" at bounding box center [851, 240] width 23 height 34
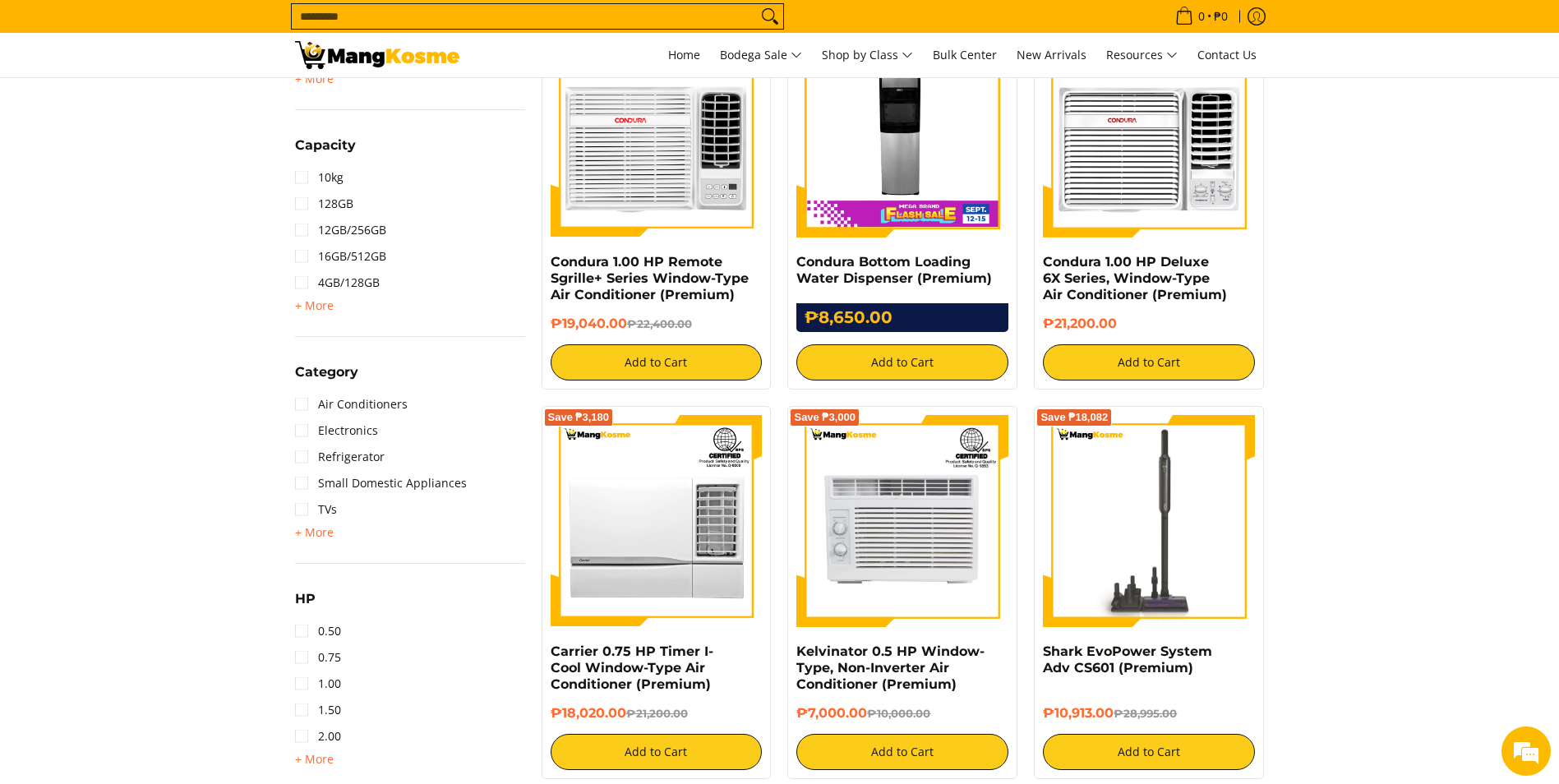
scroll to position [1069, 0]
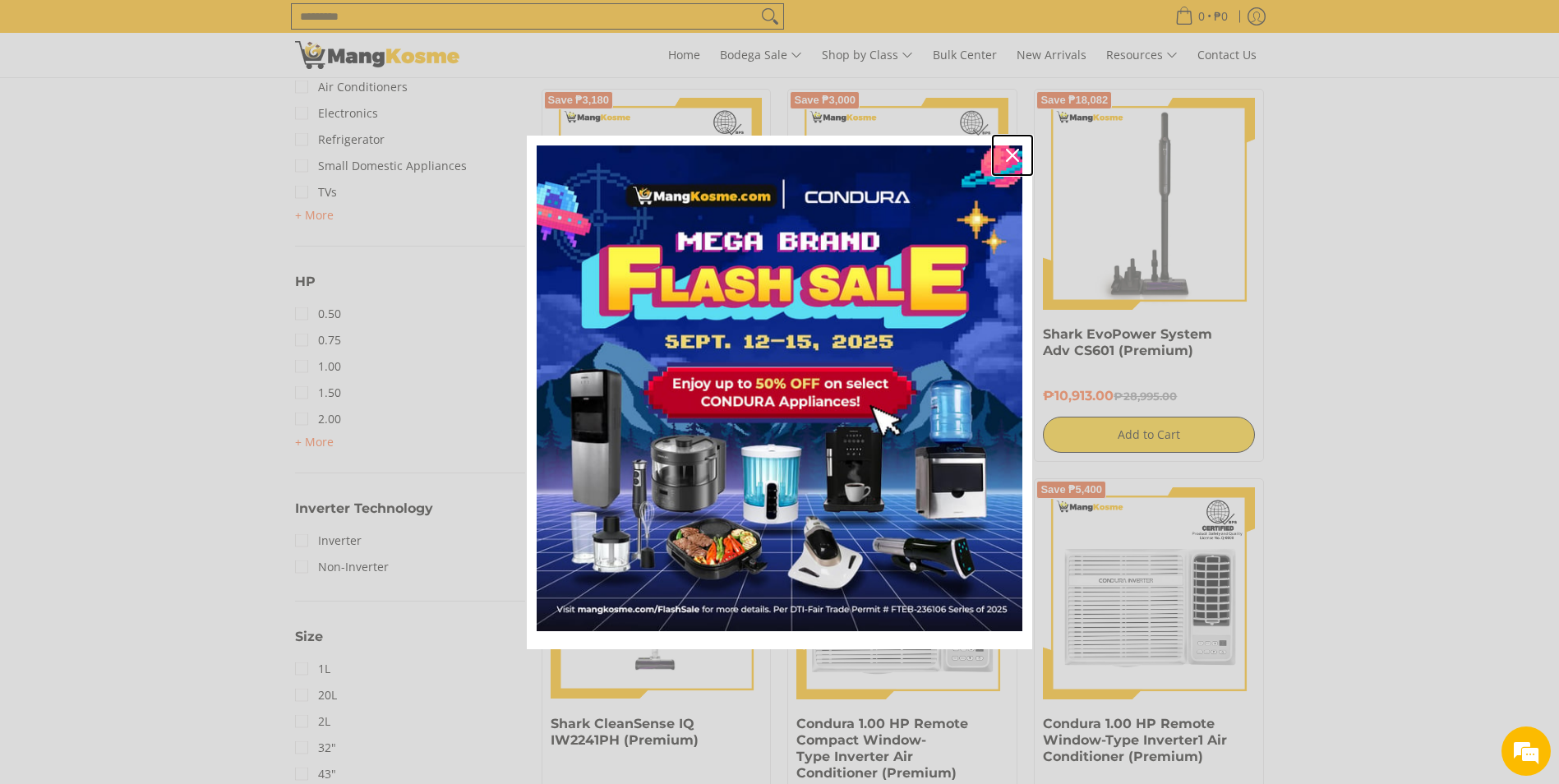
click at [1012, 150] on icon "close icon" at bounding box center [1012, 156] width 13 height 13
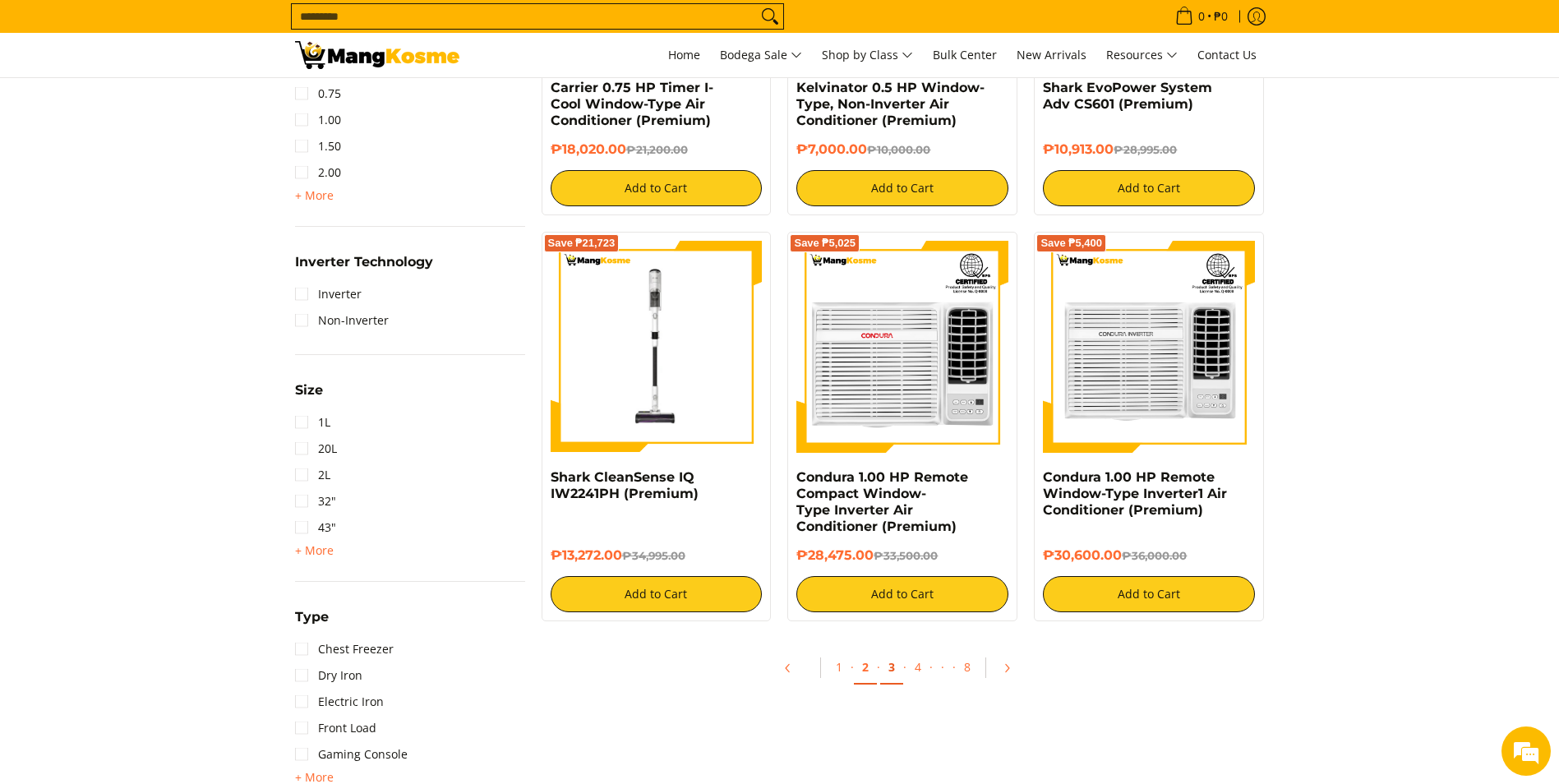
scroll to position [0, 0]
click at [889, 671] on link "3" at bounding box center [891, 667] width 23 height 34
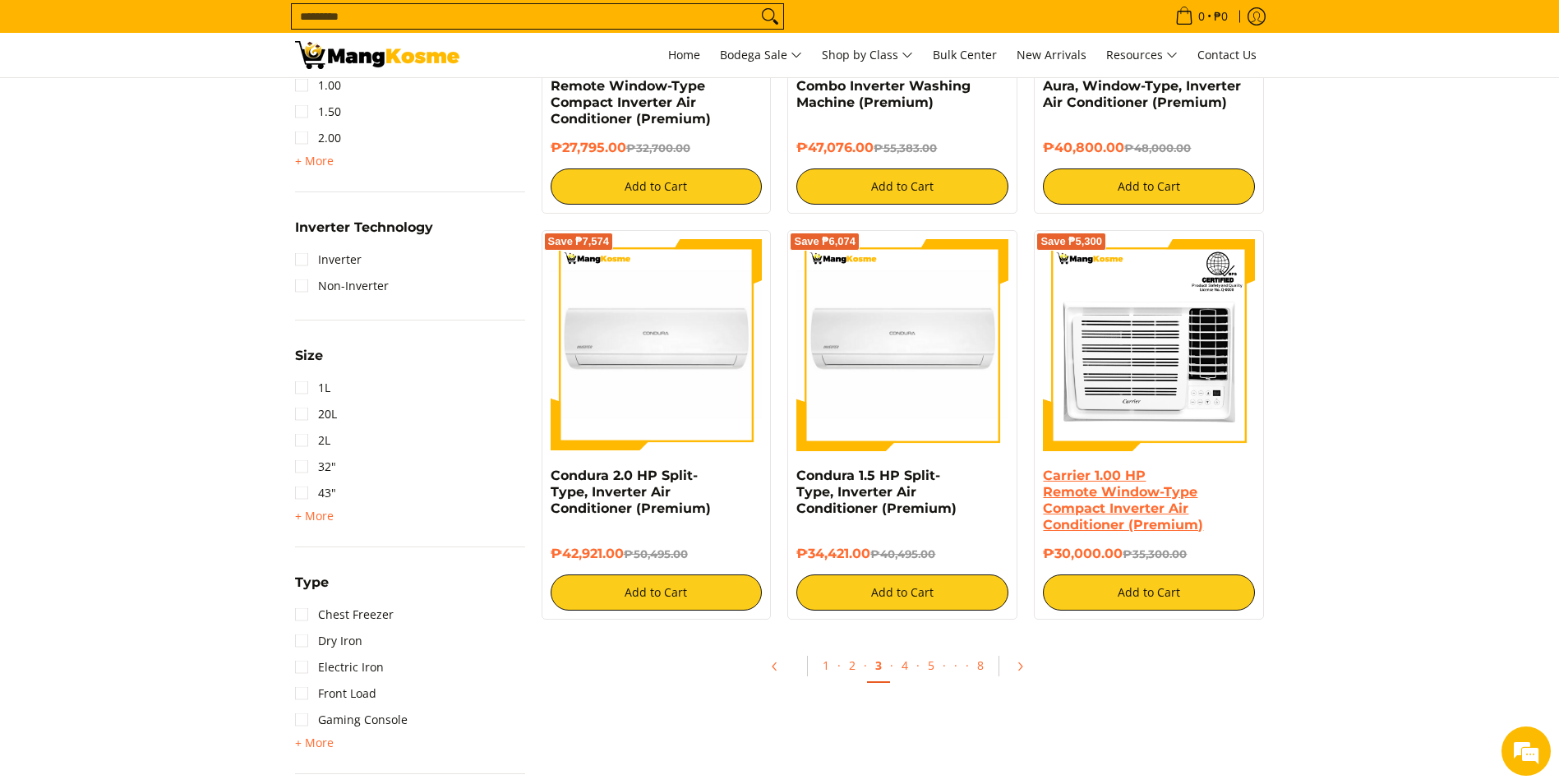
scroll to position [1561, 0]
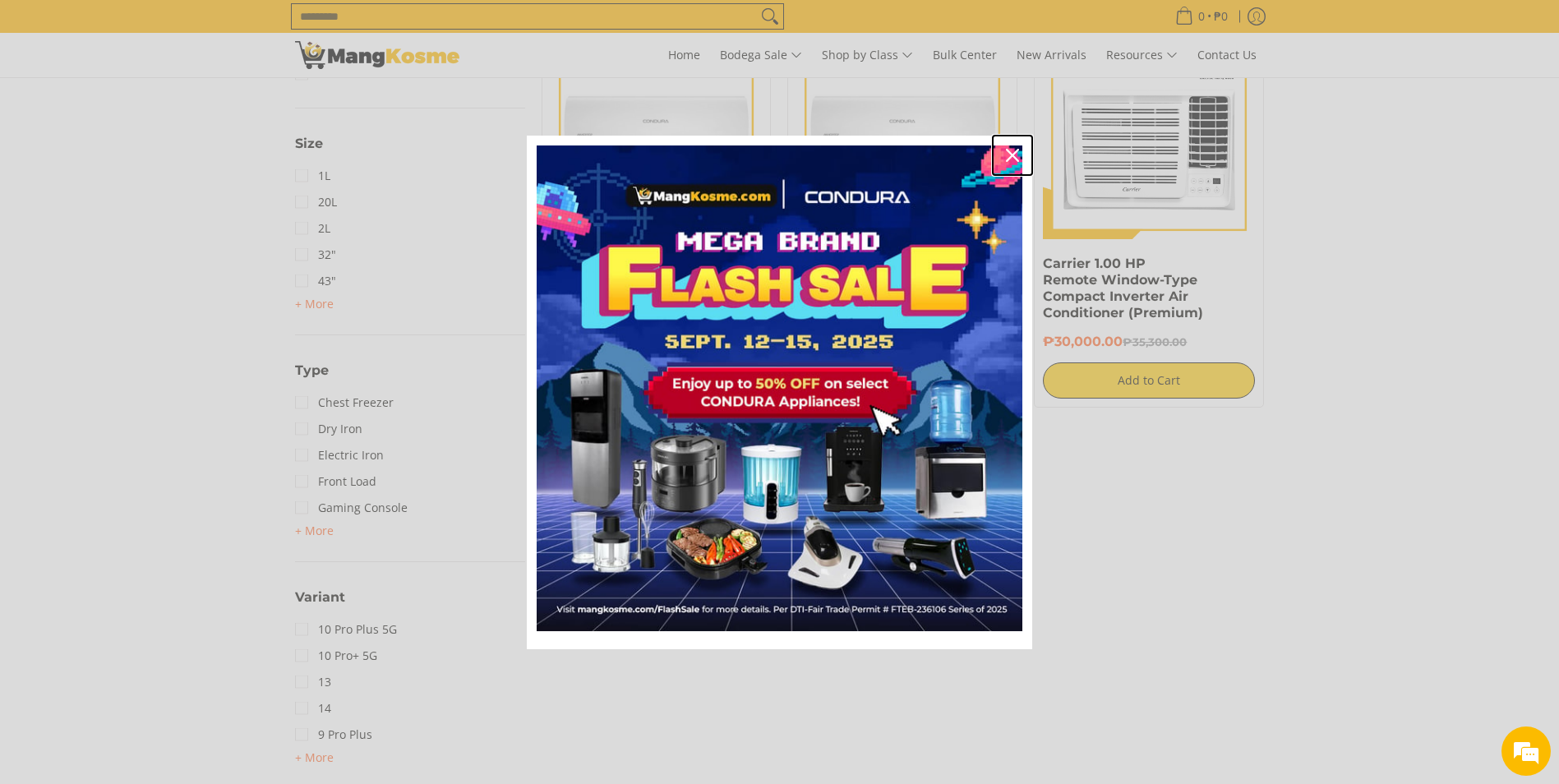
click at [1009, 157] on icon "close icon" at bounding box center [1012, 156] width 13 height 13
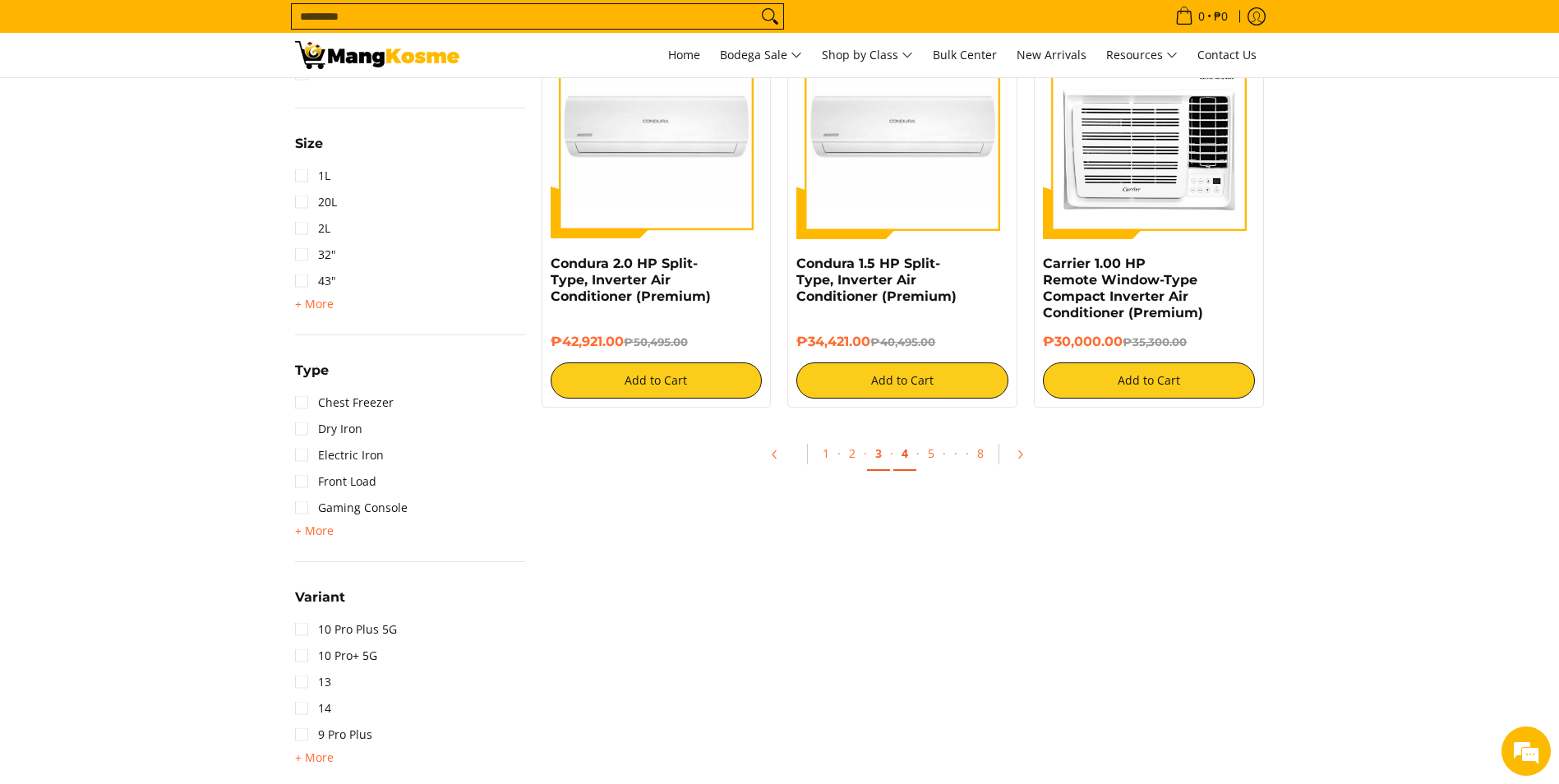
click at [906, 463] on link "4" at bounding box center [904, 454] width 23 height 34
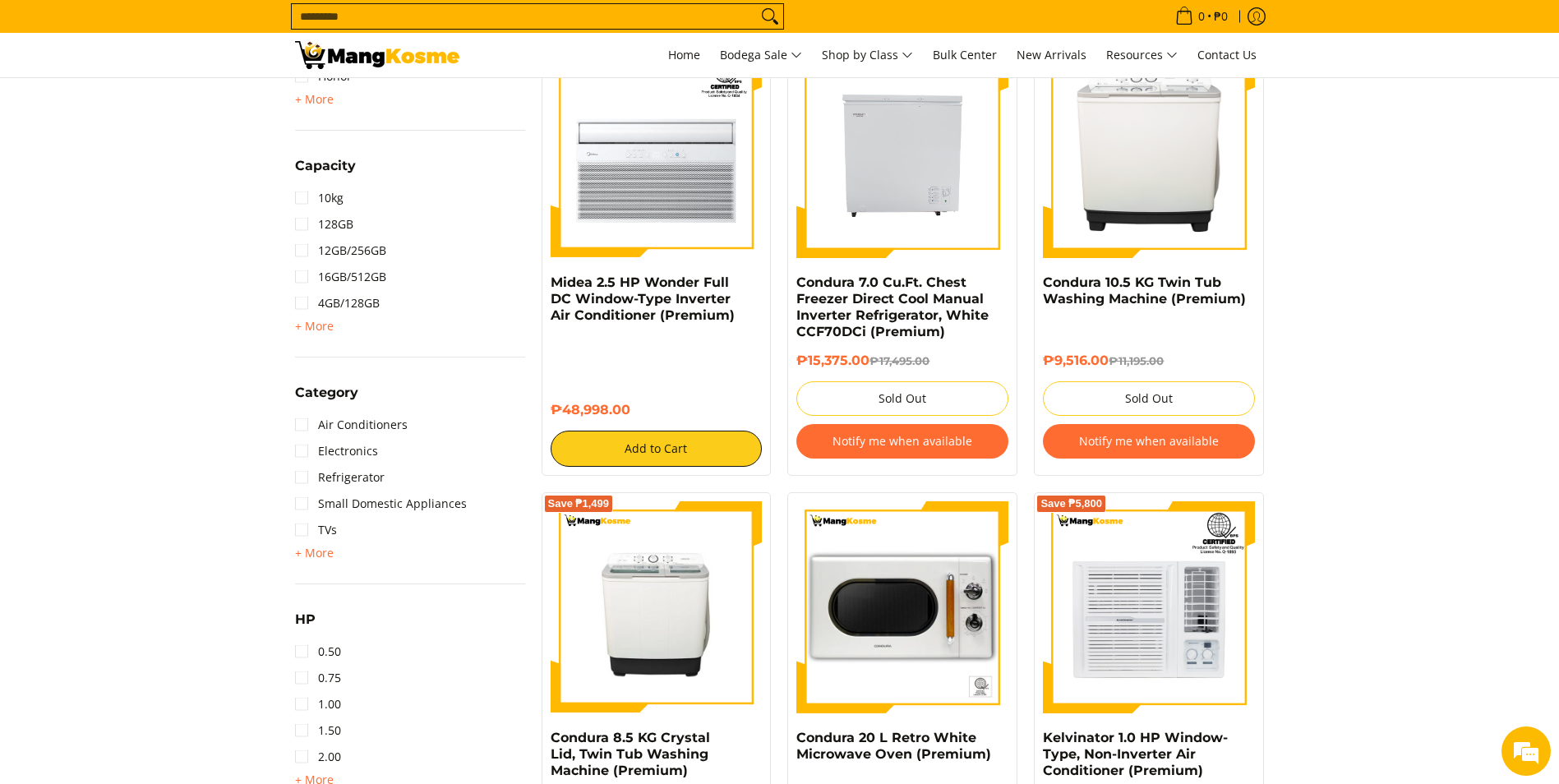
scroll to position [739, 0]
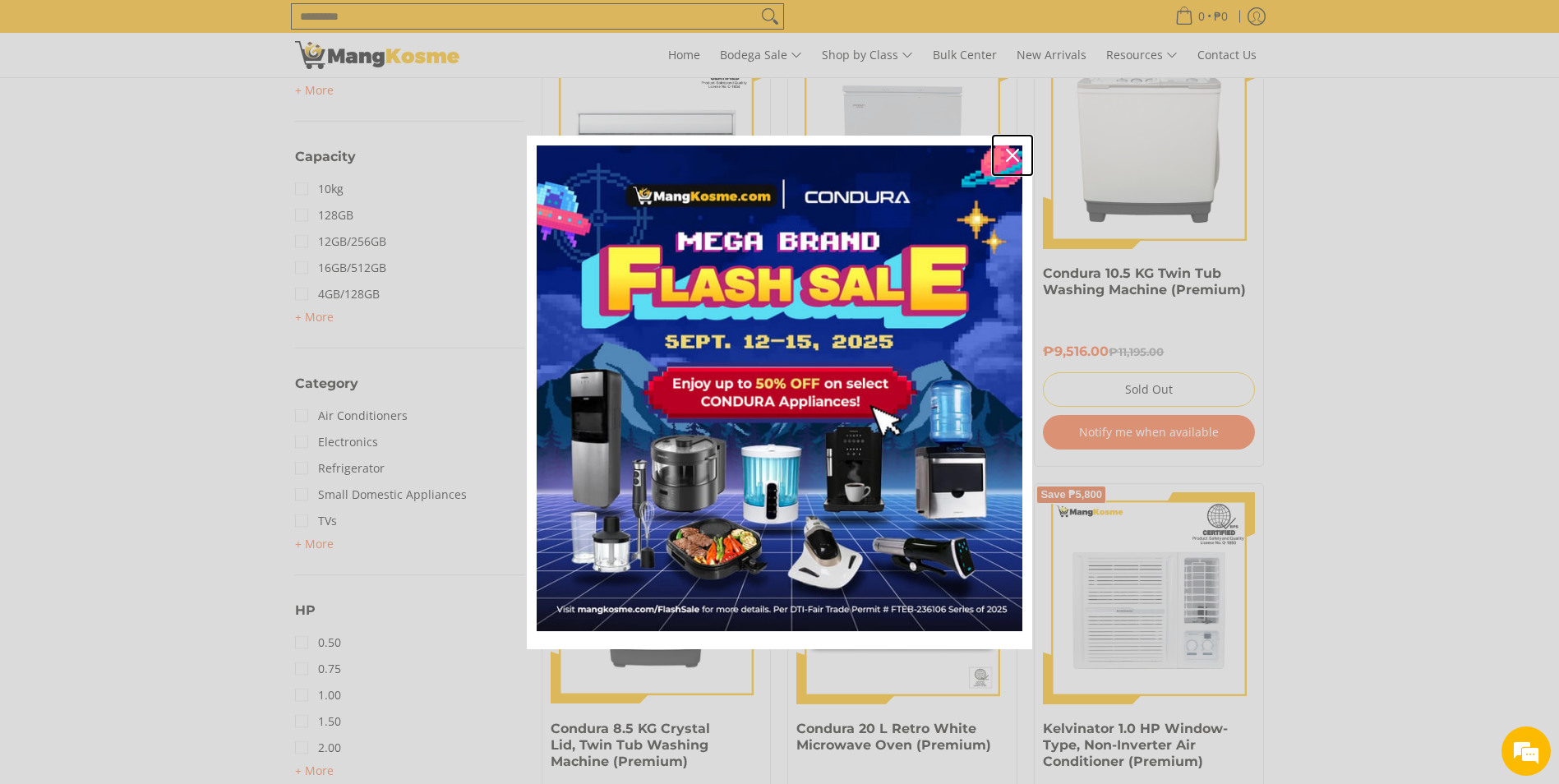
click at [1016, 164] on div "Close" at bounding box center [1012, 155] width 27 height 27
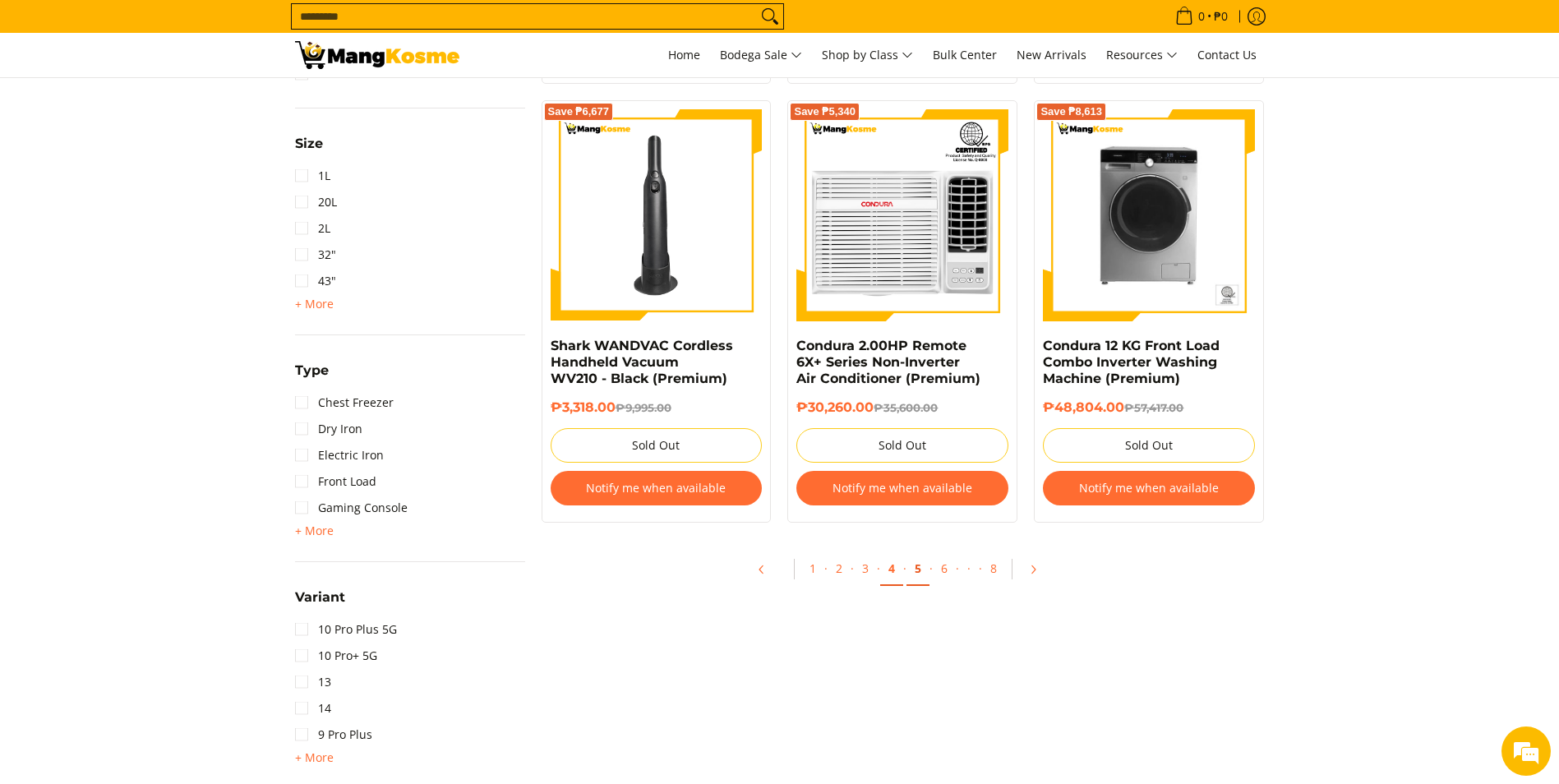
scroll to position [0, 0]
click at [919, 564] on link "5" at bounding box center [918, 569] width 23 height 34
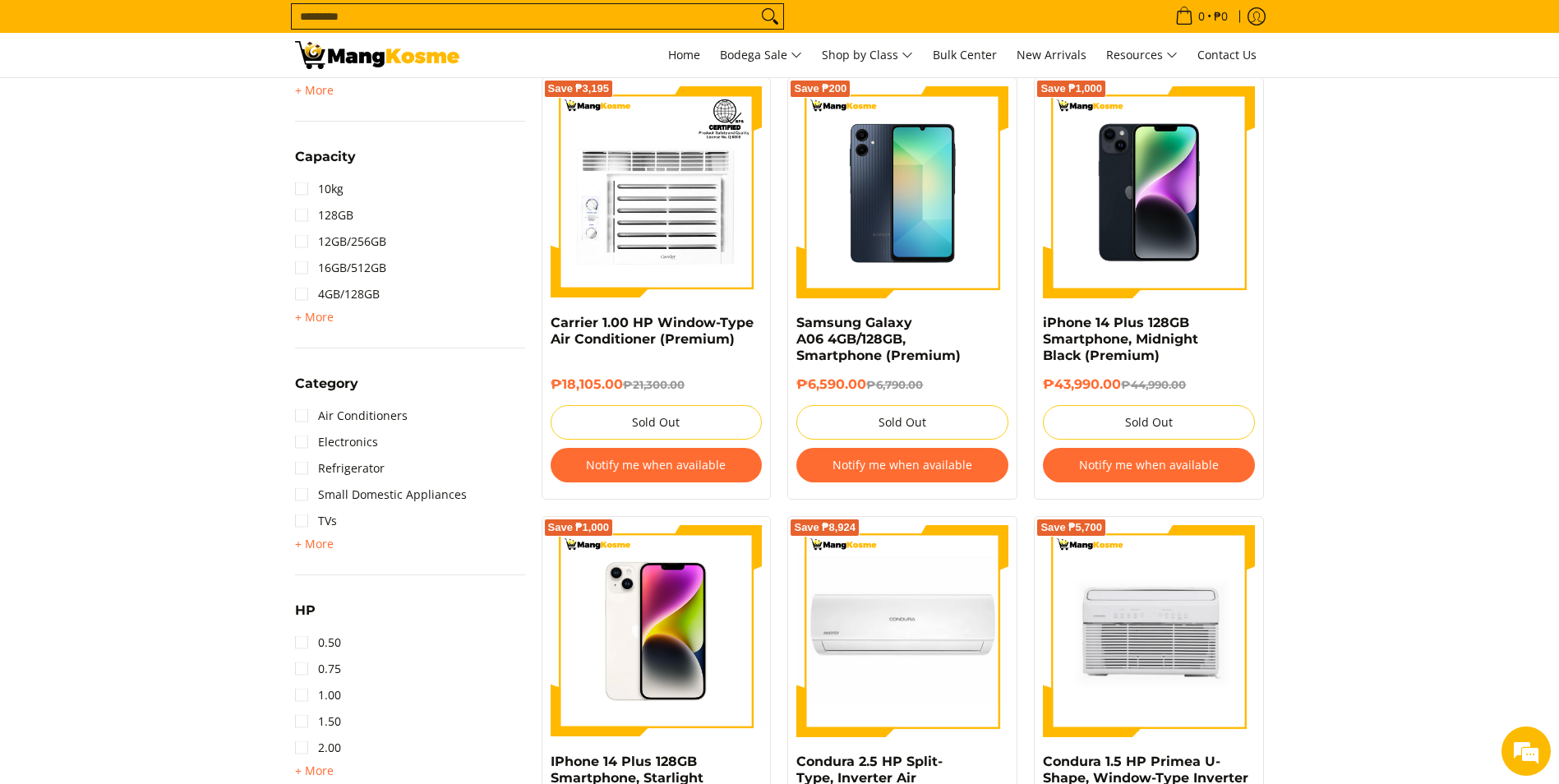
scroll to position [904, 0]
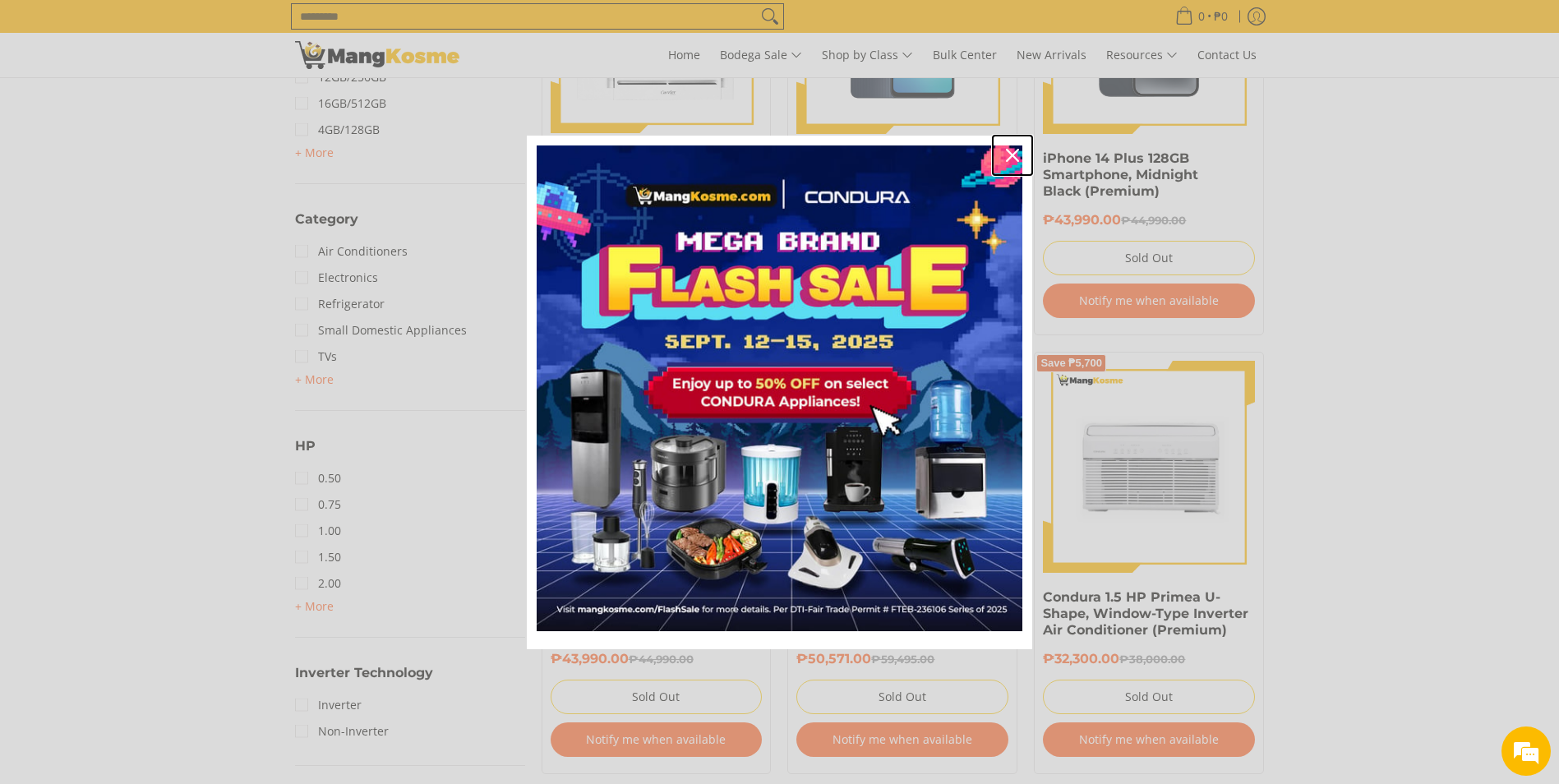
click at [1013, 156] on icon "close icon" at bounding box center [1012, 156] width 13 height 13
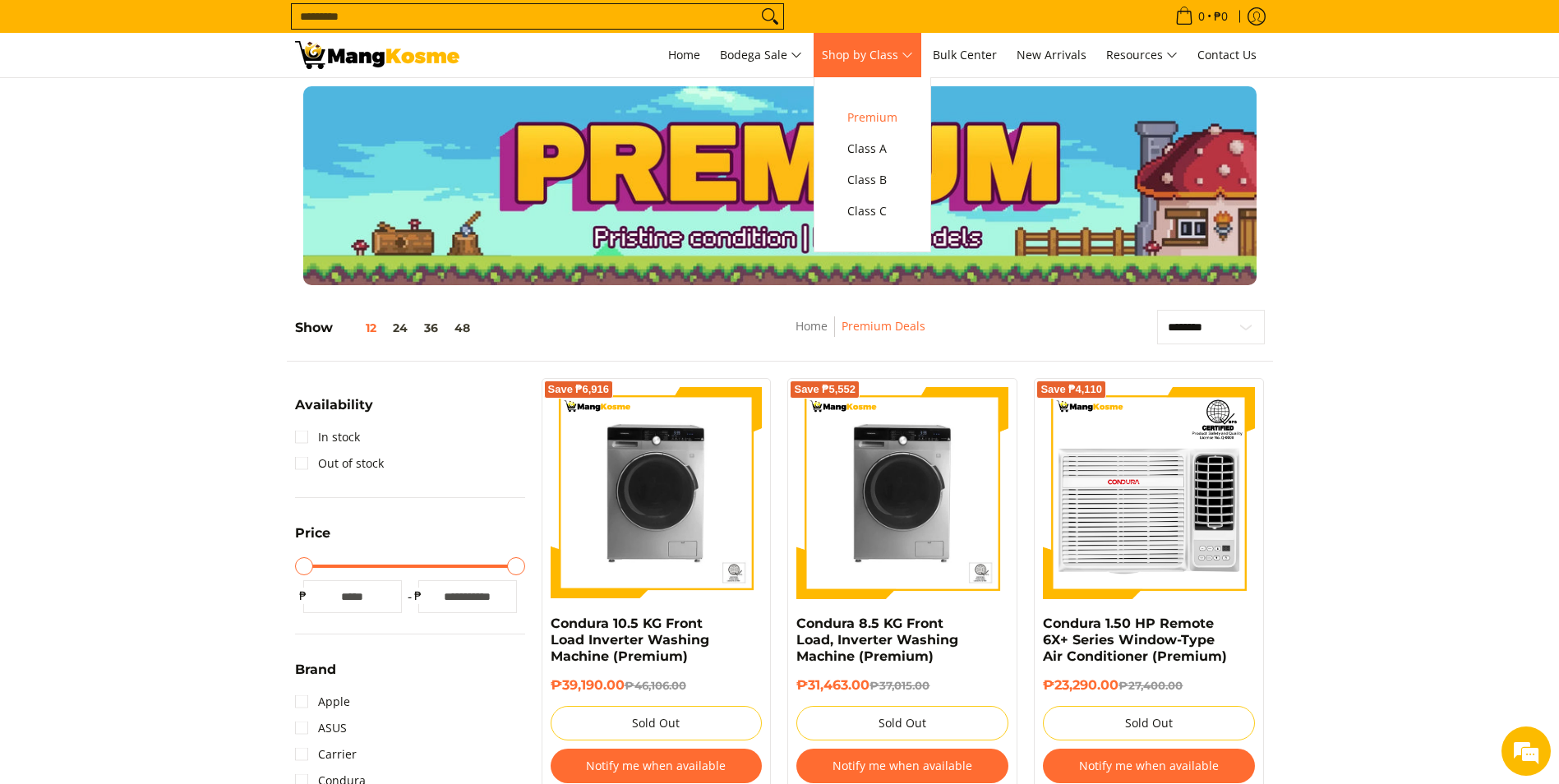
scroll to position [0, 0]
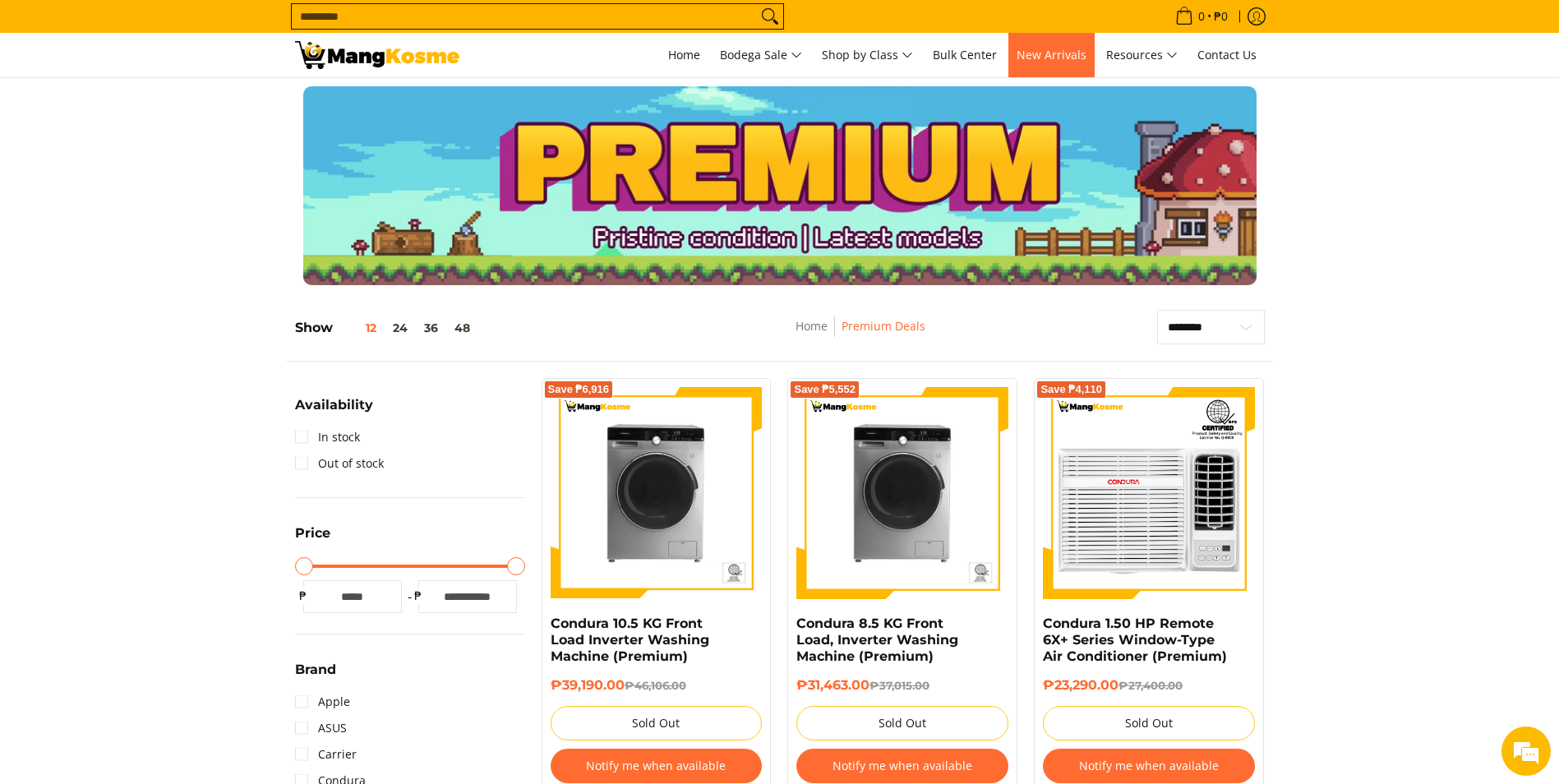
click at [1036, 49] on span "New Arrivals" at bounding box center [1051, 54] width 70 height 16
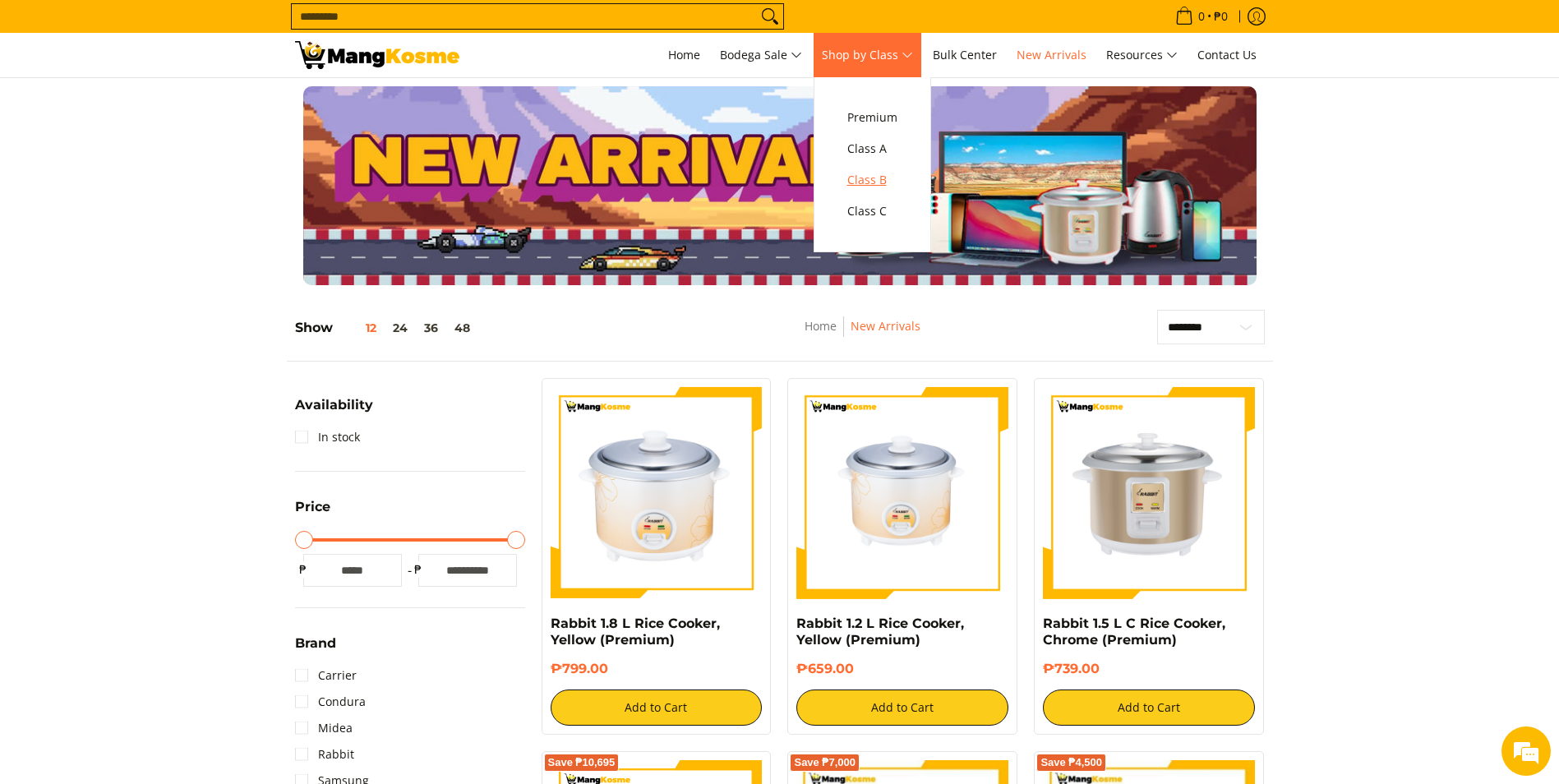
click at [876, 177] on span "Class B" at bounding box center [872, 180] width 50 height 20
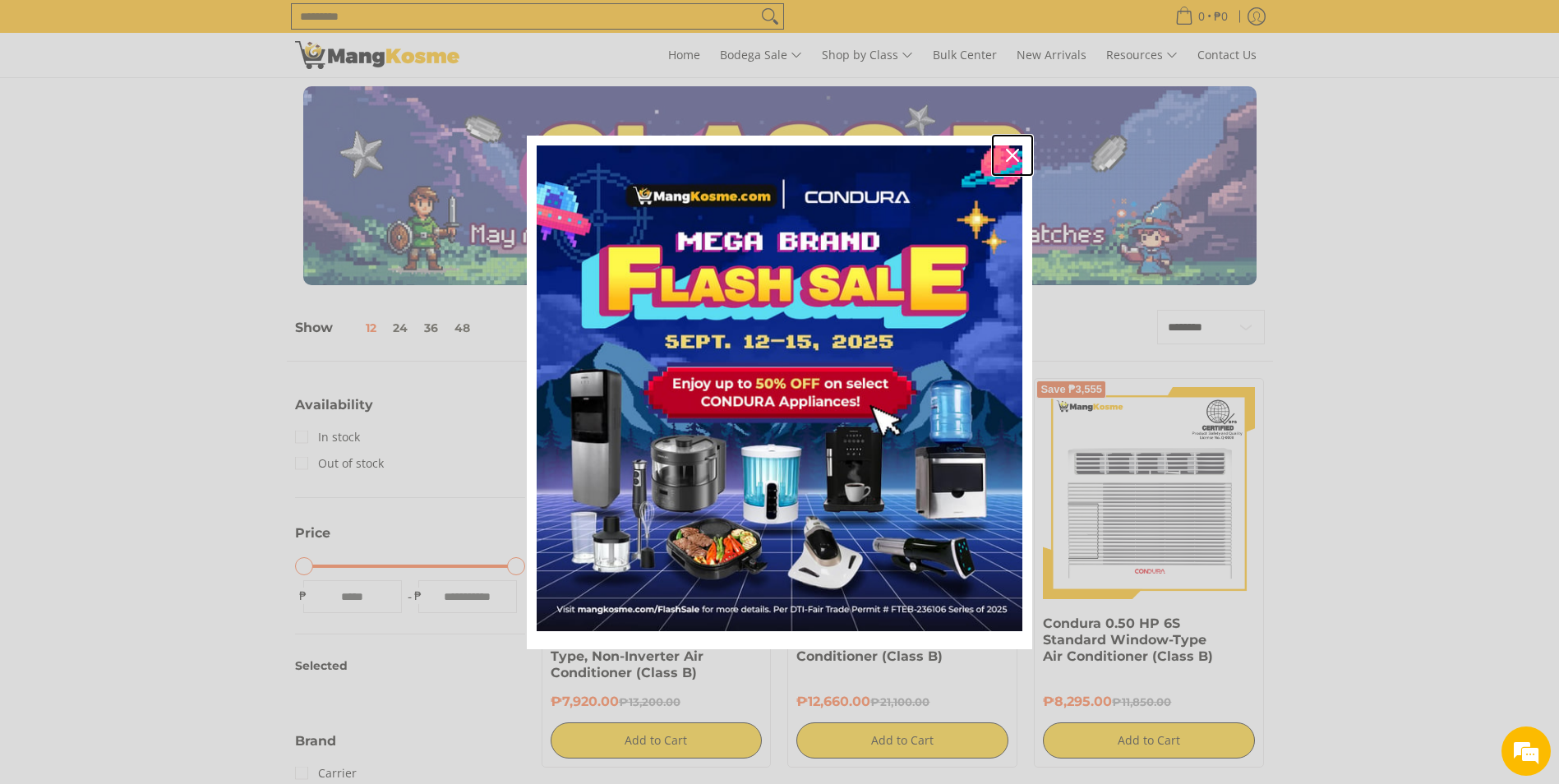
click at [1012, 160] on icon "close icon" at bounding box center [1012, 156] width 13 height 13
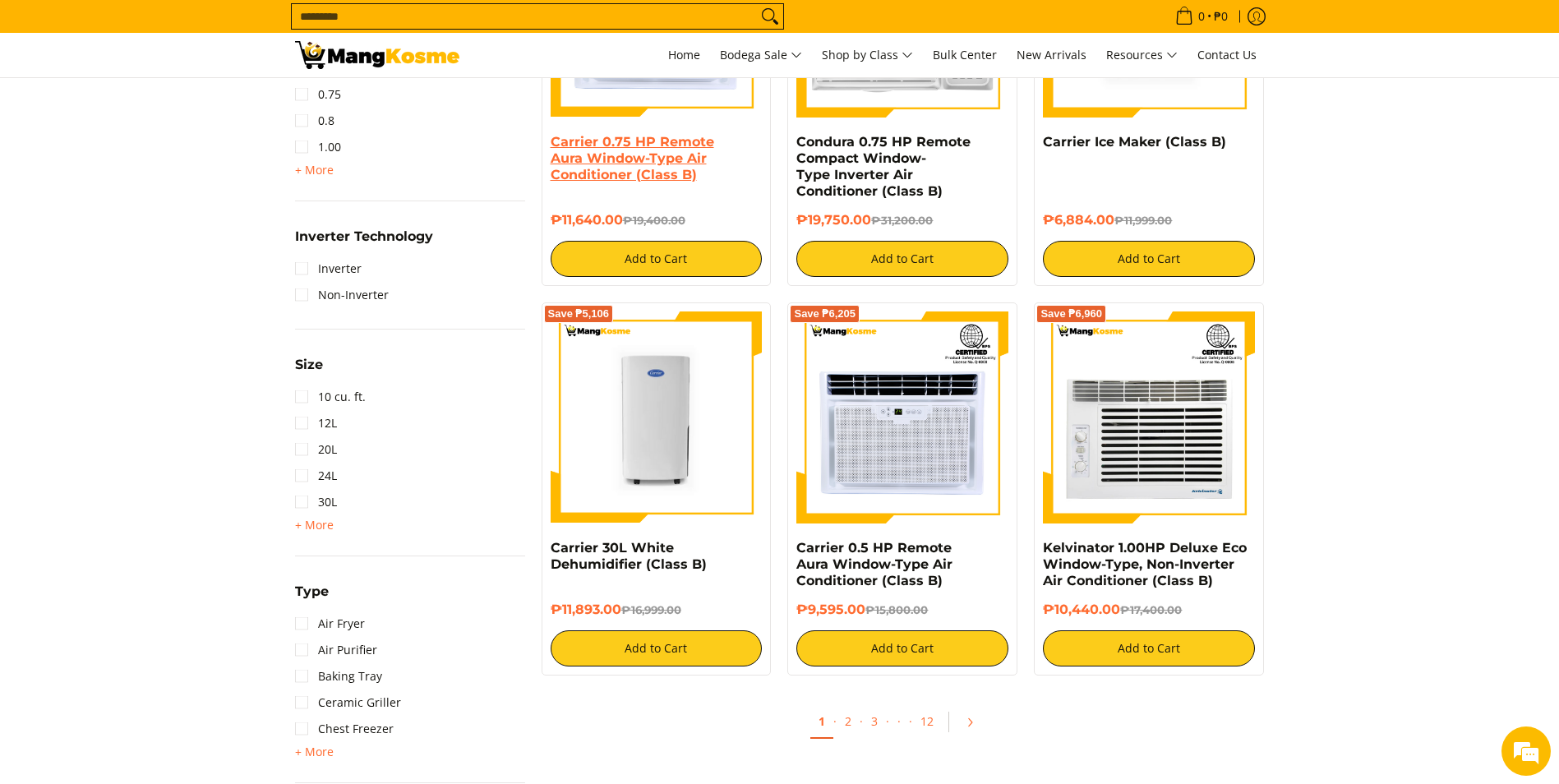
scroll to position [1150, 0]
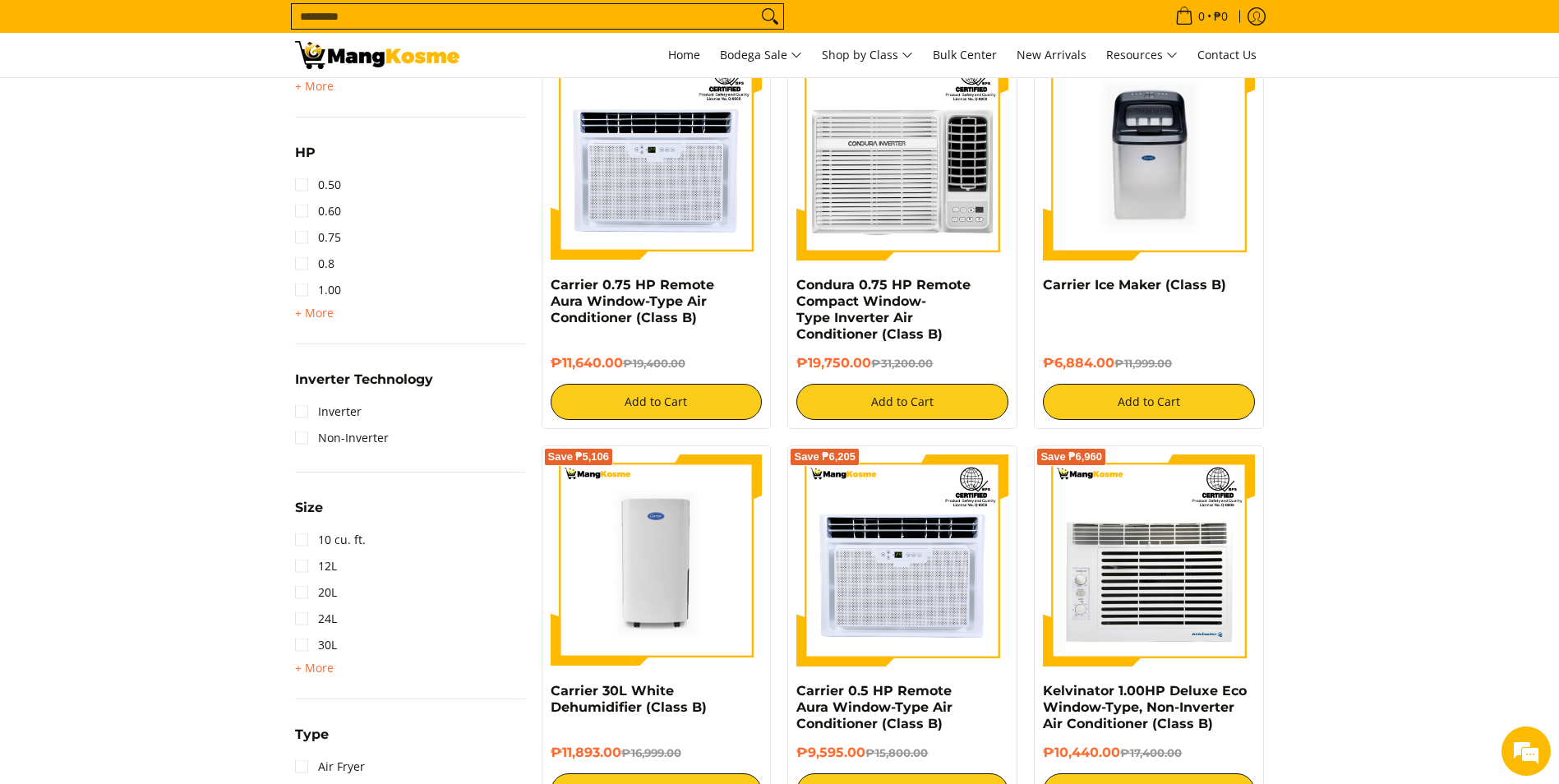
click at [1453, 447] on section "**********" at bounding box center [780, 137] width 1559 height 1989
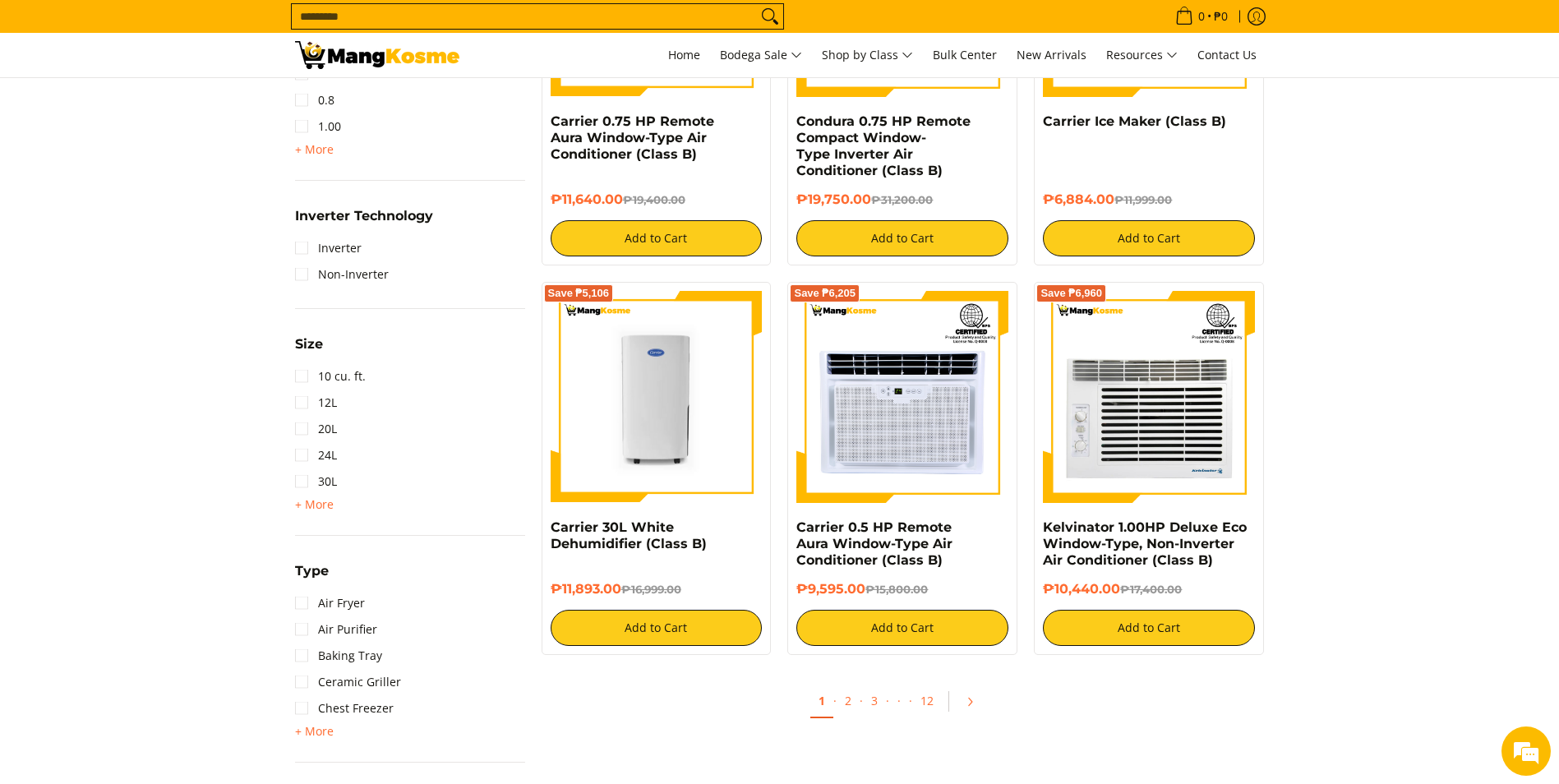
scroll to position [1315, 0]
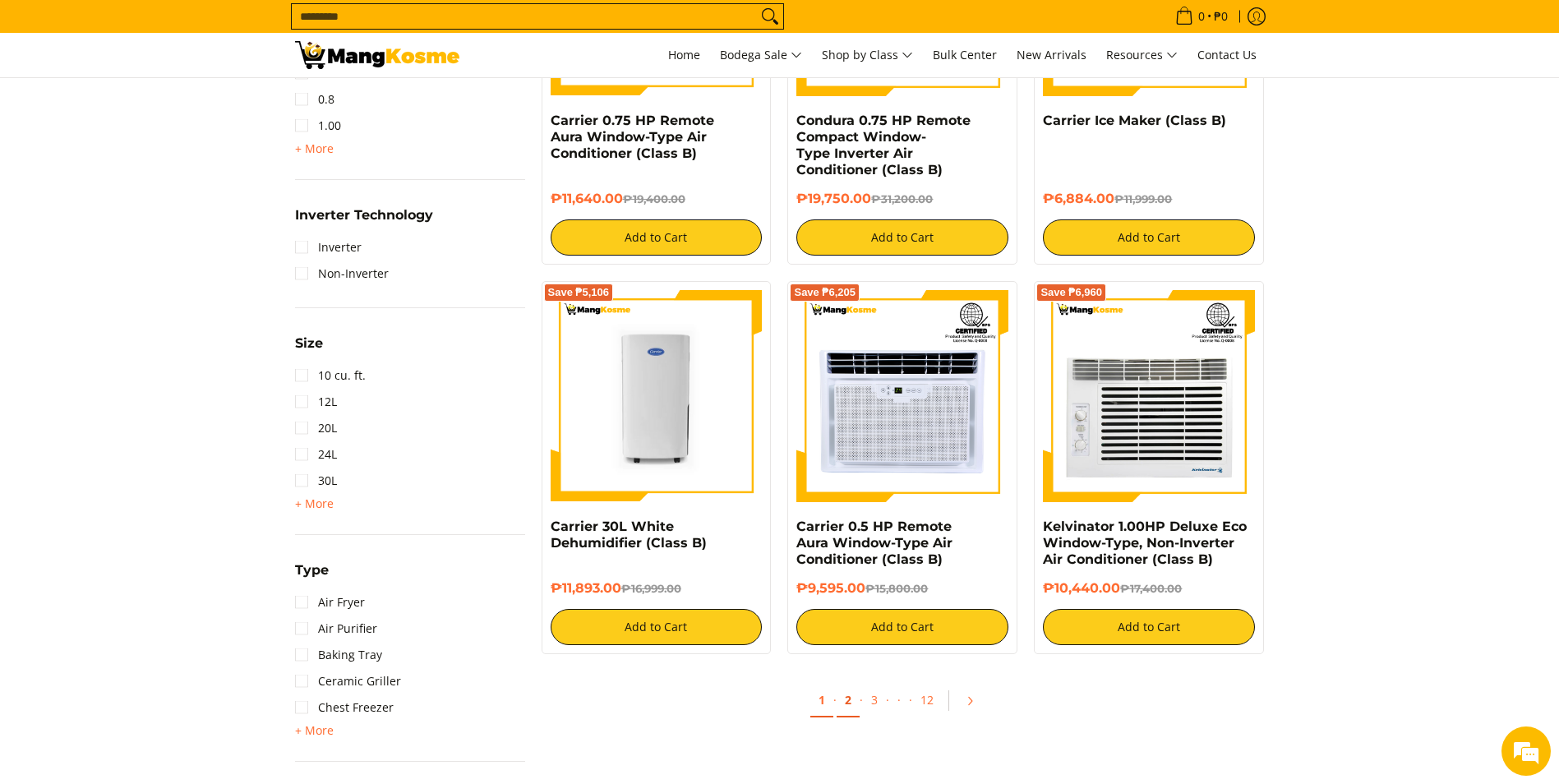
click at [839, 705] on link "2" at bounding box center [847, 700] width 23 height 34
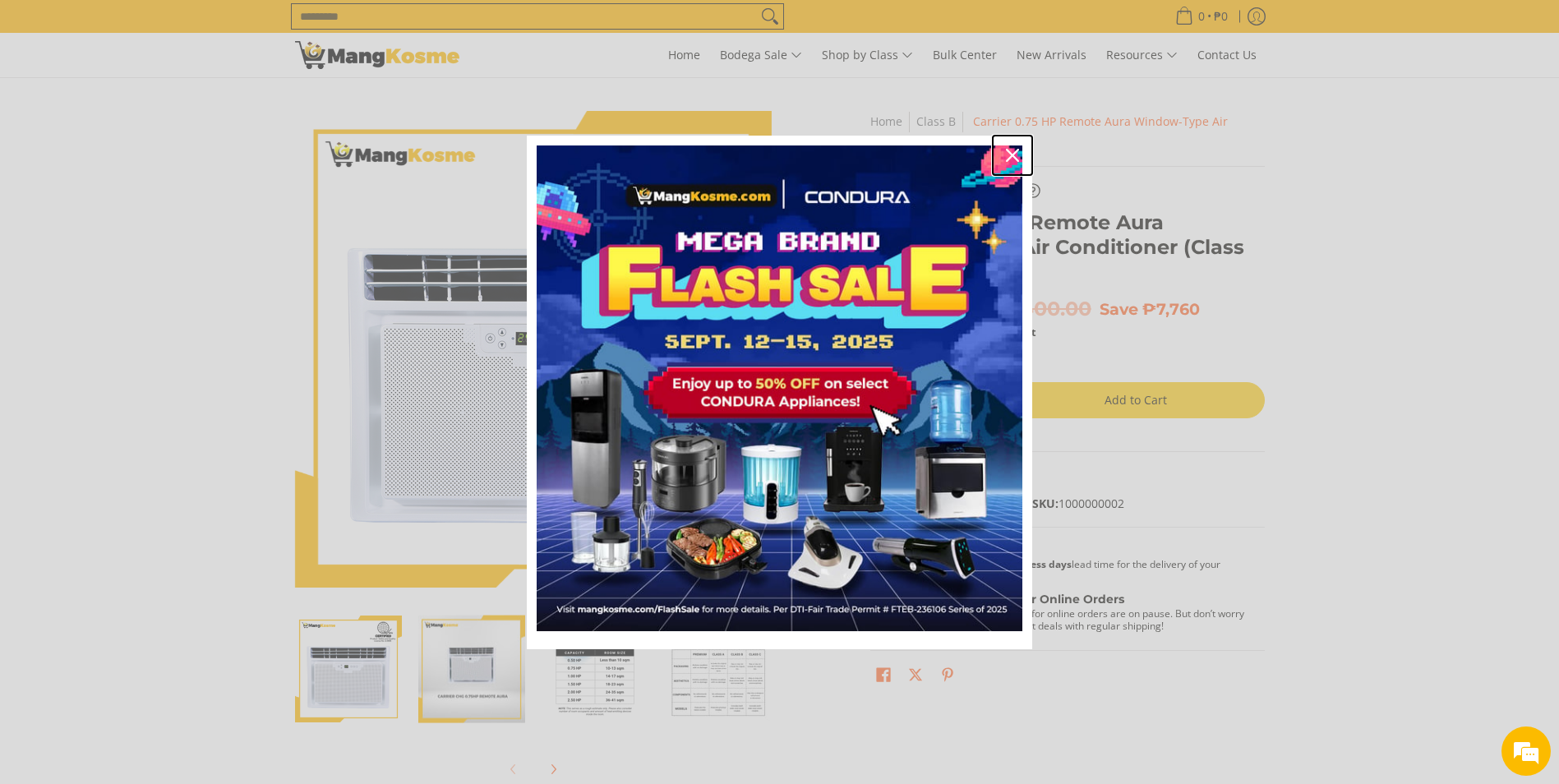
click at [1015, 156] on icon "close icon" at bounding box center [1012, 156] width 13 height 13
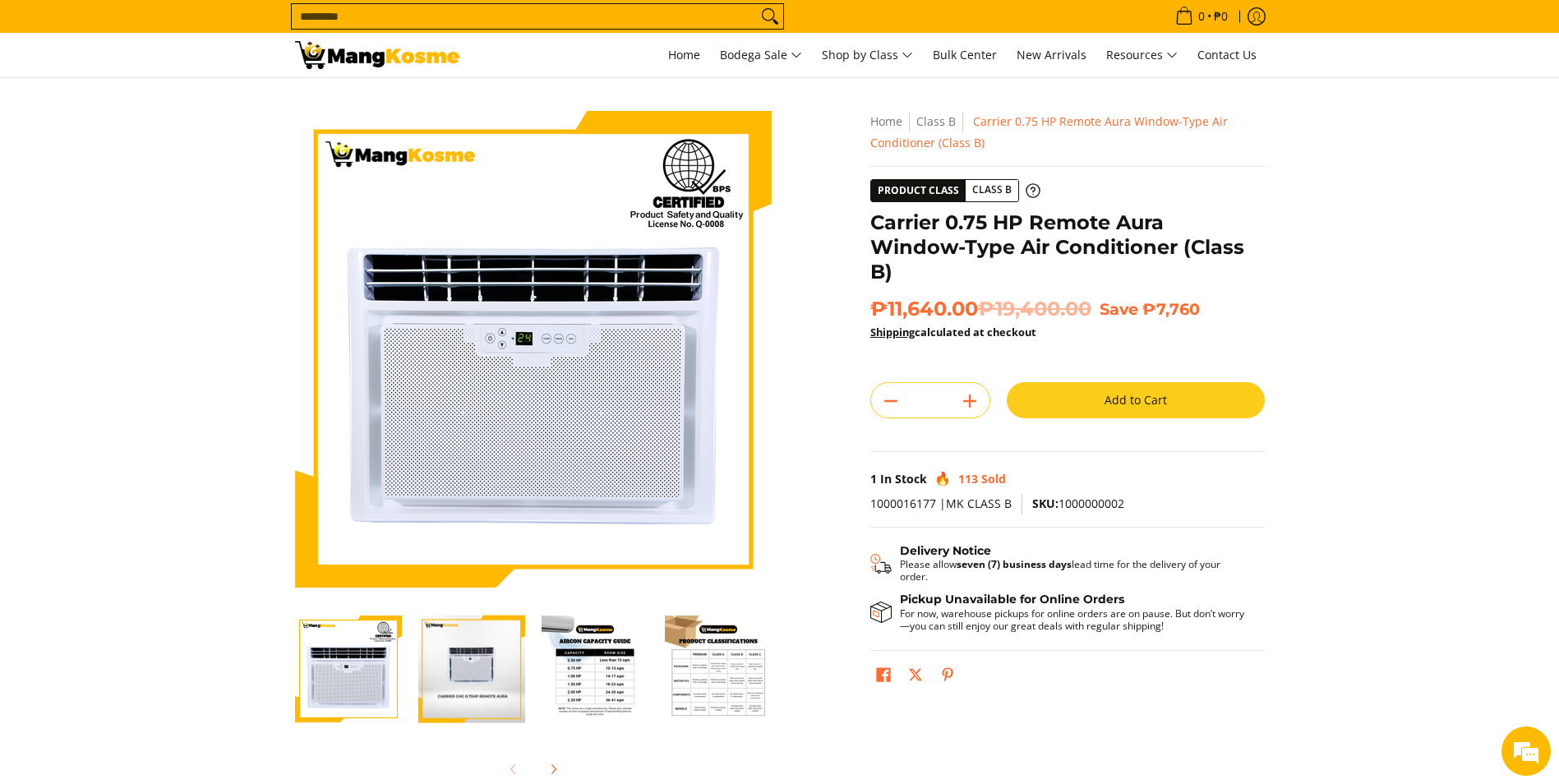
click at [586, 684] on img "Carrier 0.75 HP Remote Aura Window-Type Air Conditioner (Class B)-3" at bounding box center [595, 669] width 107 height 107
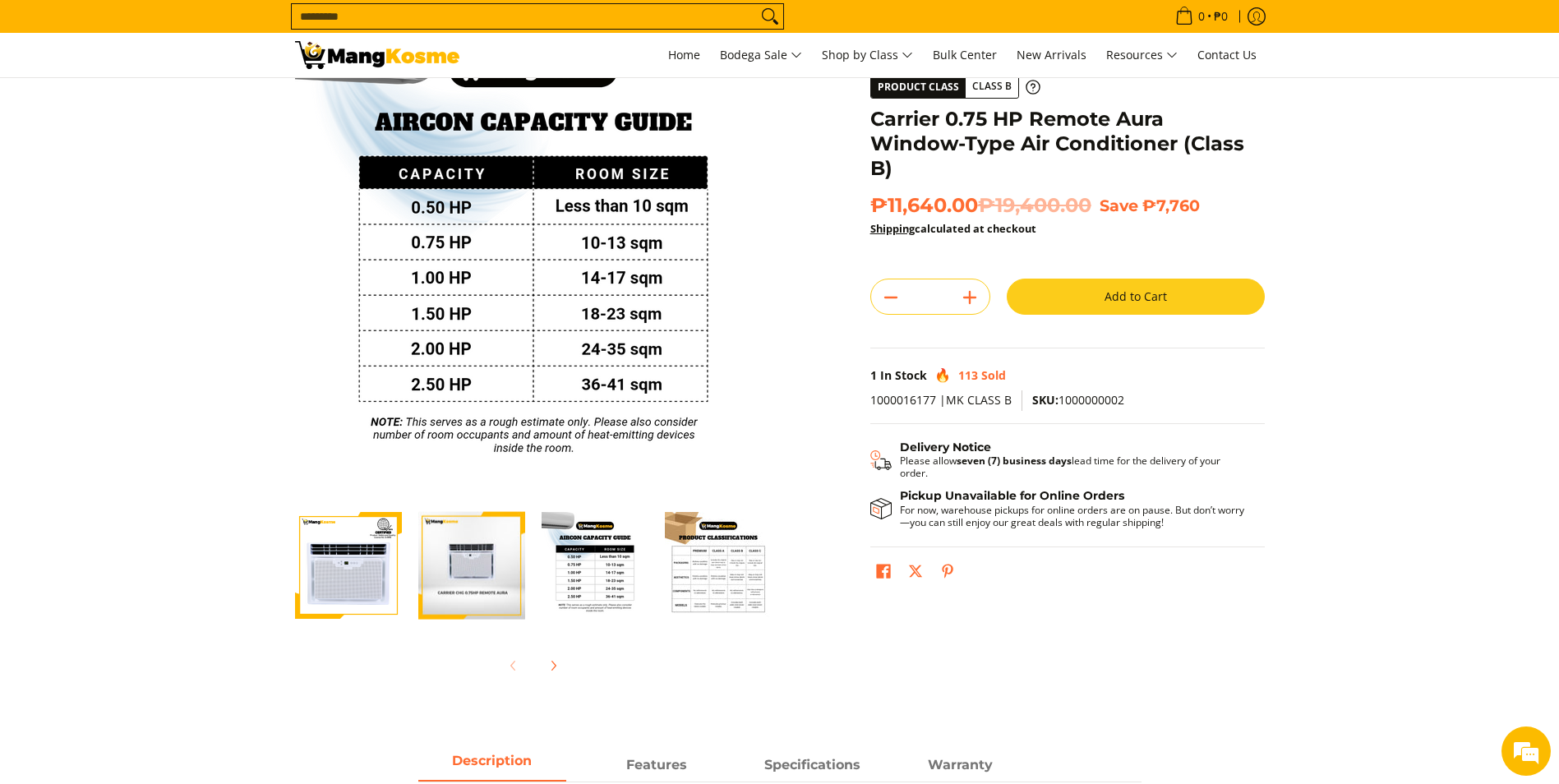
scroll to position [82, 0]
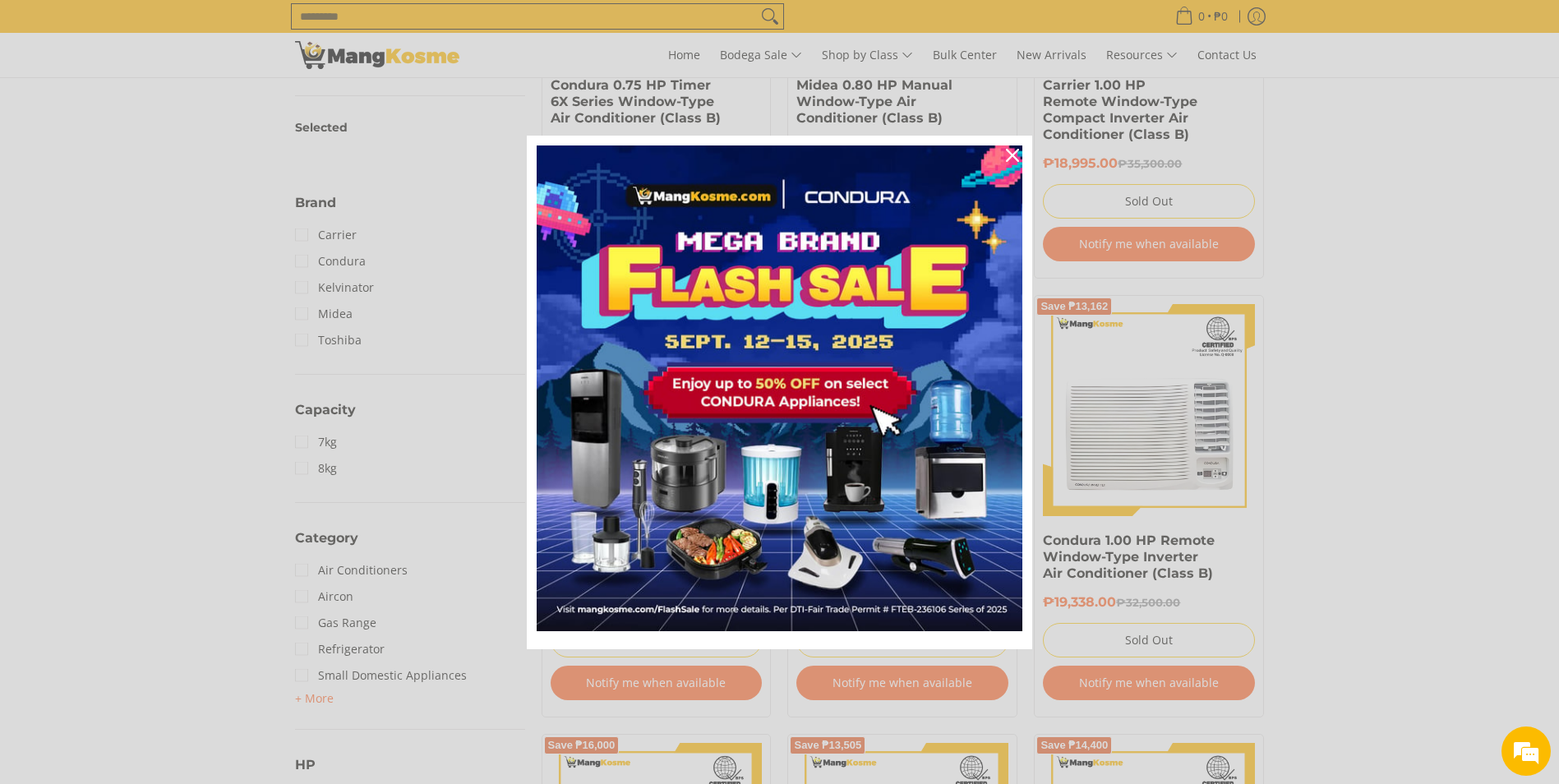
scroll to position [575, 0]
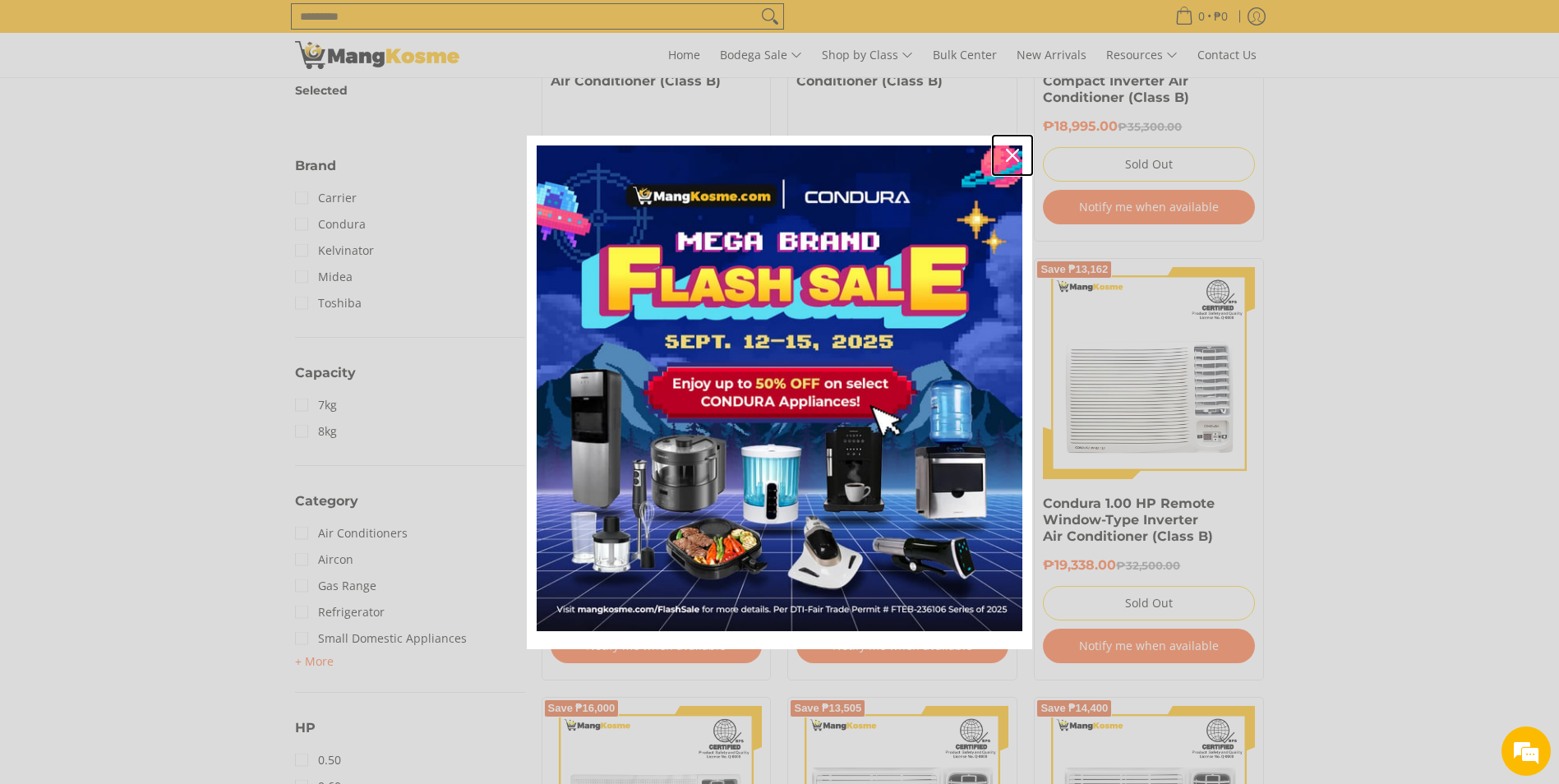
click at [1016, 157] on icon "close icon" at bounding box center [1012, 156] width 13 height 13
